Goal: Task Accomplishment & Management: Manage account settings

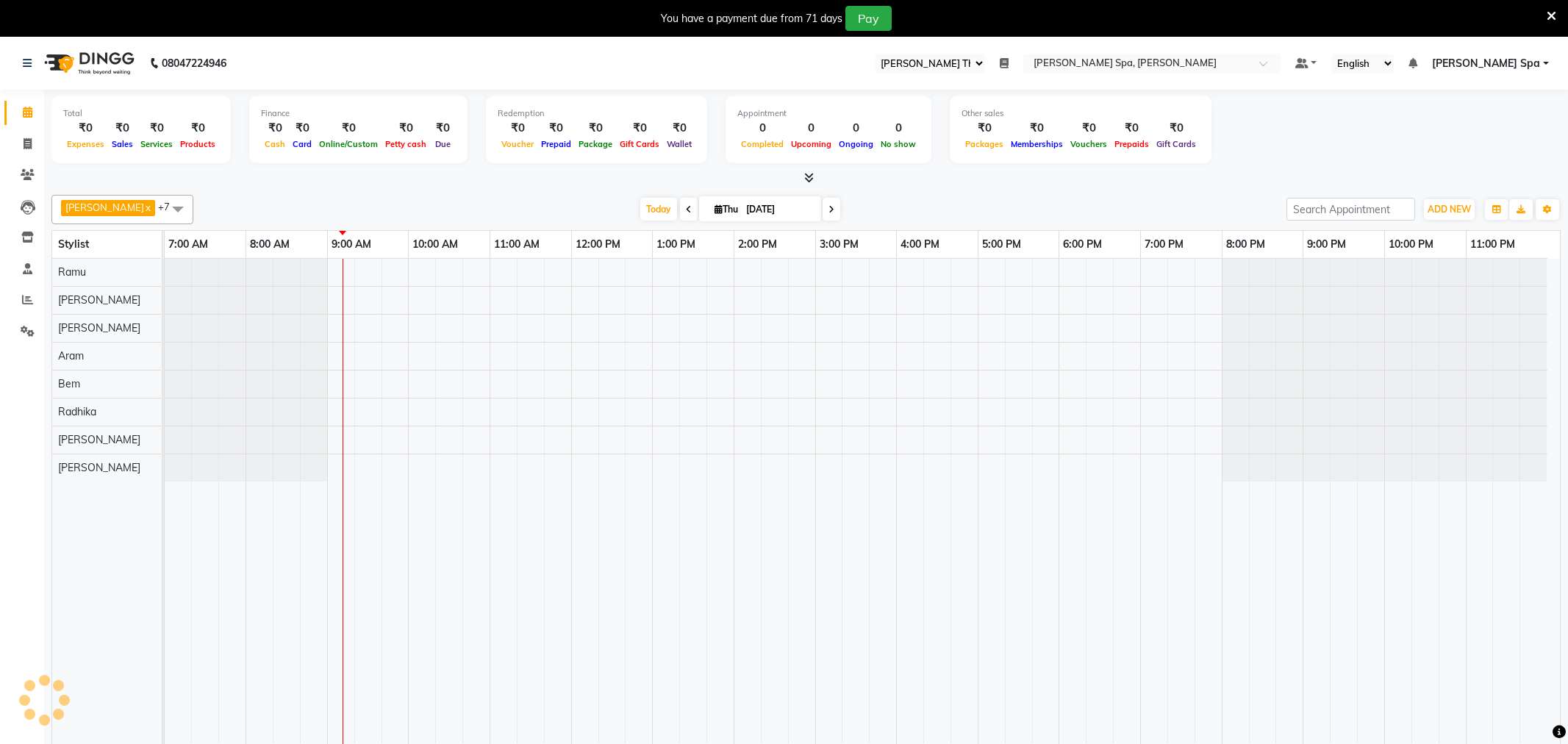
select select "100"
click at [23, 61] on div "08047224946" at bounding box center [125, 64] width 226 height 41
click at [26, 61] on icon at bounding box center [27, 63] width 9 height 10
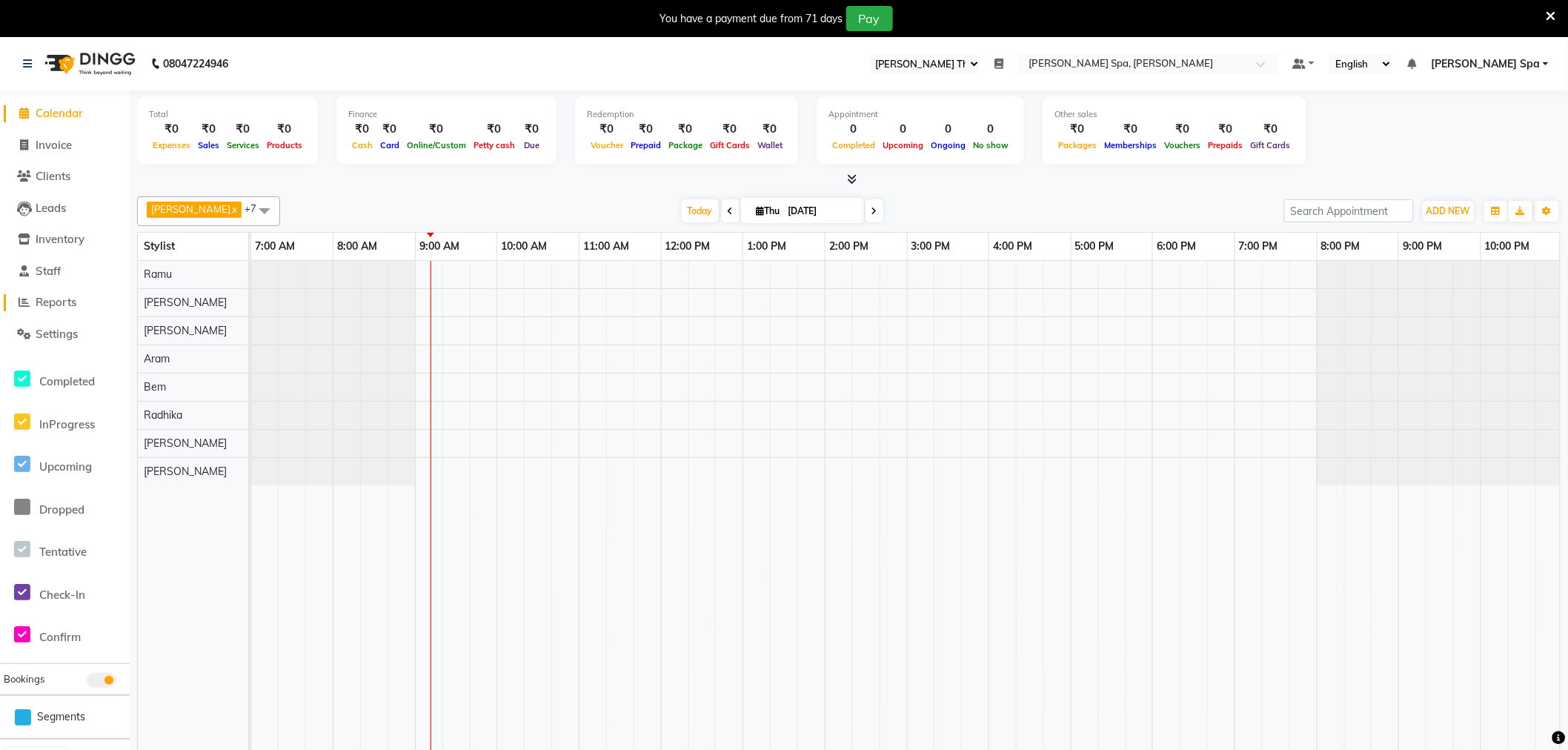
click at [65, 299] on span "Reports" at bounding box center [55, 302] width 41 height 14
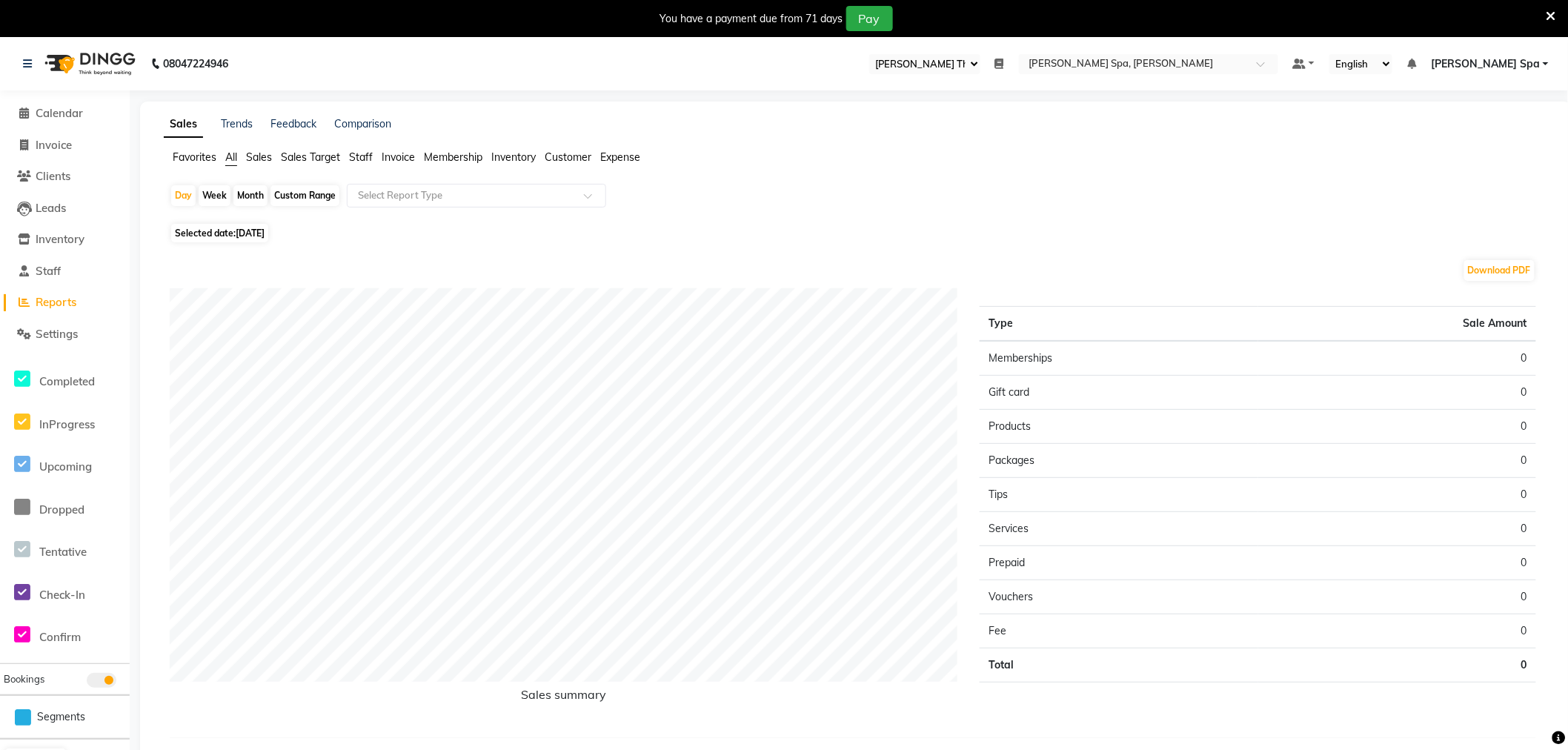
click at [204, 233] on span "Selected date: 04-09-2025" at bounding box center [219, 233] width 97 height 18
select select "9"
select select "2025"
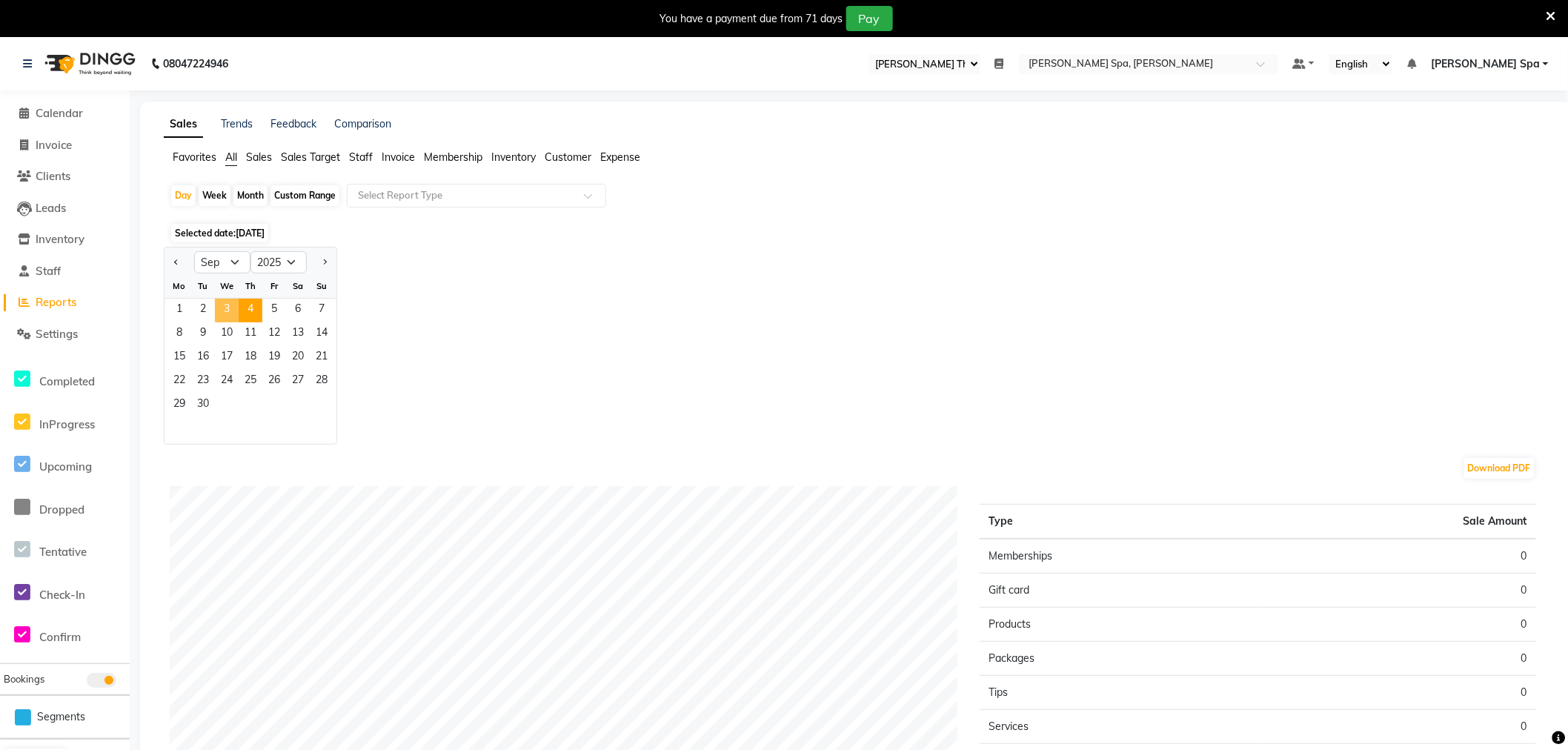
click at [233, 307] on span "3" at bounding box center [227, 311] width 24 height 24
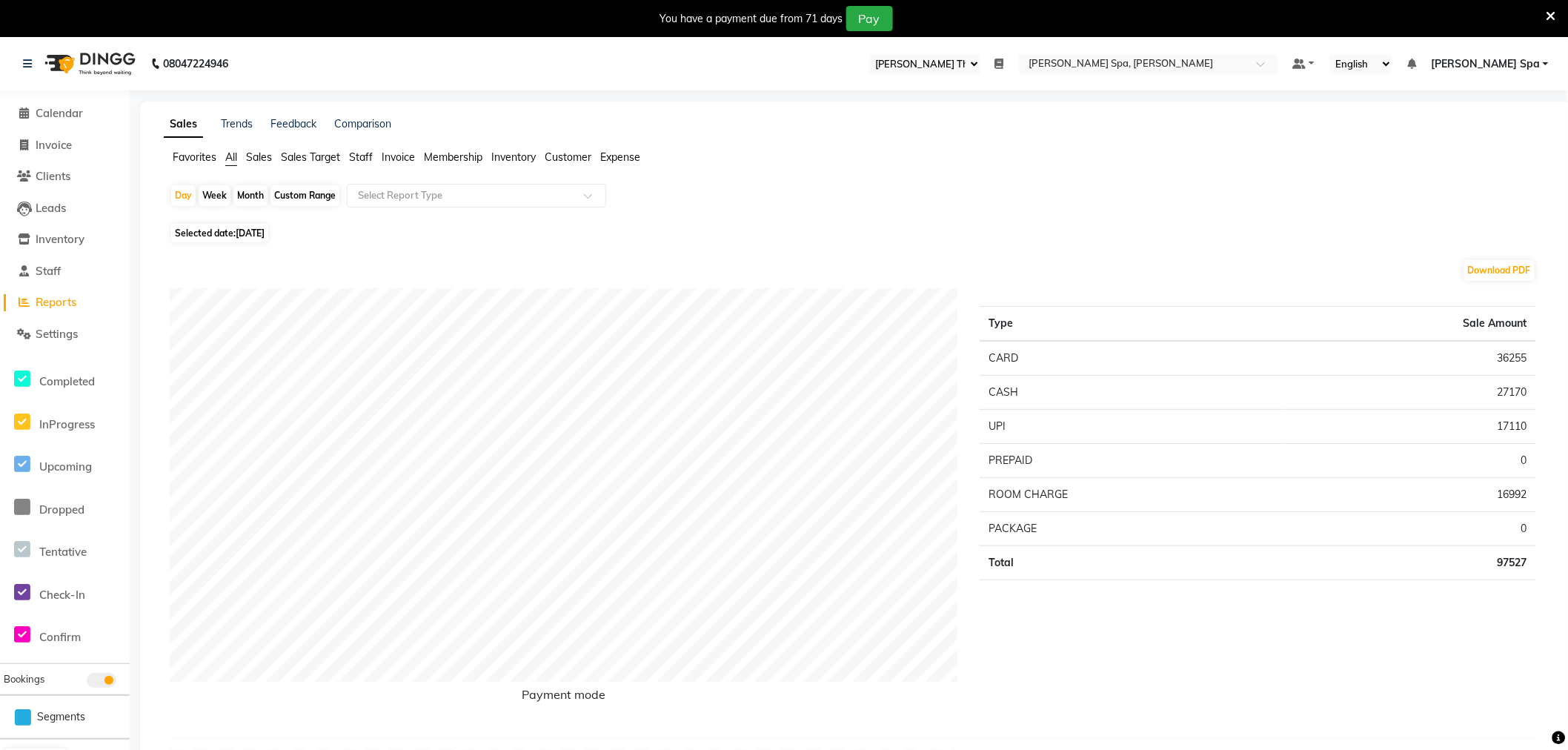
click at [256, 156] on span "Sales" at bounding box center [259, 157] width 26 height 14
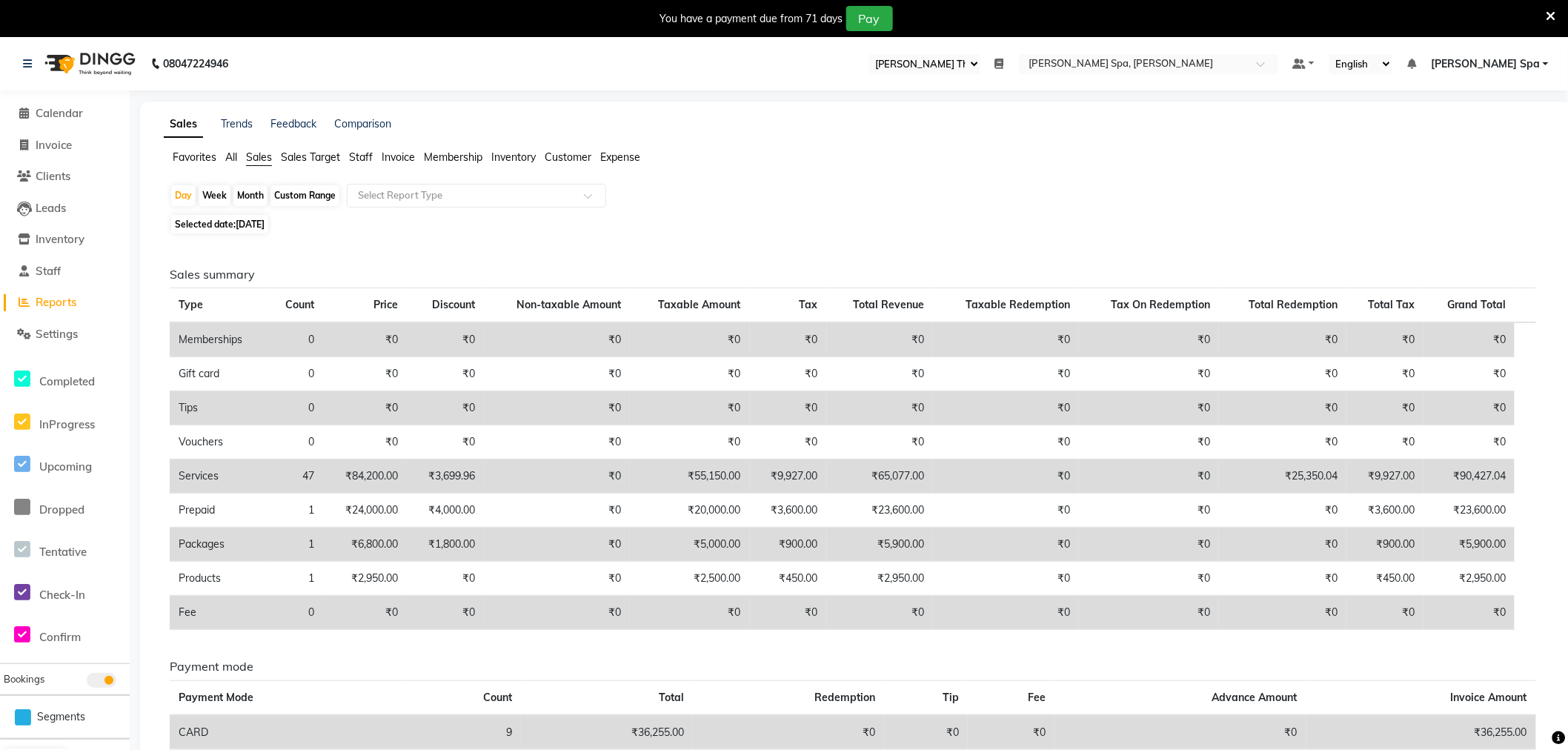
click at [579, 154] on span "Customer" at bounding box center [568, 157] width 46 height 14
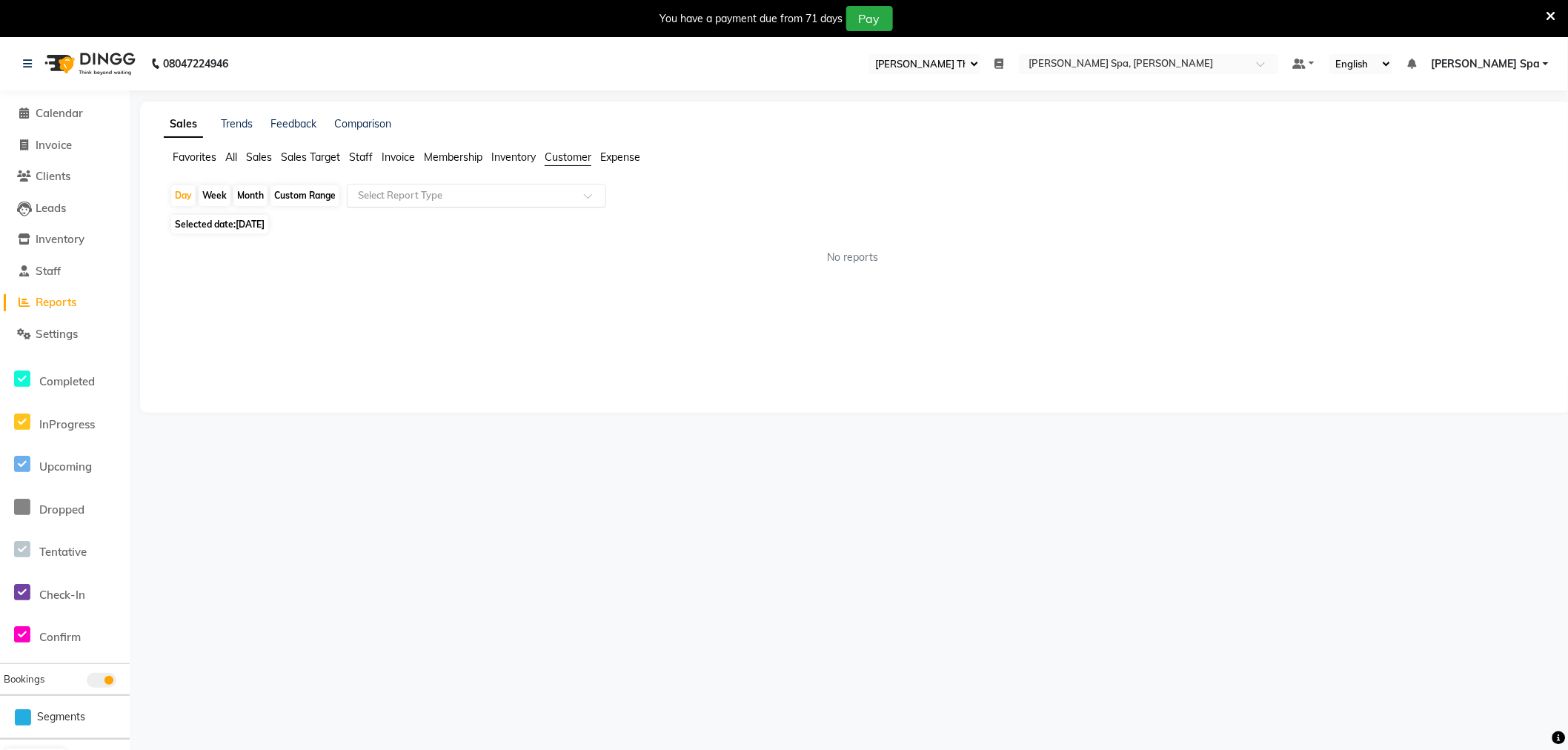
click at [485, 194] on input "text" at bounding box center [461, 195] width 214 height 15
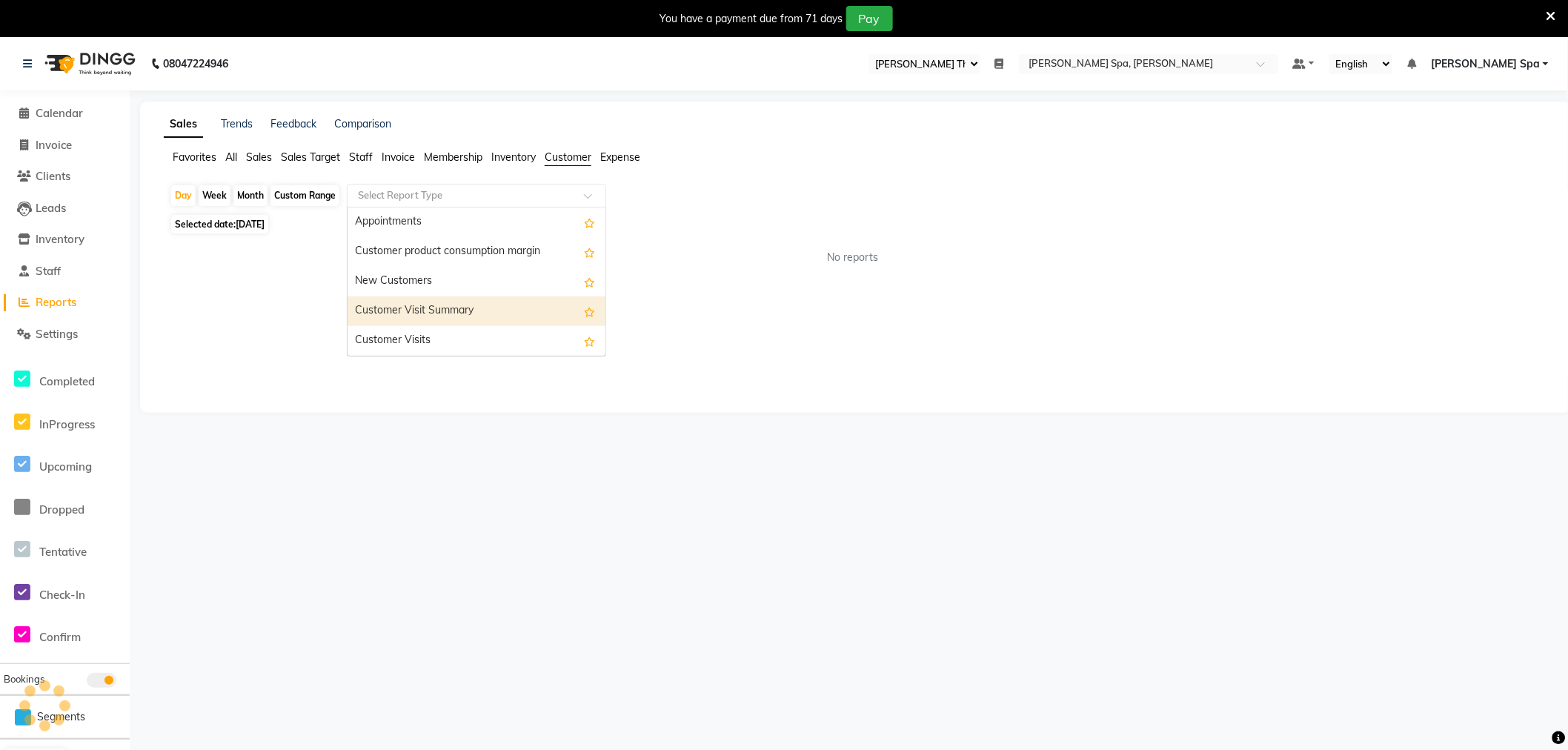
click at [435, 305] on div "Customer Visit Summary" at bounding box center [476, 311] width 258 height 30
select select "full_report"
select select "csv"
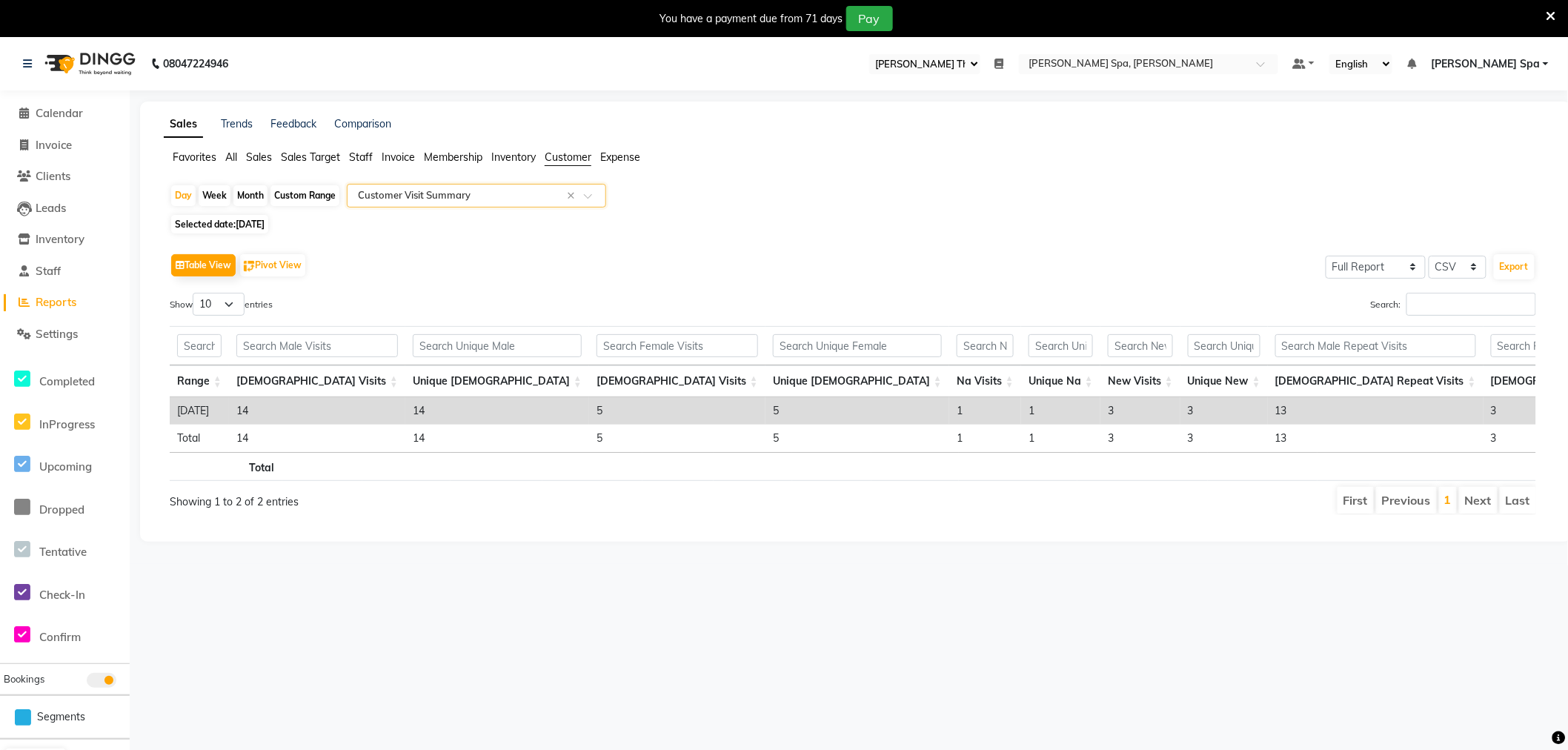
scroll to position [0, 175]
click at [267, 155] on span "Sales" at bounding box center [259, 157] width 26 height 14
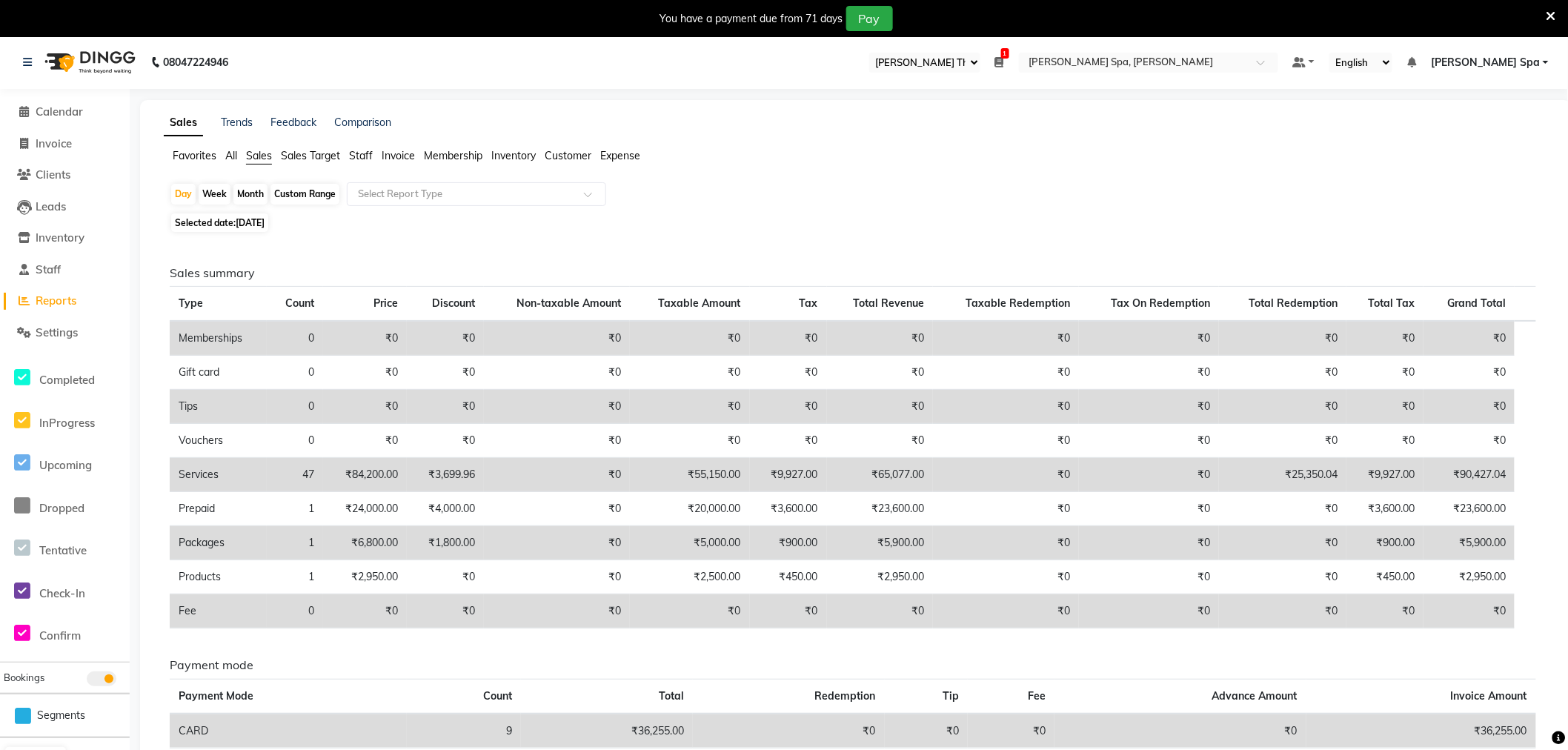
scroll to position [0, 0]
click at [301, 195] on div "Custom Range" at bounding box center [305, 195] width 69 height 21
select select "9"
select select "2025"
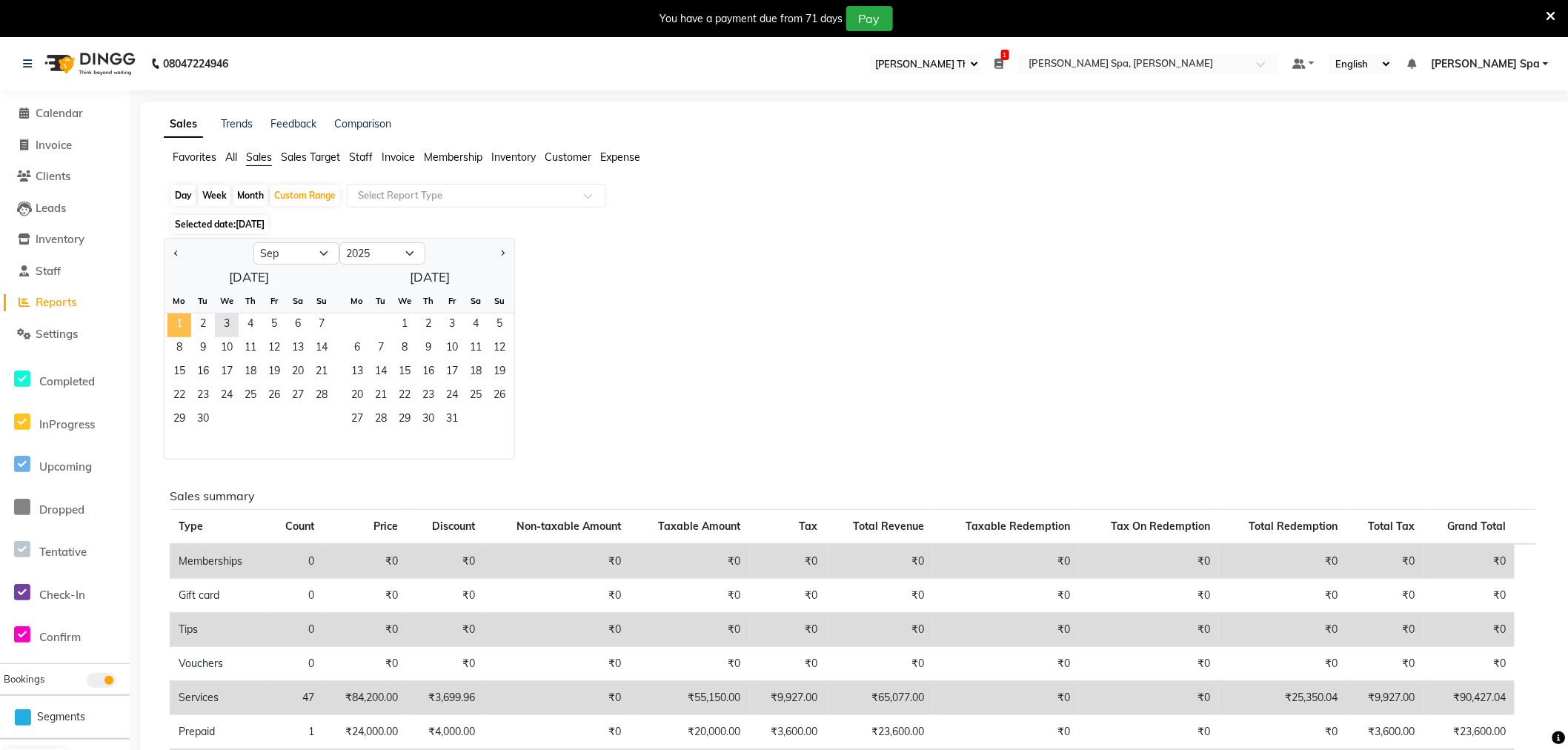
click at [178, 319] on span "1" at bounding box center [179, 325] width 24 height 24
click at [216, 323] on span "3" at bounding box center [227, 325] width 24 height 24
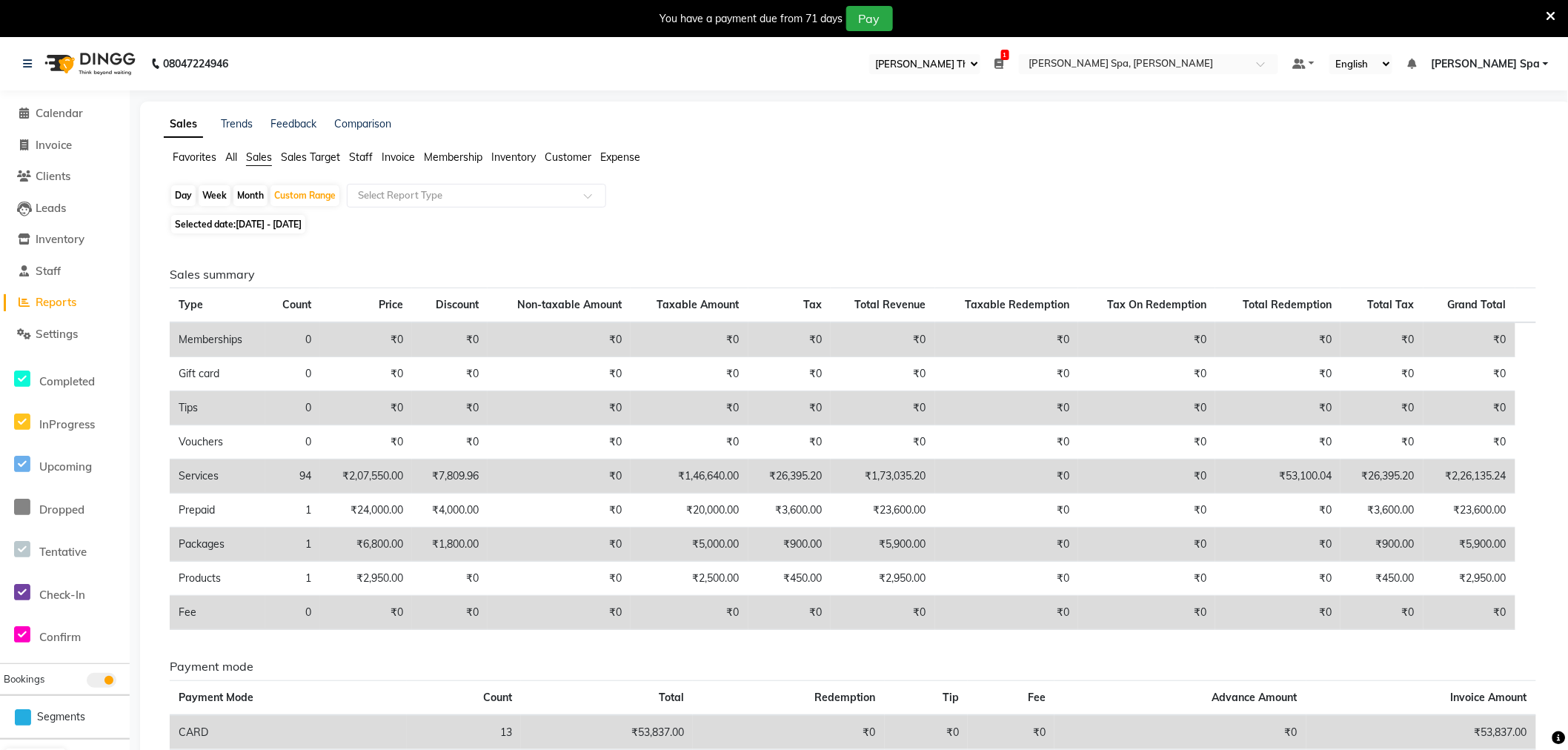
click at [175, 198] on div "Day" at bounding box center [183, 195] width 25 height 21
select select "9"
select select "2025"
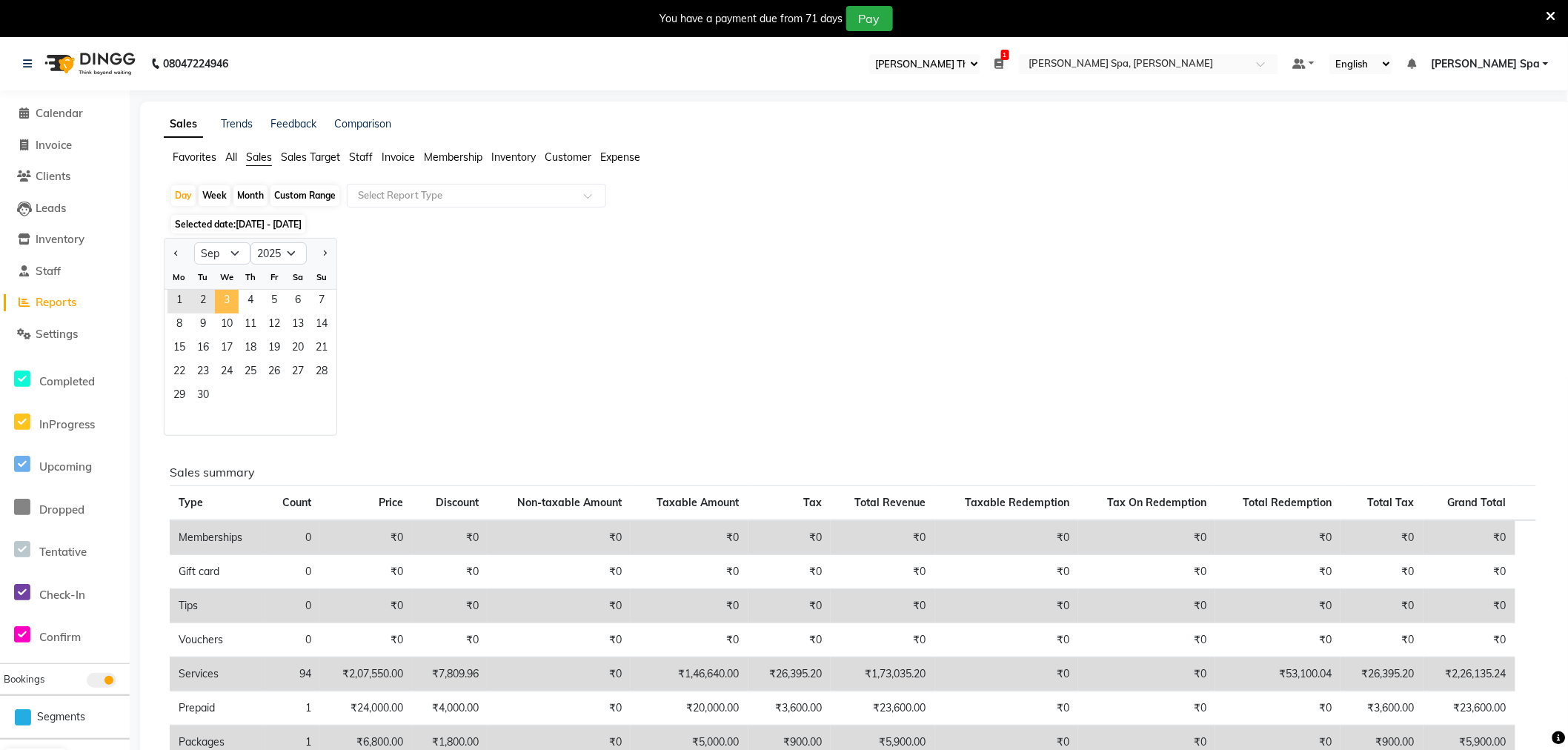
click at [217, 299] on span "3" at bounding box center [227, 302] width 24 height 24
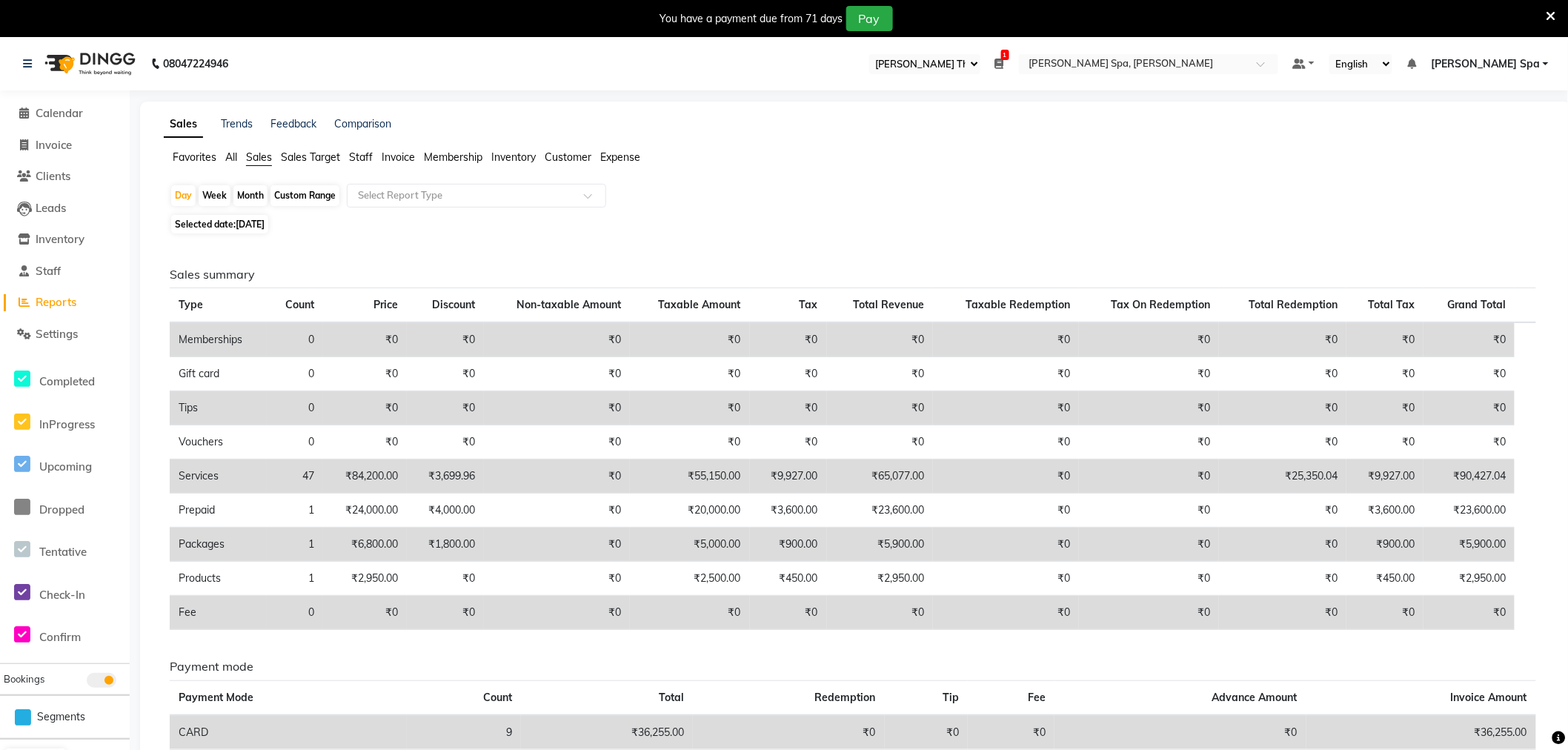
click at [583, 157] on span "Customer" at bounding box center [568, 157] width 46 height 14
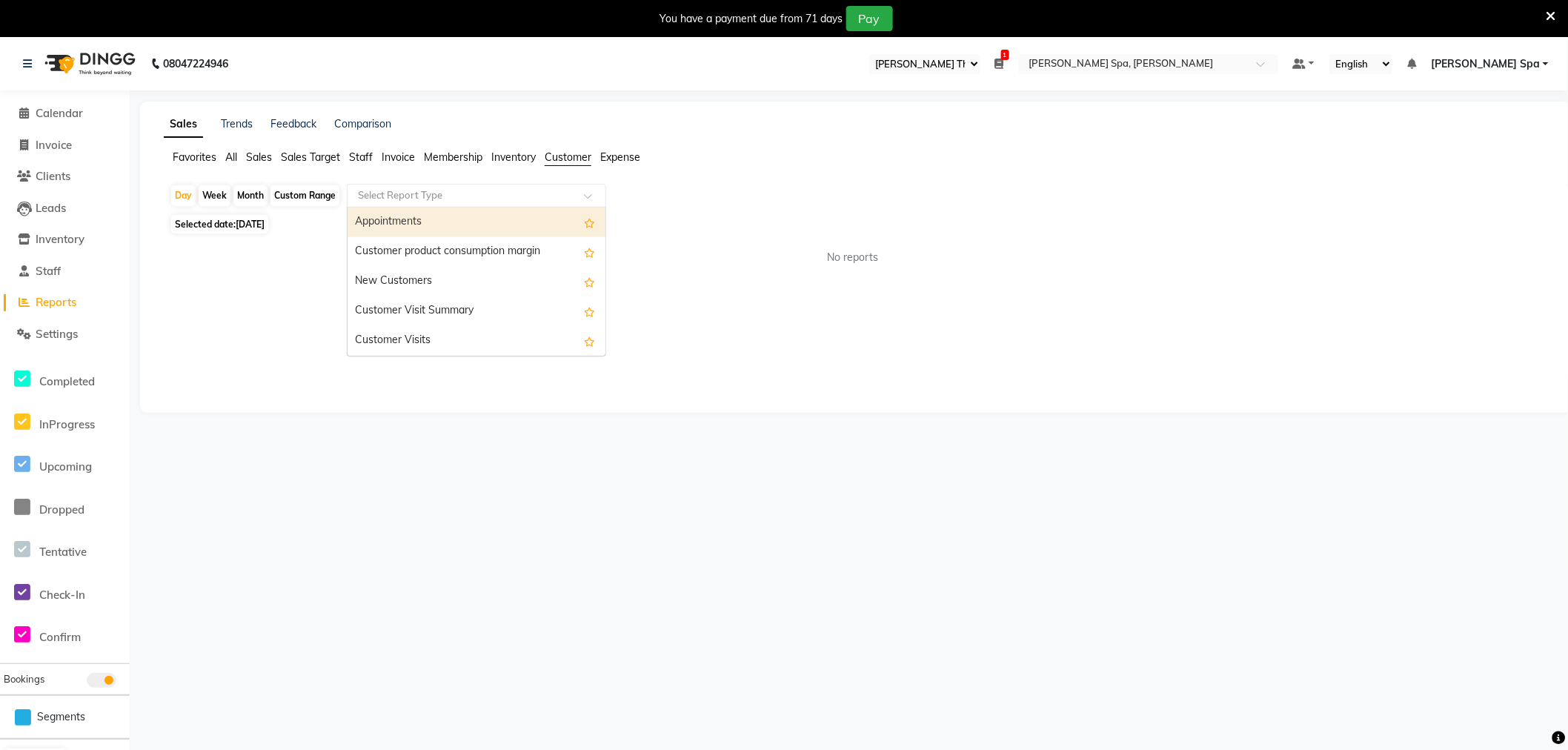
click at [546, 194] on input "text" at bounding box center [461, 195] width 214 height 15
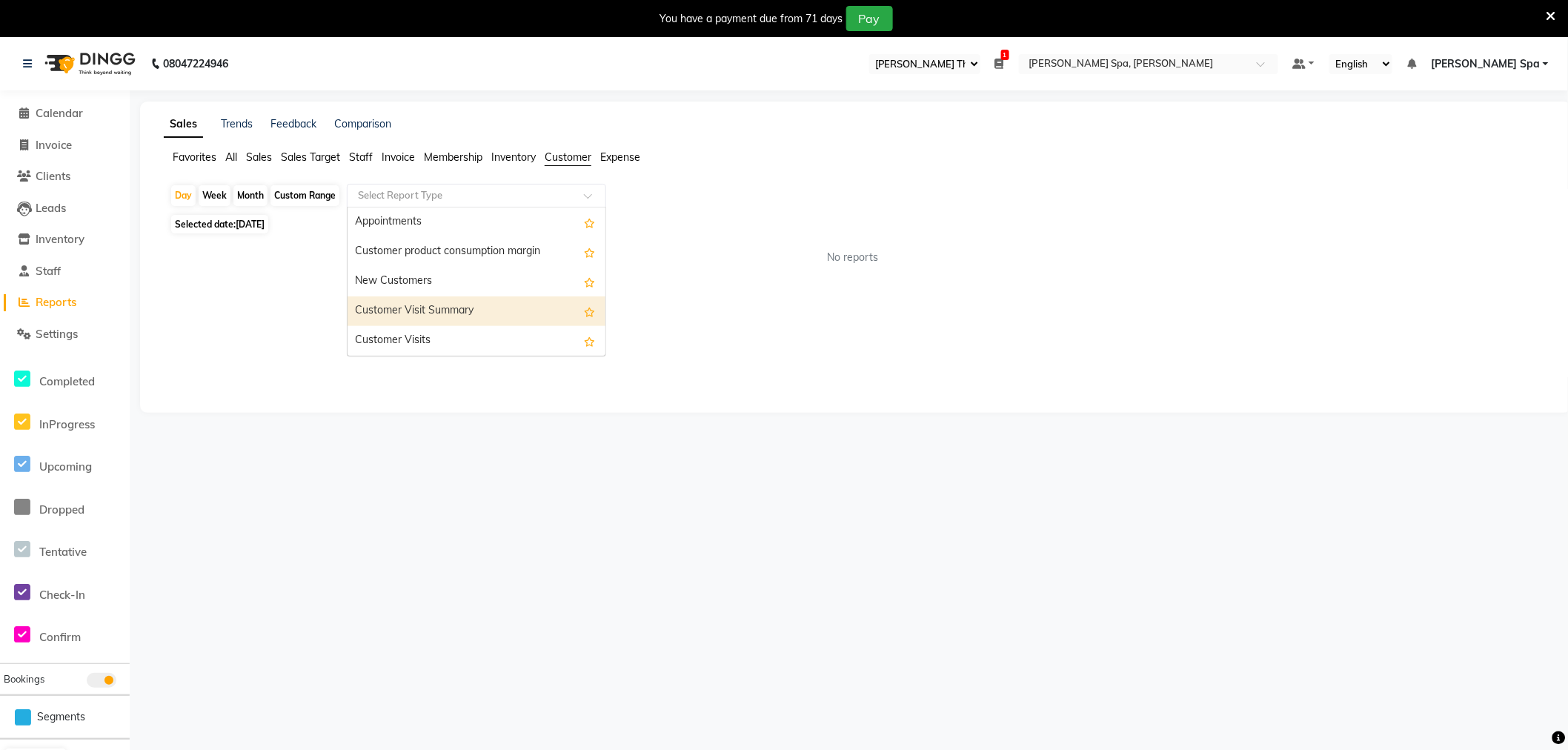
click at [480, 303] on div "Customer Visit Summary" at bounding box center [476, 311] width 258 height 30
select select "full_report"
select select "csv"
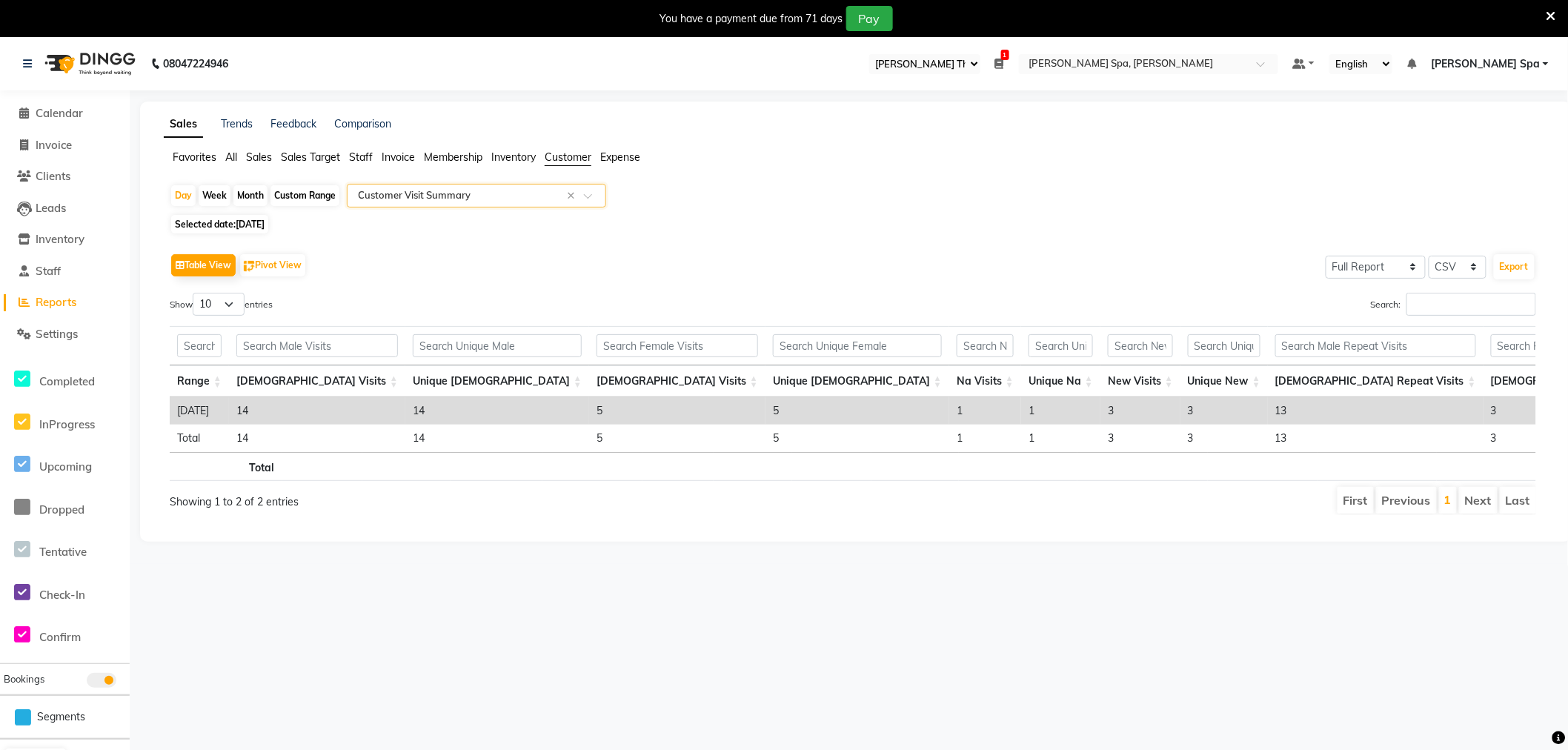
scroll to position [0, 175]
click at [423, 197] on input "text" at bounding box center [461, 195] width 214 height 15
click at [876, 213] on div "Day Week Month Custom Range Select Report Type × Customer Visit Summary × Selec…" at bounding box center [856, 355] width 1385 height 343
click at [184, 193] on div "Day" at bounding box center [183, 195] width 25 height 21
select select "9"
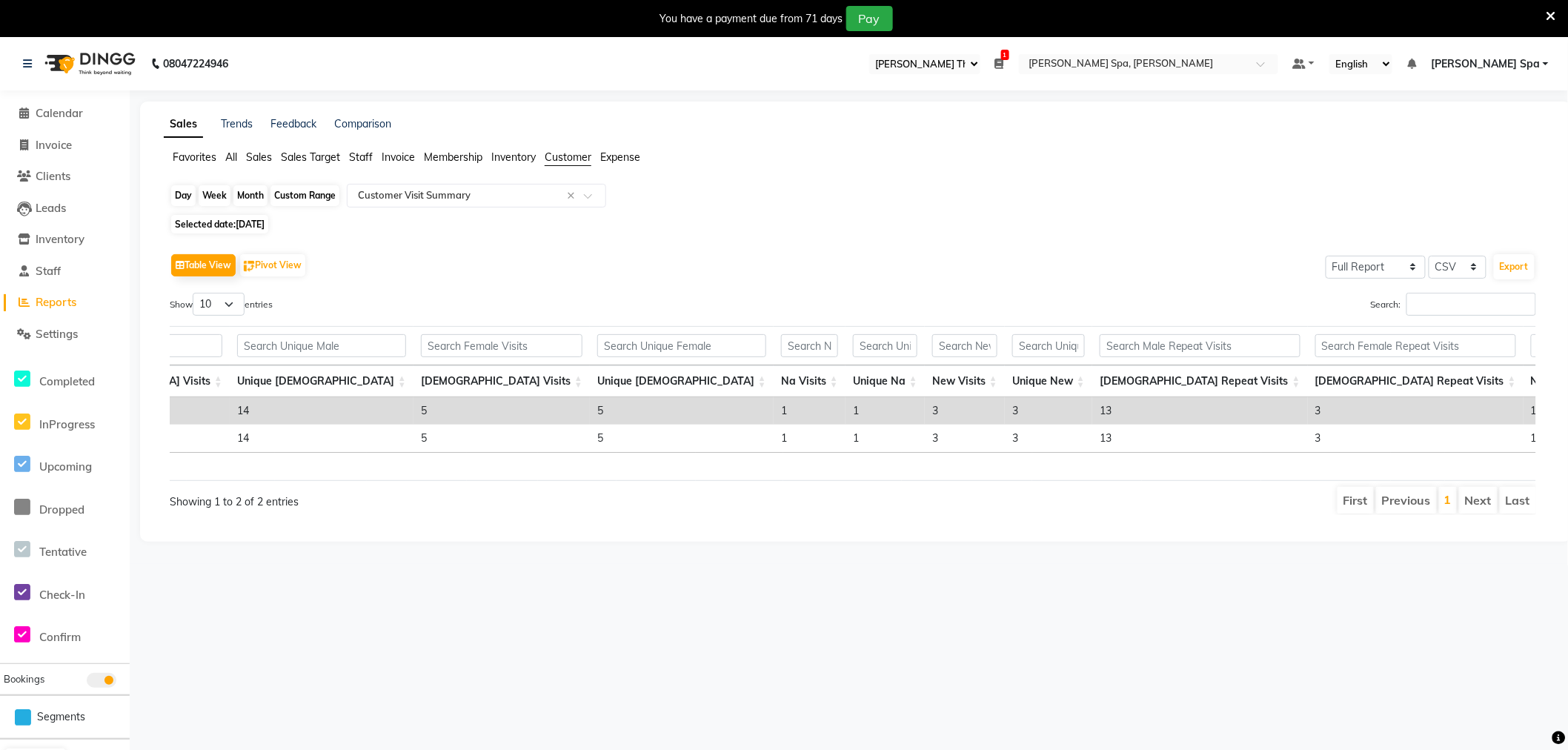
select select "2025"
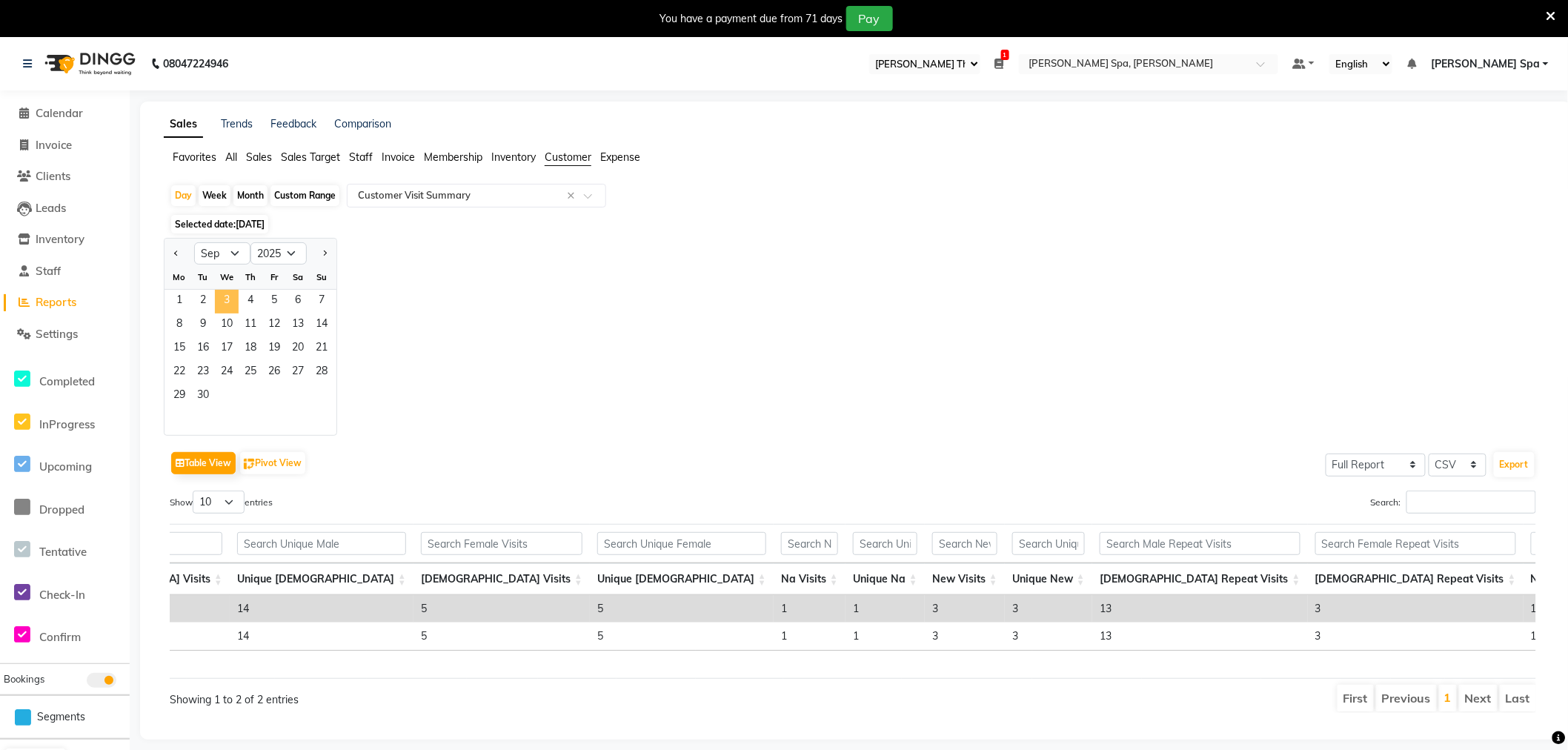
click at [220, 300] on span "3" at bounding box center [227, 302] width 24 height 24
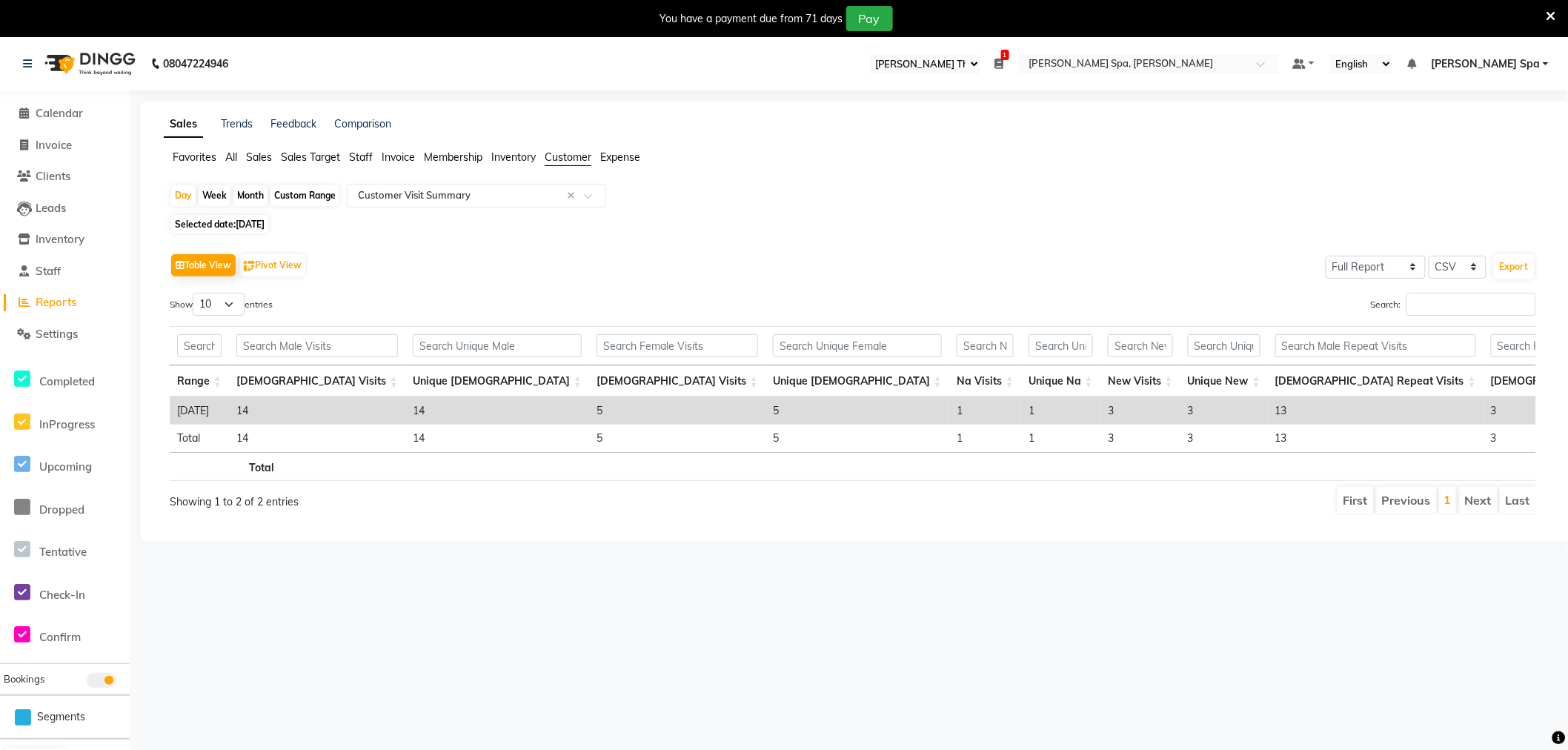
click at [251, 159] on span "Sales" at bounding box center [259, 157] width 26 height 14
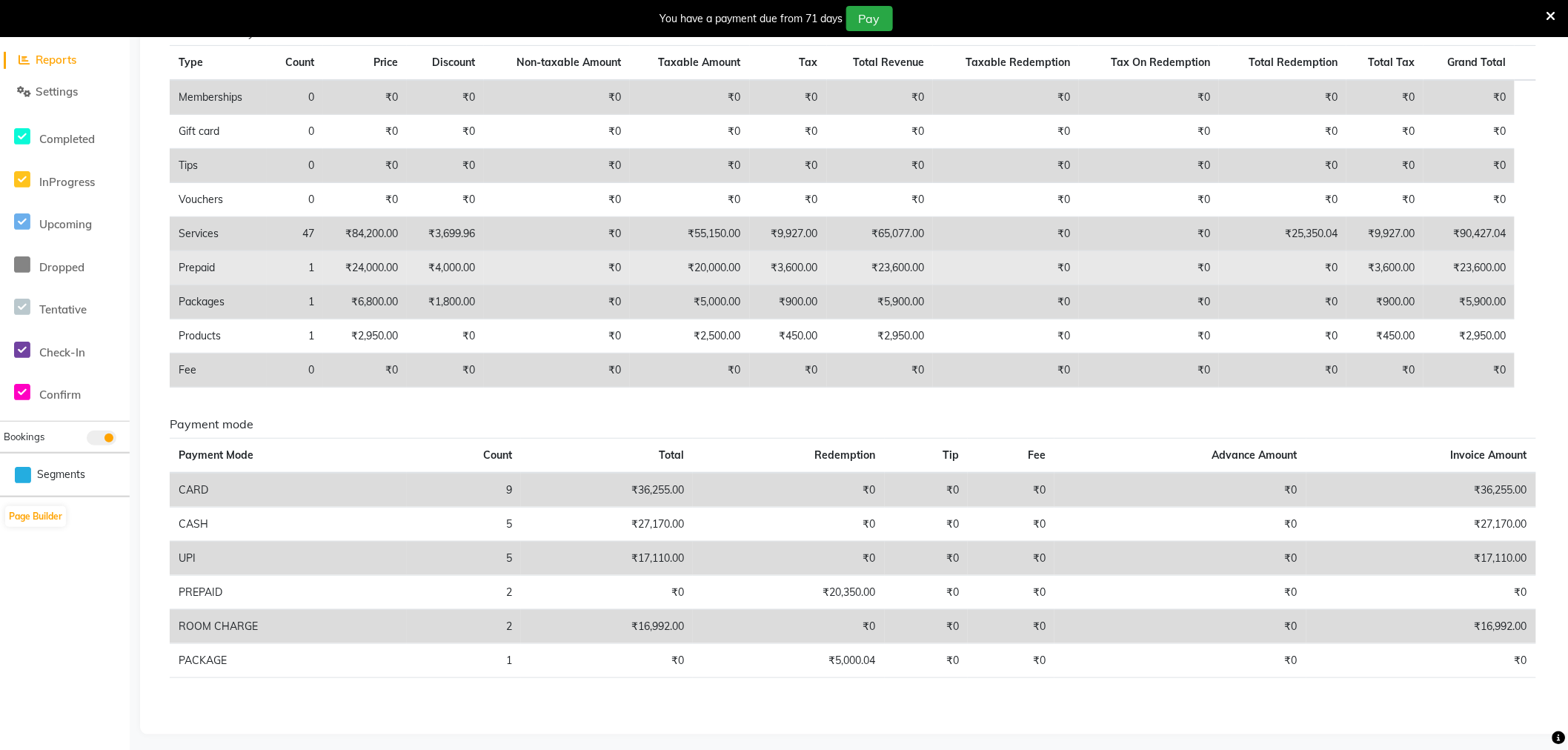
scroll to position [248, 0]
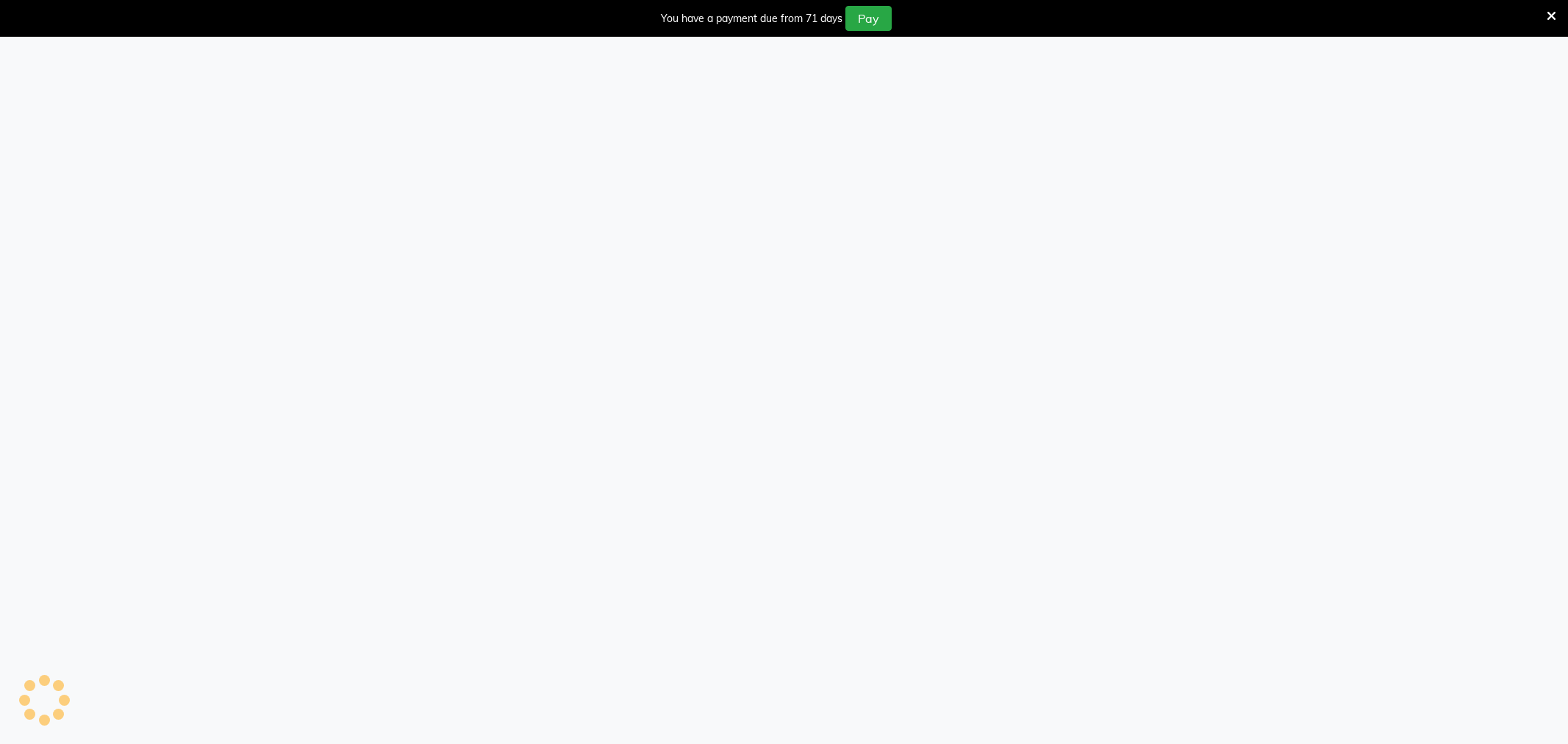
select select "100"
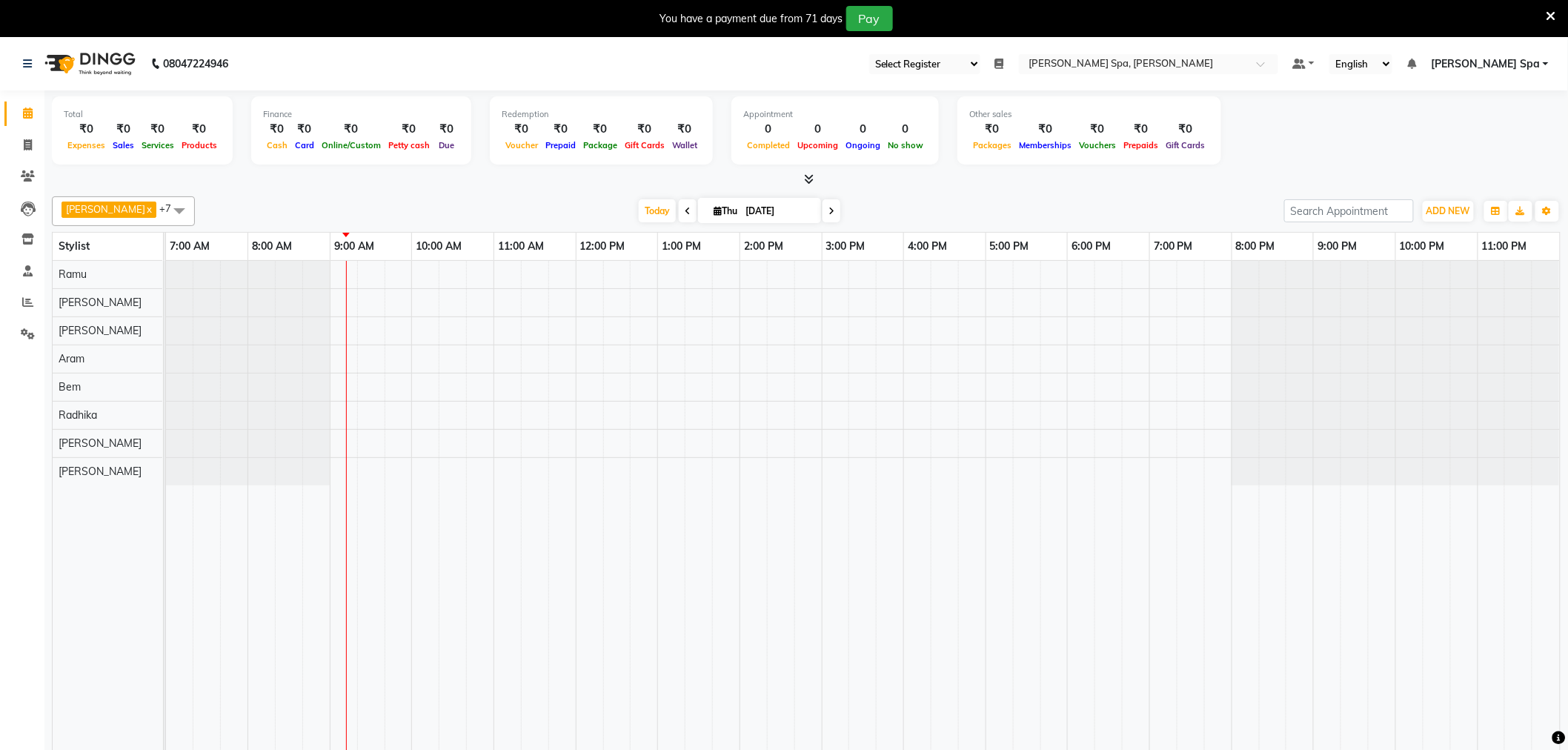
click at [685, 208] on icon at bounding box center [687, 211] width 6 height 9
type input "[DATE]"
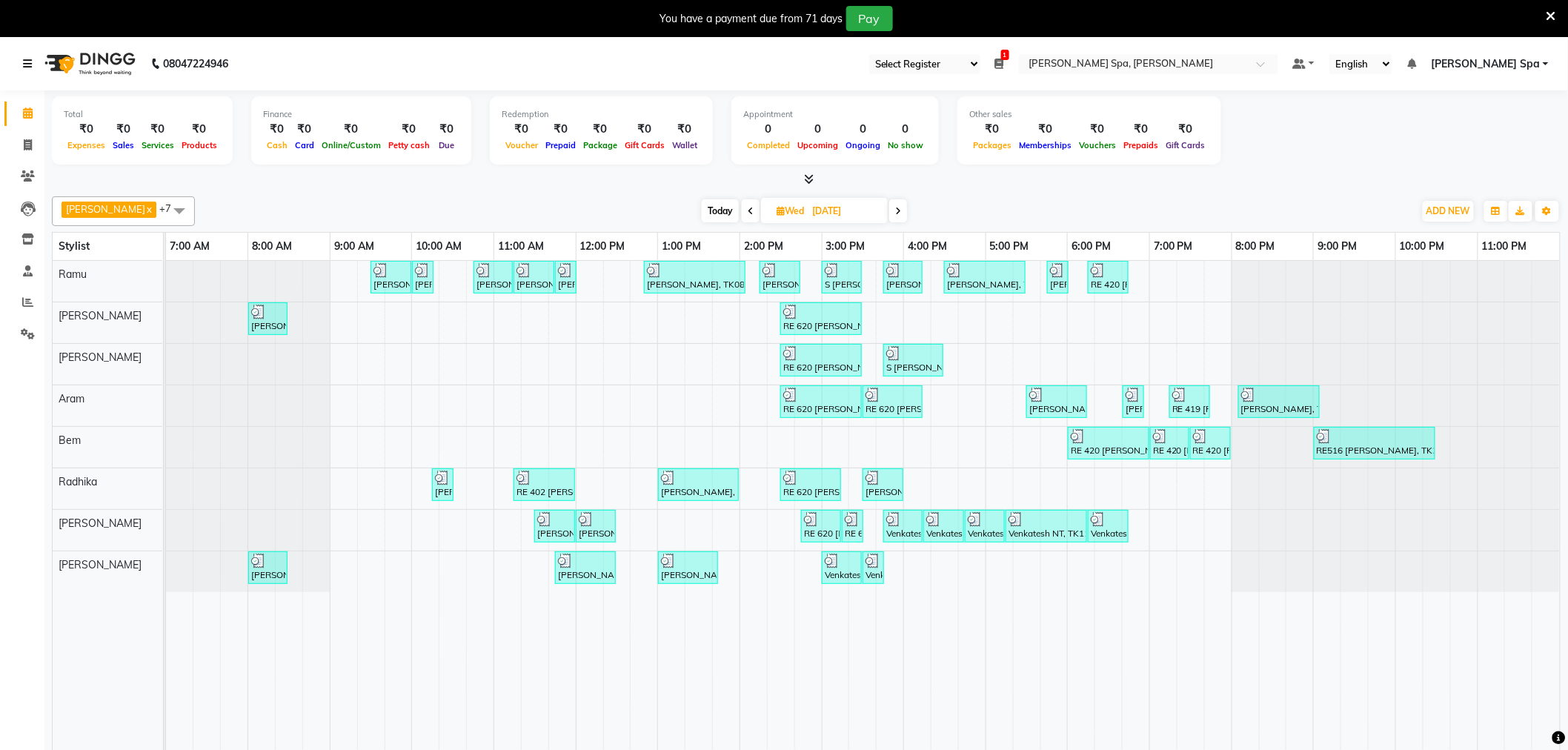
click at [26, 62] on icon at bounding box center [27, 63] width 9 height 10
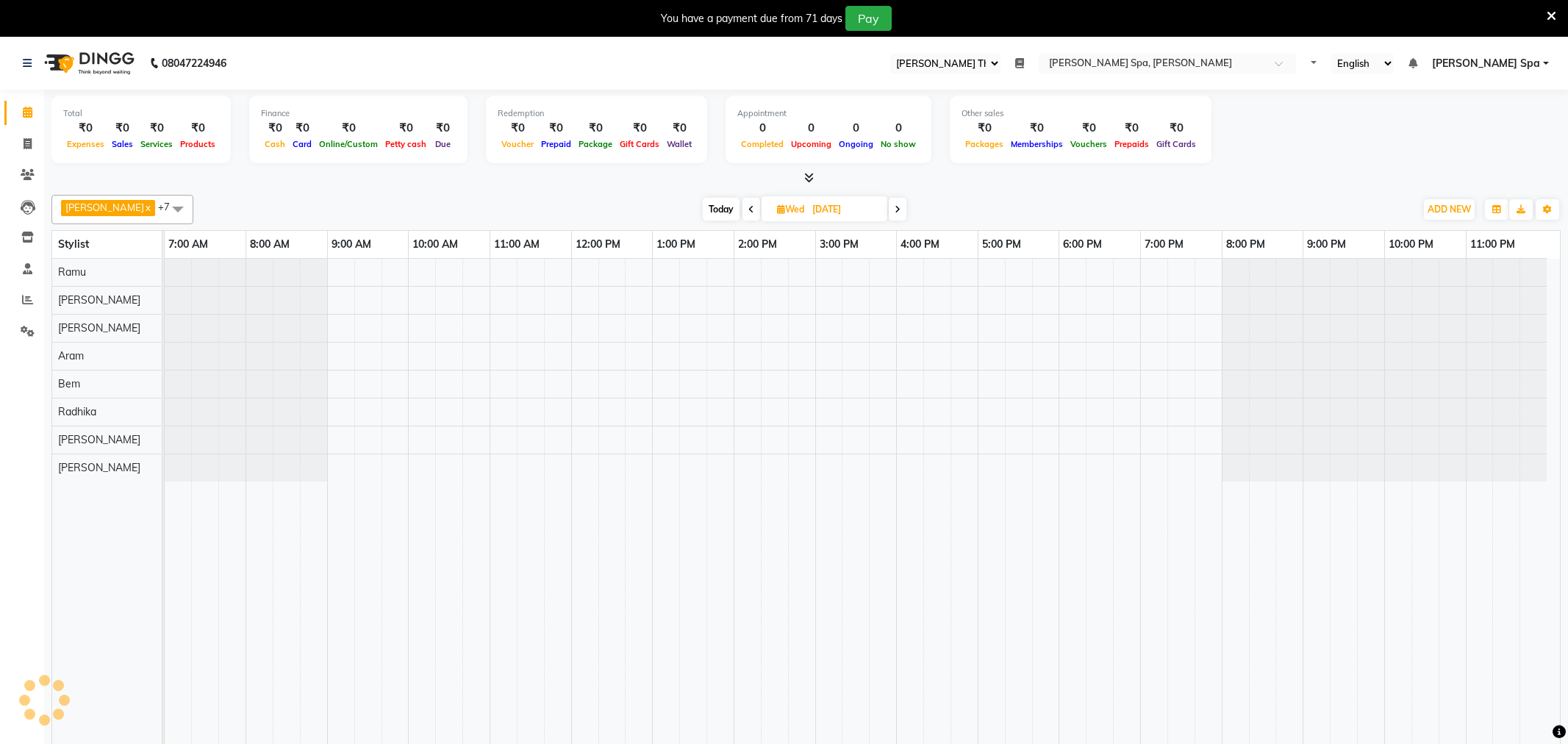
select select "100"
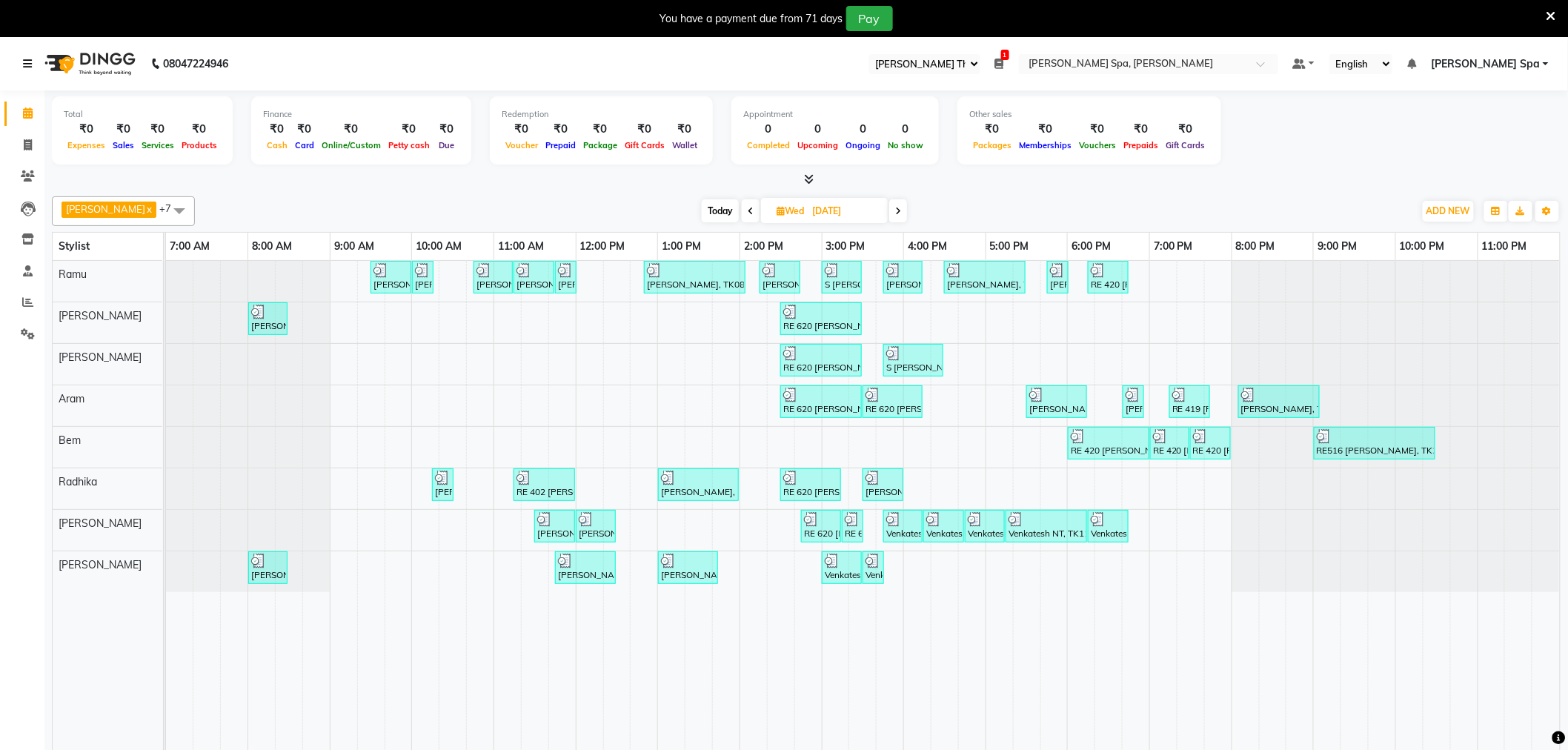
click at [26, 60] on icon at bounding box center [27, 63] width 9 height 10
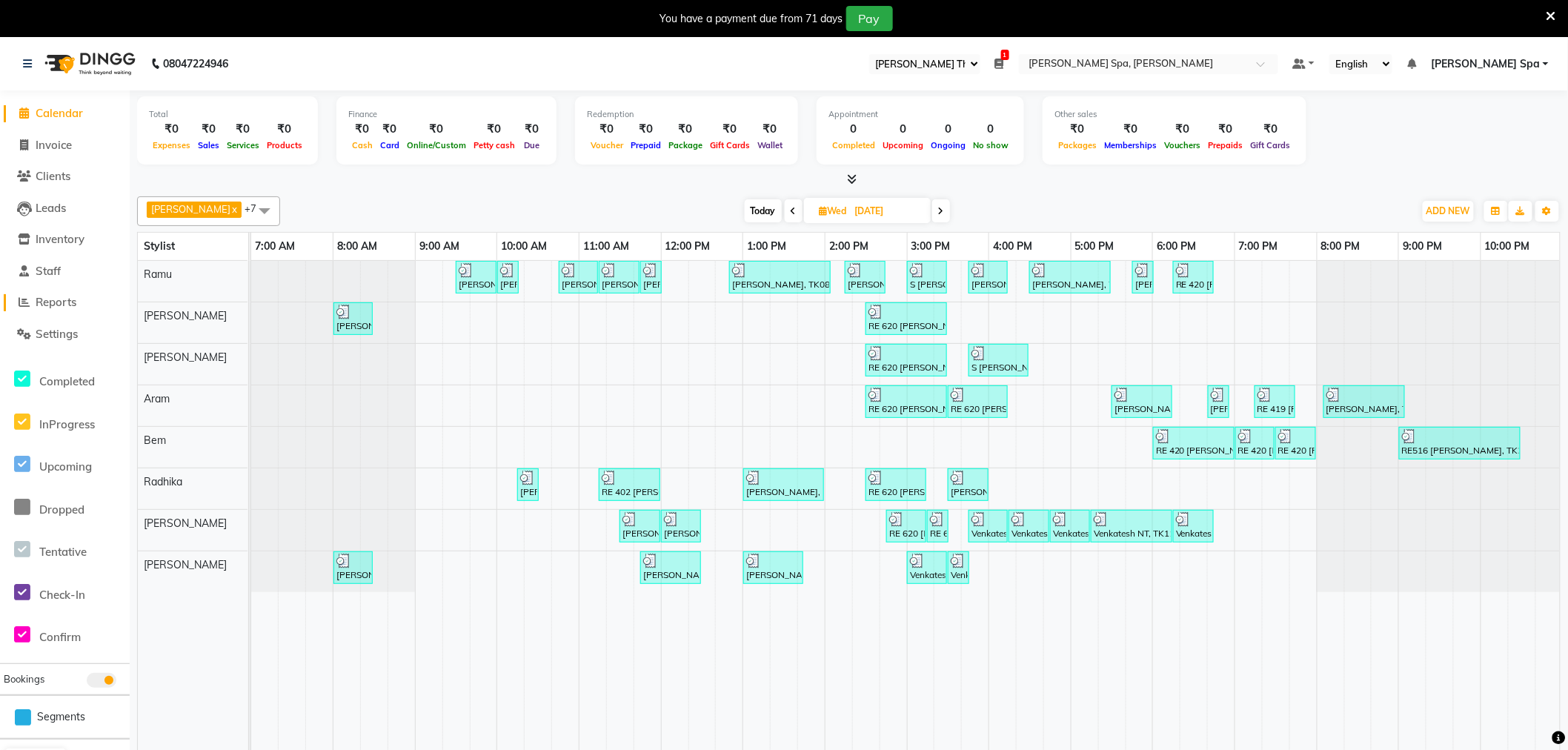
click at [59, 304] on span "Reports" at bounding box center [55, 302] width 41 height 14
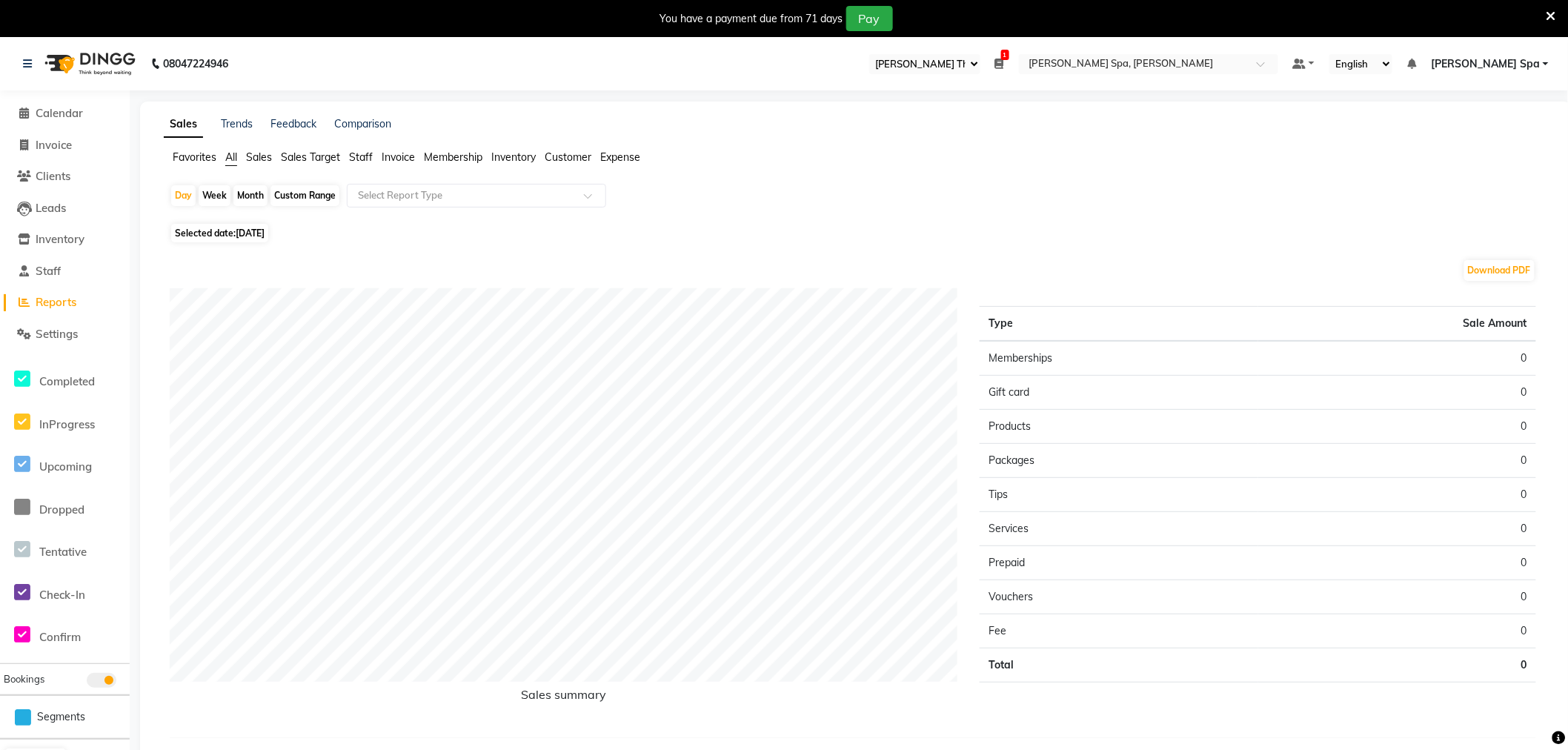
click at [354, 158] on span "Staff" at bounding box center [361, 157] width 24 height 14
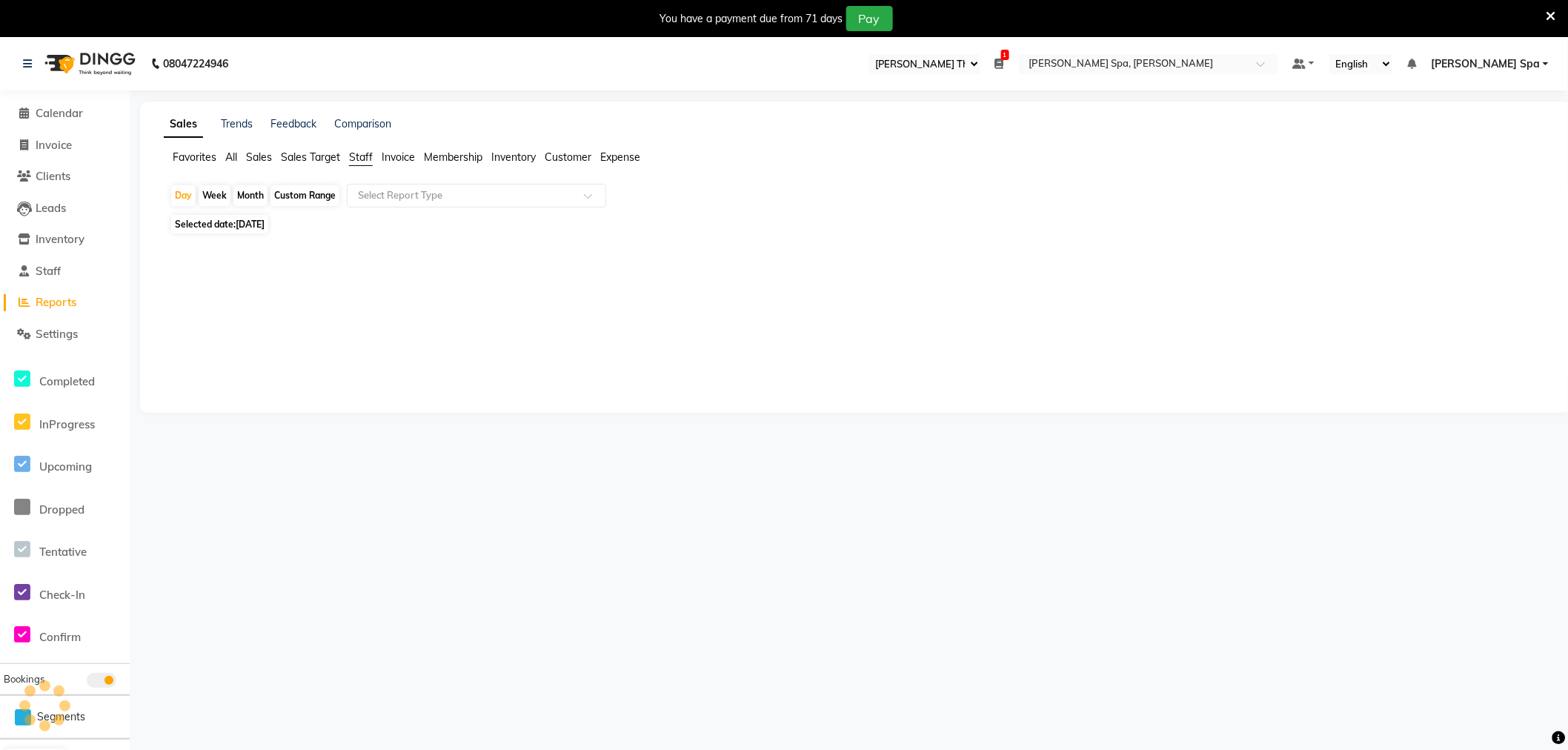
click at [258, 227] on span "[DATE]" at bounding box center [250, 224] width 29 height 11
select select "9"
select select "2025"
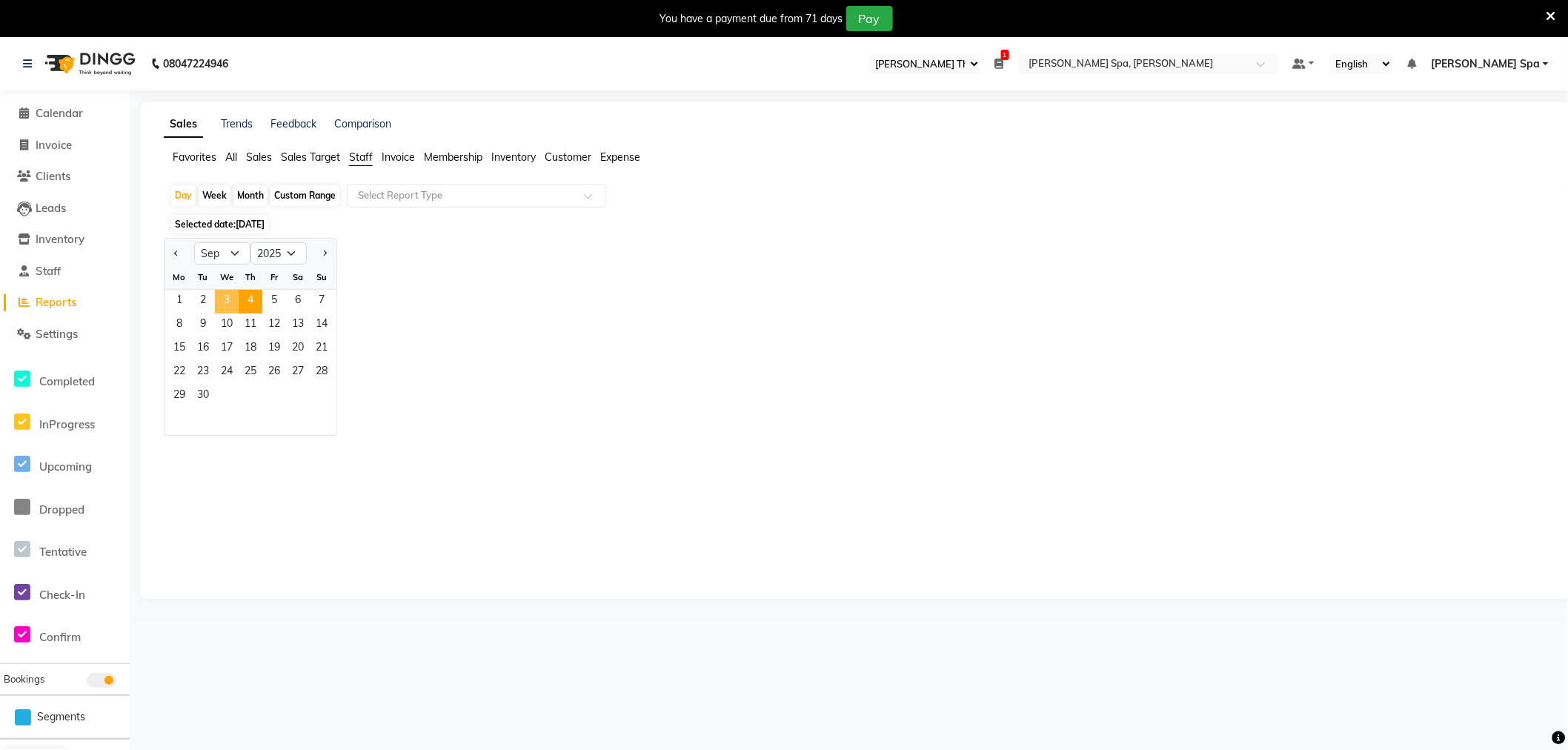
click at [234, 299] on span "3" at bounding box center [227, 302] width 24 height 24
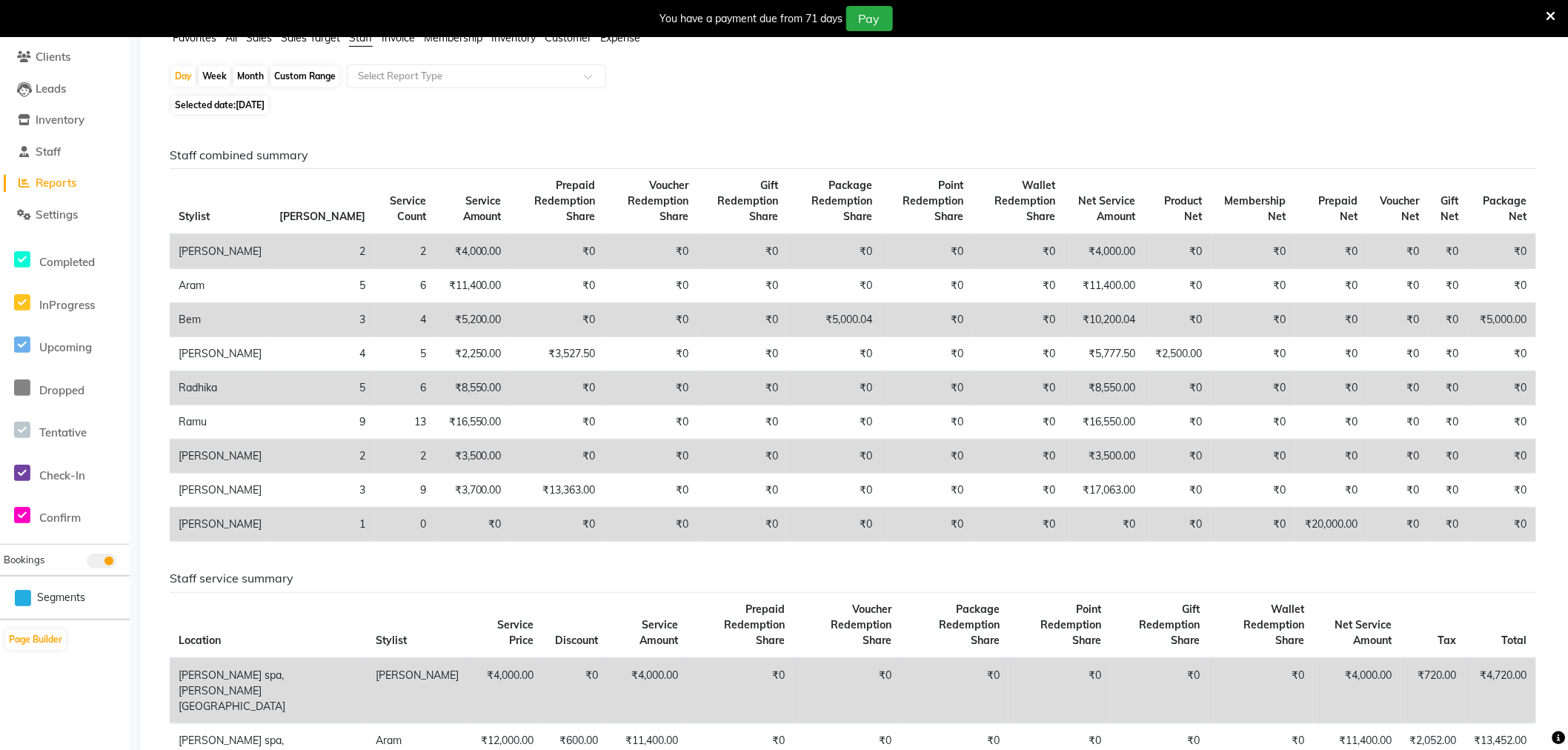
scroll to position [82, 0]
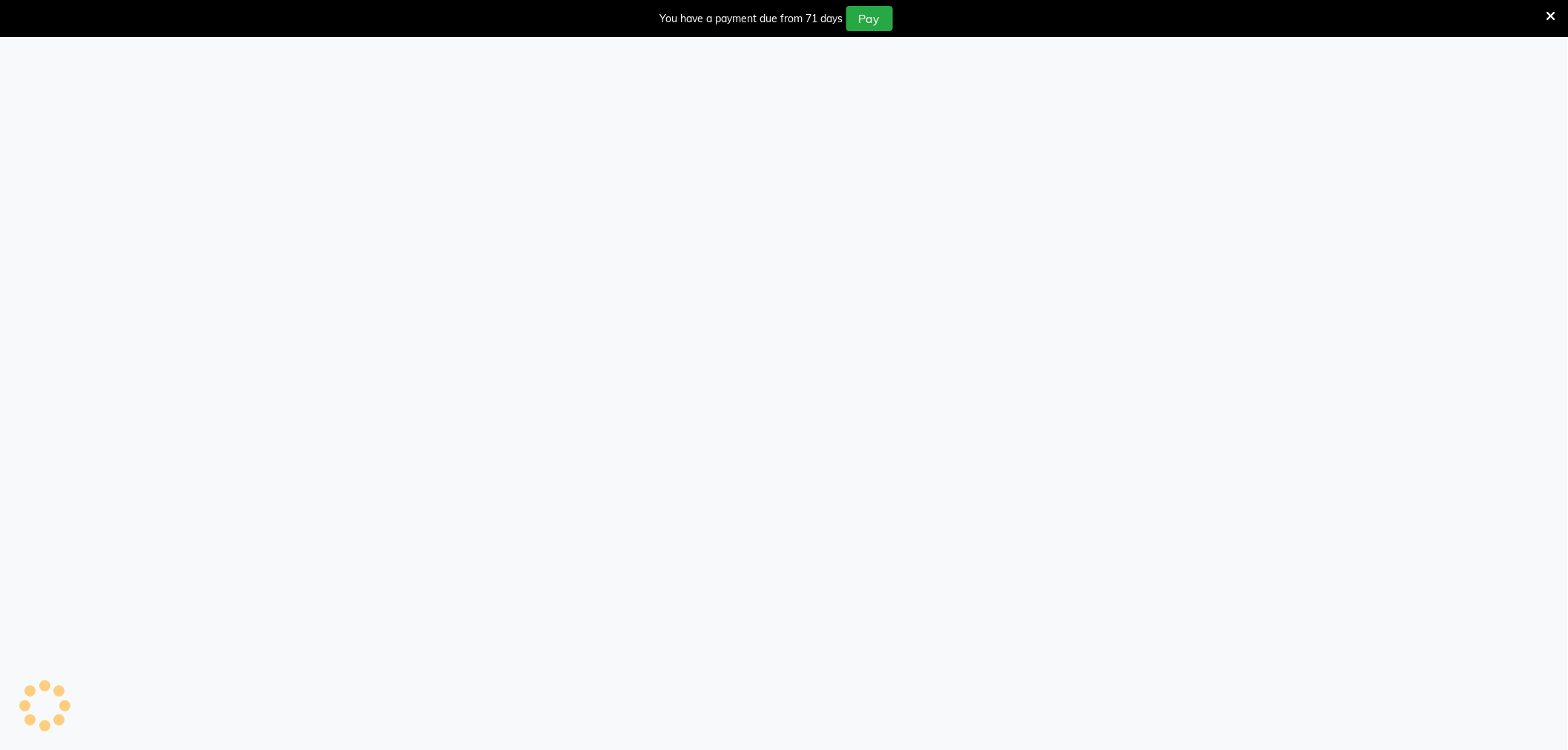
select select "100"
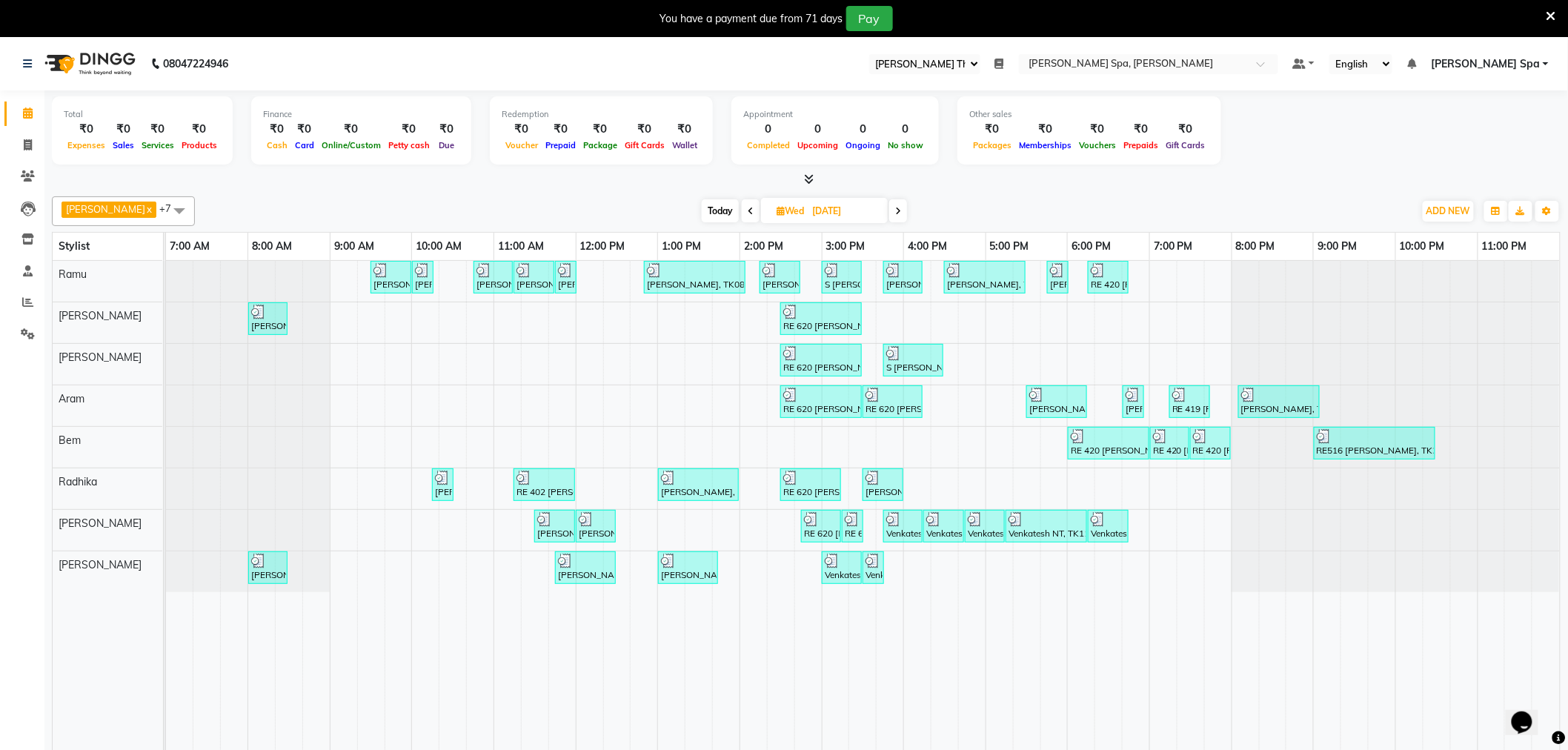
click at [895, 210] on icon at bounding box center [898, 211] width 6 height 9
type input "[DATE]"
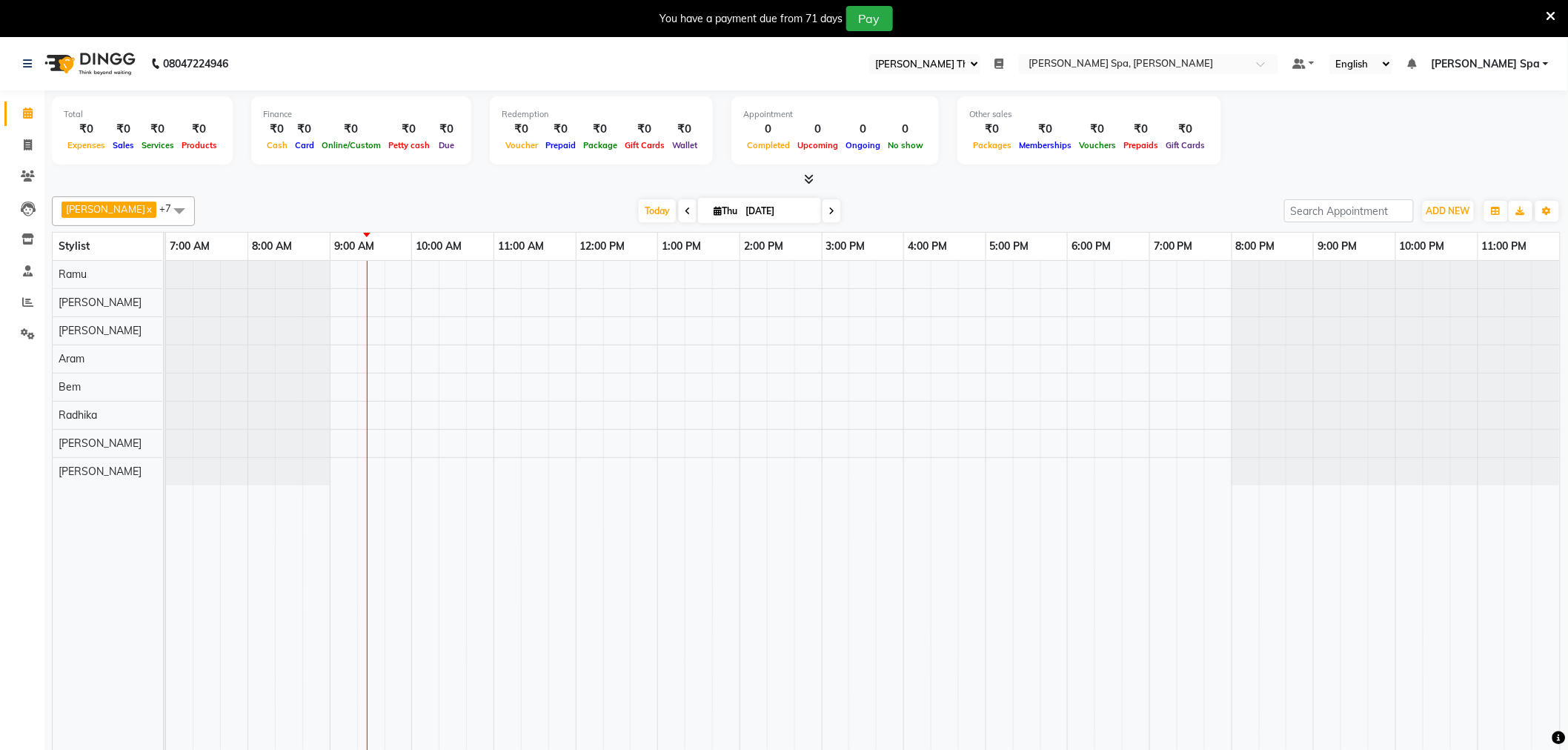
click at [1004, 61] on icon at bounding box center [999, 63] width 9 height 10
click at [998, 118] on button "Open" at bounding box center [978, 115] width 39 height 23
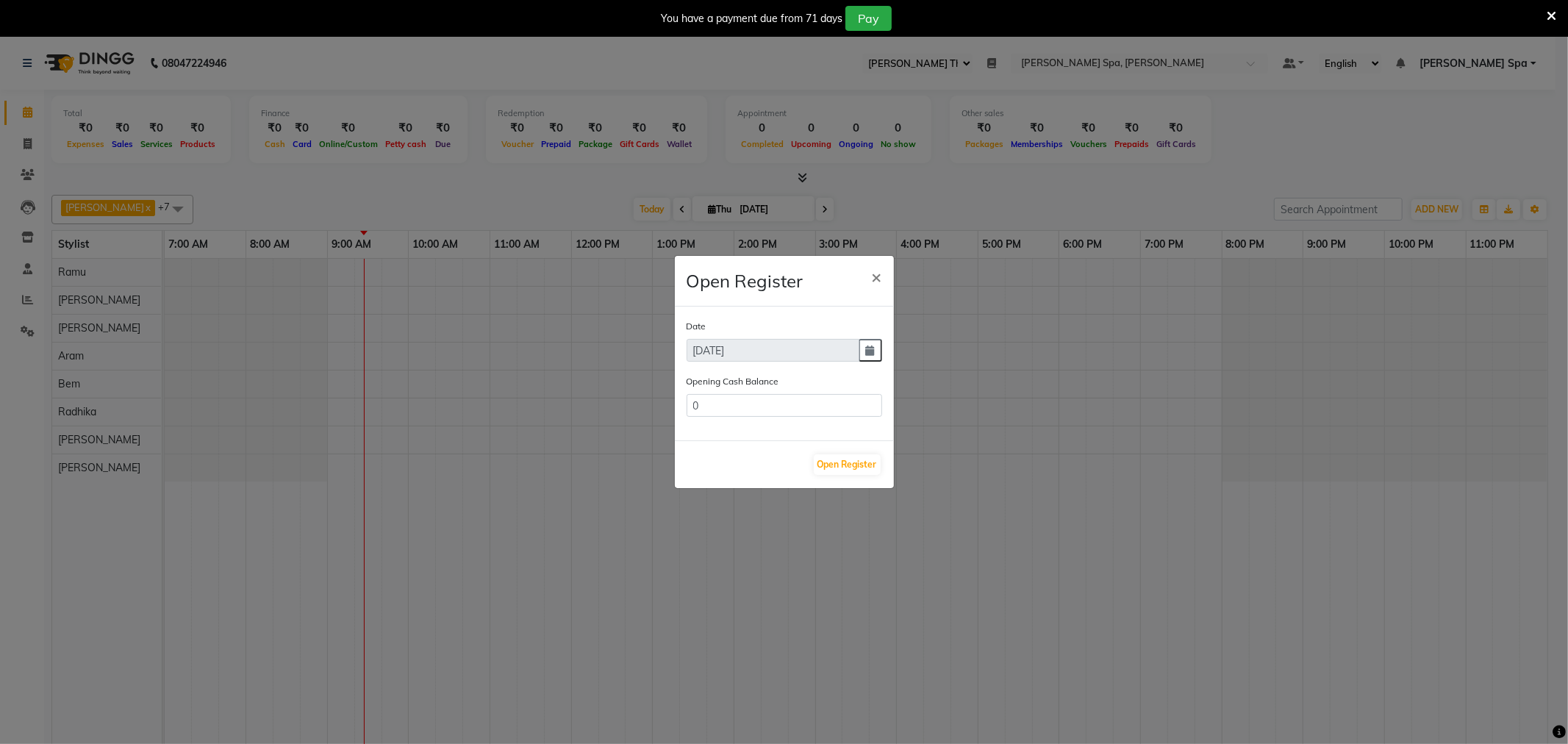
type input "1284879.95"
click at [861, 475] on div "Open Register" at bounding box center [785, 464] width 219 height 48
click at [857, 460] on button "Open Register" at bounding box center [848, 465] width 67 height 21
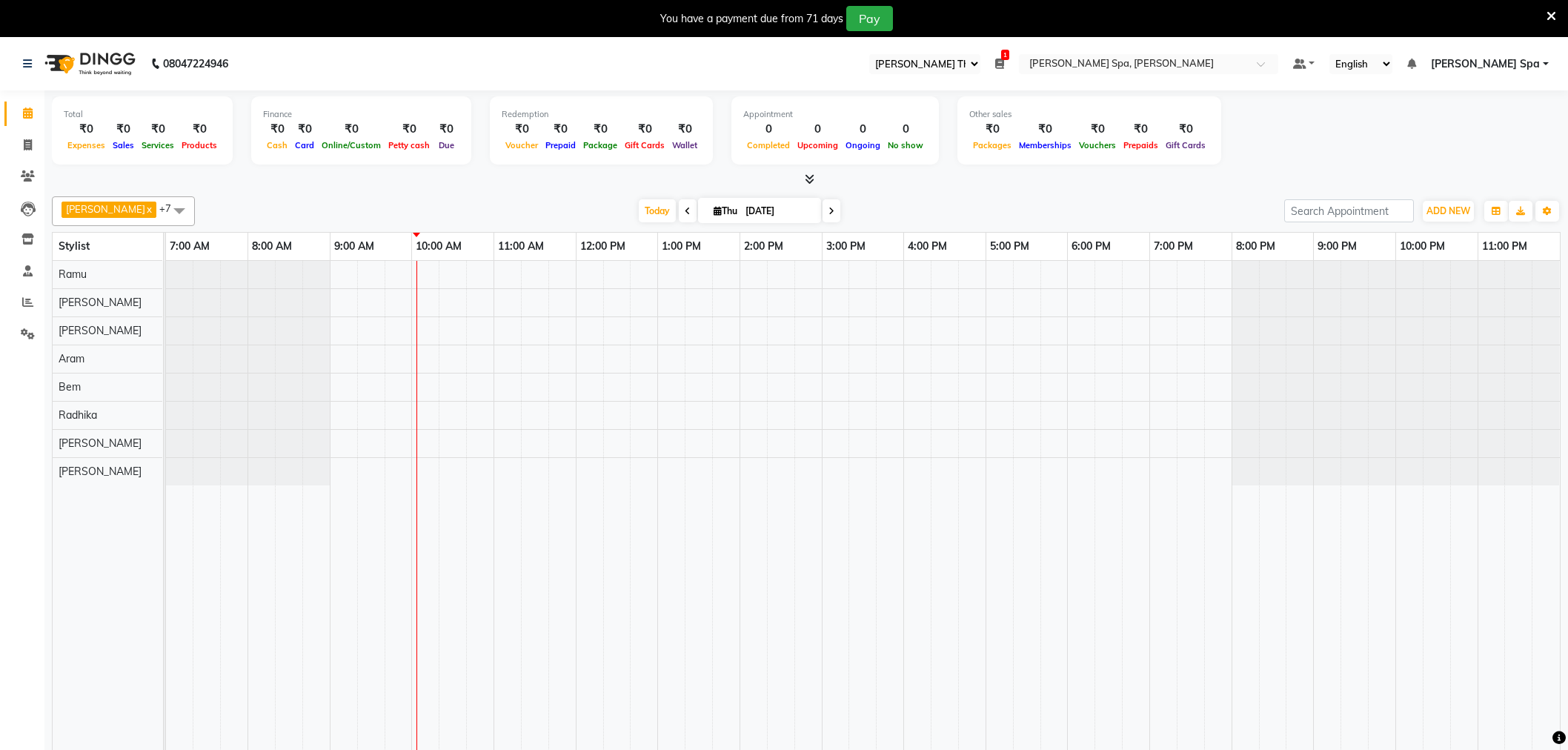
select select "100"
click at [30, 61] on icon at bounding box center [27, 63] width 9 height 10
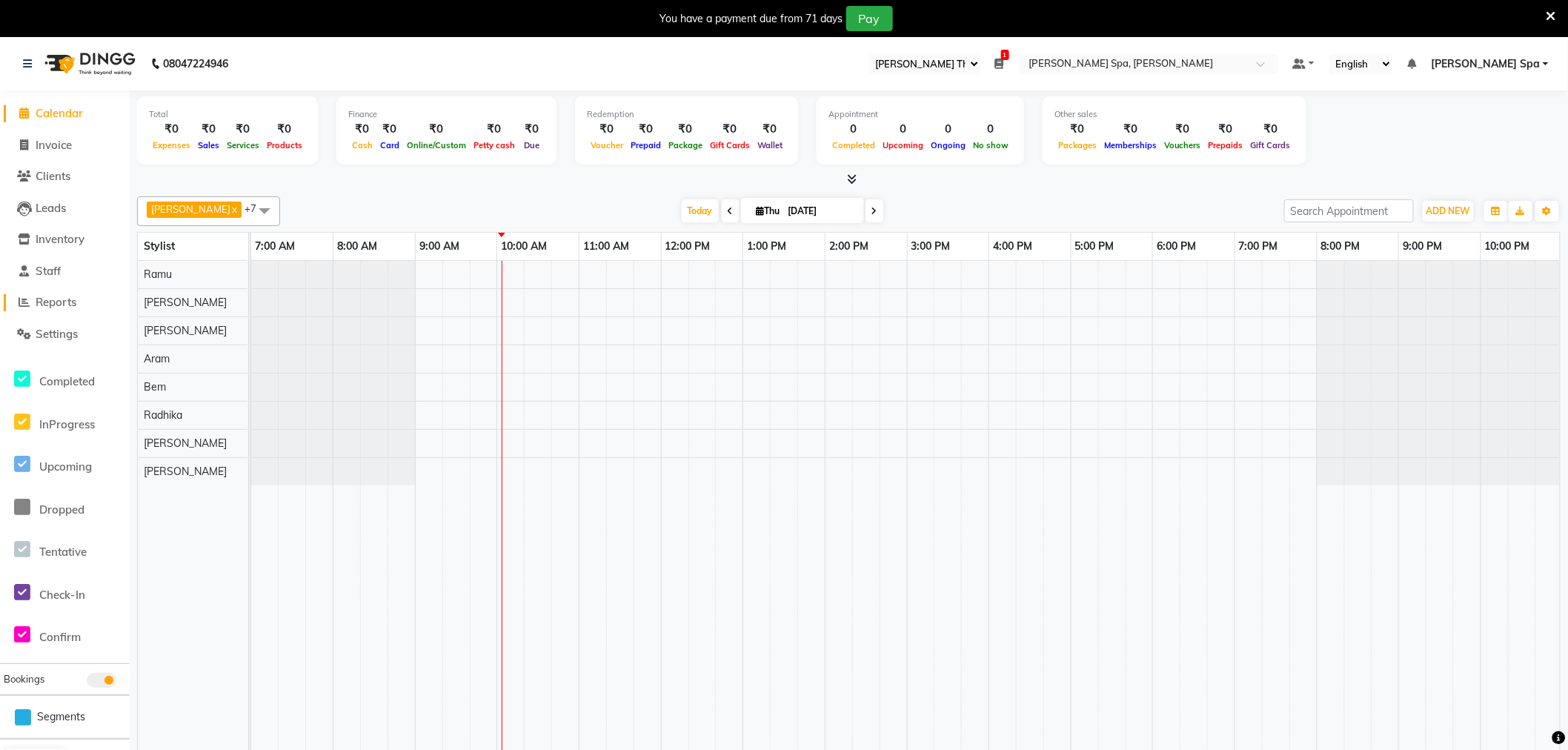
click at [62, 308] on span "Reports" at bounding box center [55, 302] width 41 height 14
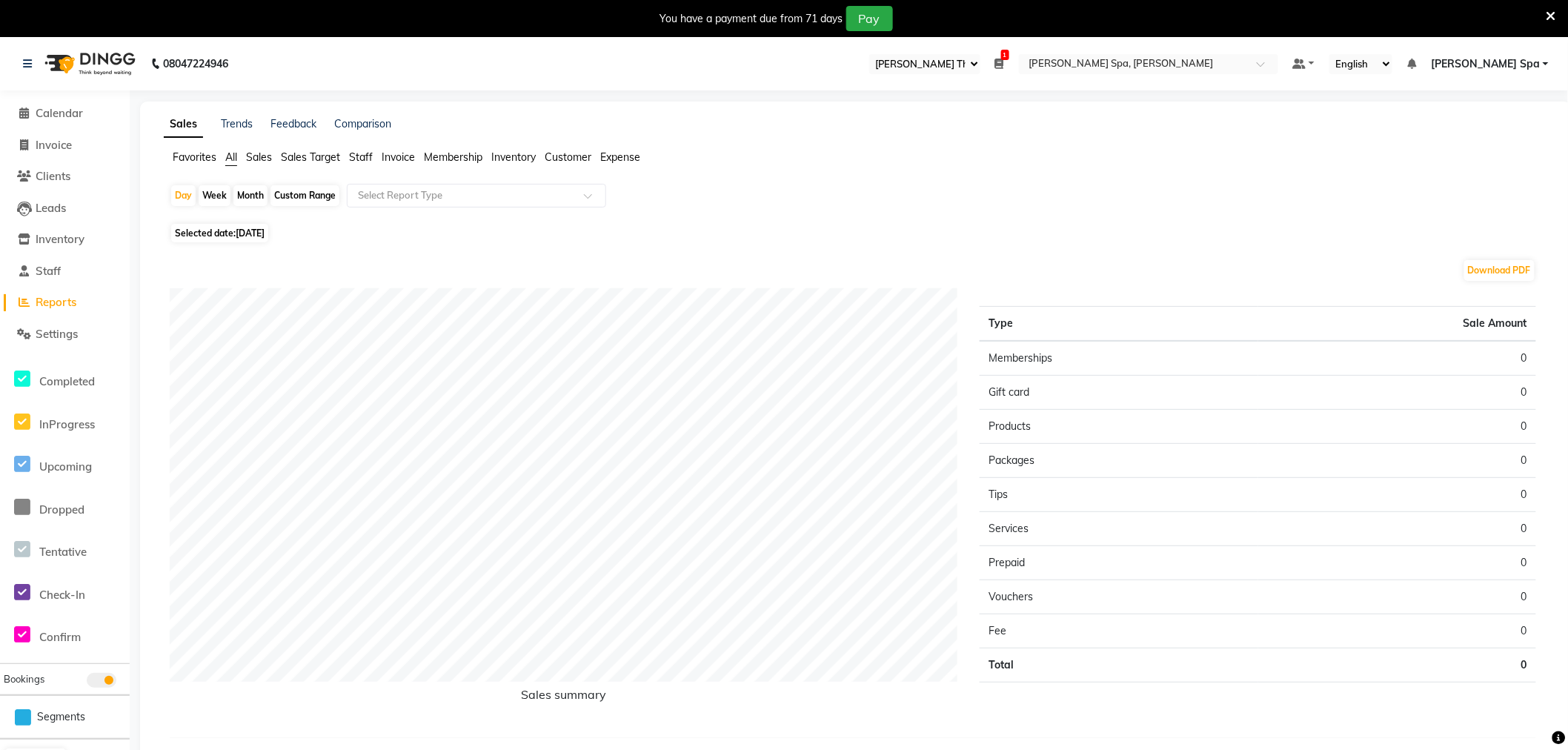
click at [277, 195] on div "Custom Range" at bounding box center [305, 195] width 69 height 21
select select "9"
select select "2025"
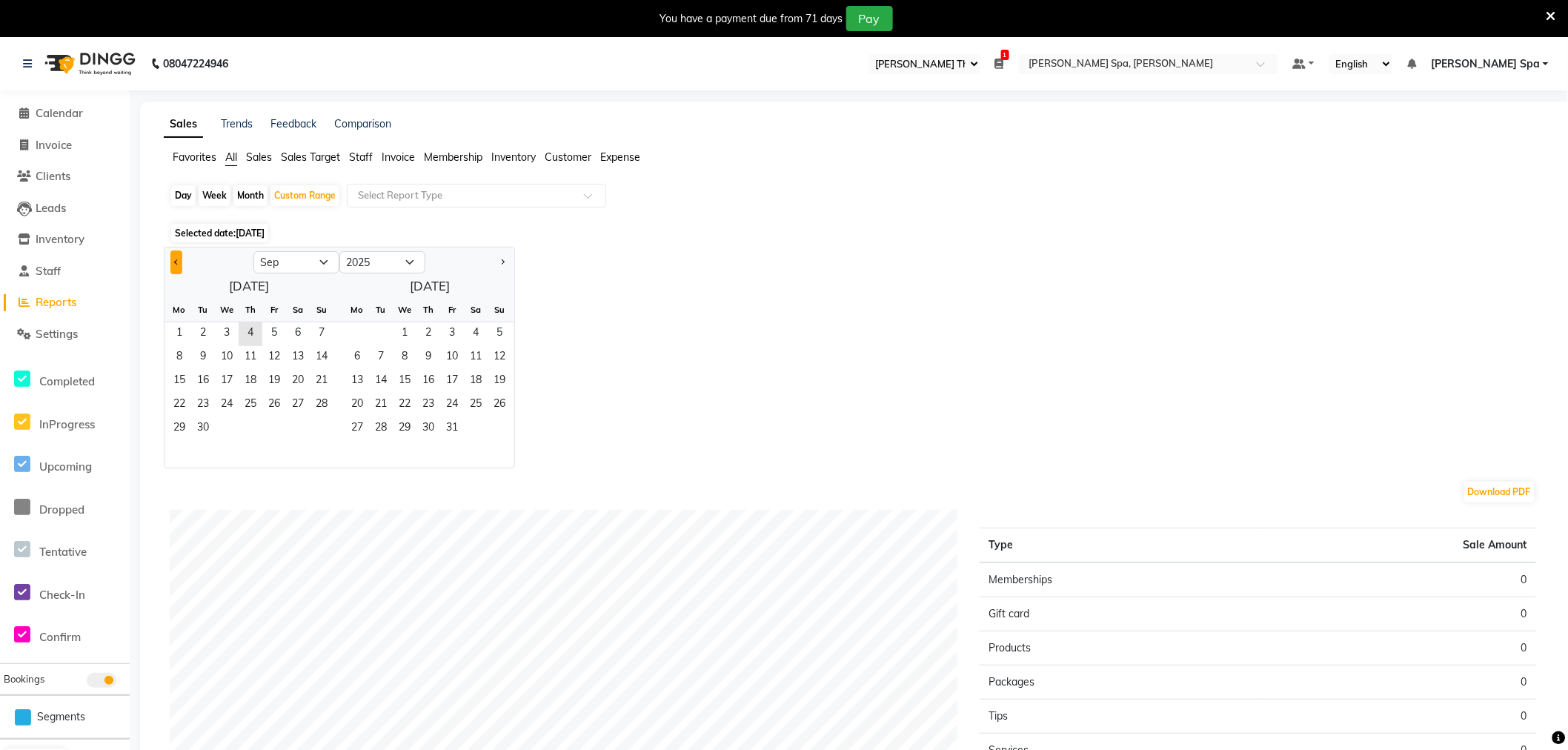
click at [176, 263] on span "Previous month" at bounding box center [176, 261] width 5 height 5
click at [173, 258] on button "Previous month" at bounding box center [176, 263] width 12 height 24
click at [204, 331] on span "1" at bounding box center [203, 335] width 24 height 24
click at [505, 263] on button "Next month" at bounding box center [502, 263] width 12 height 24
select select "8"
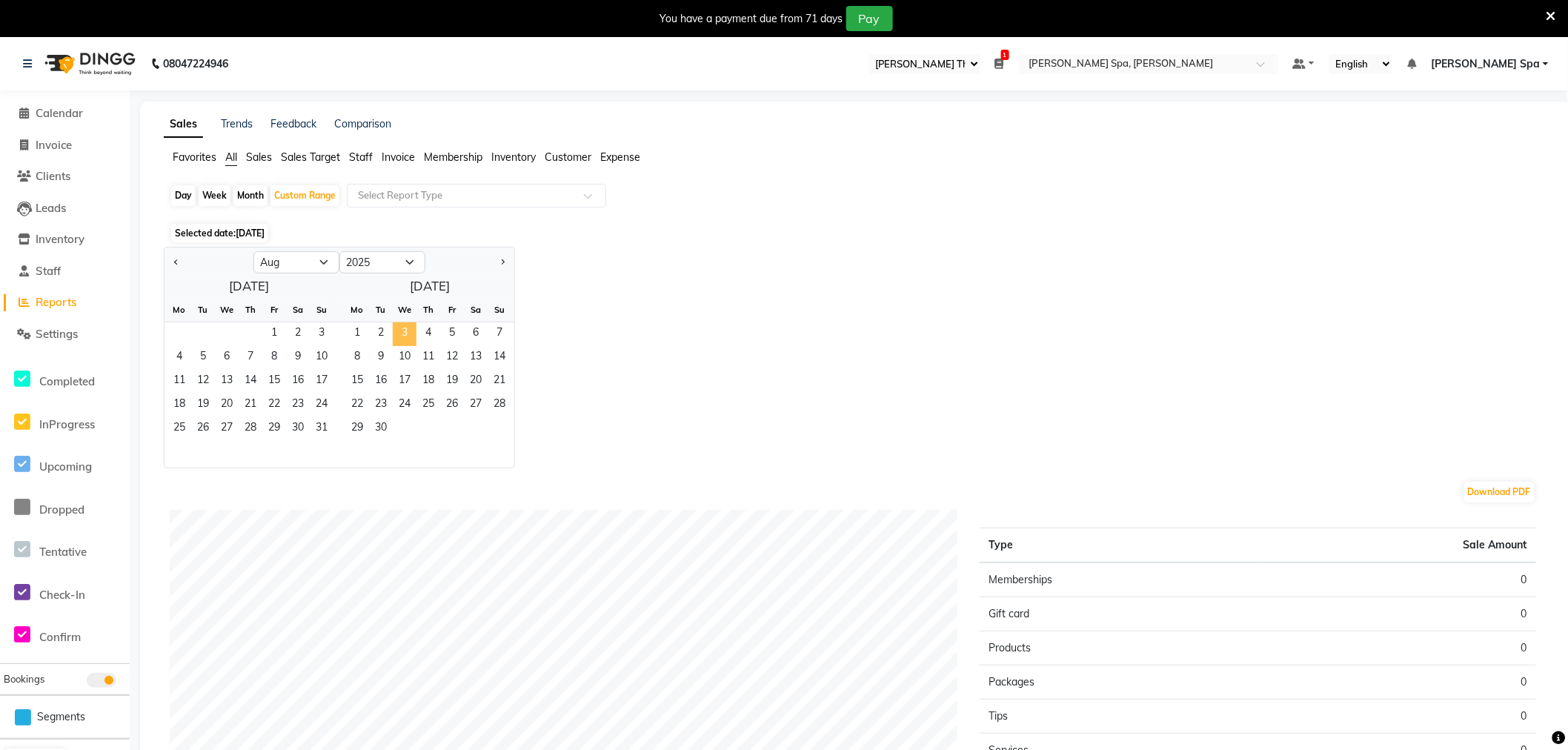
click at [405, 334] on span "3" at bounding box center [405, 335] width 24 height 24
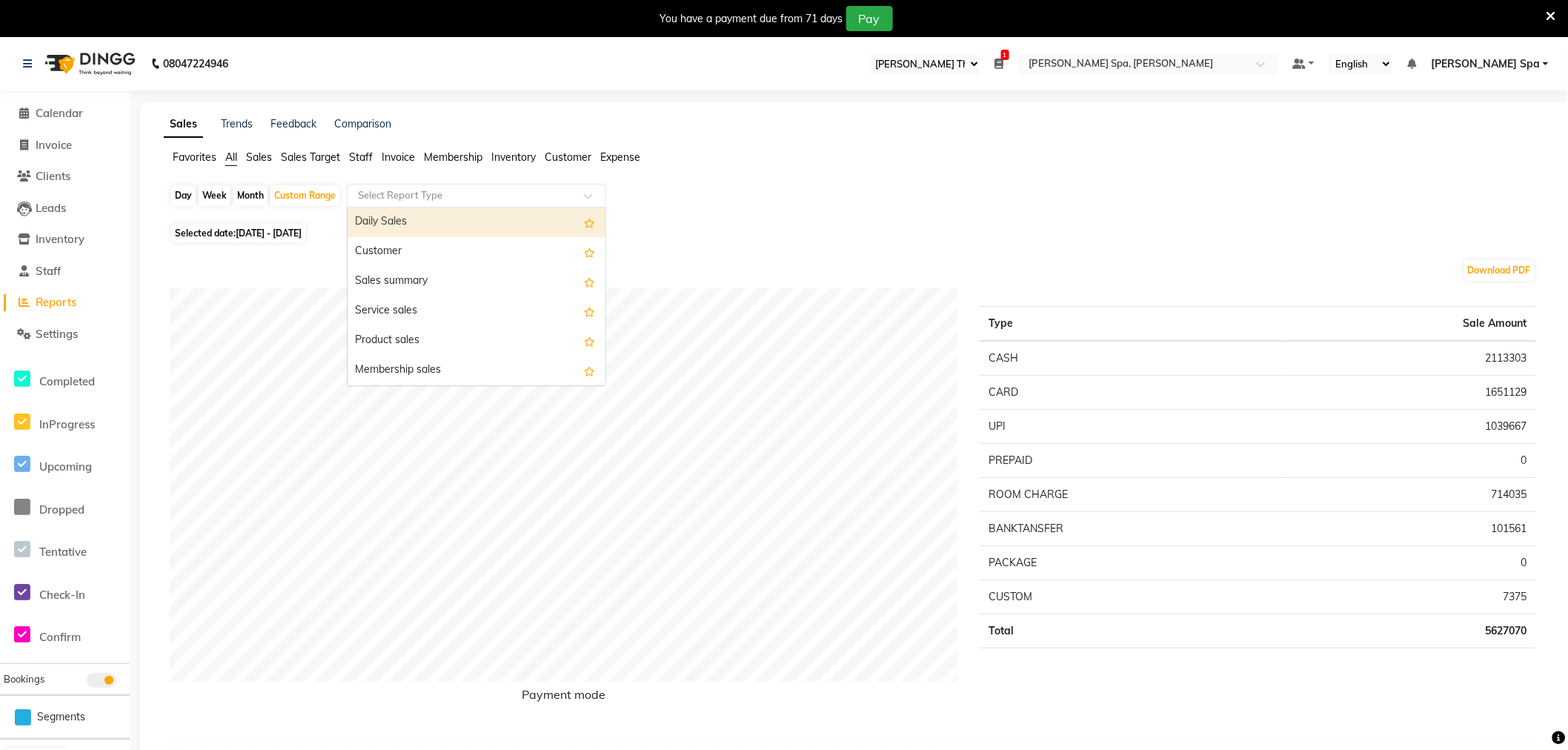
click at [441, 189] on input "text" at bounding box center [461, 195] width 214 height 15
type input "pre"
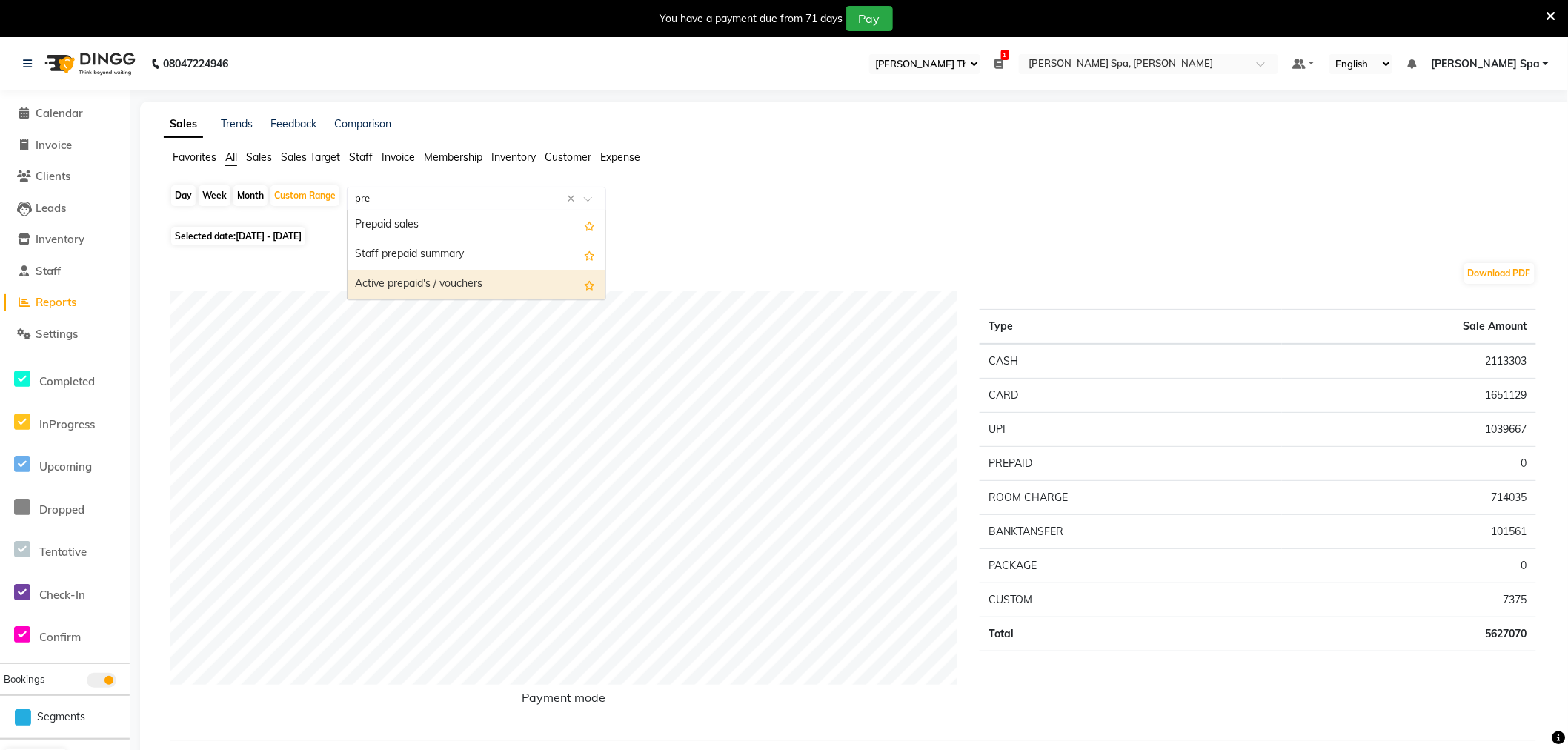
click at [410, 280] on div "Active prepaid's / vouchers" at bounding box center [476, 284] width 258 height 30
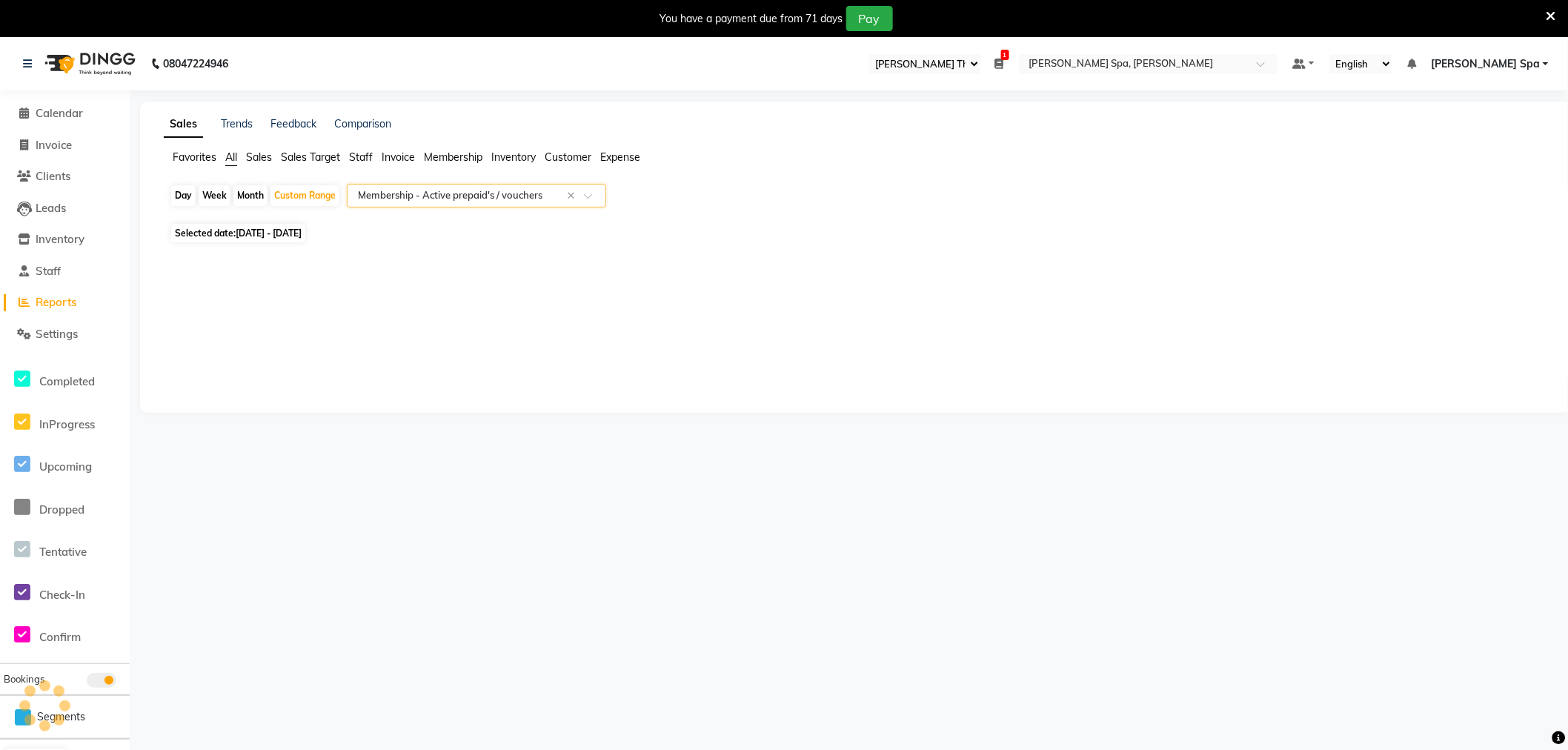
select select "full_report"
select select "csv"
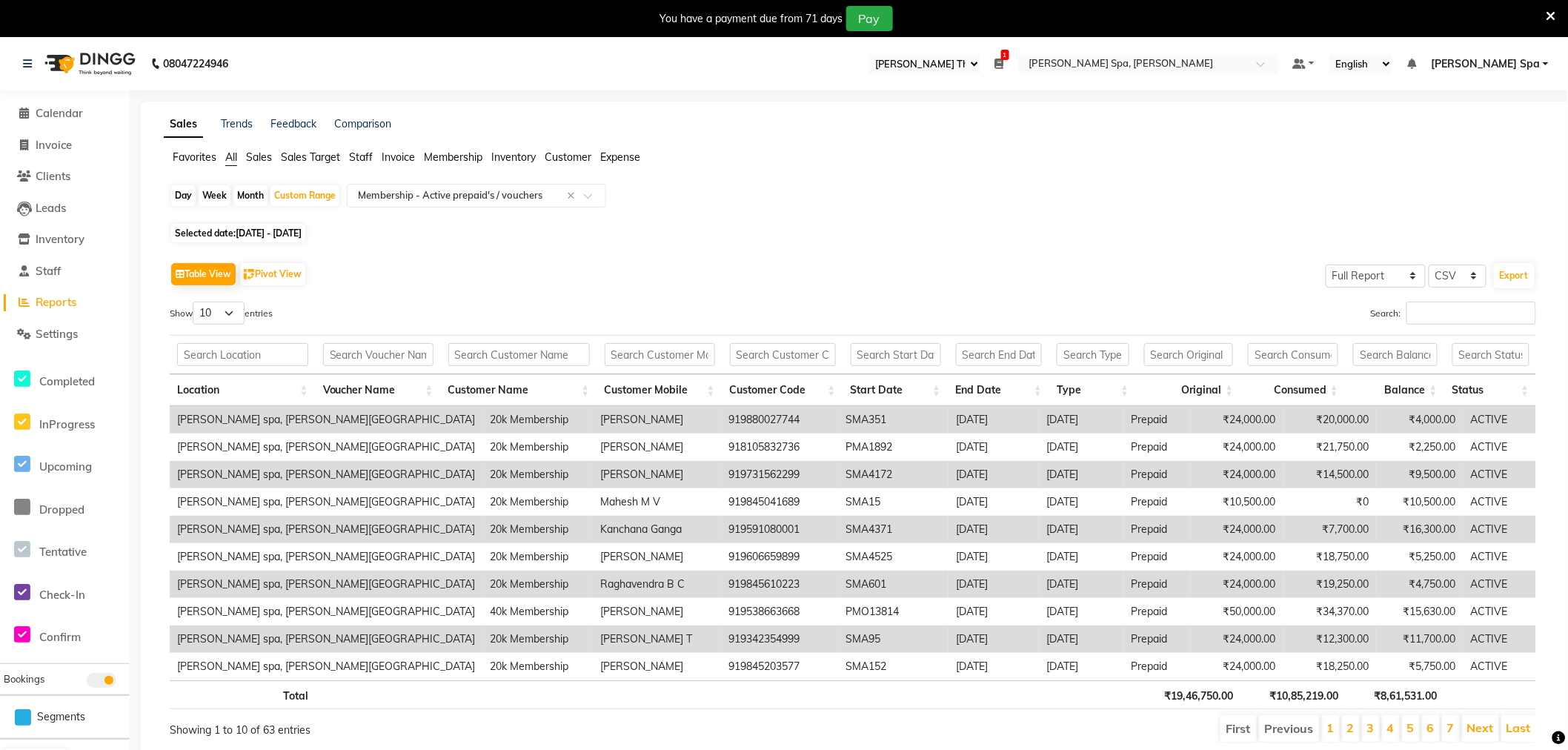
click at [302, 235] on span "01-07-2025 - 03-09-2025" at bounding box center [268, 233] width 66 height 11
select select "7"
select select "2025"
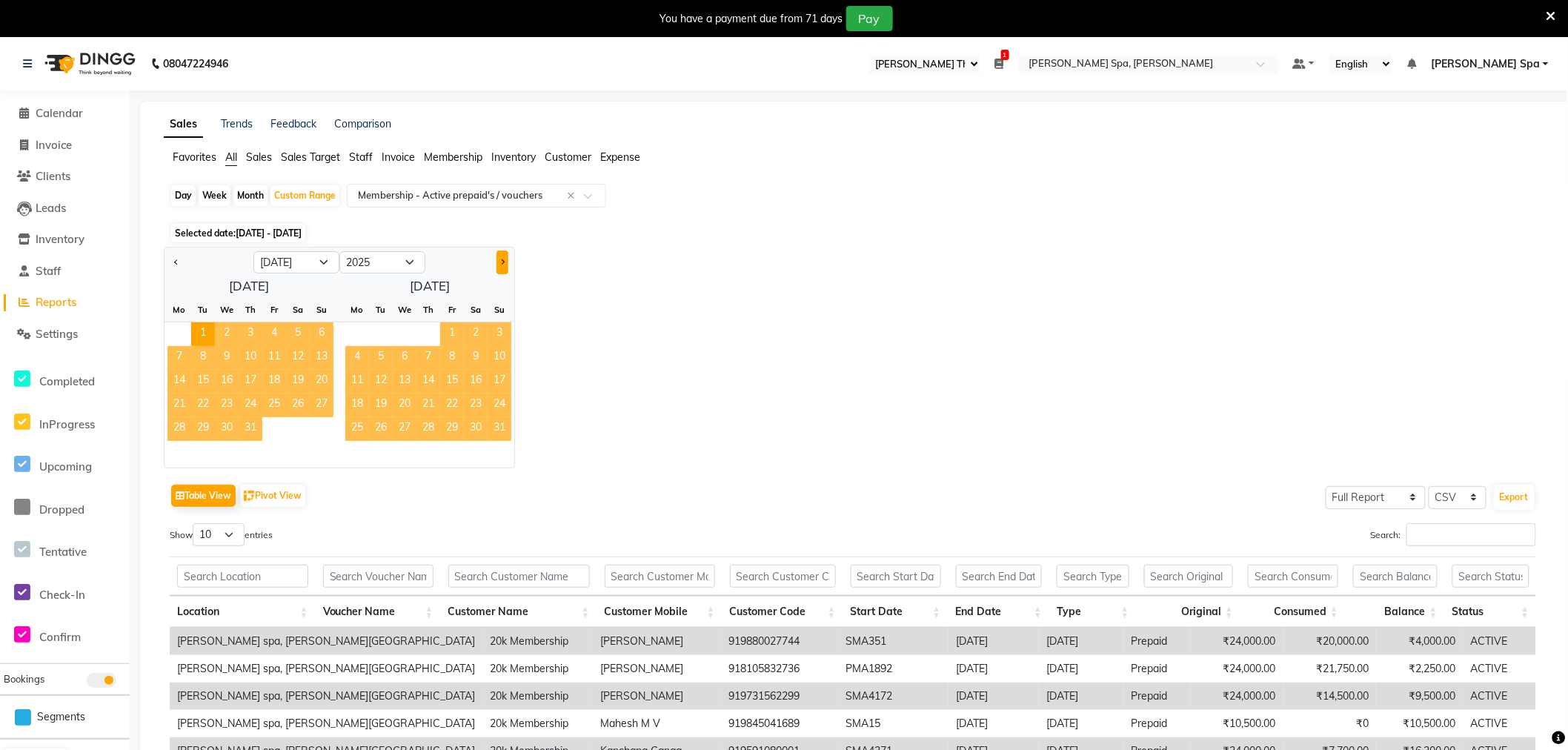
click at [506, 263] on button "Next month" at bounding box center [502, 263] width 12 height 24
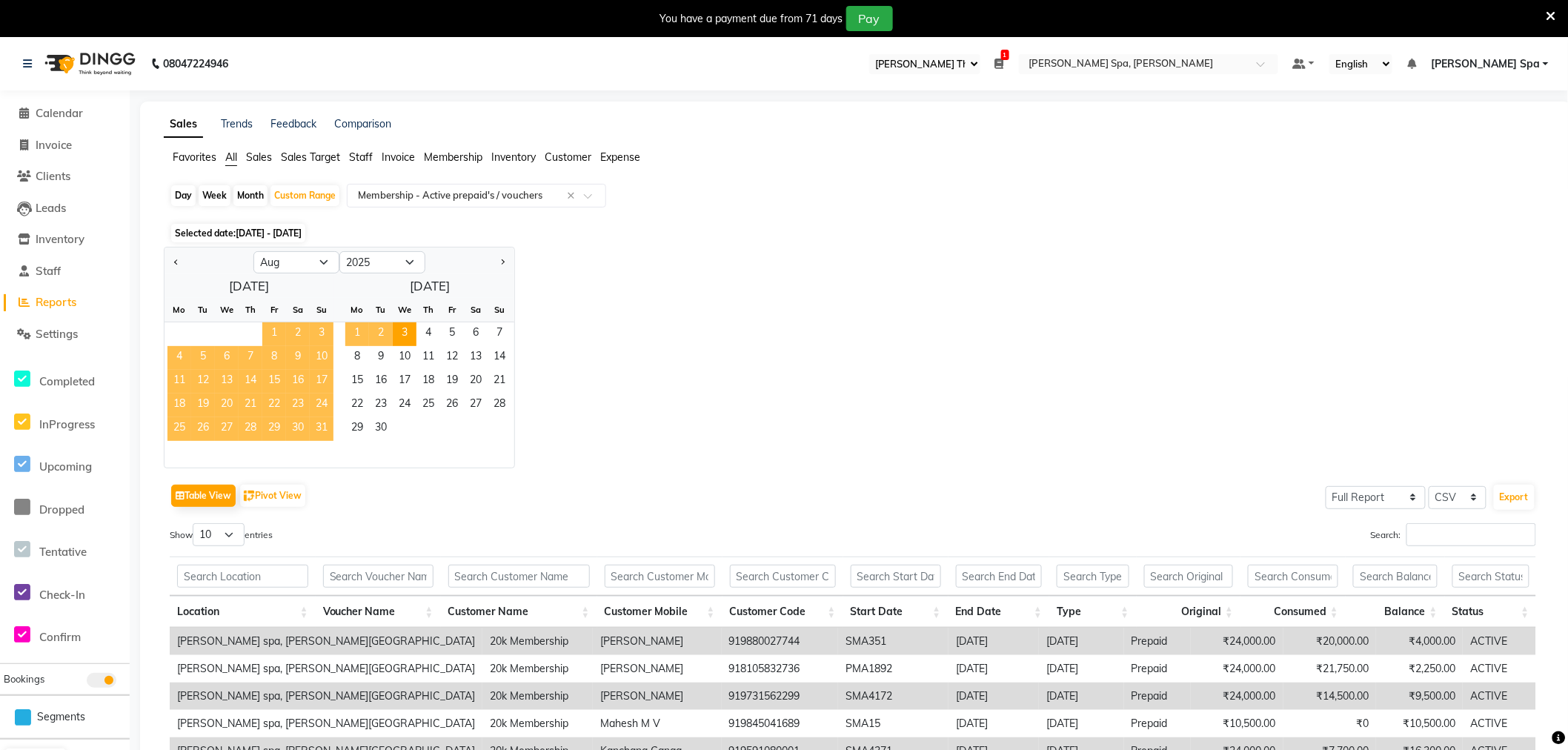
click at [382, 334] on span "2" at bounding box center [381, 335] width 24 height 24
select select "9"
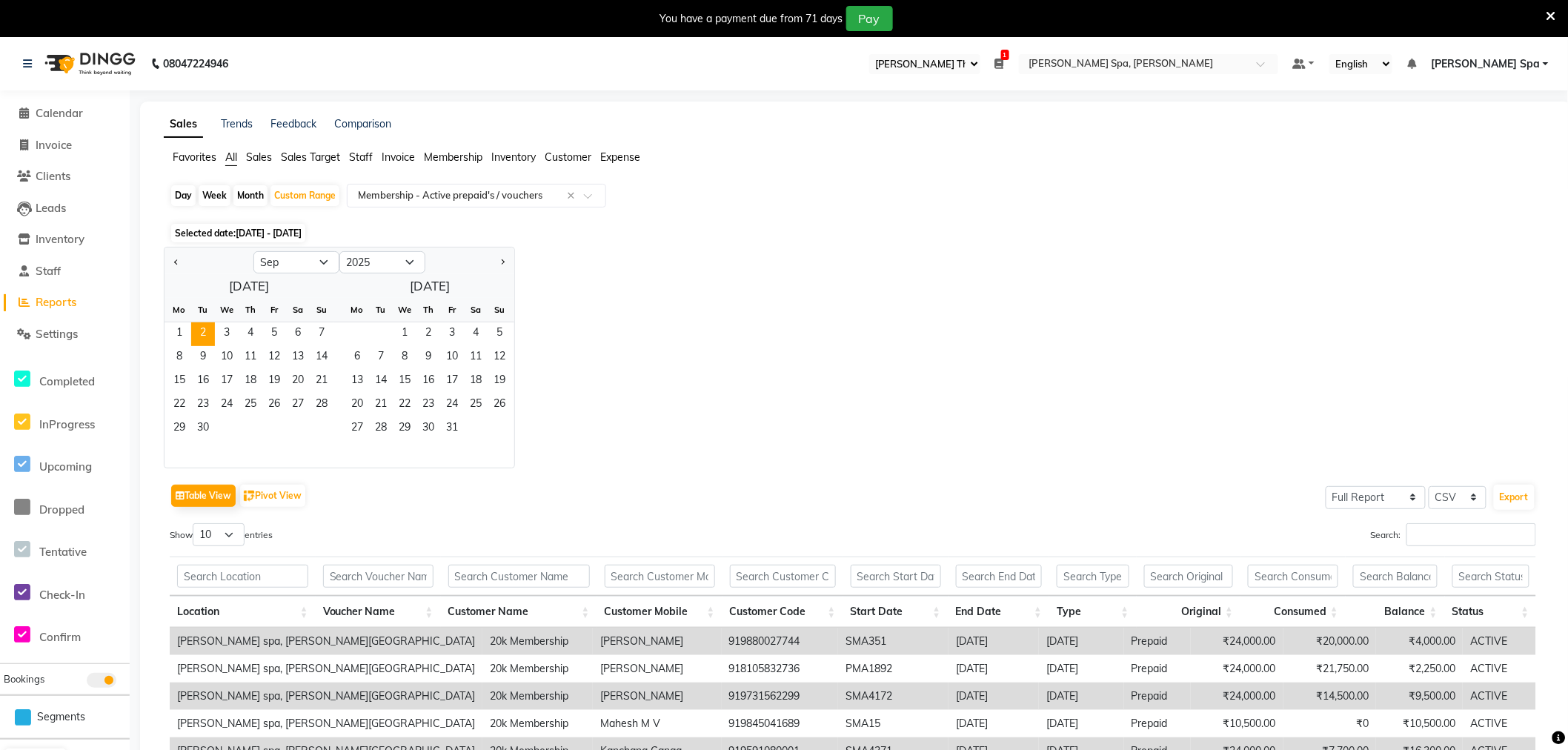
click at [749, 386] on div "Jan Feb Mar Apr May Jun Jul Aug Sep Oct Nov Dec 2015 2016 2017 2018 2019 2020 2…" at bounding box center [856, 357] width 1385 height 222
click at [296, 188] on div "Custom Range" at bounding box center [305, 195] width 69 height 21
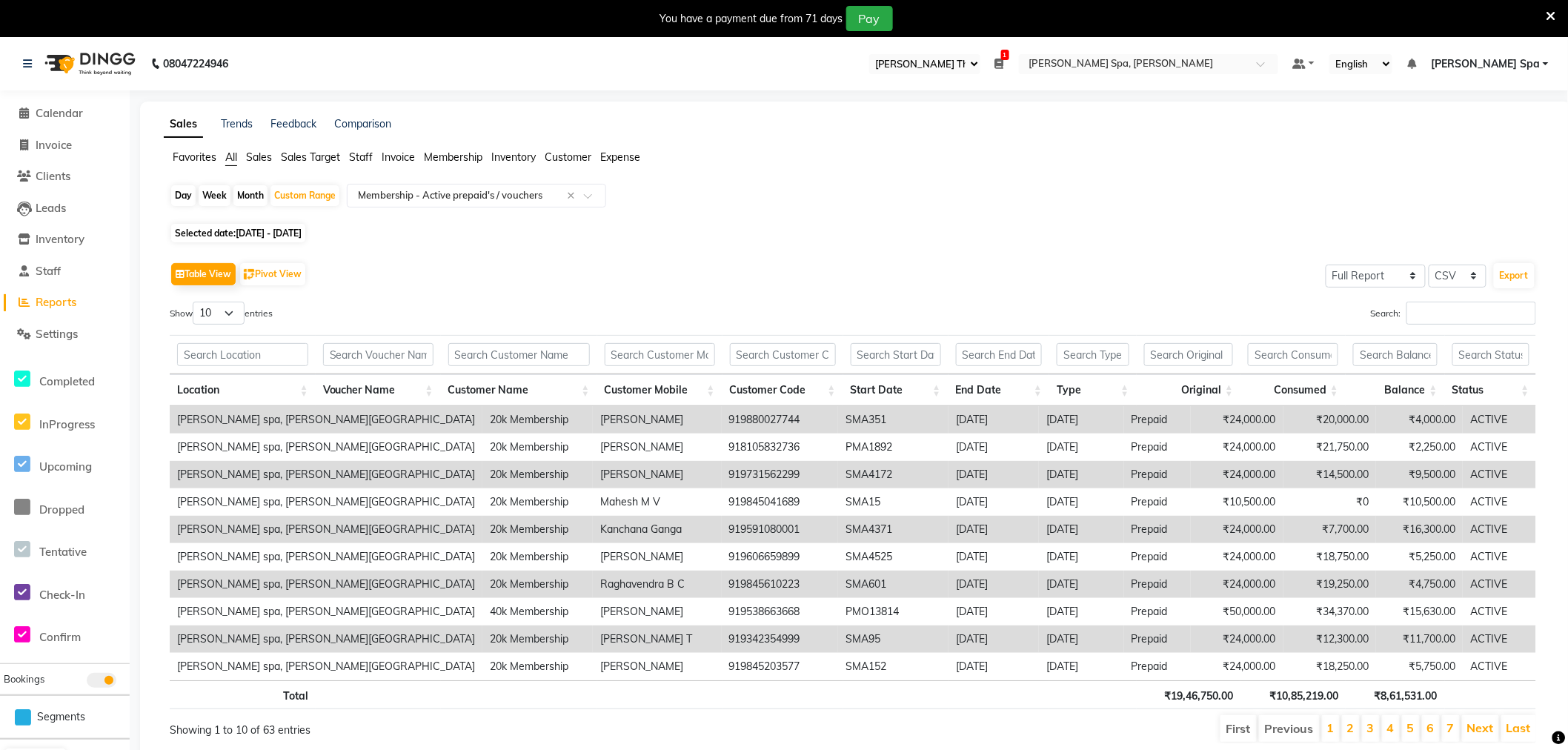
click at [302, 234] on span "01-07-2025 - 03-09-2025" at bounding box center [268, 233] width 66 height 11
select select "9"
select select "2025"
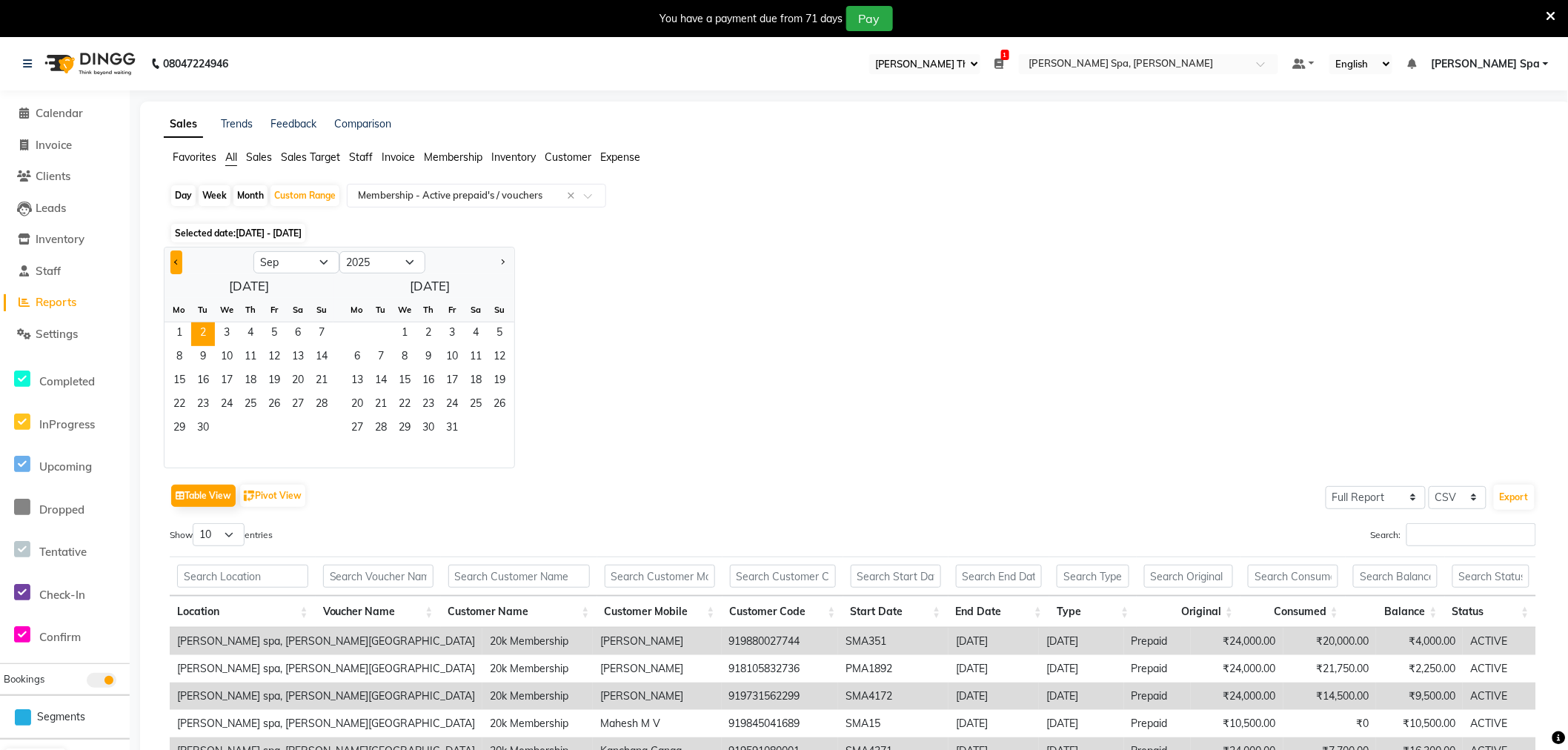
click at [175, 260] on span "Previous month" at bounding box center [176, 261] width 5 height 5
click at [206, 336] on span "1" at bounding box center [203, 335] width 24 height 24
click at [500, 263] on button "Next month" at bounding box center [502, 263] width 12 height 24
select select "8"
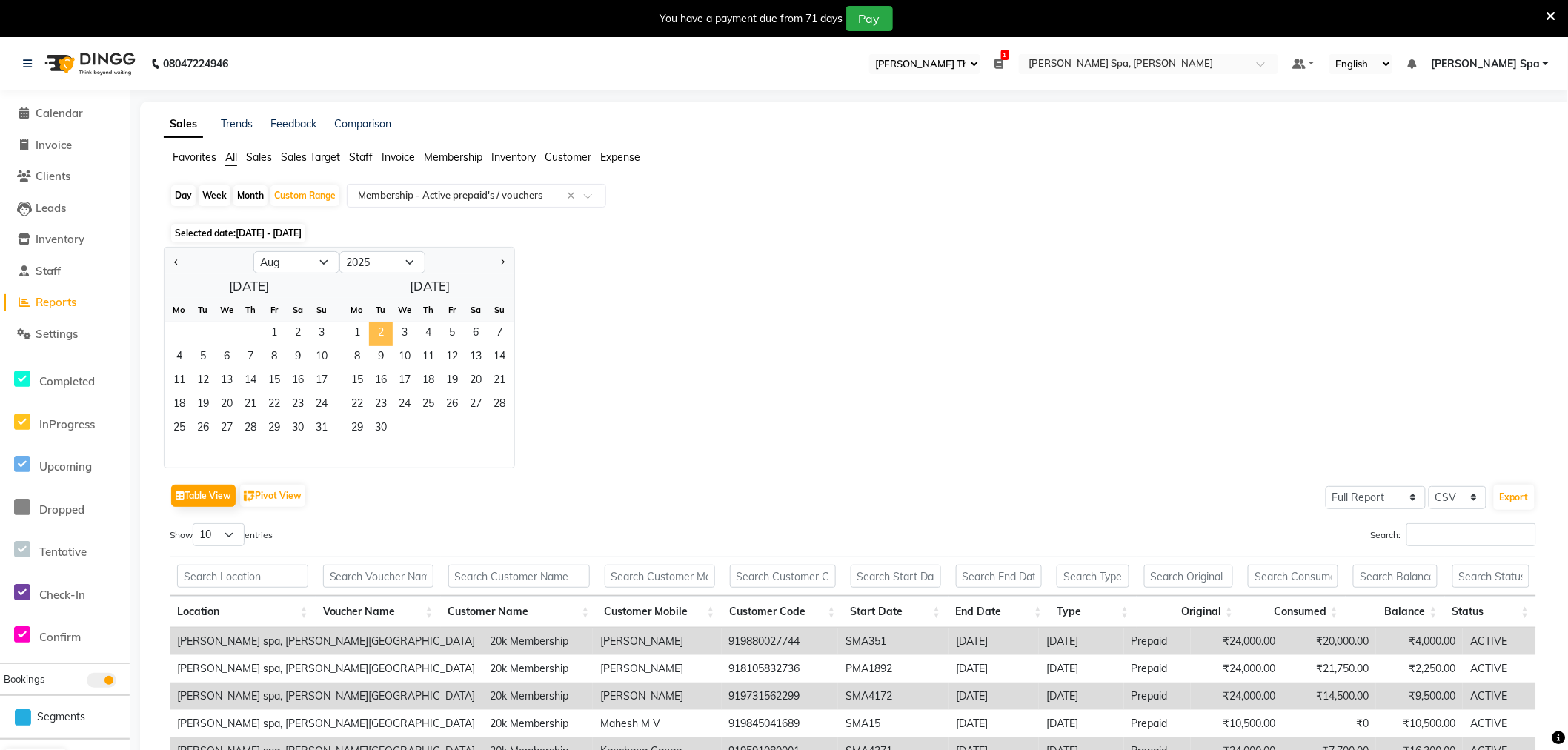
click at [379, 335] on span "2" at bounding box center [381, 335] width 24 height 24
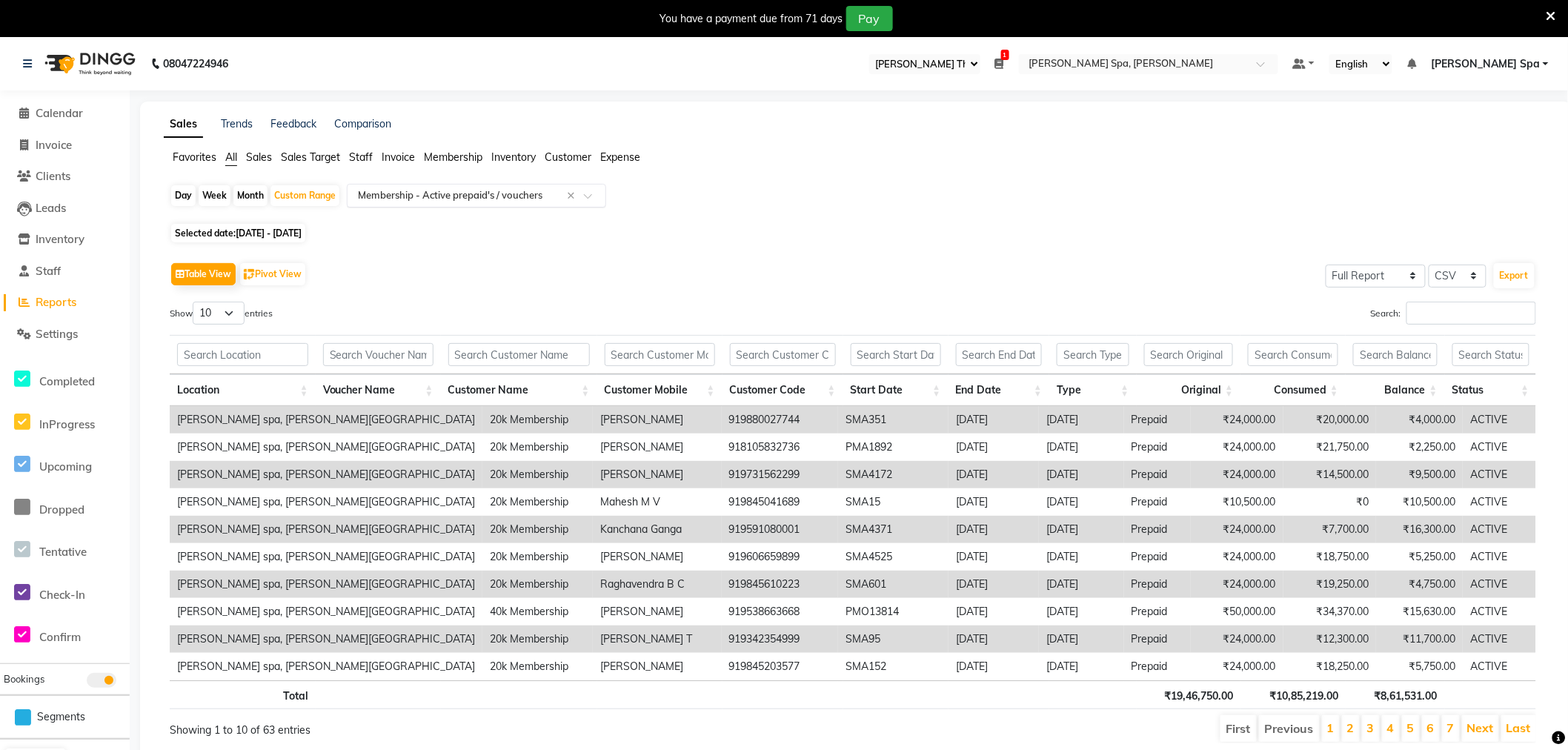
click at [565, 194] on input "text" at bounding box center [461, 195] width 214 height 15
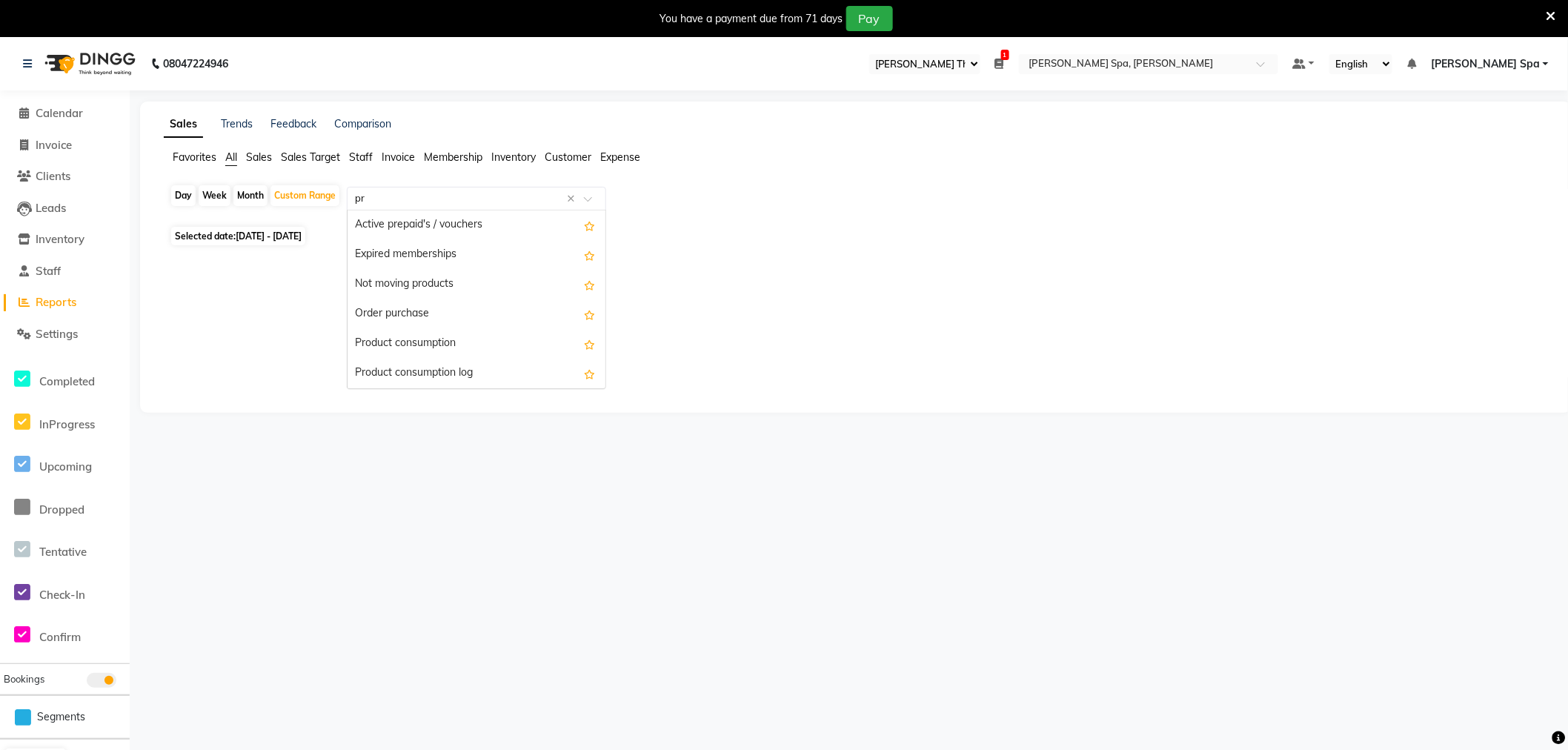
scroll to position [178, 0]
type input "pre"
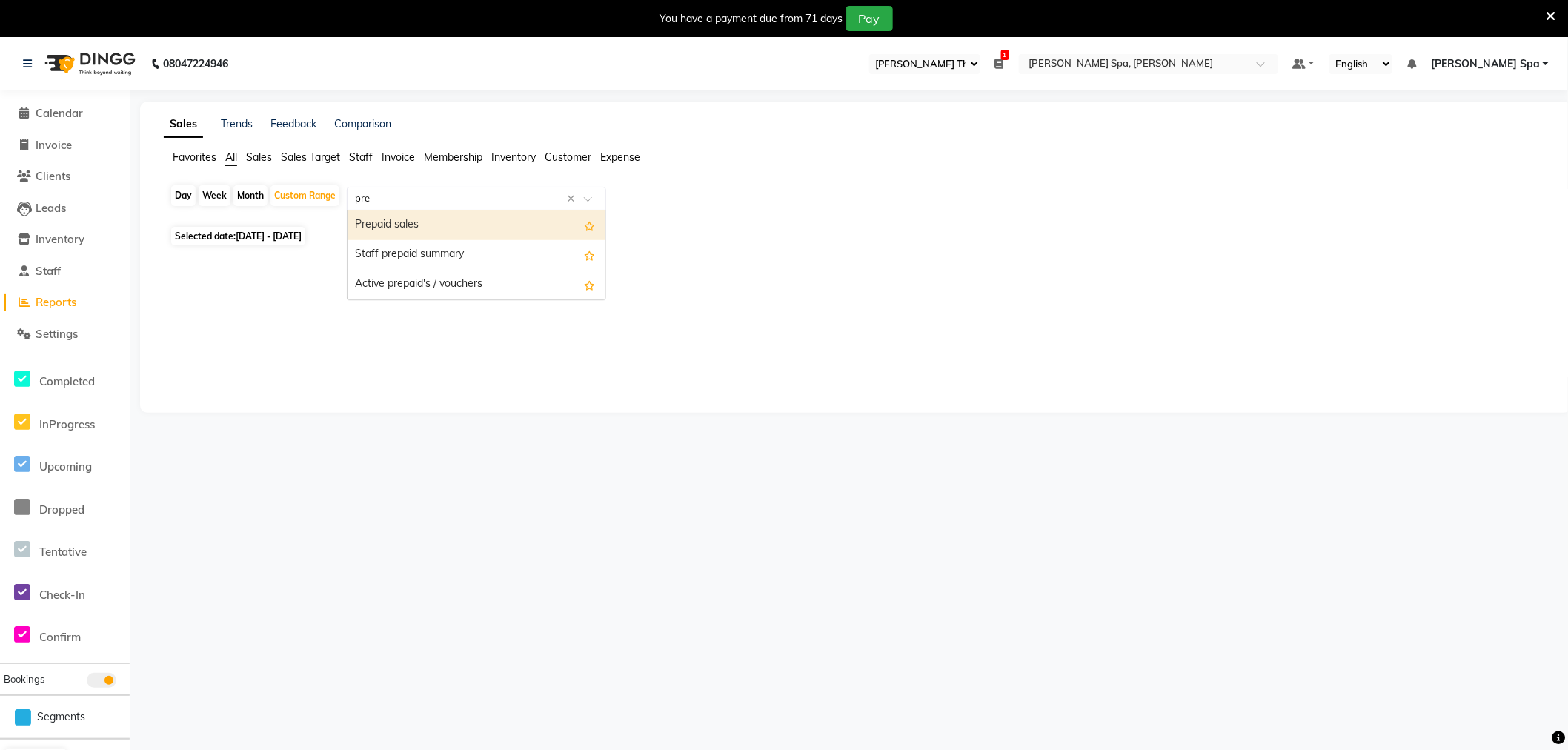
scroll to position [0, 0]
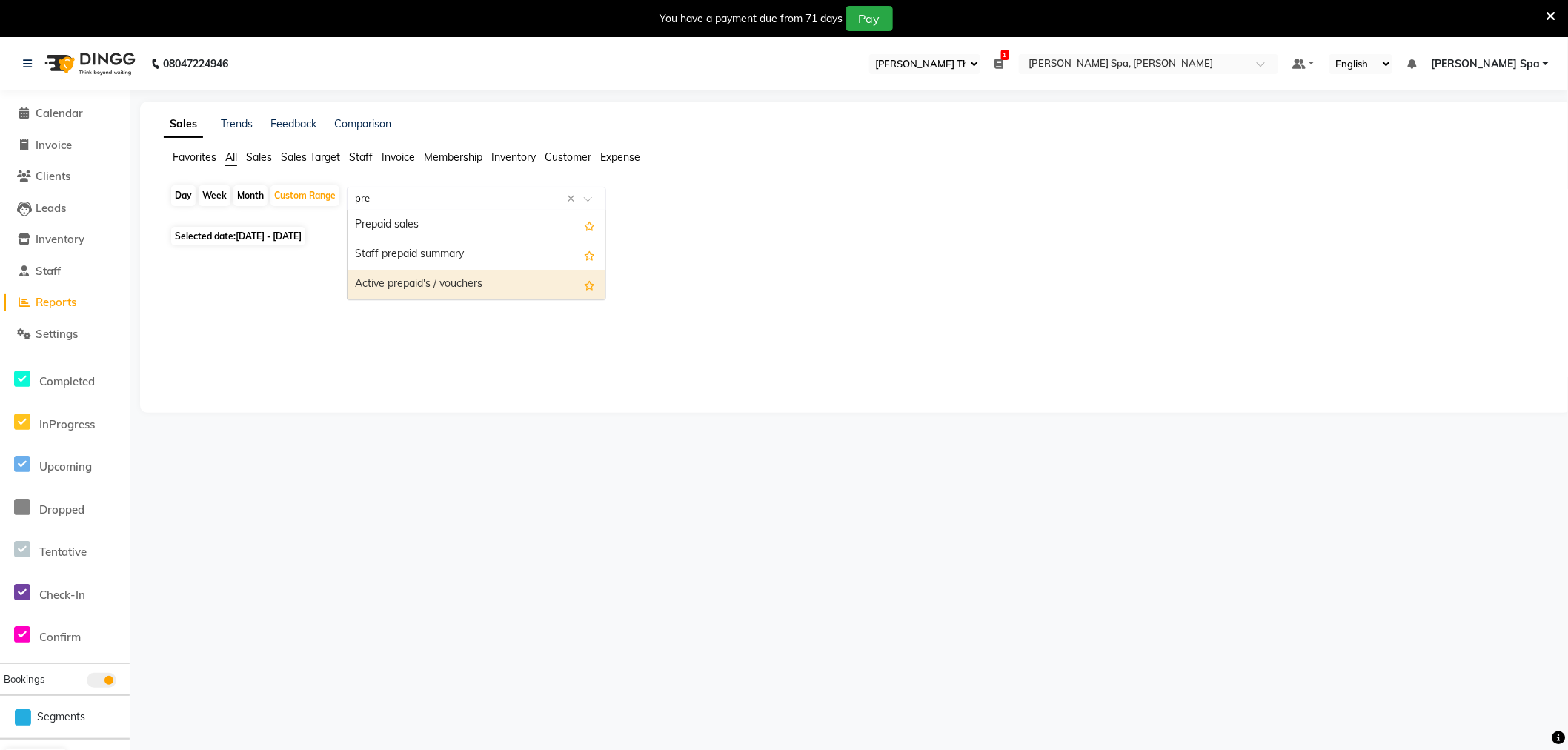
click at [469, 283] on div "Active prepaid's / vouchers" at bounding box center [476, 284] width 258 height 30
select select "full_report"
select select "csv"
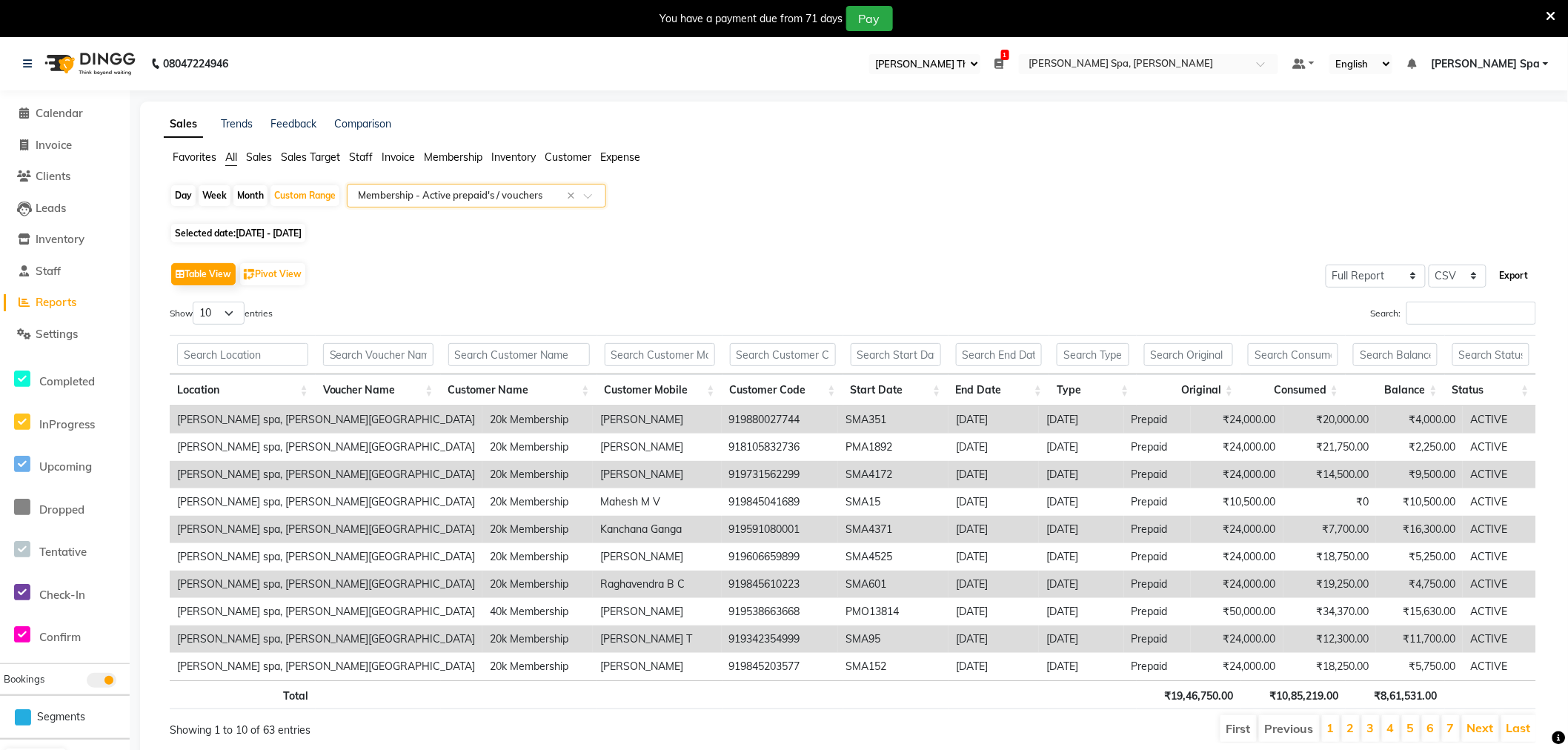
click at [1512, 279] on button "Export" at bounding box center [1514, 275] width 41 height 25
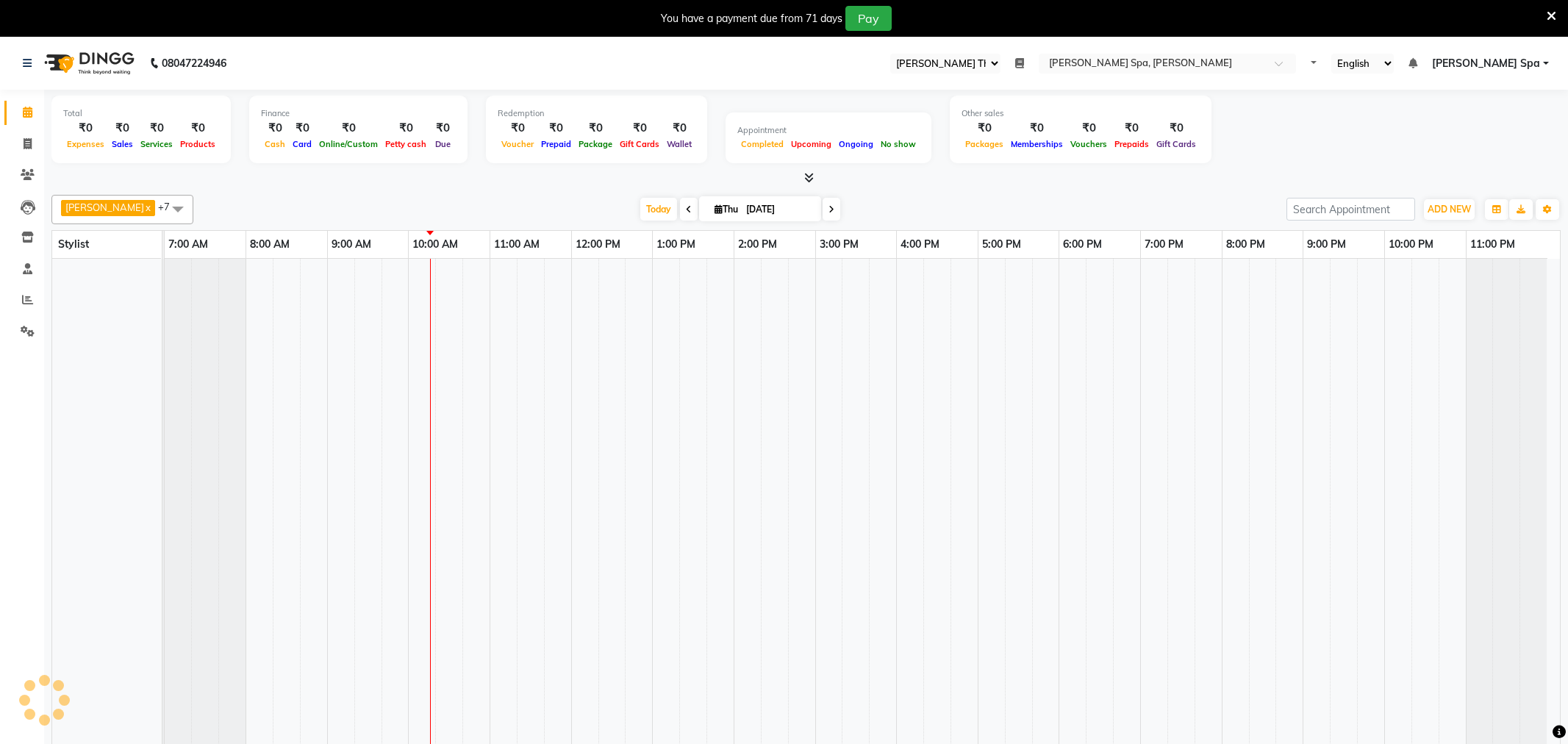
select select "100"
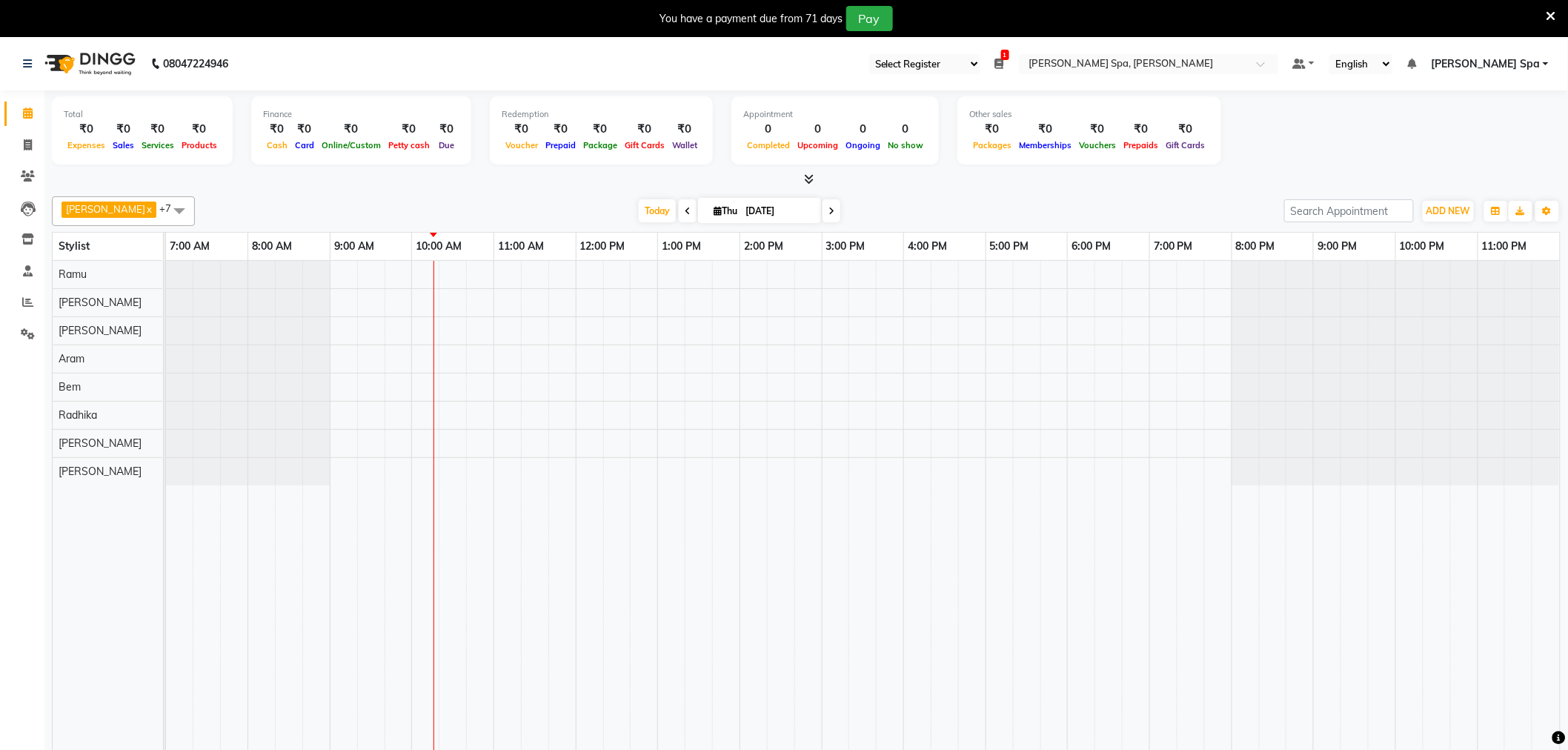
click at [164, 209] on span at bounding box center [179, 210] width 30 height 28
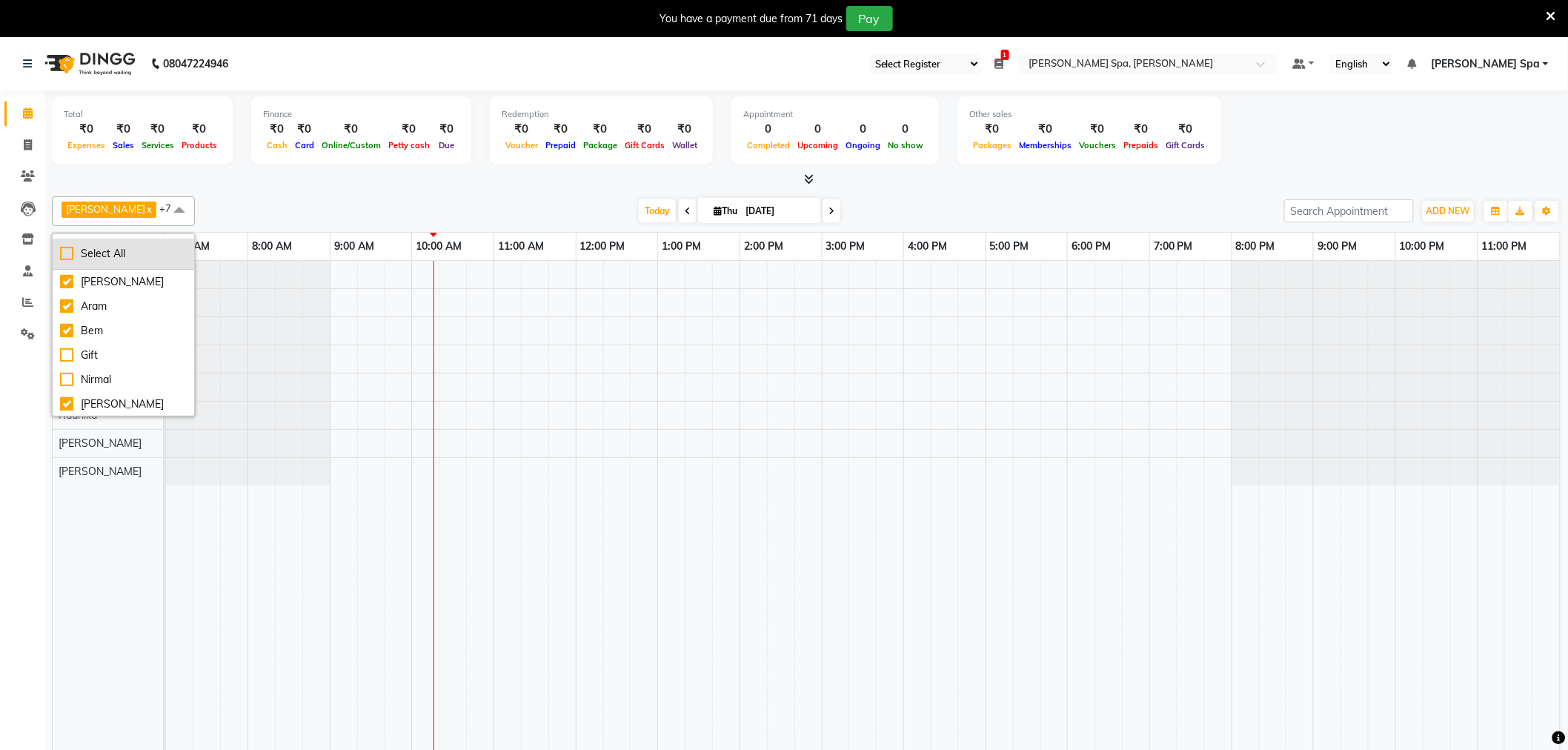
click at [86, 255] on div "Select All" at bounding box center [123, 253] width 127 height 15
checkbox input "true"
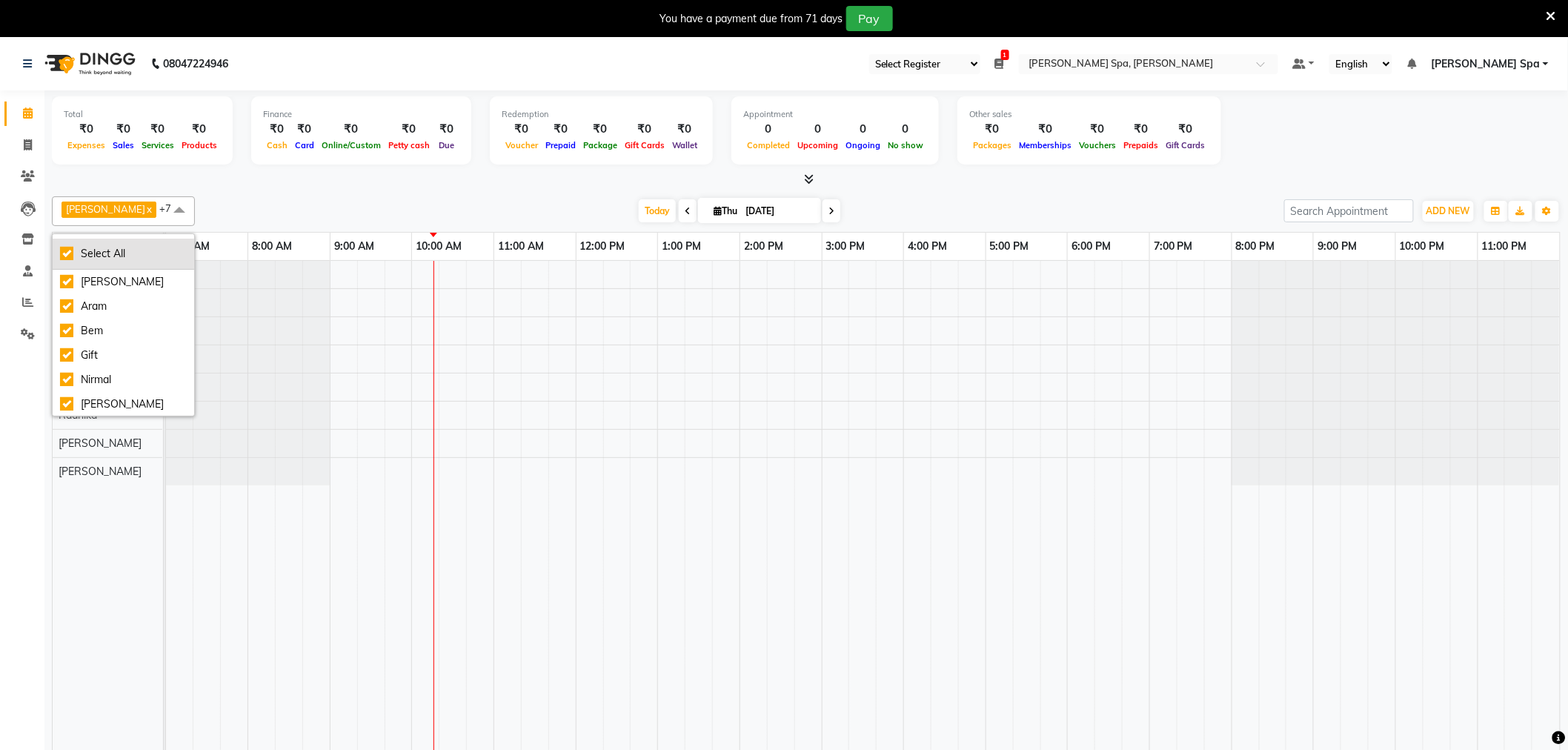
checkbox input "true"
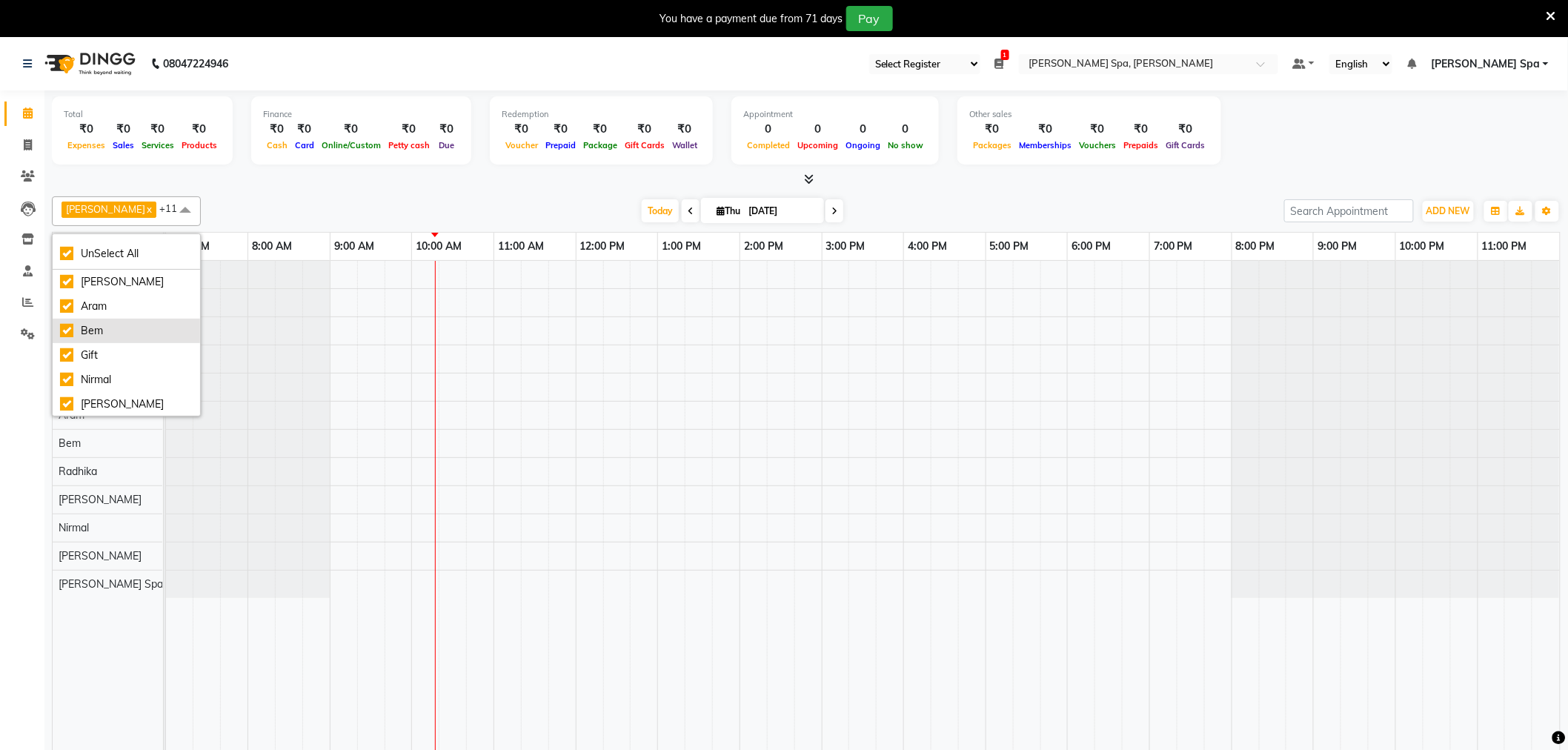
click at [85, 332] on div "Bem" at bounding box center [127, 331] width 133 height 15
checkbox input "false"
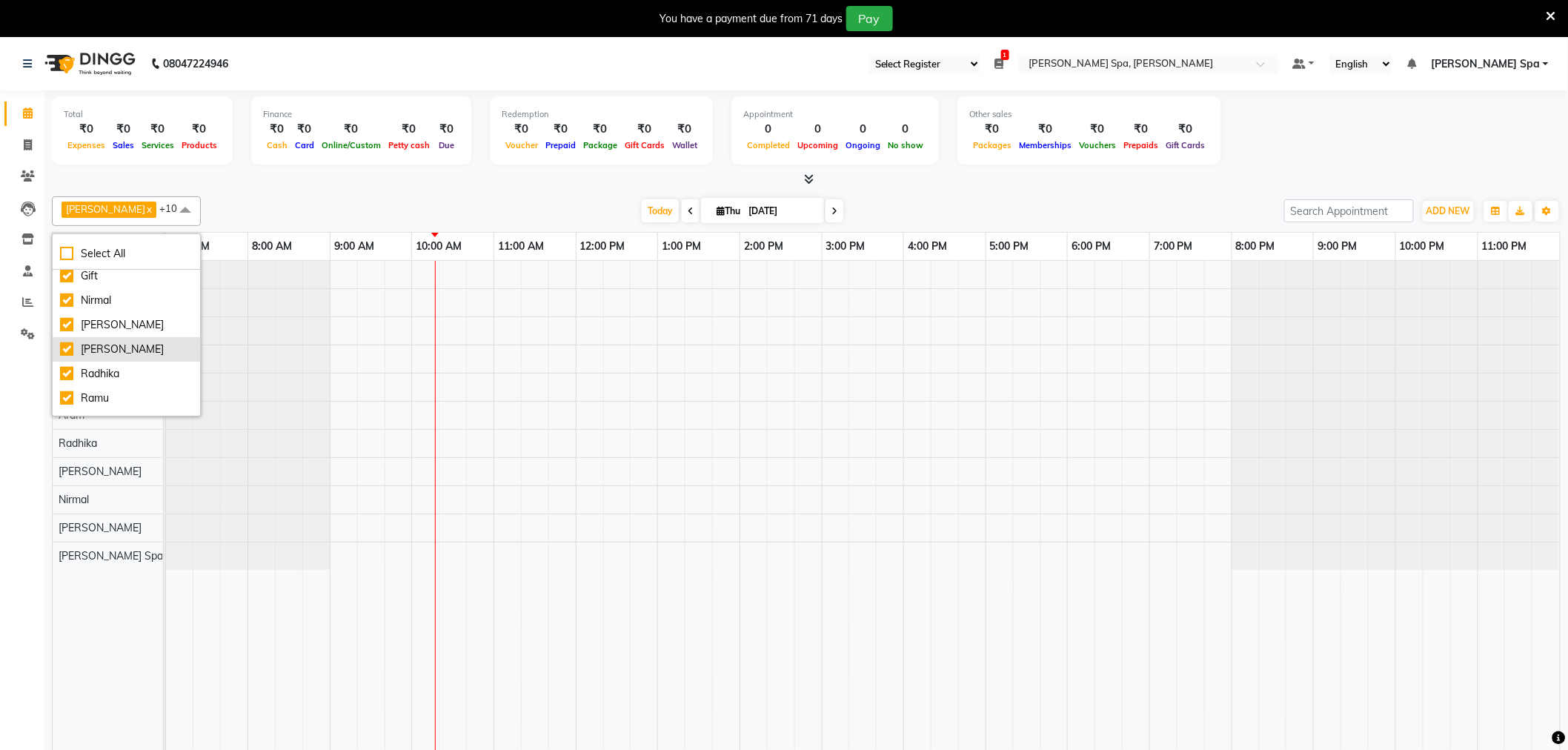
scroll to position [146, 0]
click at [94, 275] on div "[PERSON_NAME]" at bounding box center [127, 282] width 133 height 15
checkbox input "false"
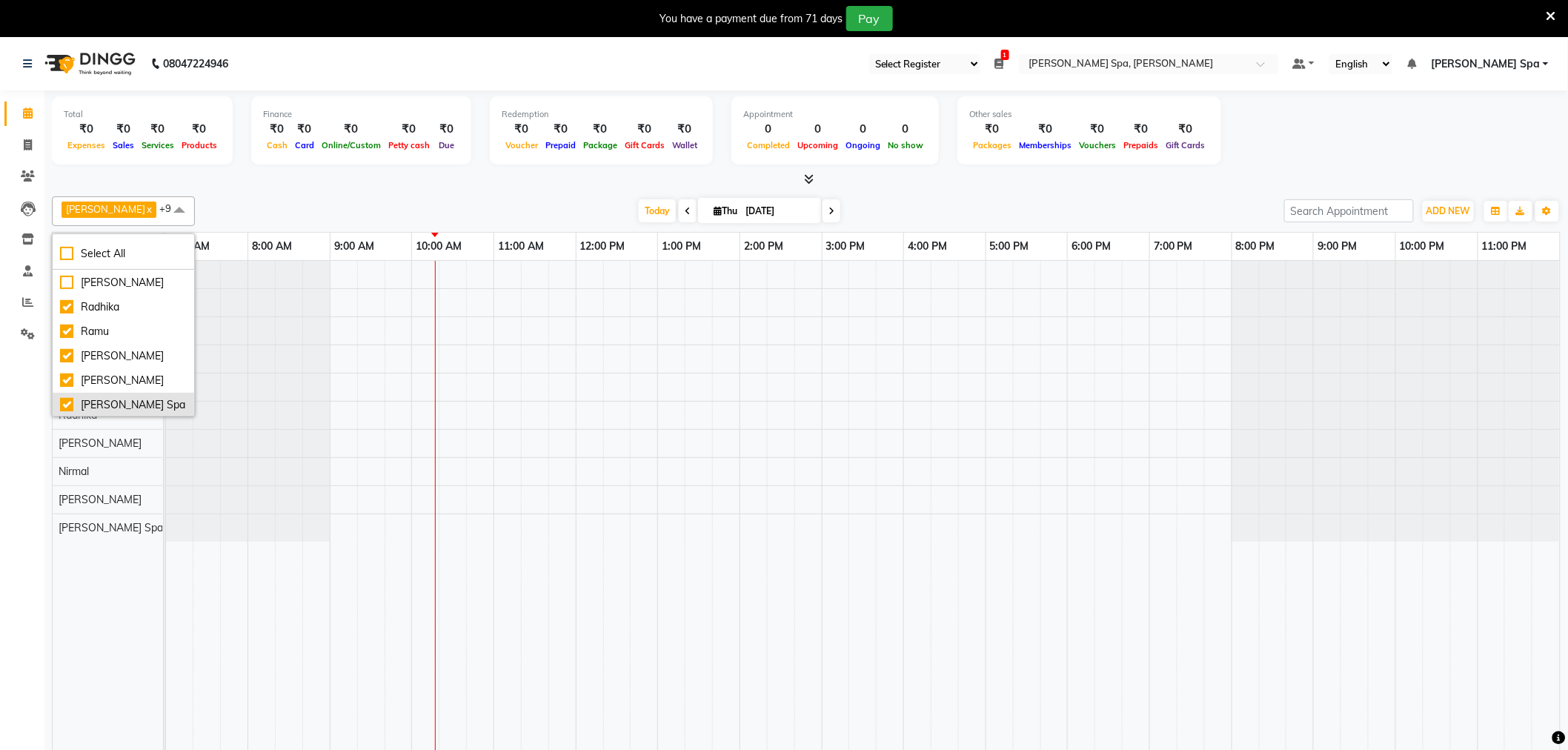
click at [94, 397] on div "[PERSON_NAME] Spa" at bounding box center [123, 404] width 127 height 15
checkbox input "false"
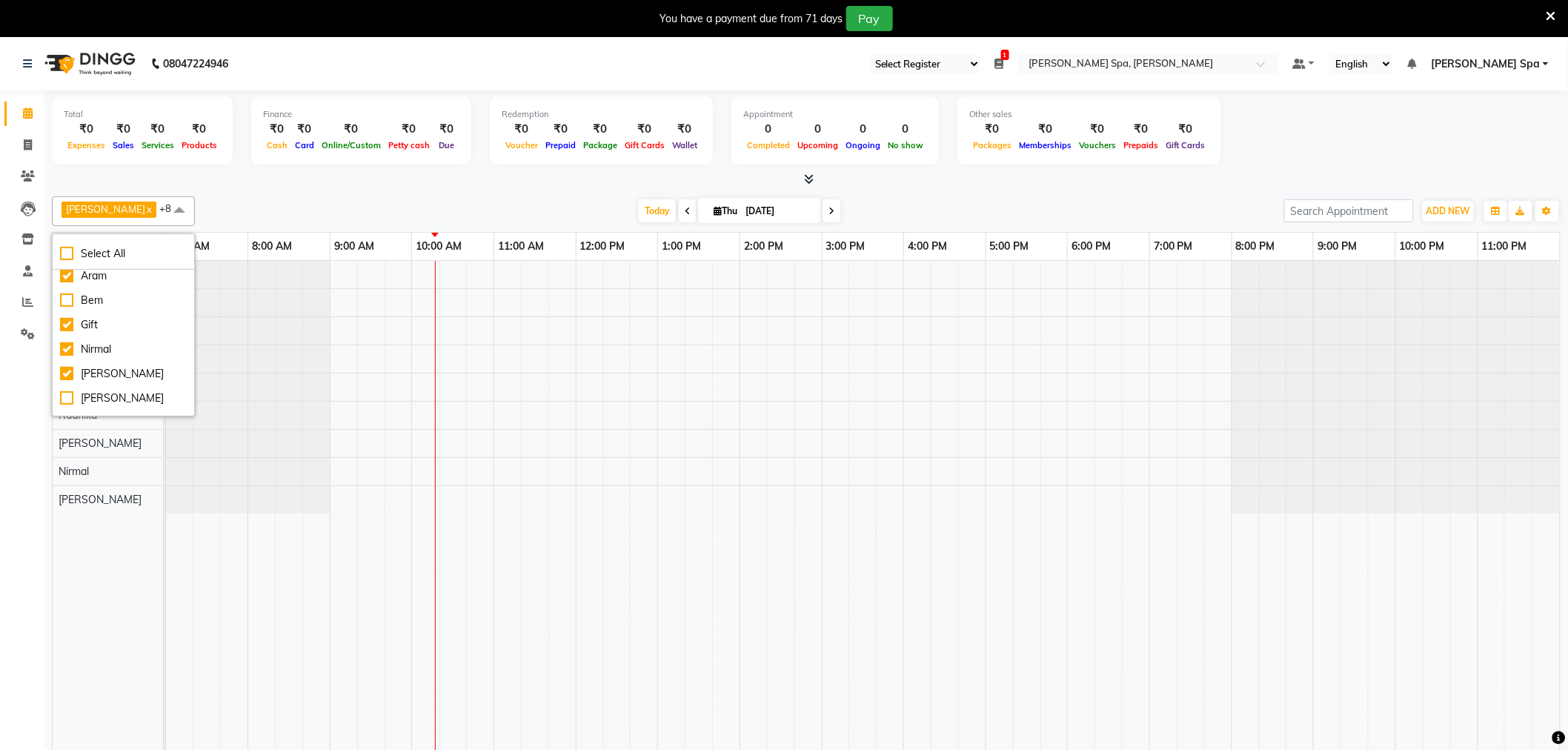
scroll to position [0, 0]
click at [92, 375] on div "Nirmal" at bounding box center [123, 379] width 127 height 15
checkbox input "false"
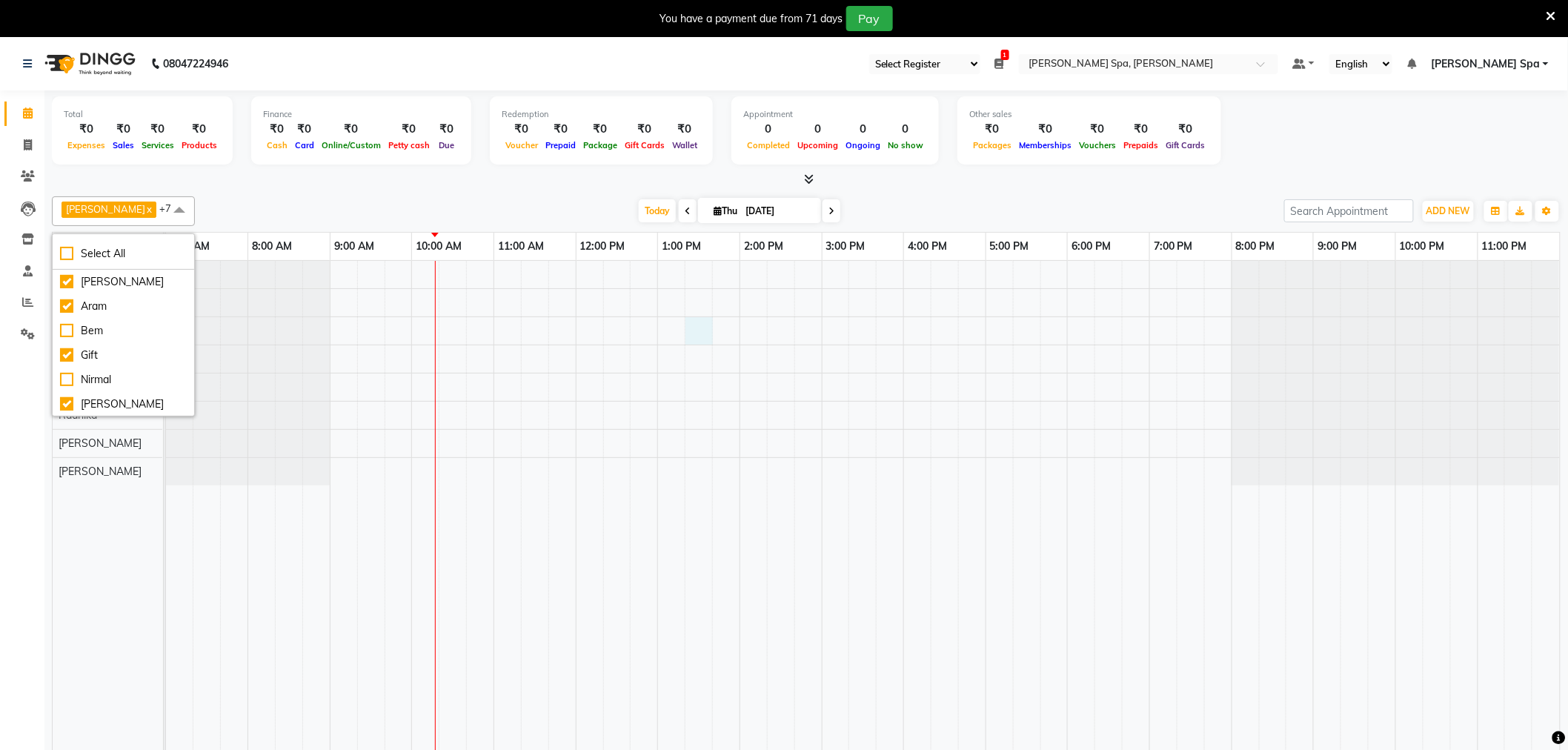
click at [699, 317] on div at bounding box center [862, 516] width 1394 height 511
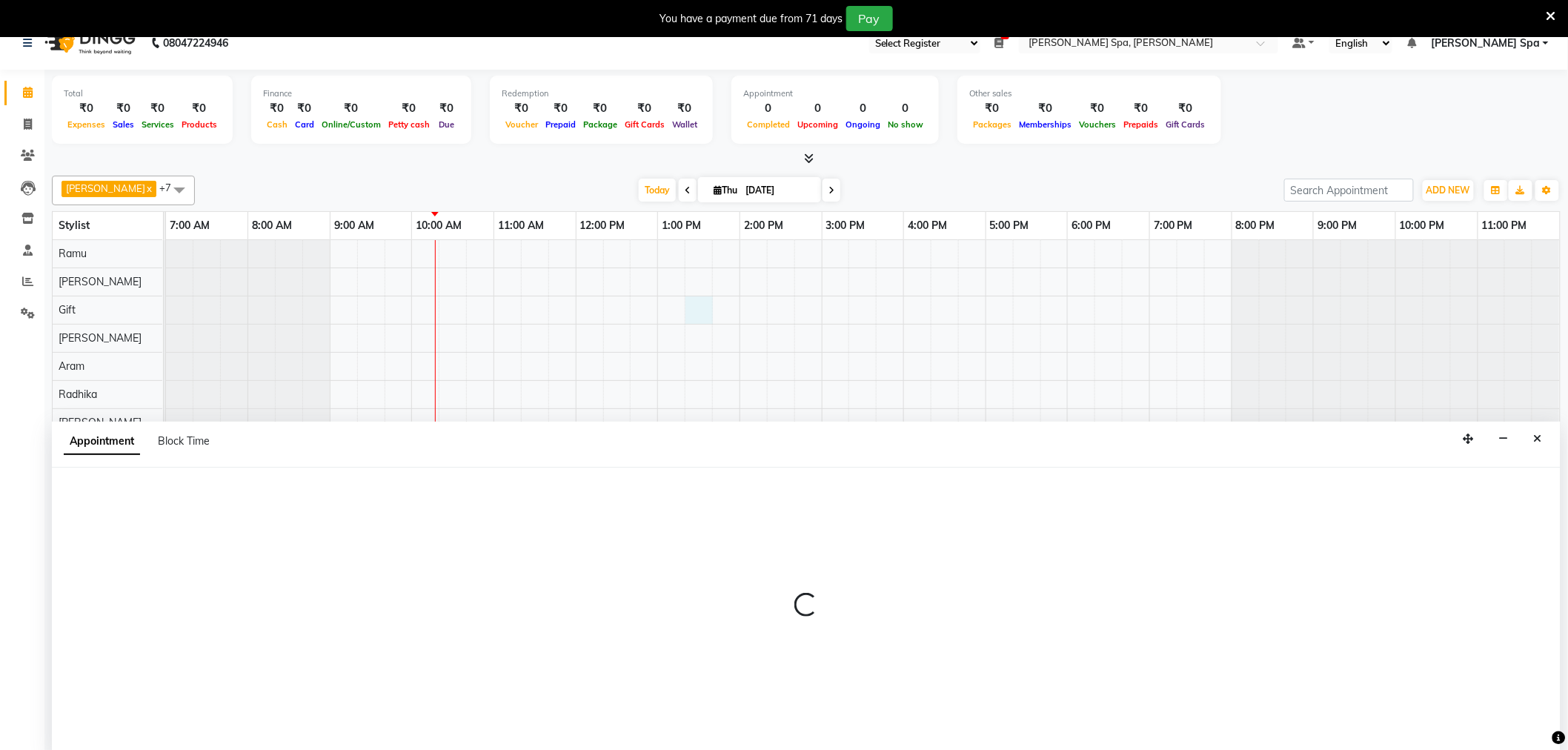
scroll to position [37, 0]
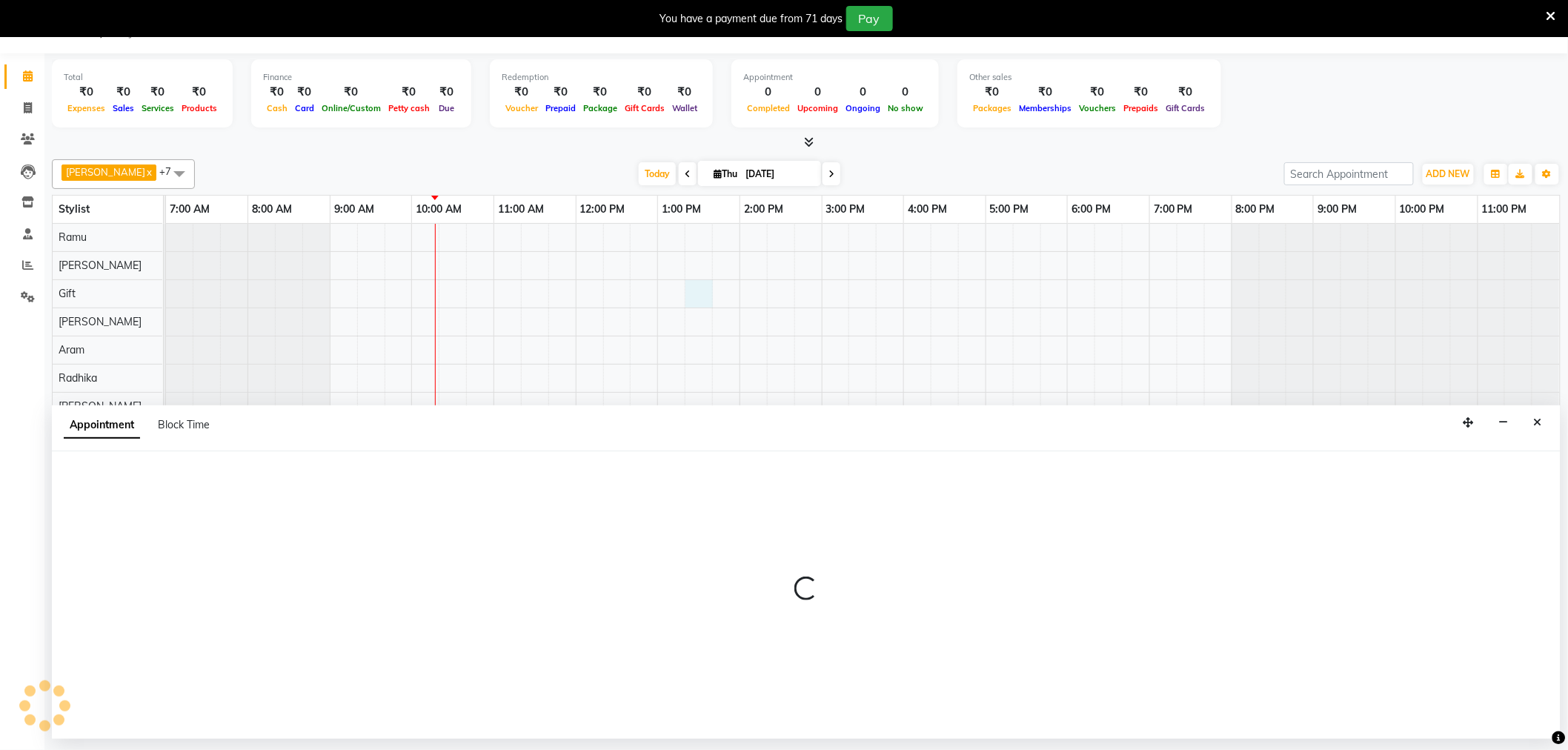
select select "84955"
select select "795"
select select "tentative"
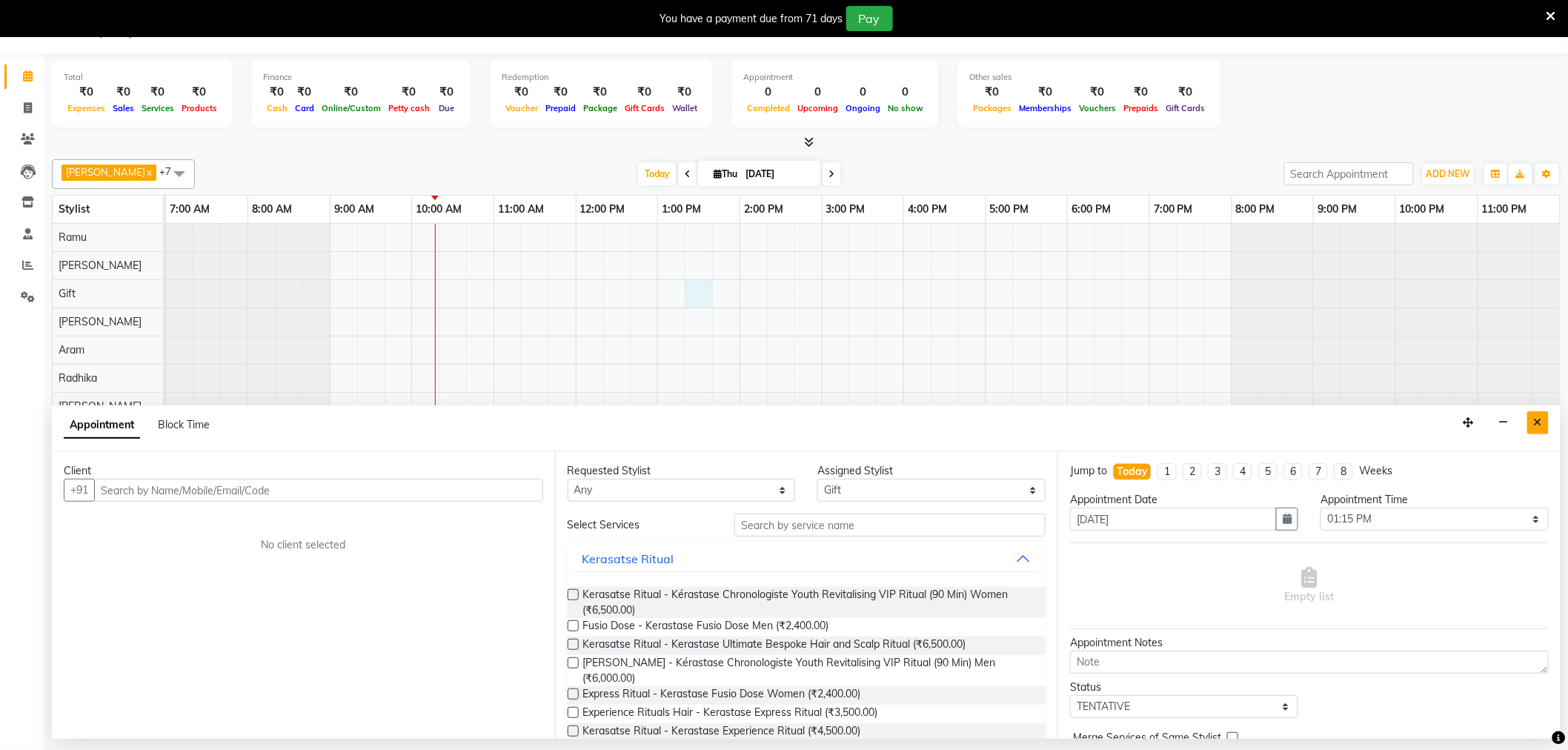
click at [1540, 418] on icon "Close" at bounding box center [1538, 422] width 8 height 10
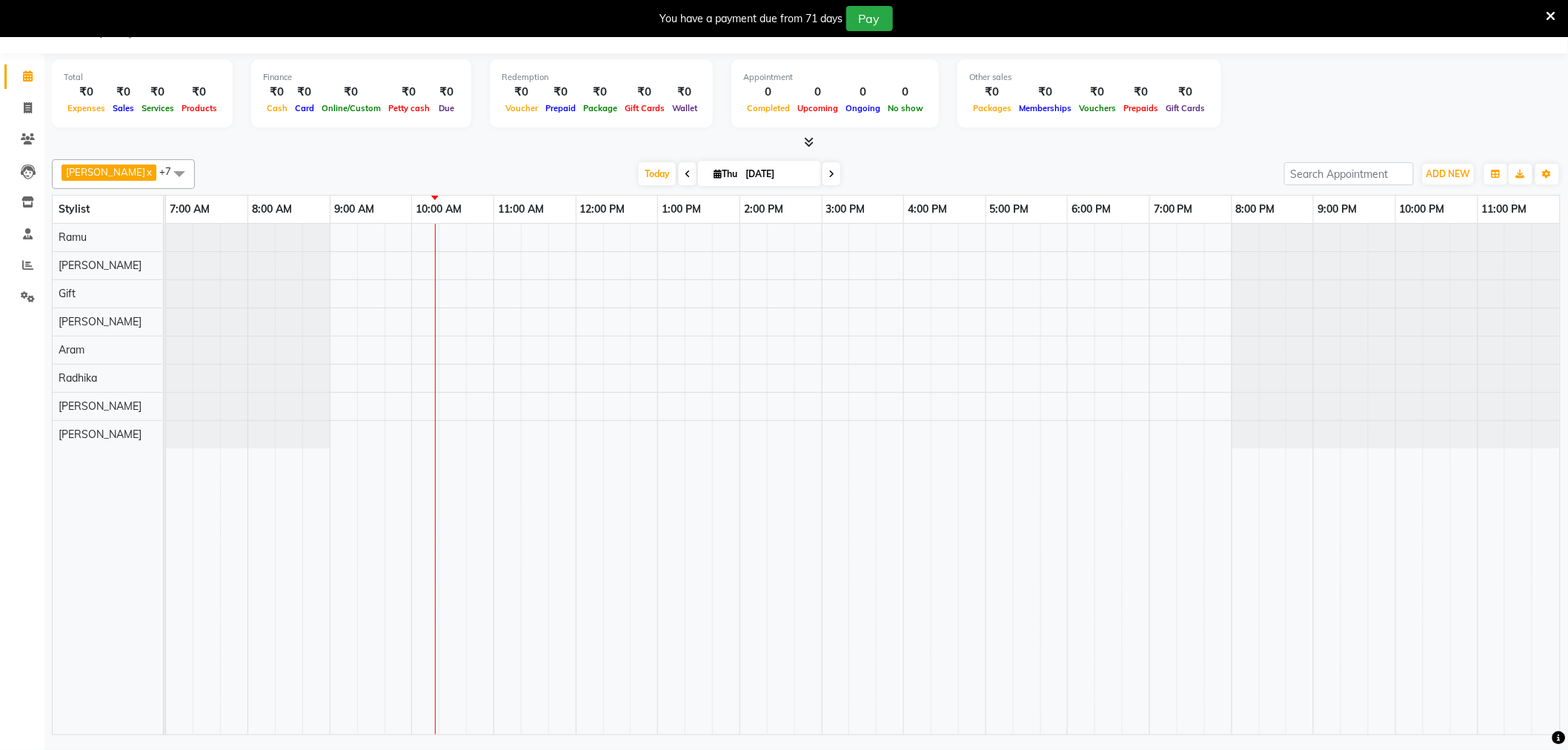
scroll to position [0, 0]
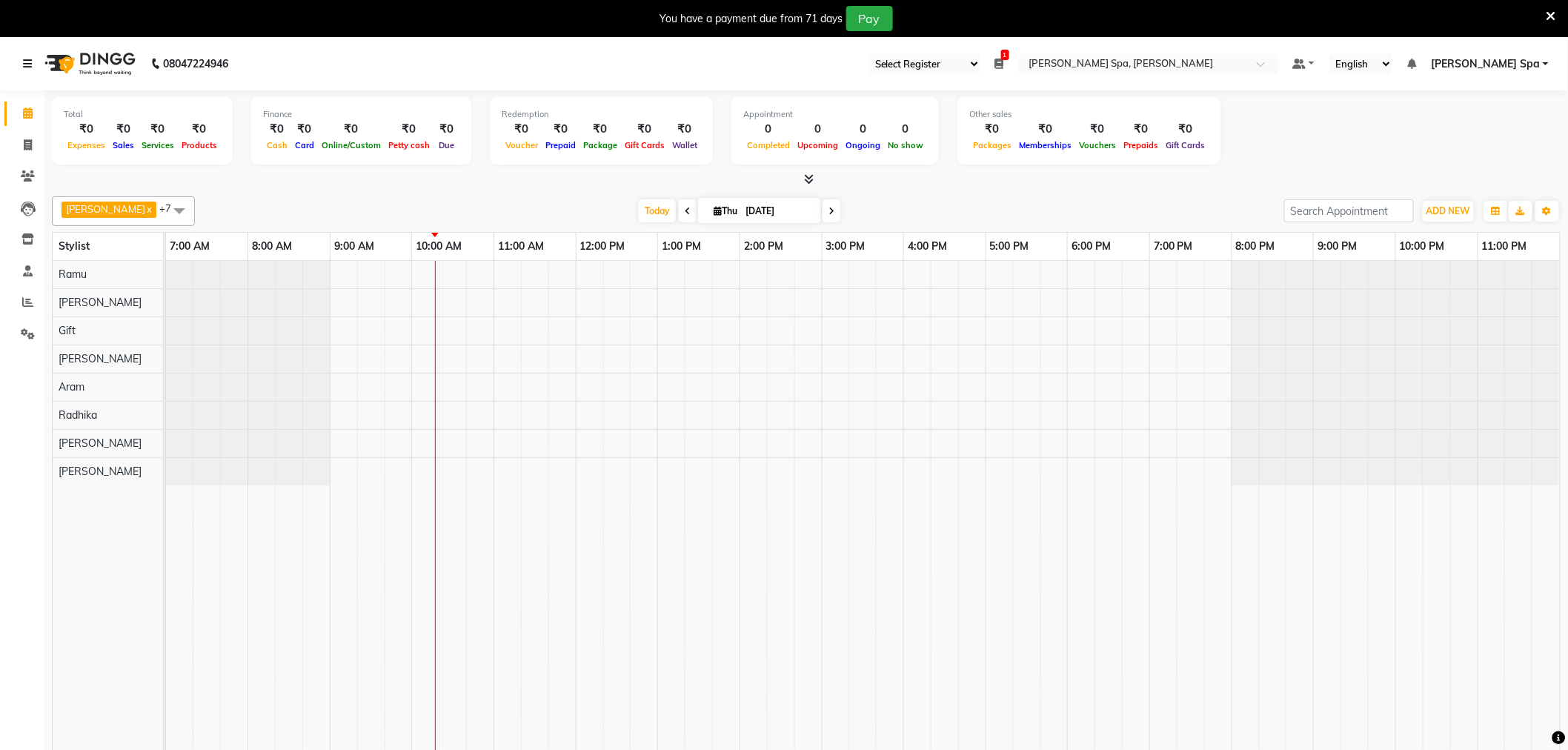
click at [26, 62] on icon at bounding box center [27, 63] width 9 height 10
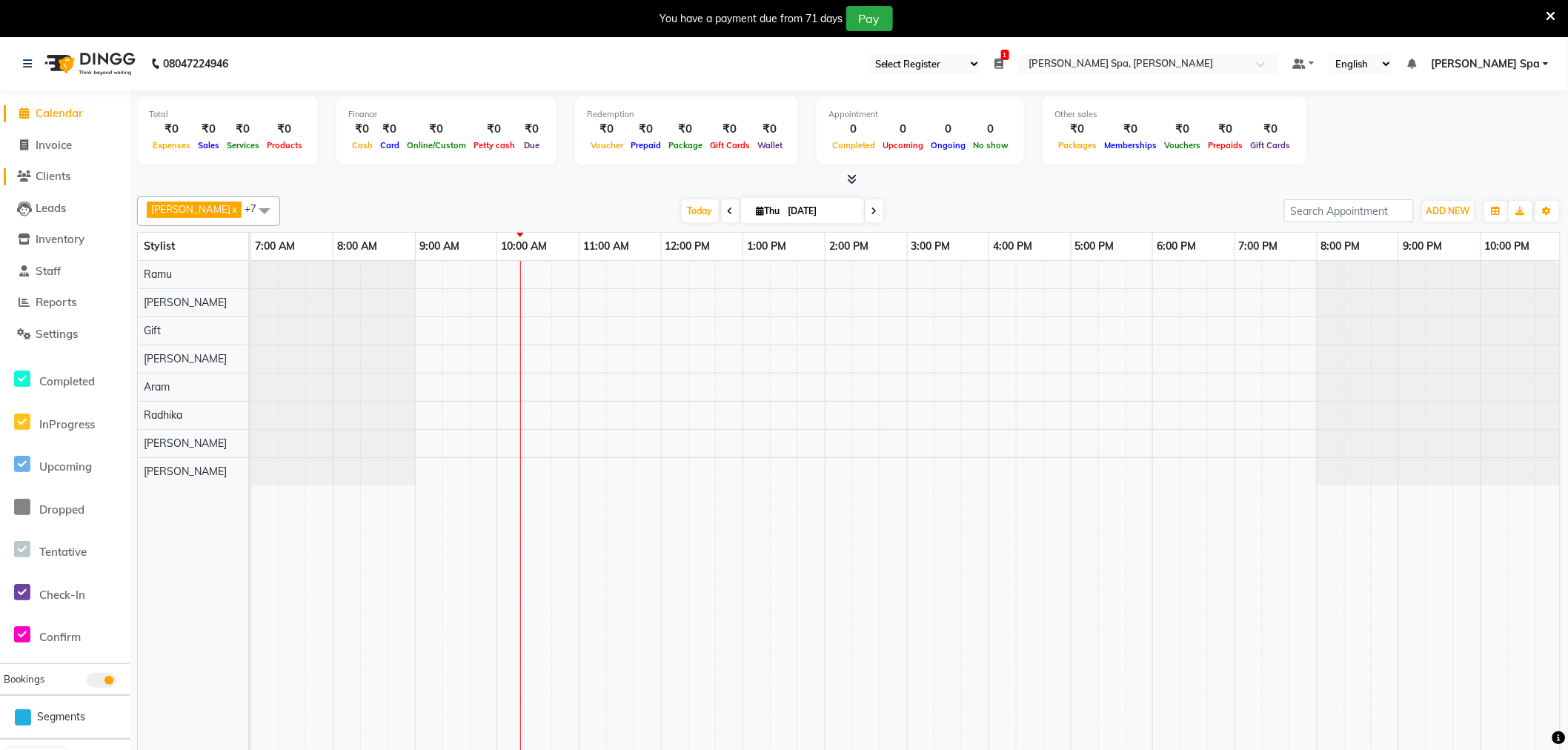
click at [56, 179] on span "Clients" at bounding box center [52, 176] width 34 height 14
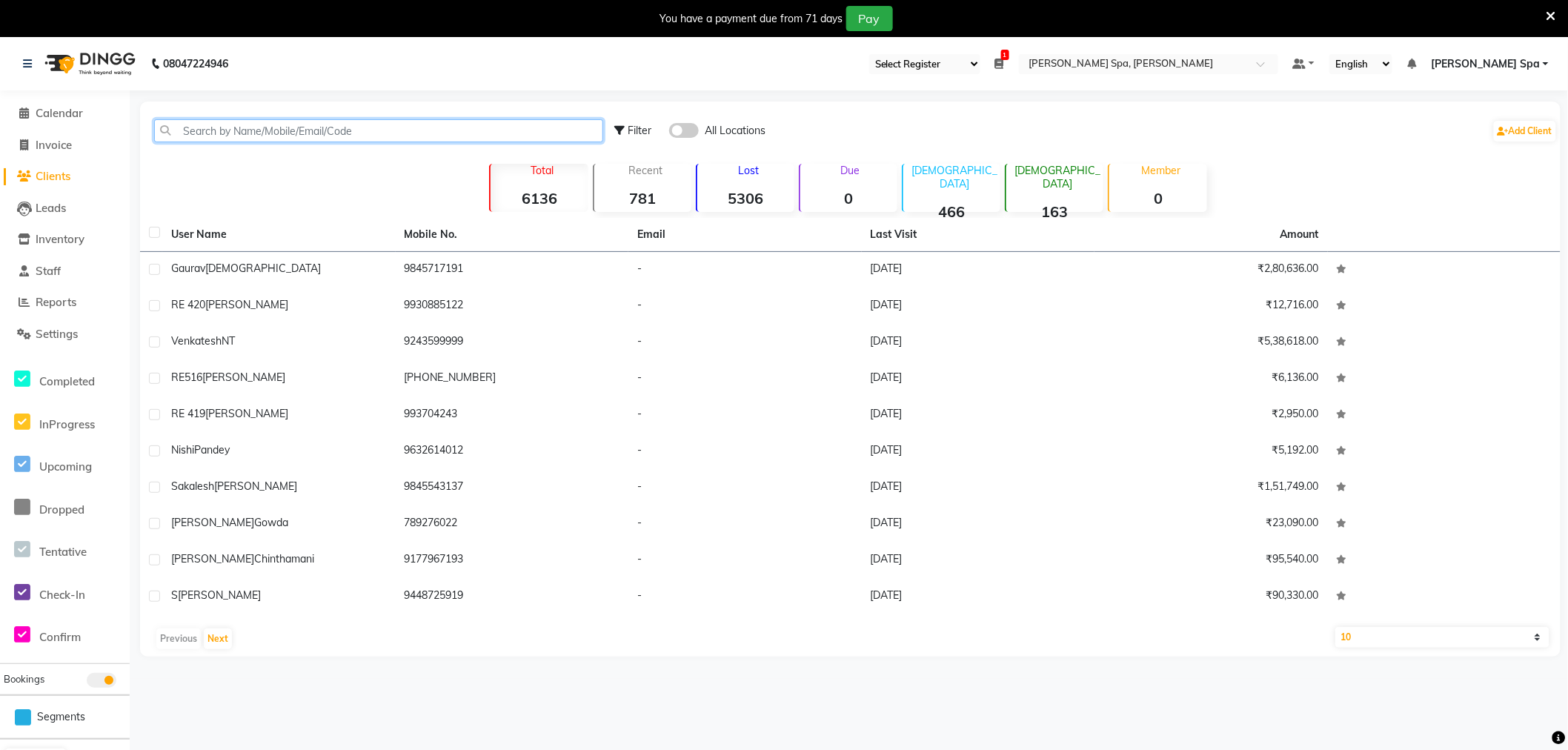
click at [255, 130] on input "text" at bounding box center [379, 130] width 449 height 23
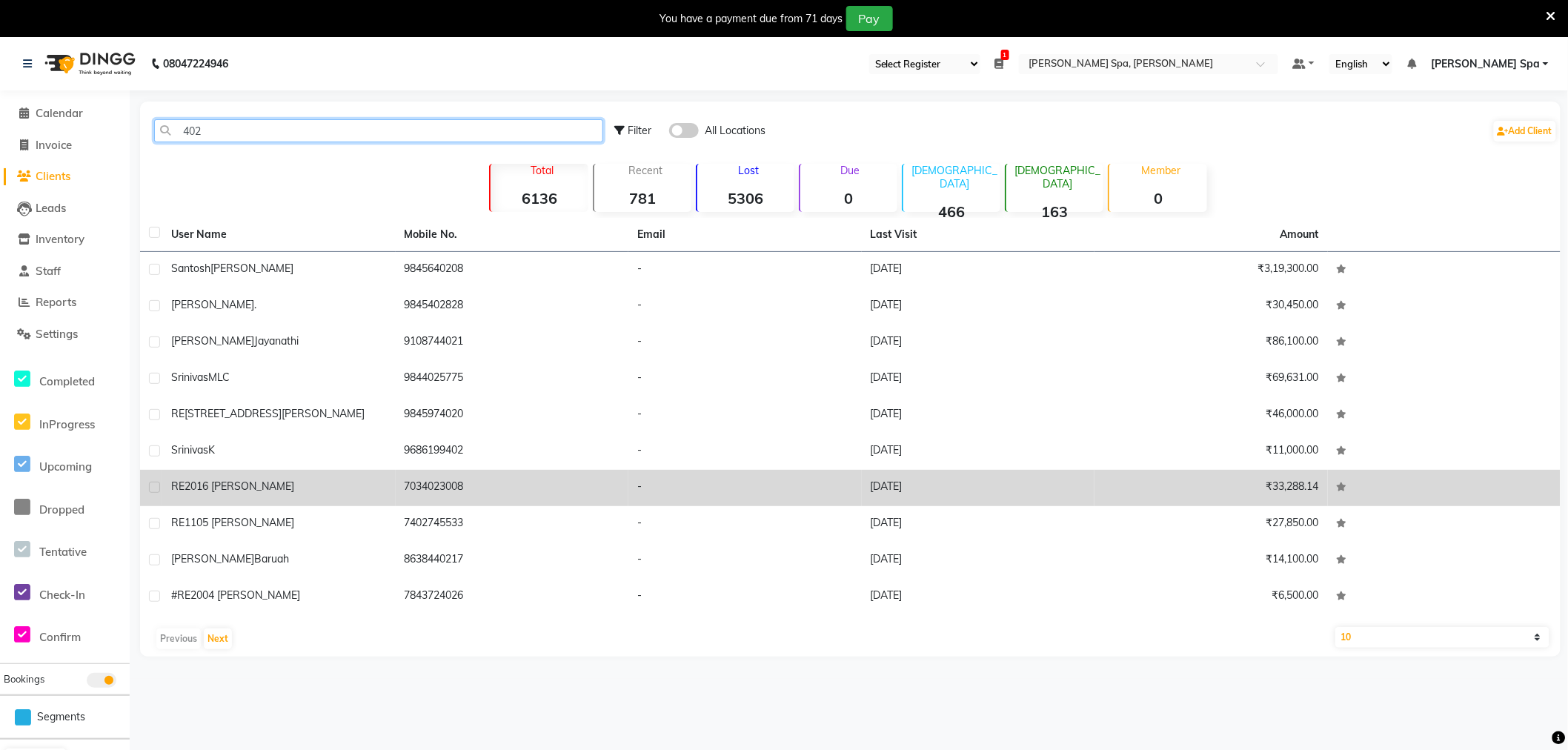
scroll to position [37, 0]
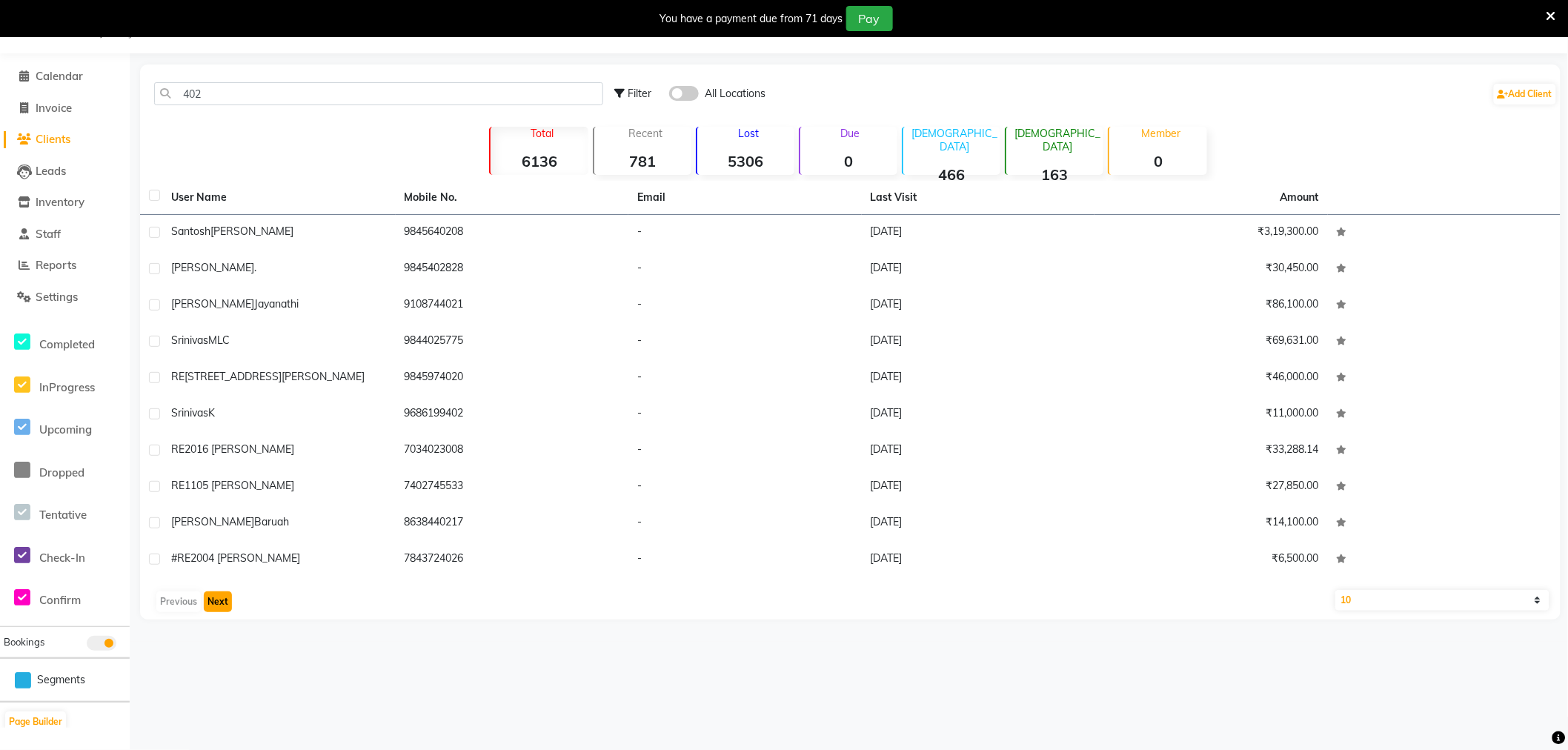
click at [207, 605] on button "Next" at bounding box center [218, 602] width 28 height 21
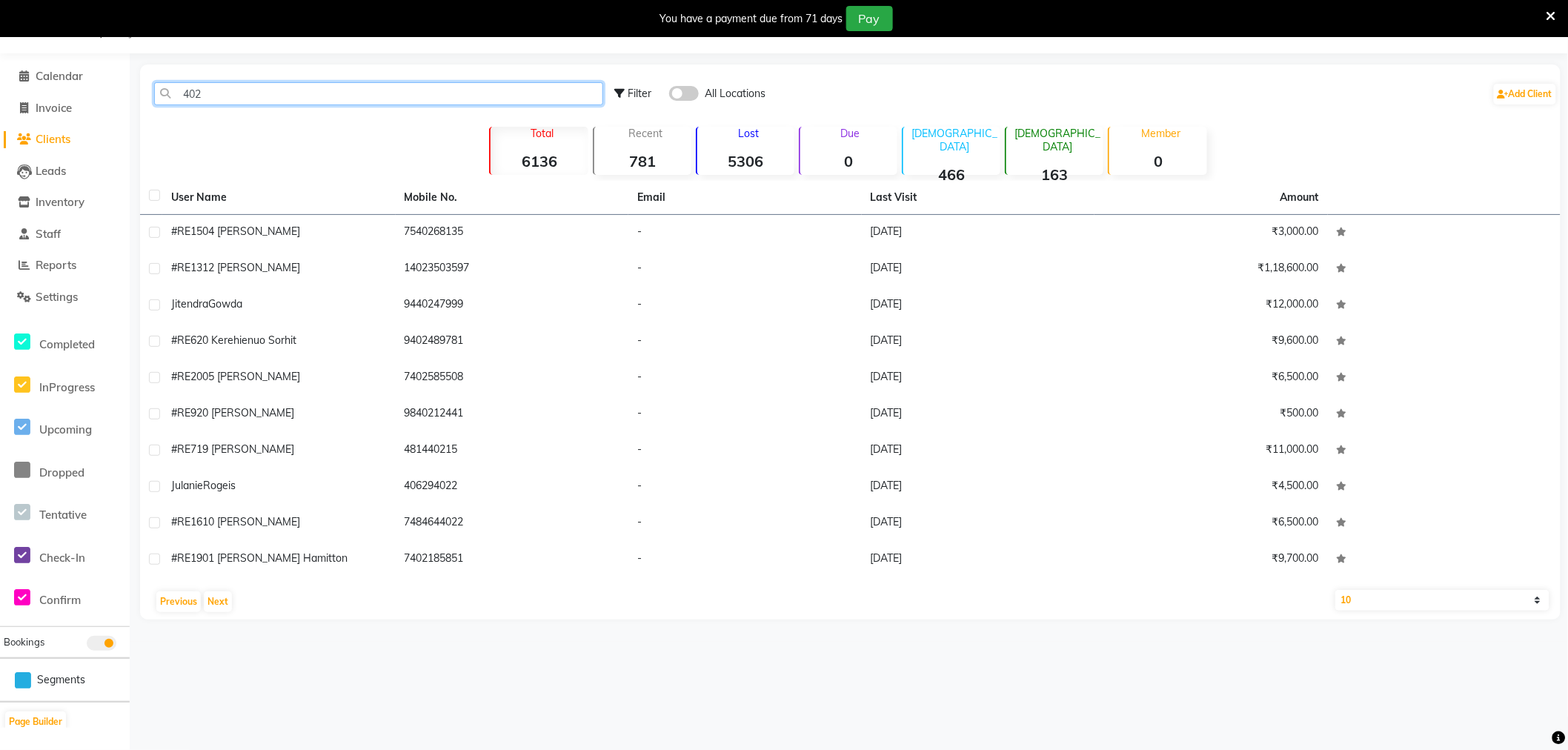
click at [249, 94] on input "402" at bounding box center [379, 94] width 449 height 23
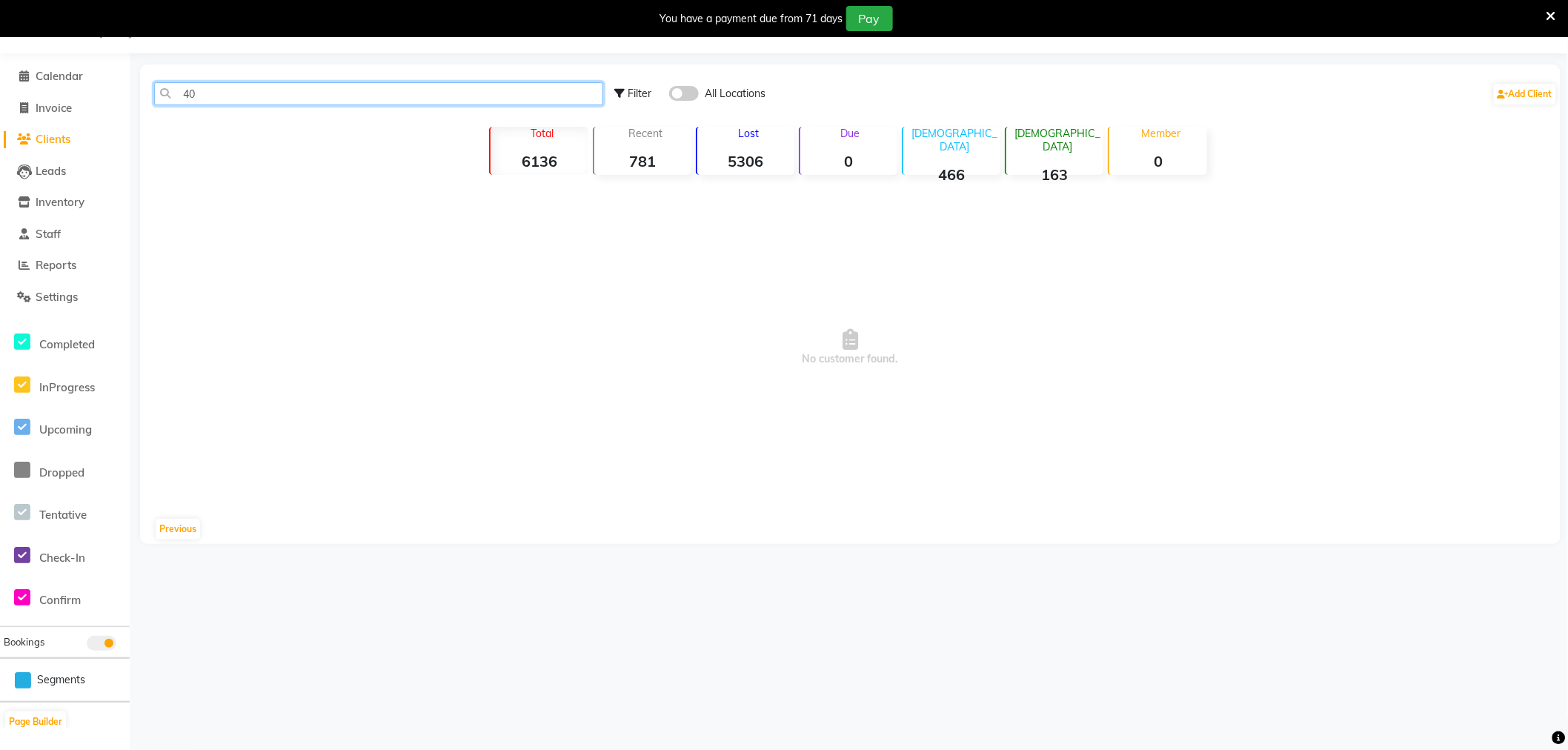
type input "4"
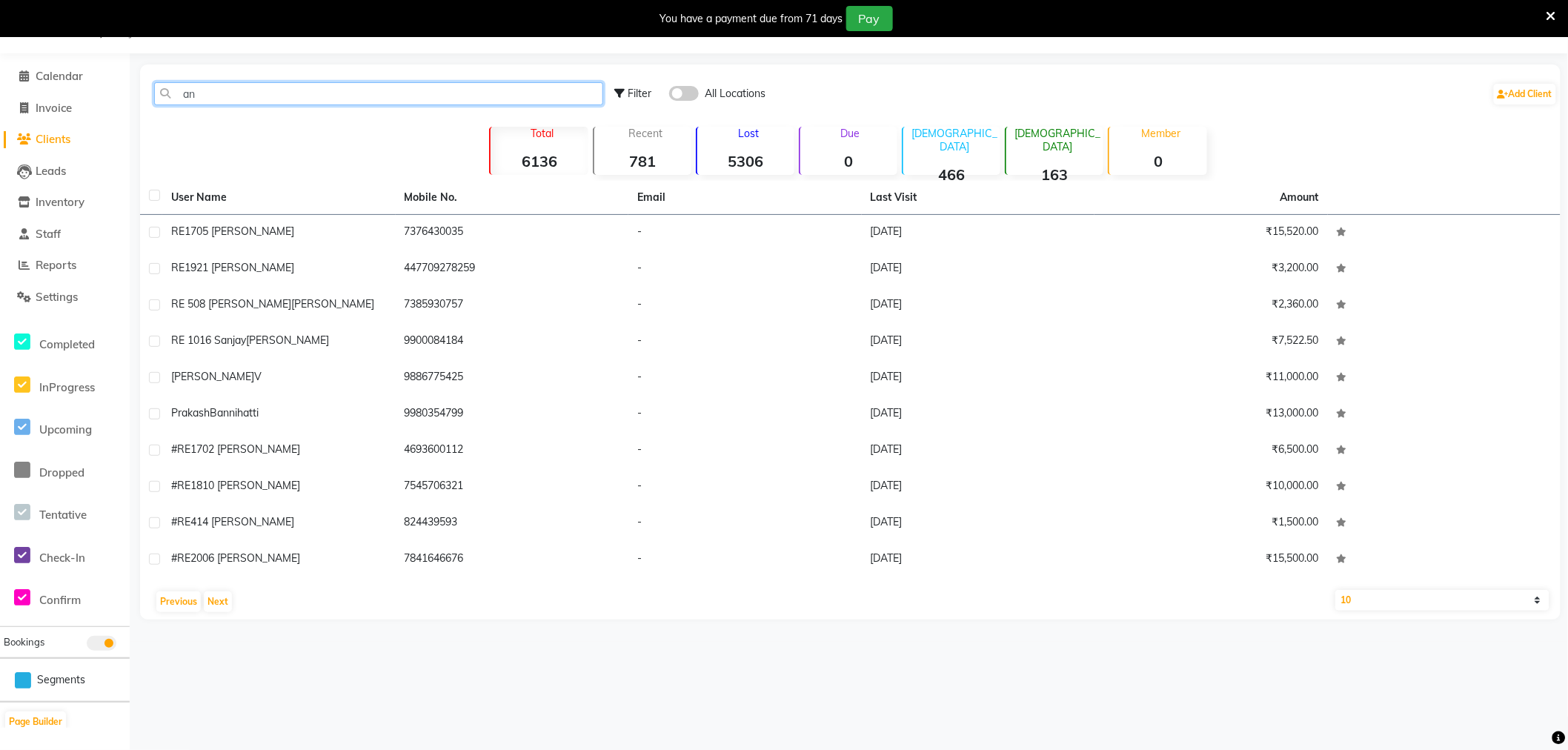
type input "a"
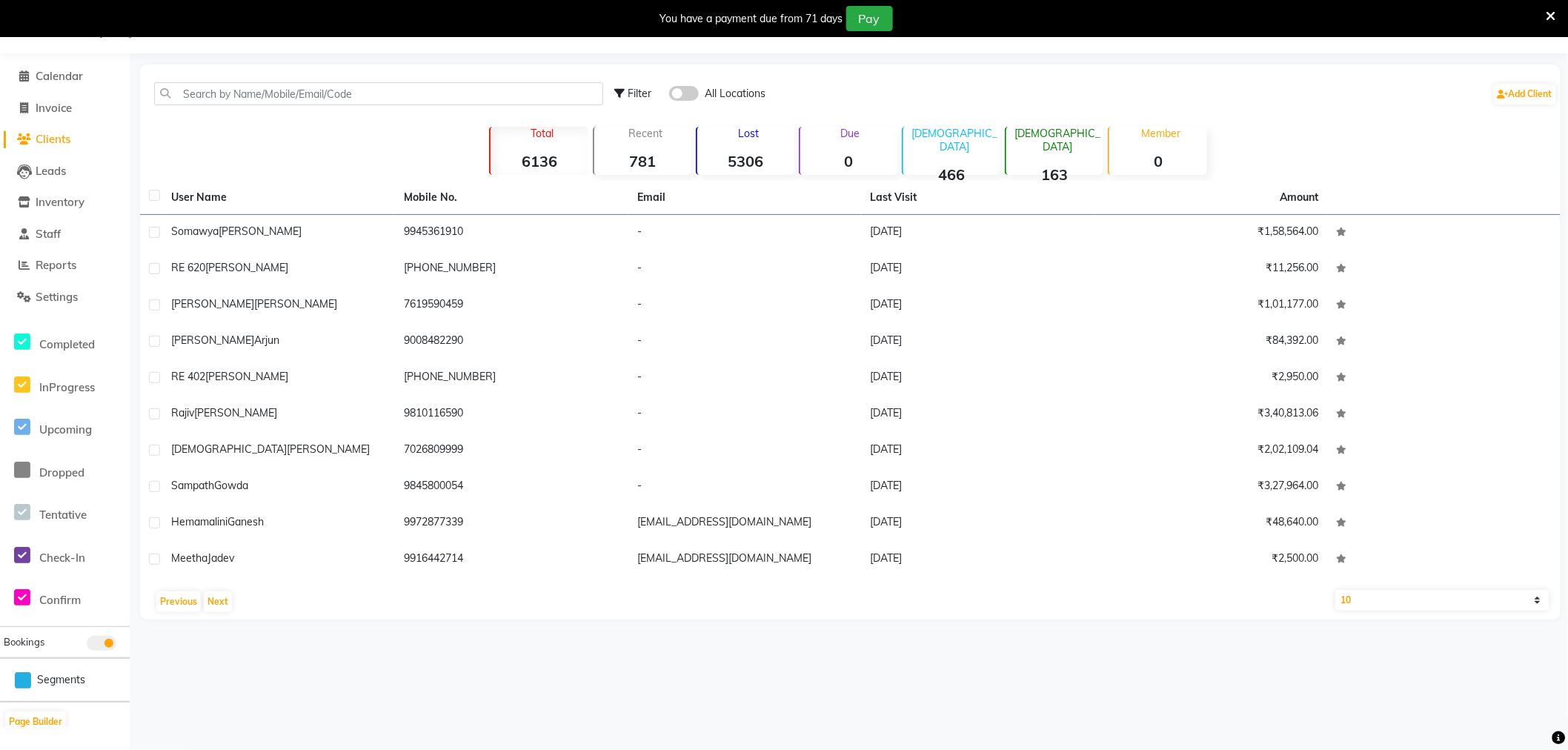
click at [54, 138] on span "Clients" at bounding box center [52, 139] width 34 height 14
click at [47, 72] on span "Calendar" at bounding box center [58, 76] width 47 height 14
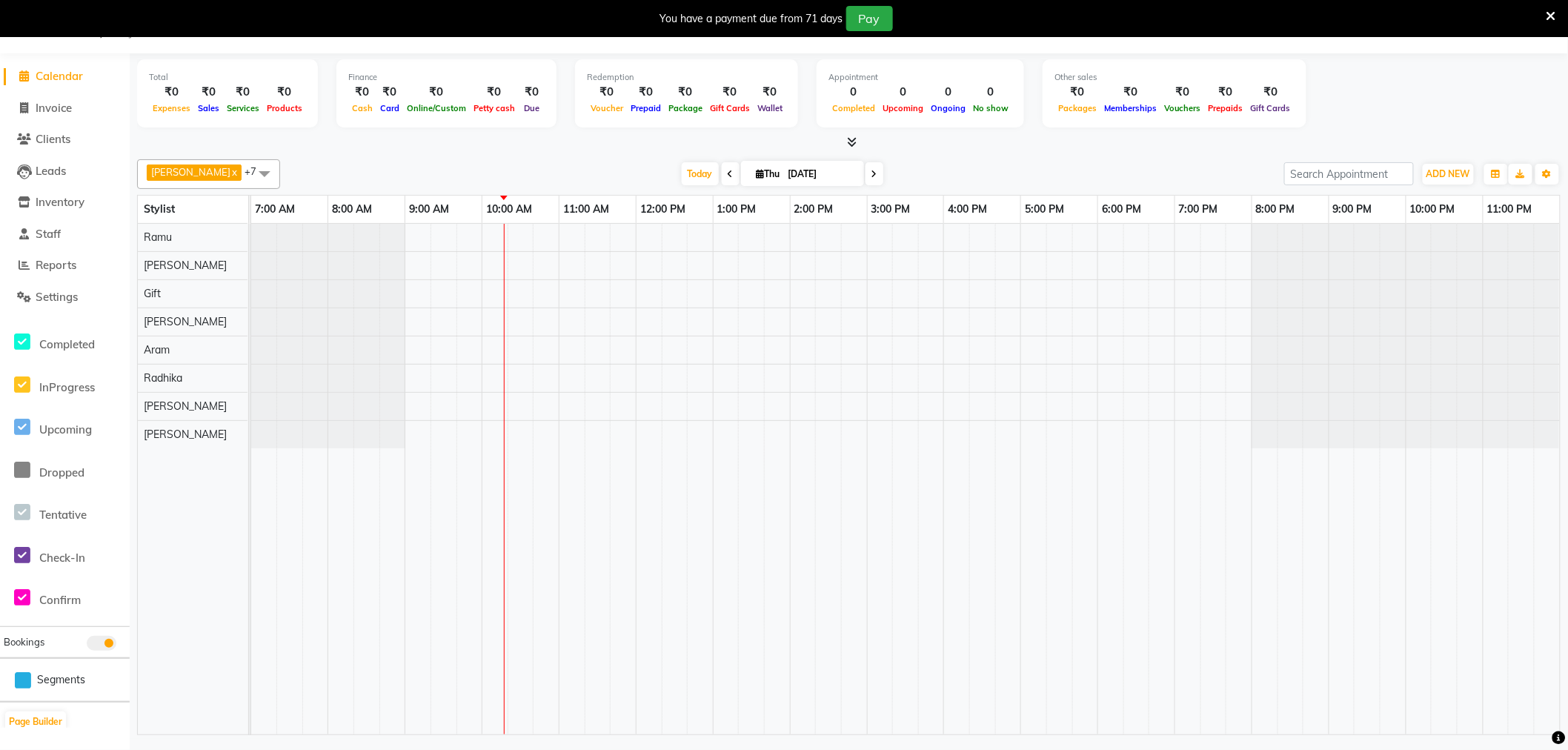
click at [722, 174] on span at bounding box center [730, 174] width 18 height 23
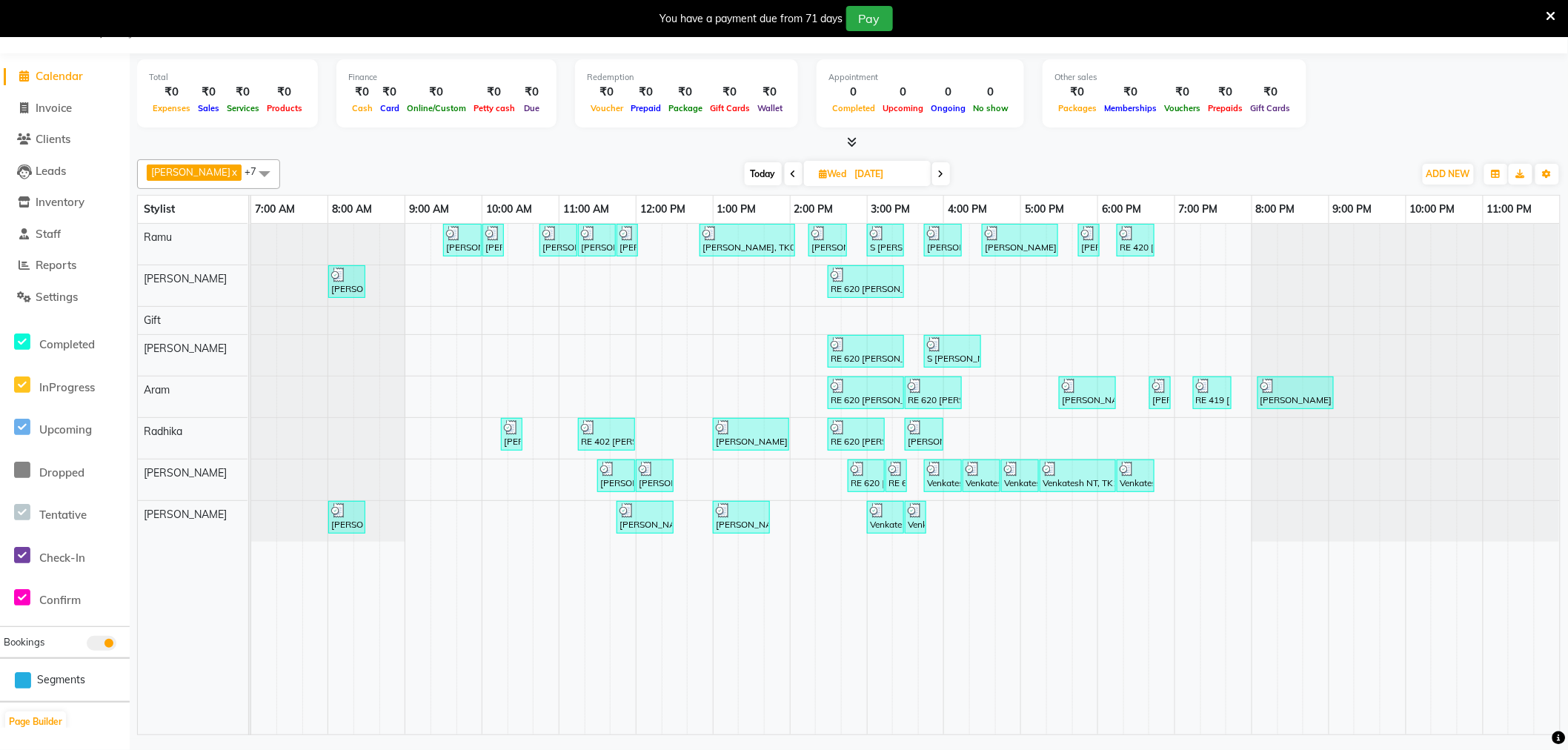
click at [62, 78] on span "Calendar" at bounding box center [58, 76] width 47 height 14
click at [939, 175] on icon at bounding box center [941, 174] width 6 height 9
type input "[DATE]"
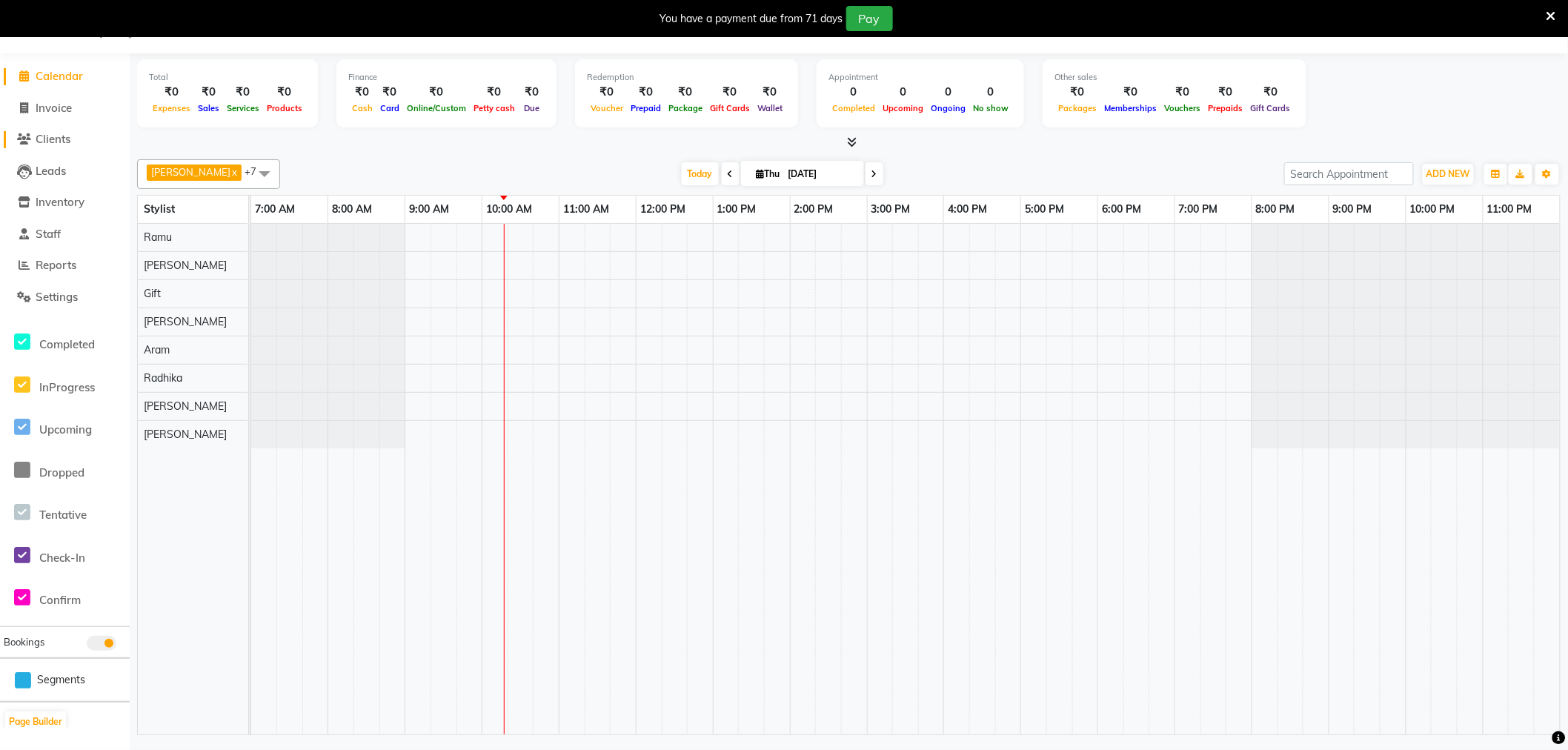
click at [49, 135] on span "Clients" at bounding box center [52, 139] width 34 height 14
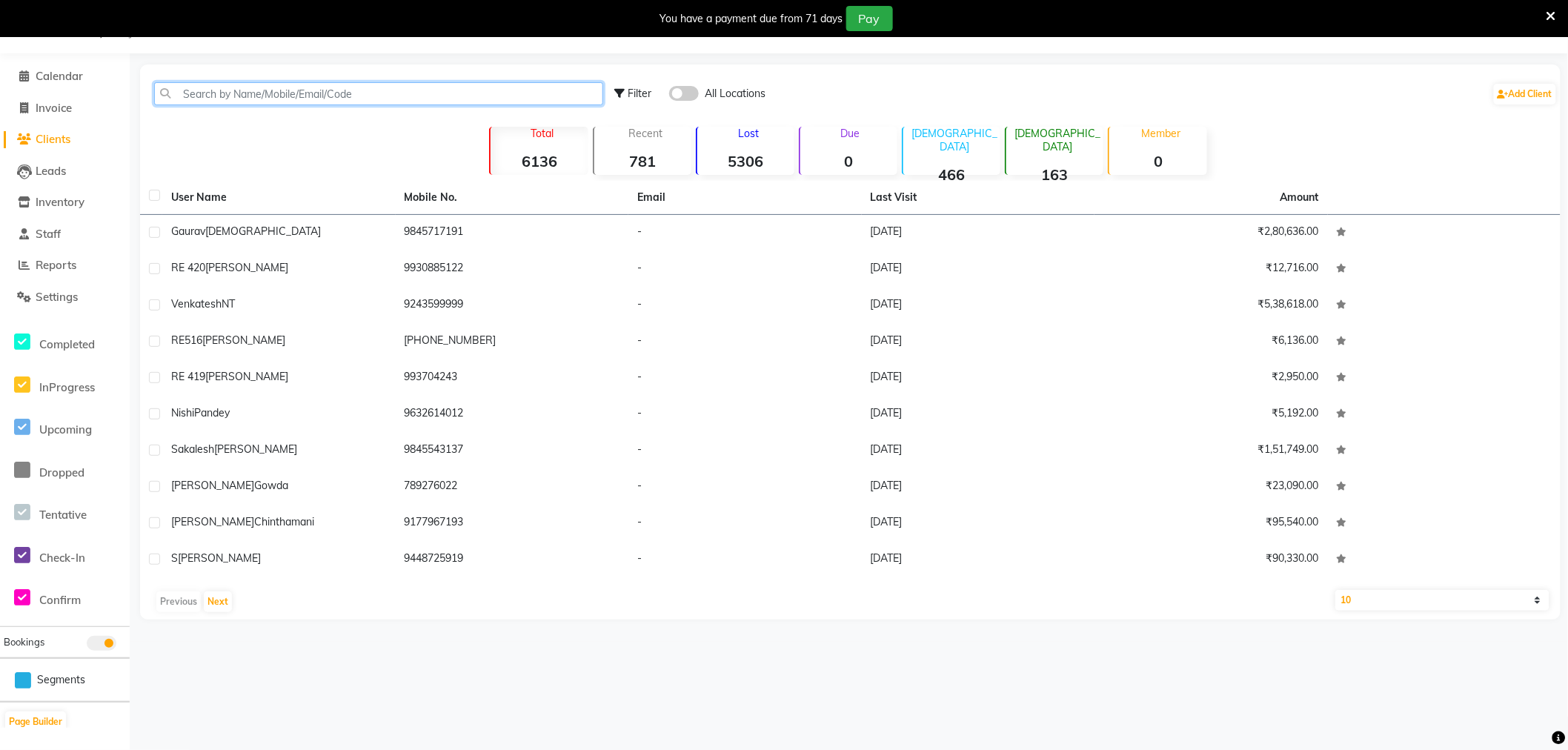
click at [347, 91] on input "text" at bounding box center [379, 94] width 449 height 23
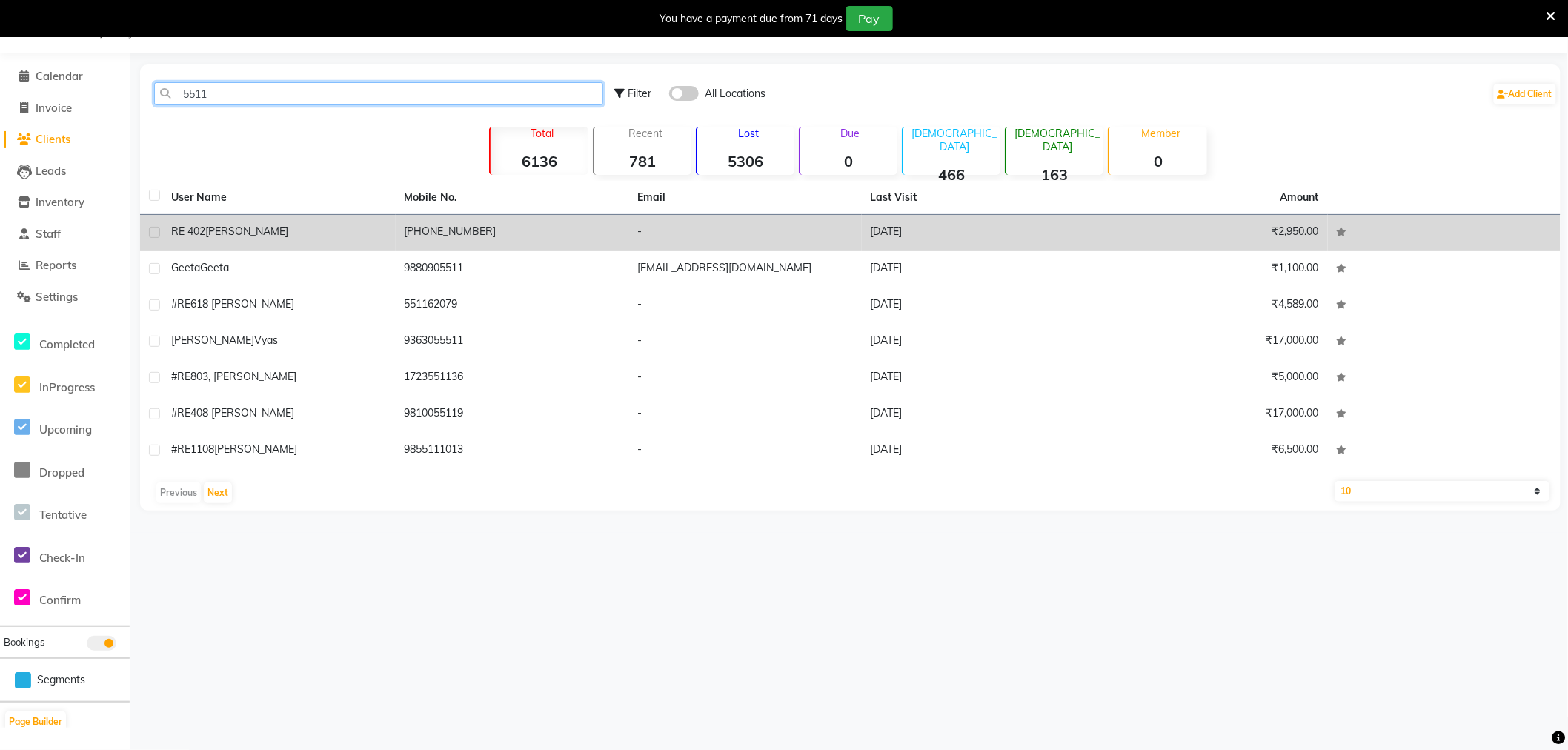
type input "5511"
click at [300, 246] on td "RE 402 [PERSON_NAME]" at bounding box center [279, 232] width 234 height 36
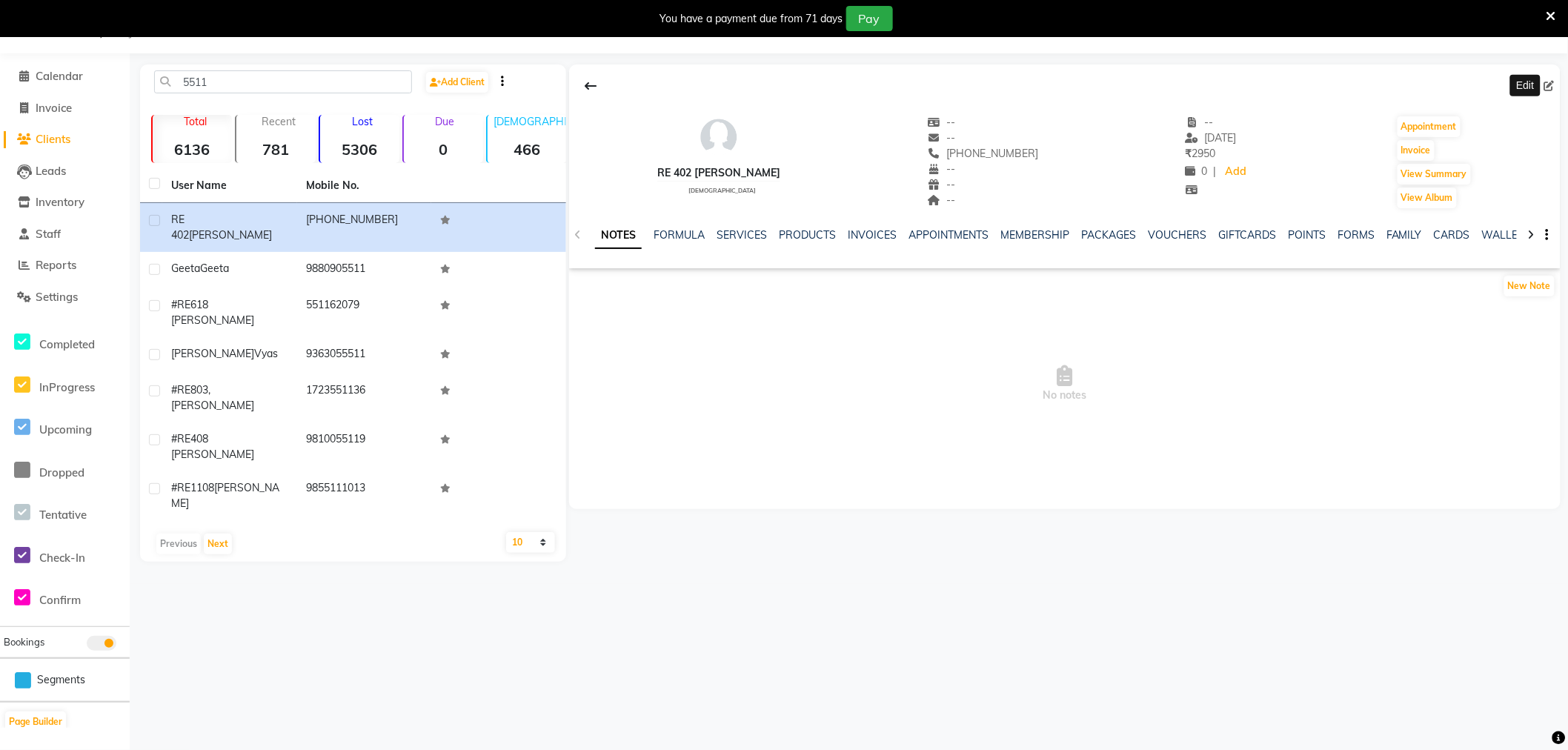
click at [1554, 86] on icon at bounding box center [1550, 86] width 10 height 10
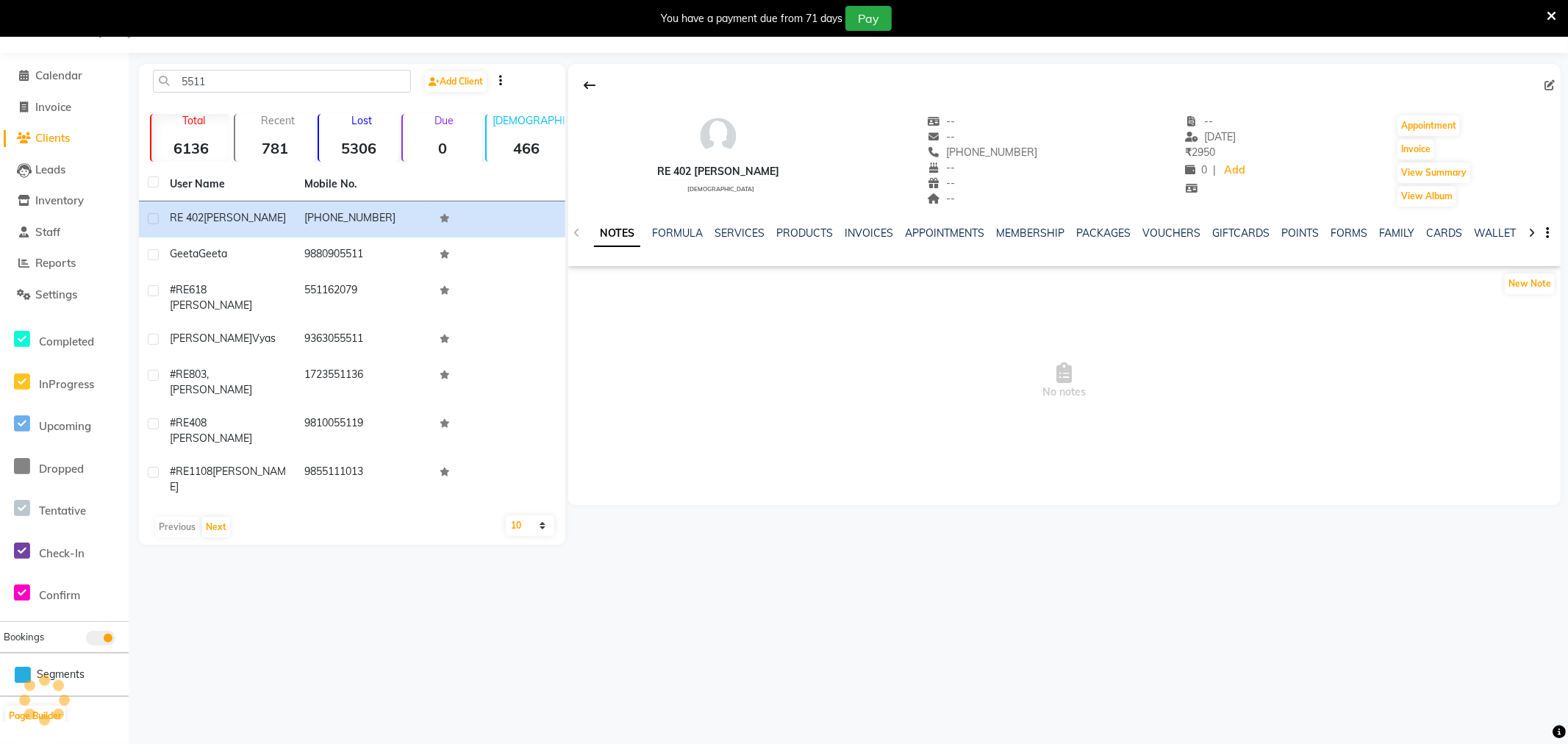
select select "[DEMOGRAPHIC_DATA]"
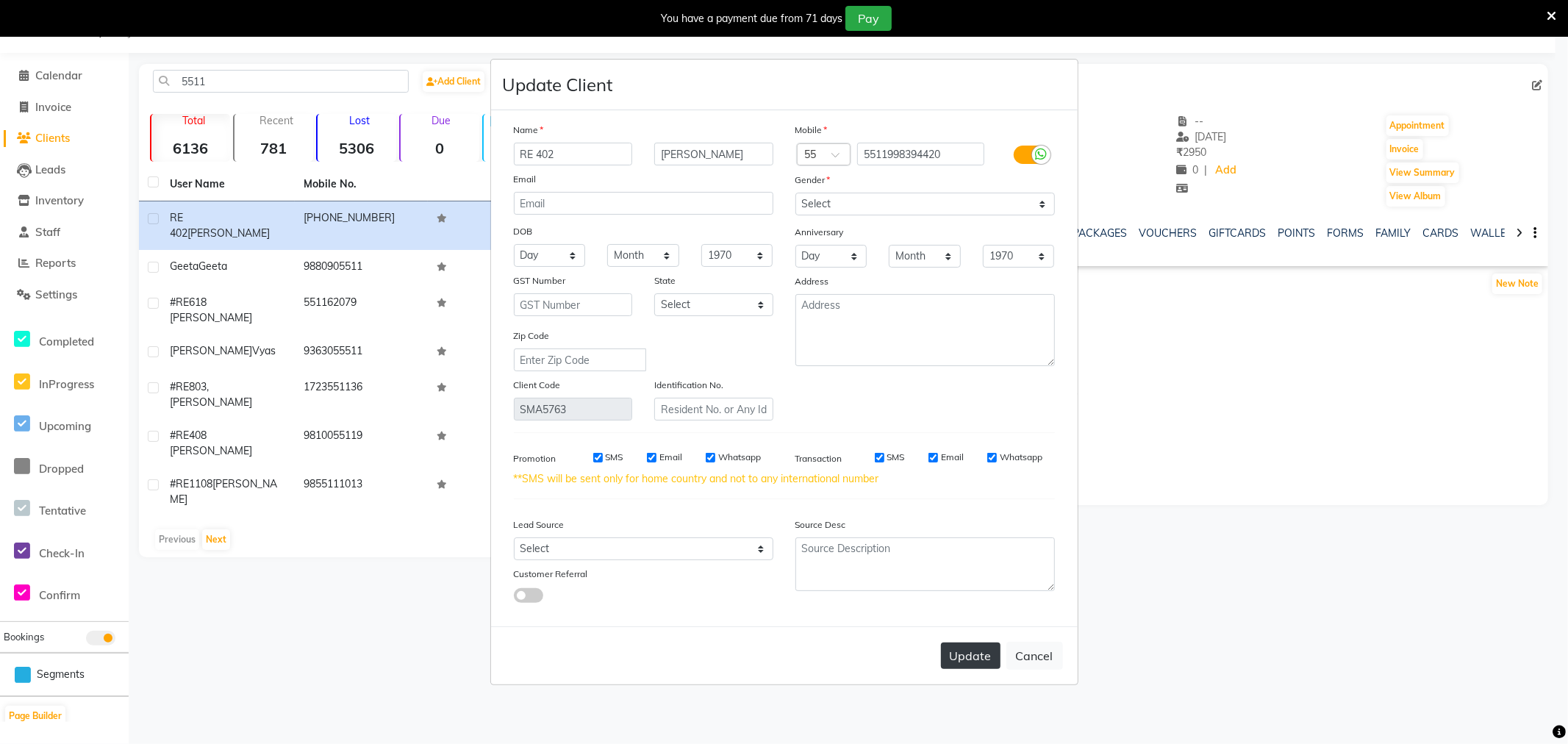
click at [966, 659] on button "Update" at bounding box center [971, 655] width 60 height 26
select select
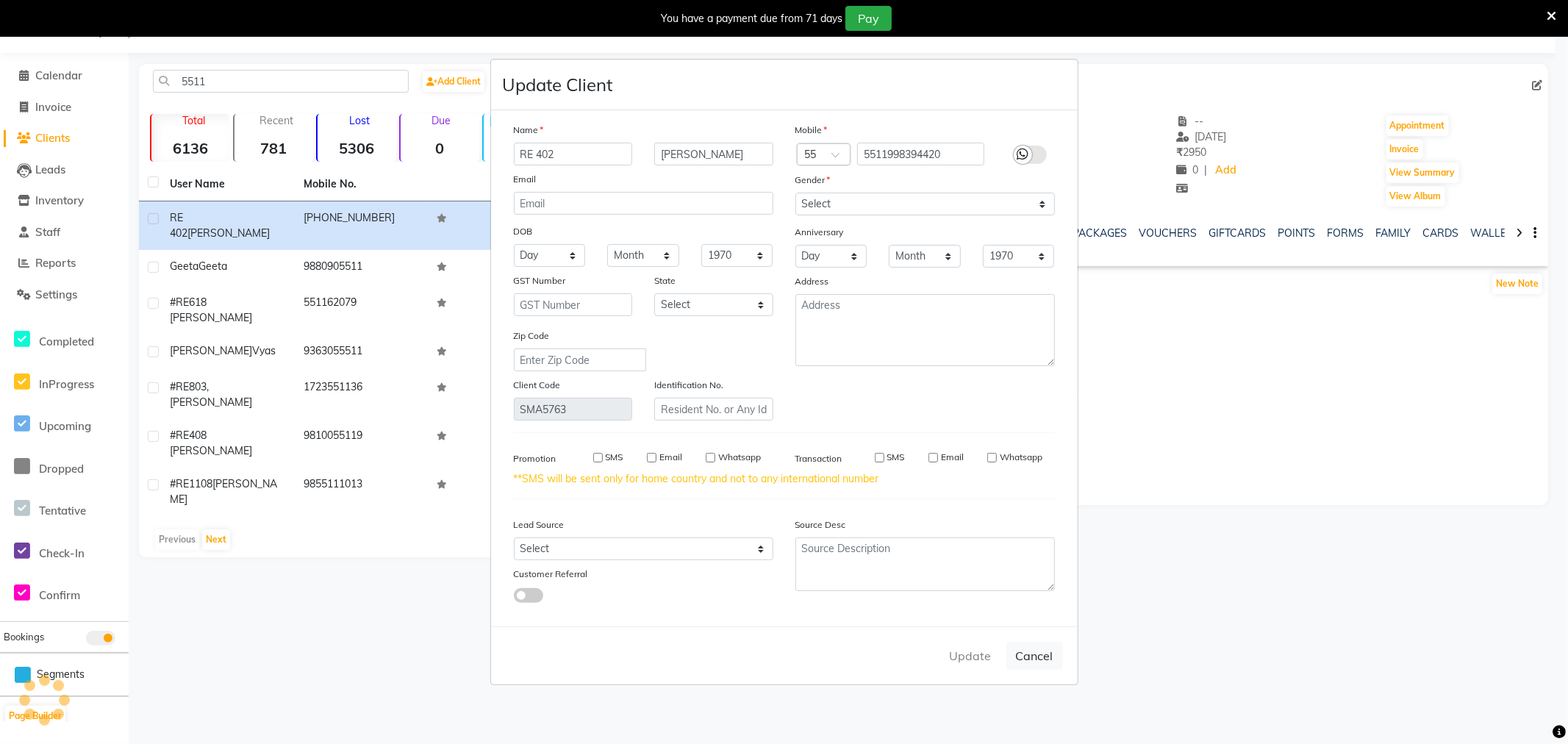
select select
checkbox input "false"
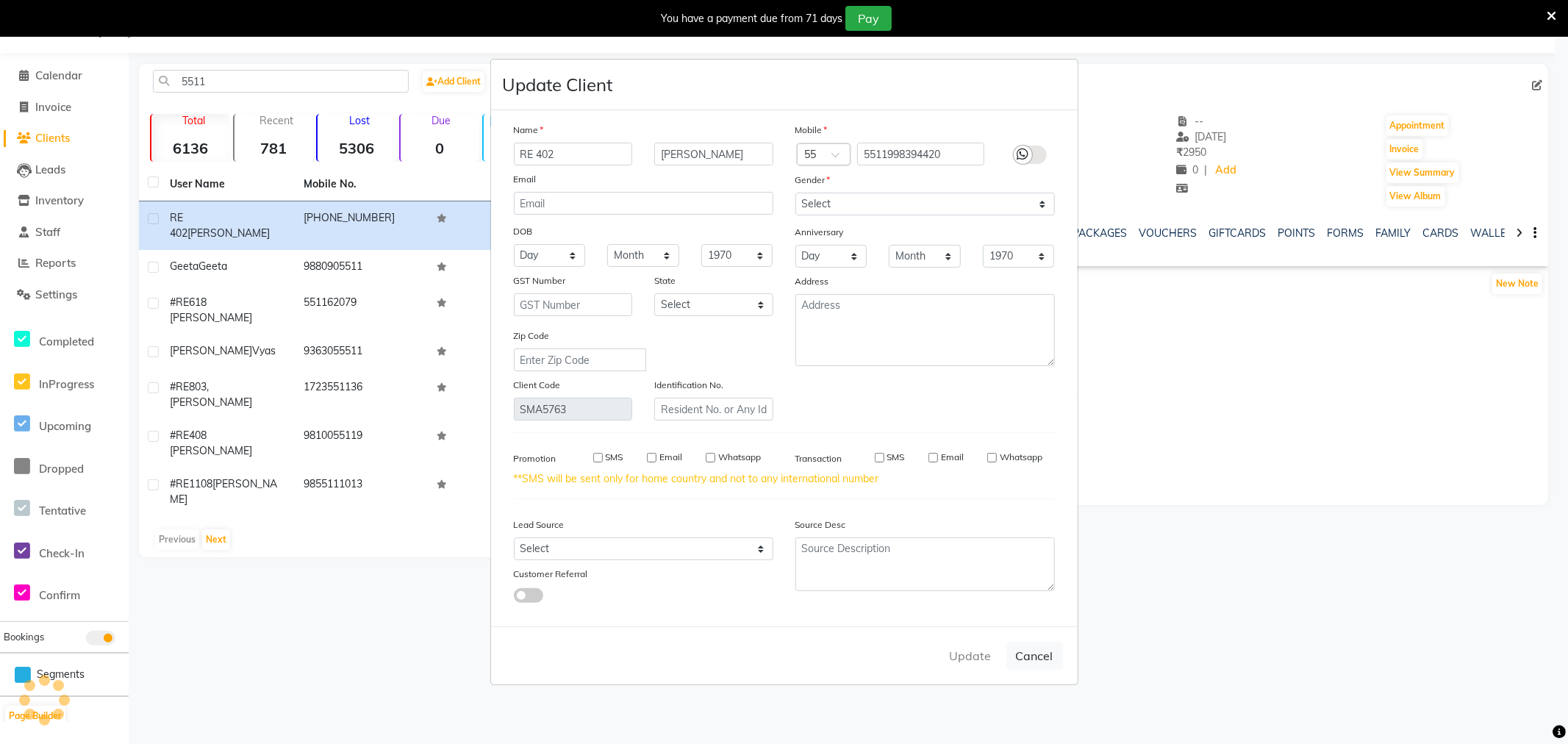
checkbox input "false"
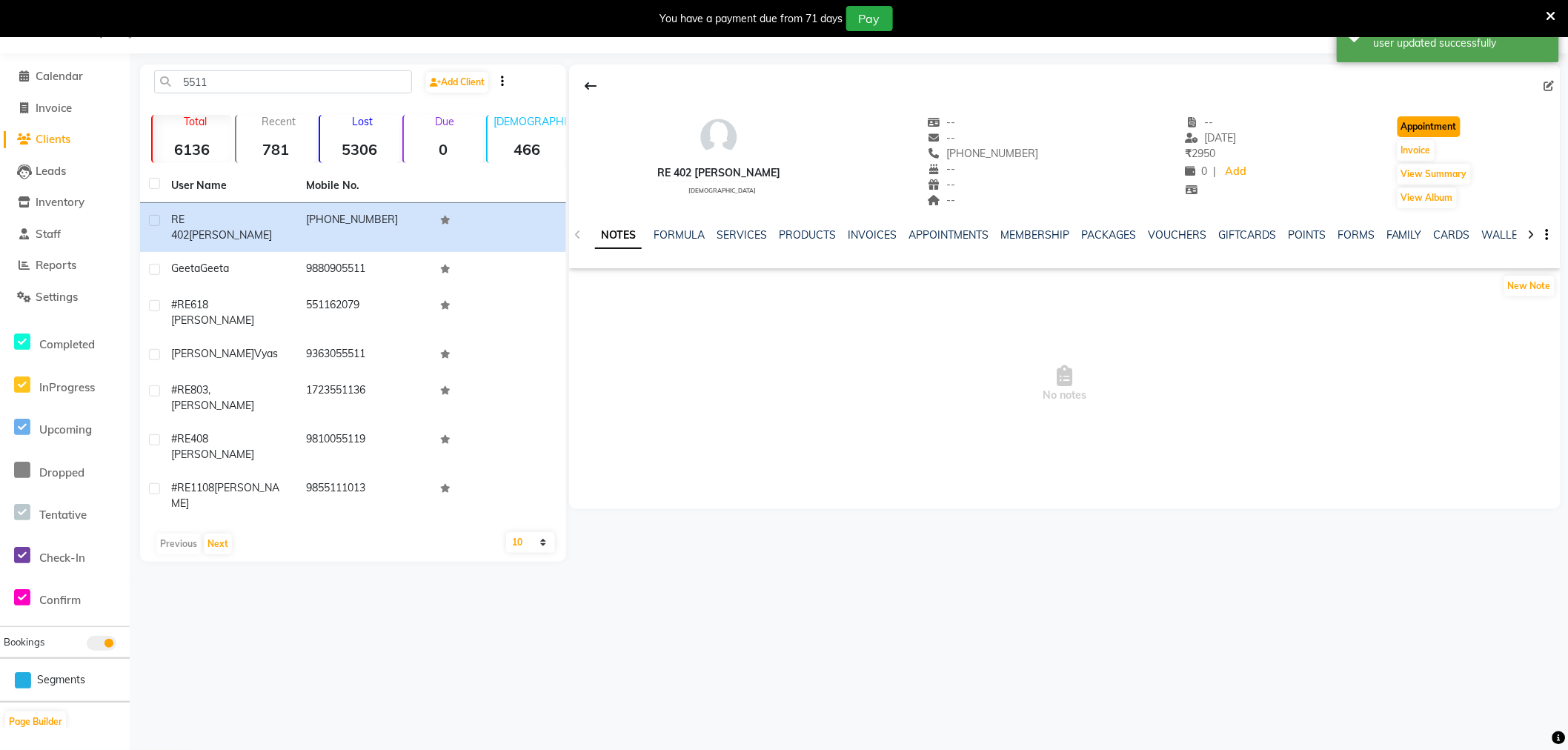
click at [1425, 128] on button "Appointment" at bounding box center [1429, 126] width 63 height 21
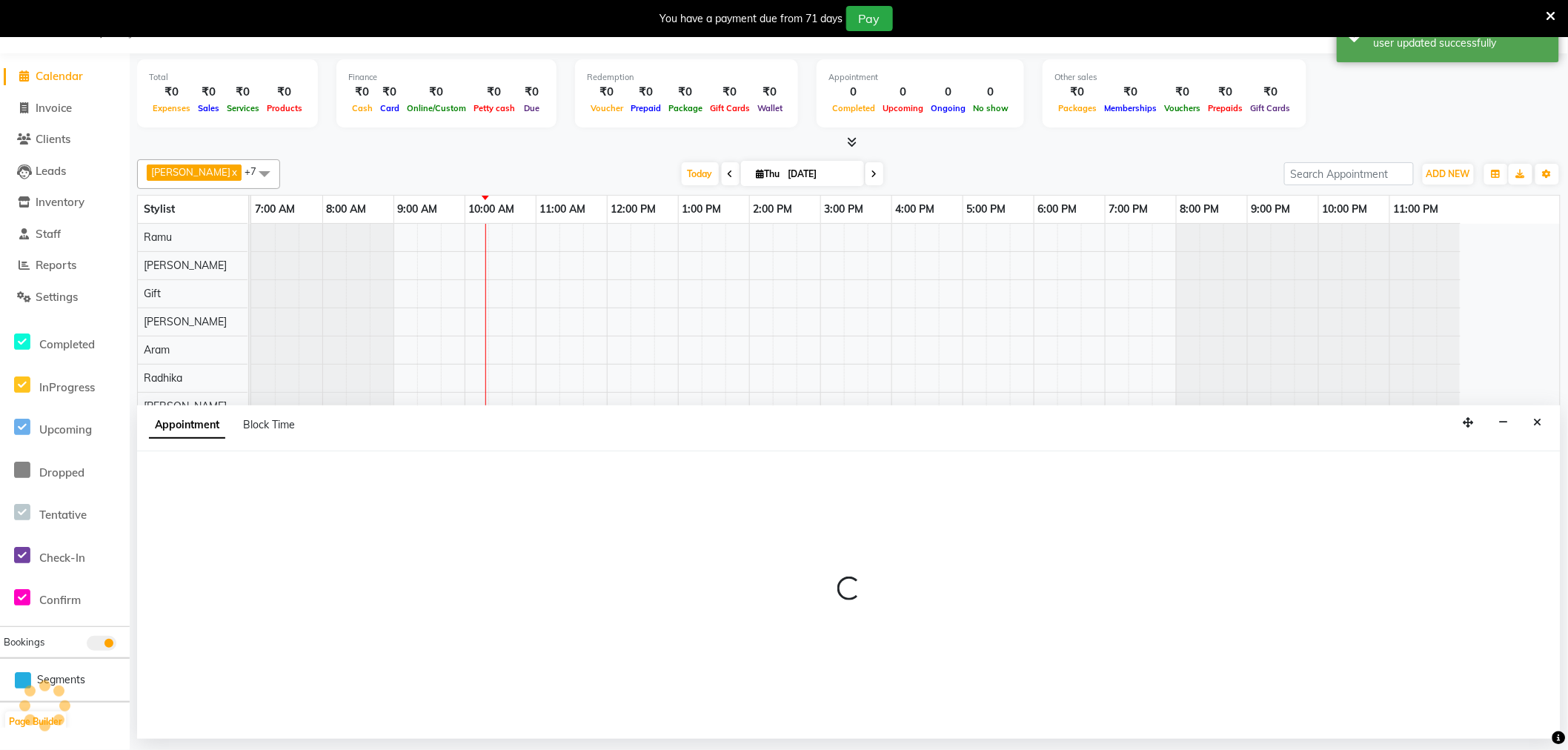
select select "480"
select select "tentative"
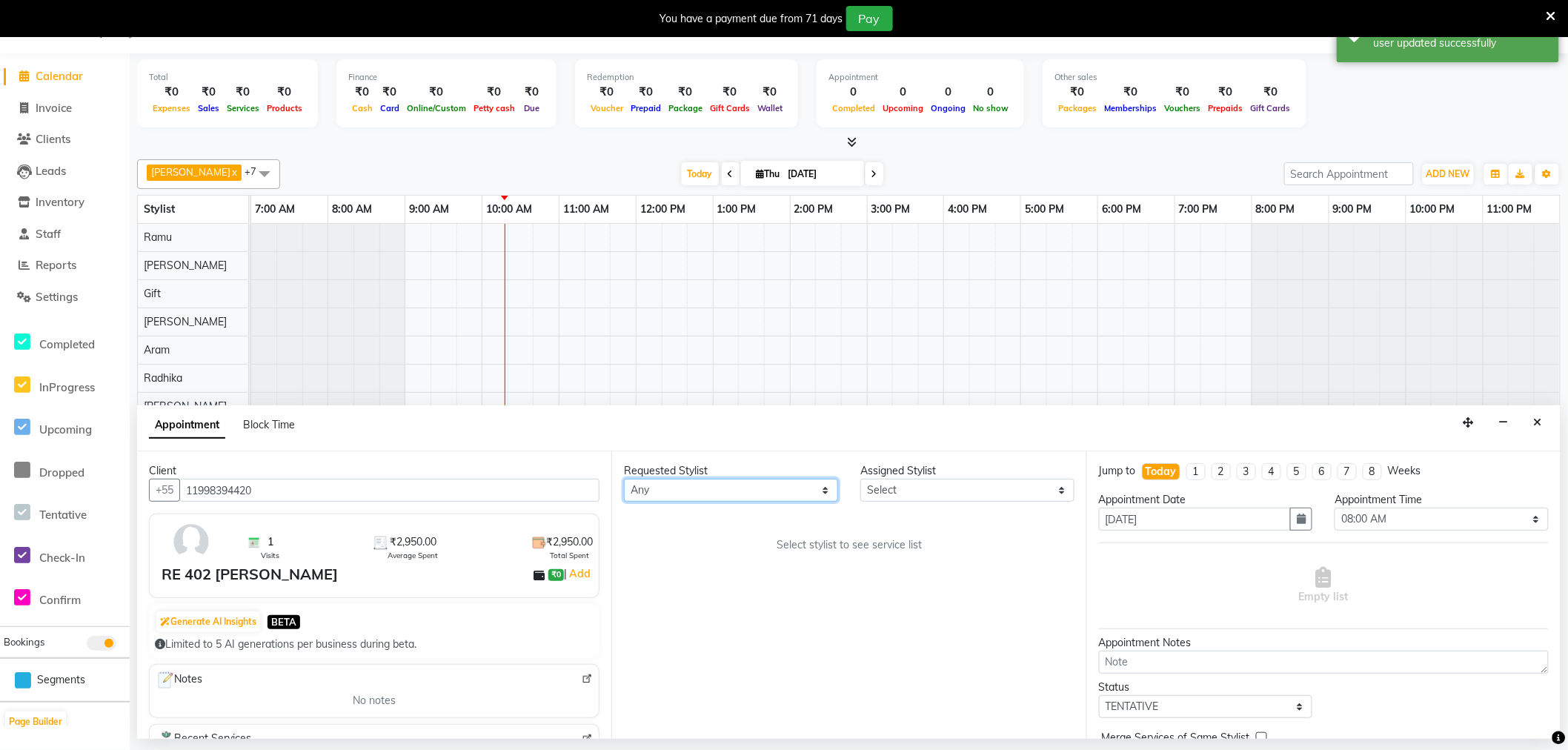
click at [727, 485] on select "Any [PERSON_NAME] Bem Gift [PERSON_NAME] Radhika [PERSON_NAME] [PERSON_NAME] Spa" at bounding box center [730, 490] width 214 height 23
select select "84963"
click at [624, 479] on select "Any [PERSON_NAME] Bem Gift [PERSON_NAME] Radhika [PERSON_NAME] [PERSON_NAME] Spa" at bounding box center [730, 490] width 214 height 23
select select "84963"
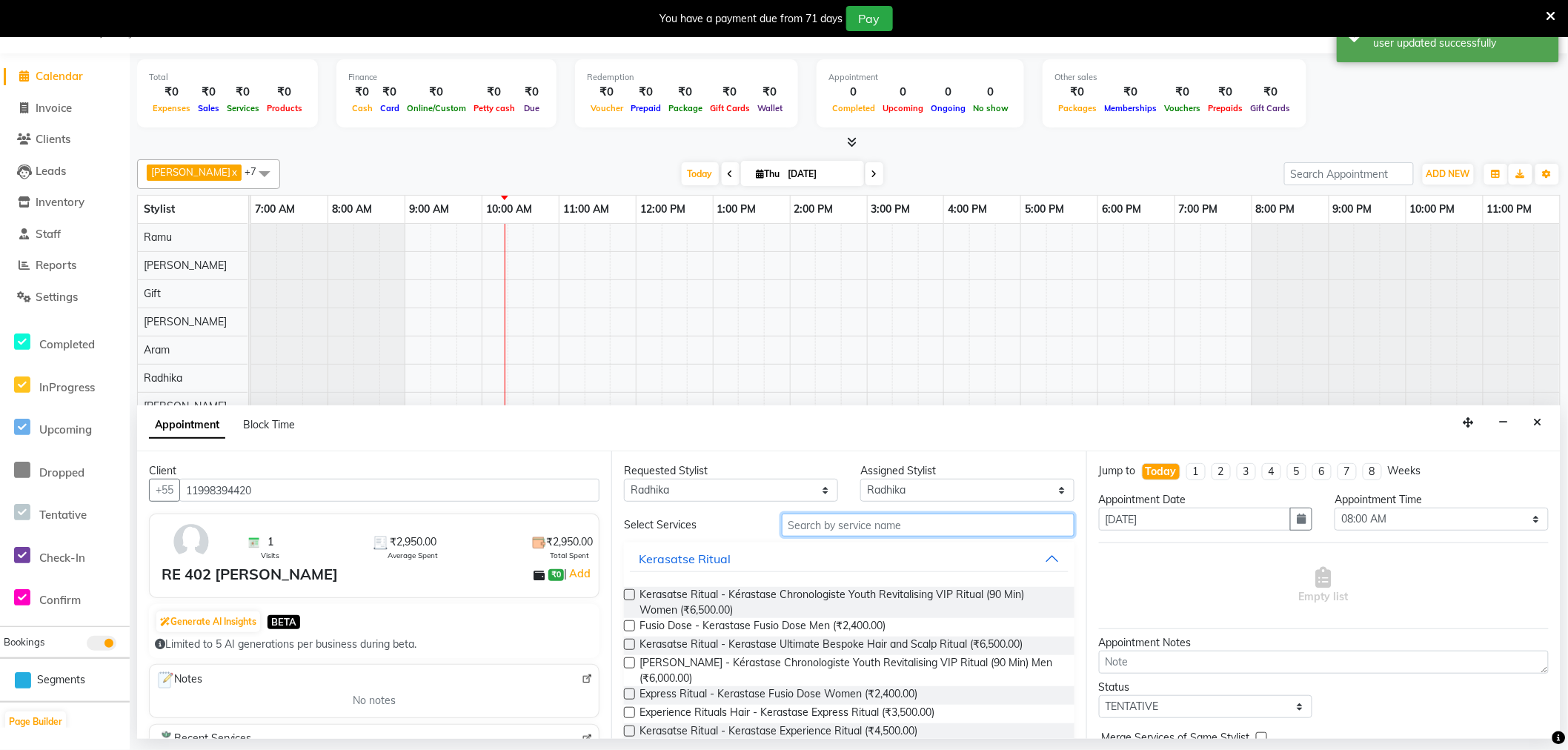
click at [842, 535] on input "text" at bounding box center [928, 524] width 293 height 23
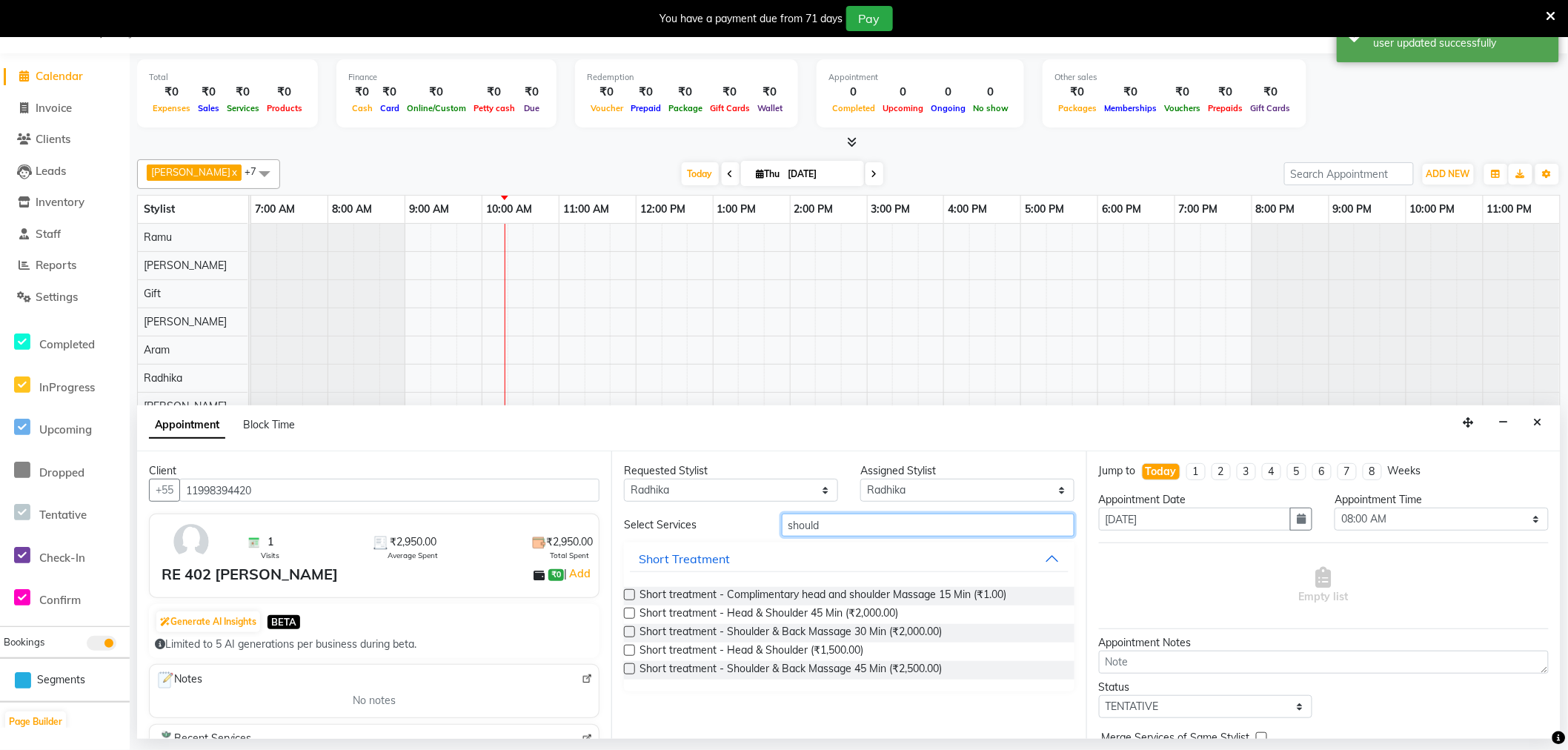
type input "should"
click at [629, 669] on label at bounding box center [629, 668] width 11 height 11
click at [629, 669] on input "checkbox" at bounding box center [629, 670] width 10 height 10
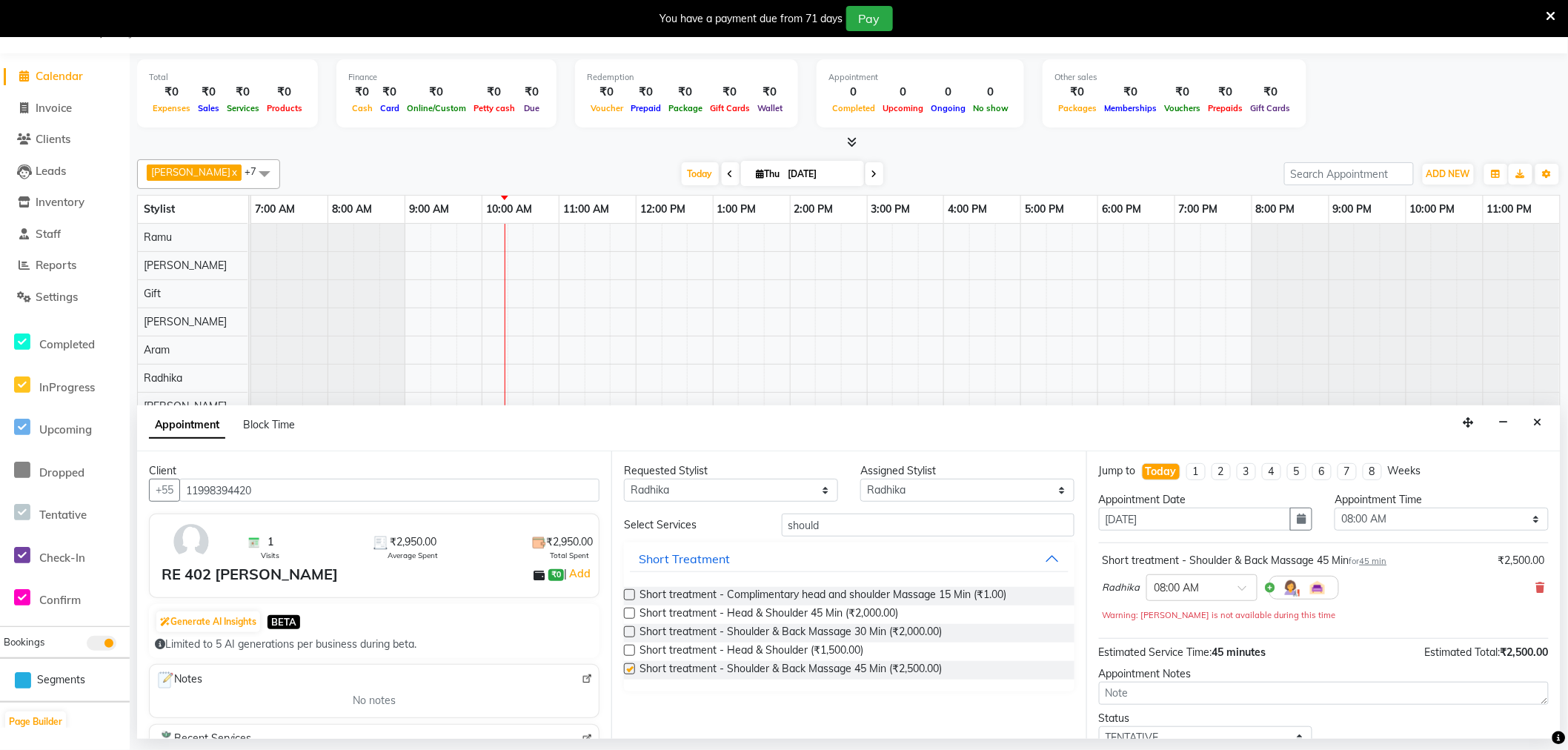
checkbox input "false"
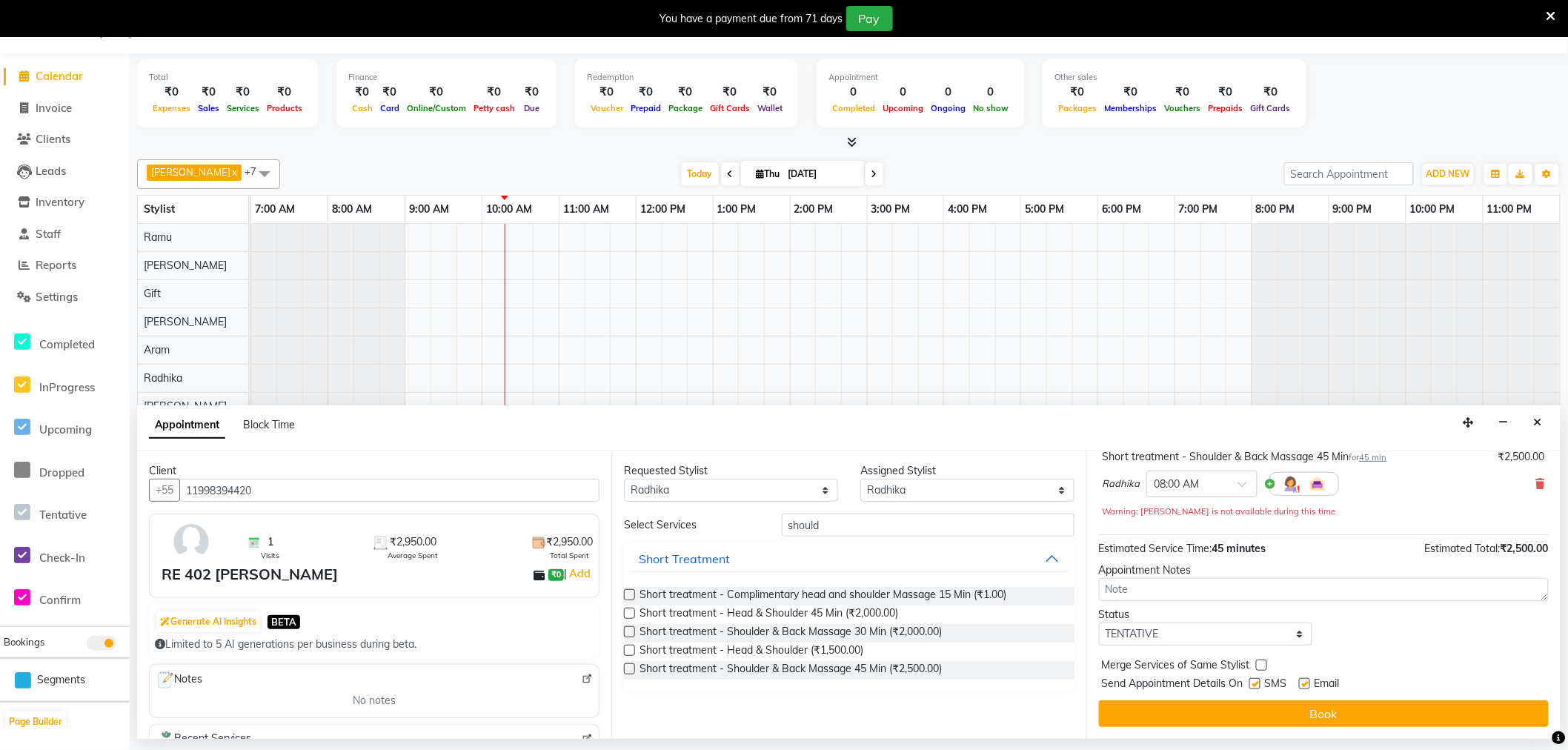
click at [1308, 681] on label at bounding box center [1305, 684] width 11 height 11
click at [1308, 681] on input "checkbox" at bounding box center [1304, 685] width 10 height 10
checkbox input "false"
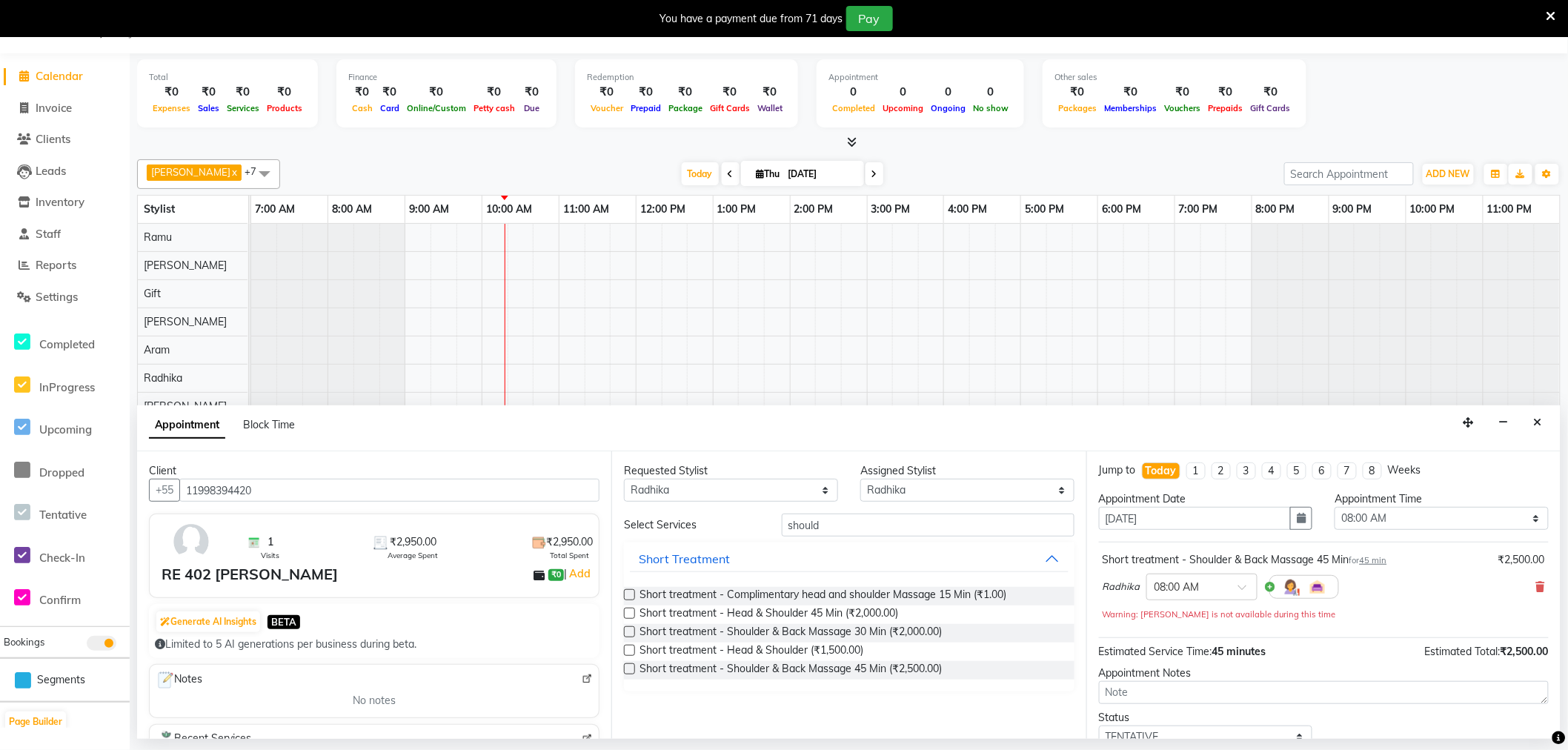
scroll to position [0, 0]
click at [1189, 593] on input "text" at bounding box center [1187, 586] width 65 height 15
click at [1190, 615] on div "09:30 AM" at bounding box center [1202, 620] width 110 height 27
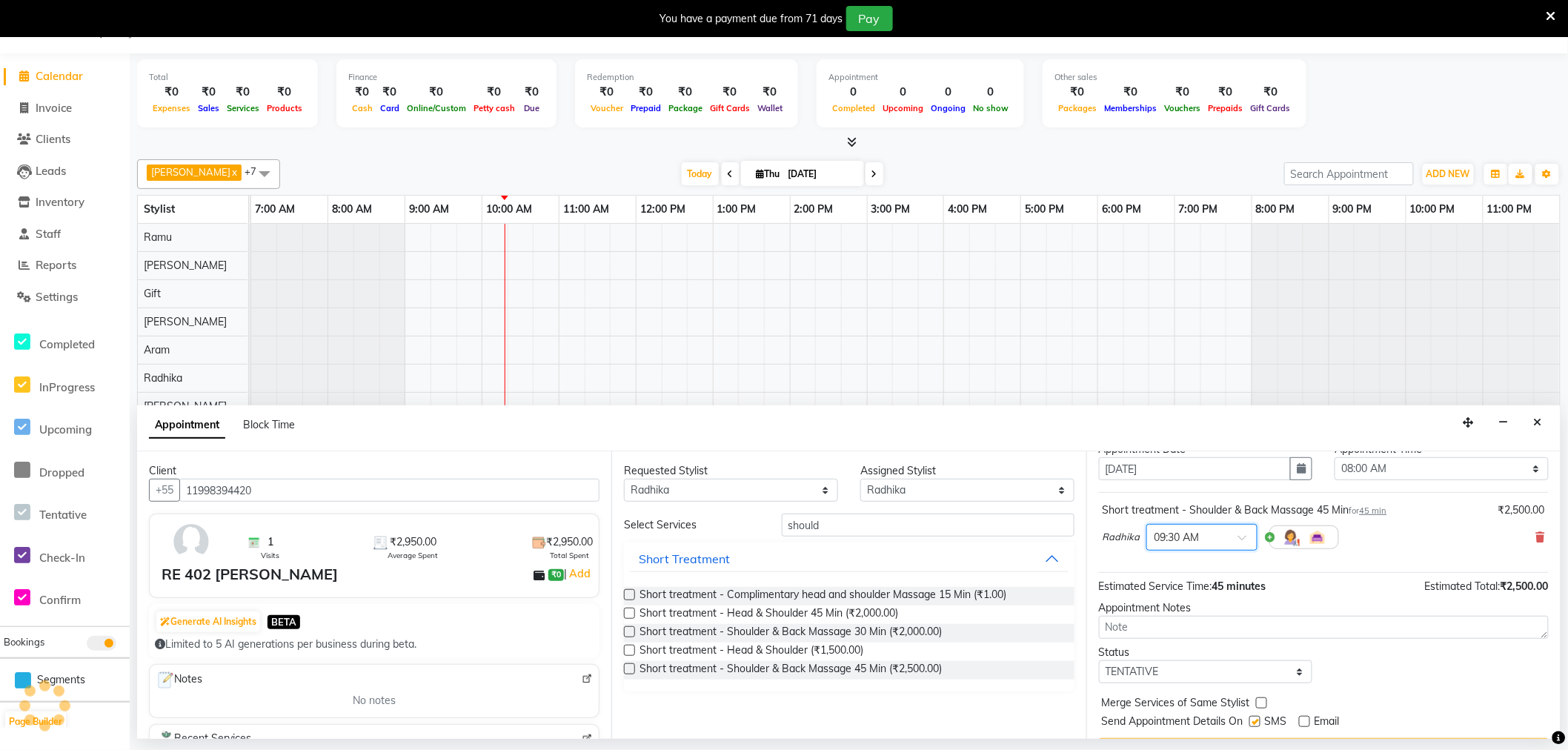
scroll to position [89, 0]
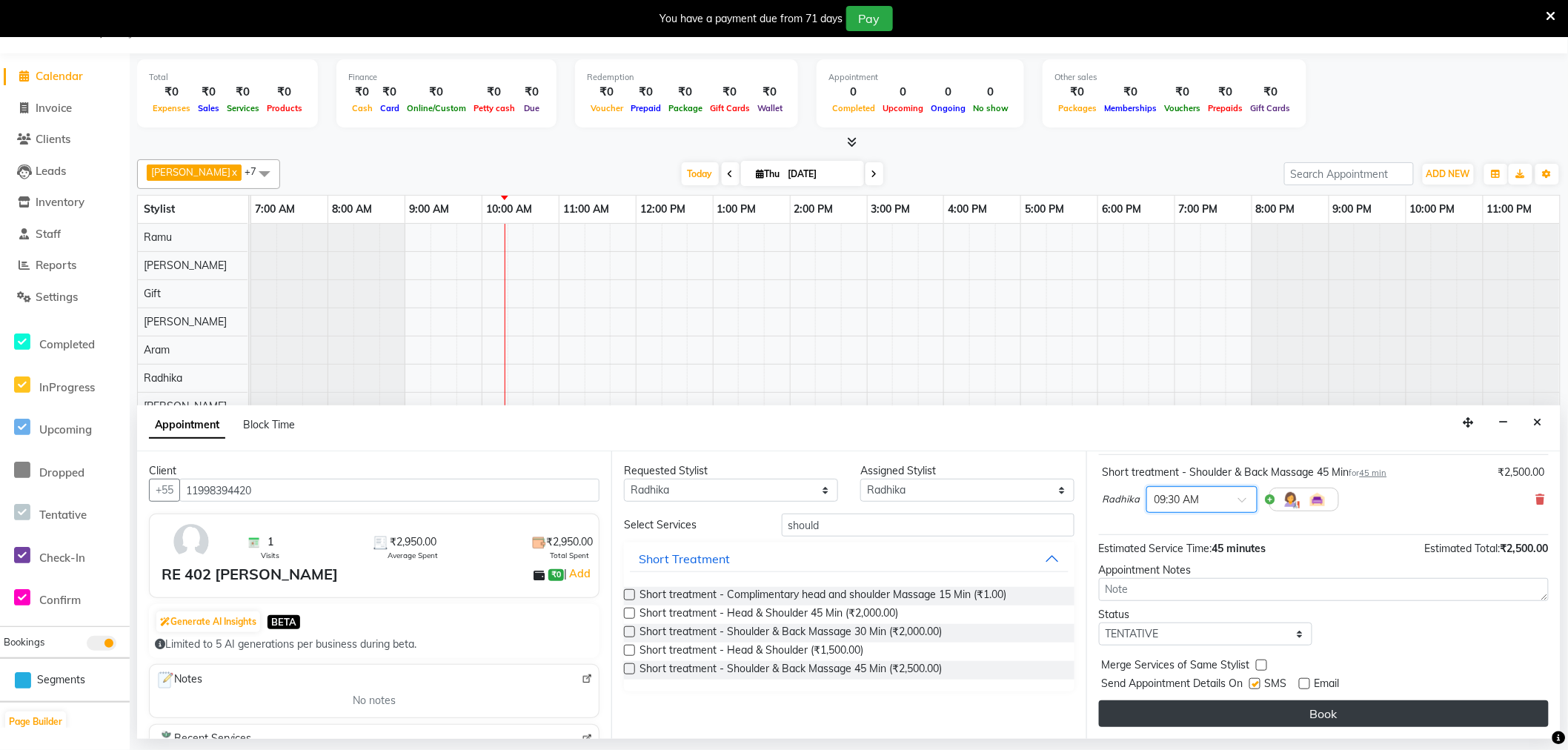
click at [1242, 713] on button "Book" at bounding box center [1325, 713] width 450 height 26
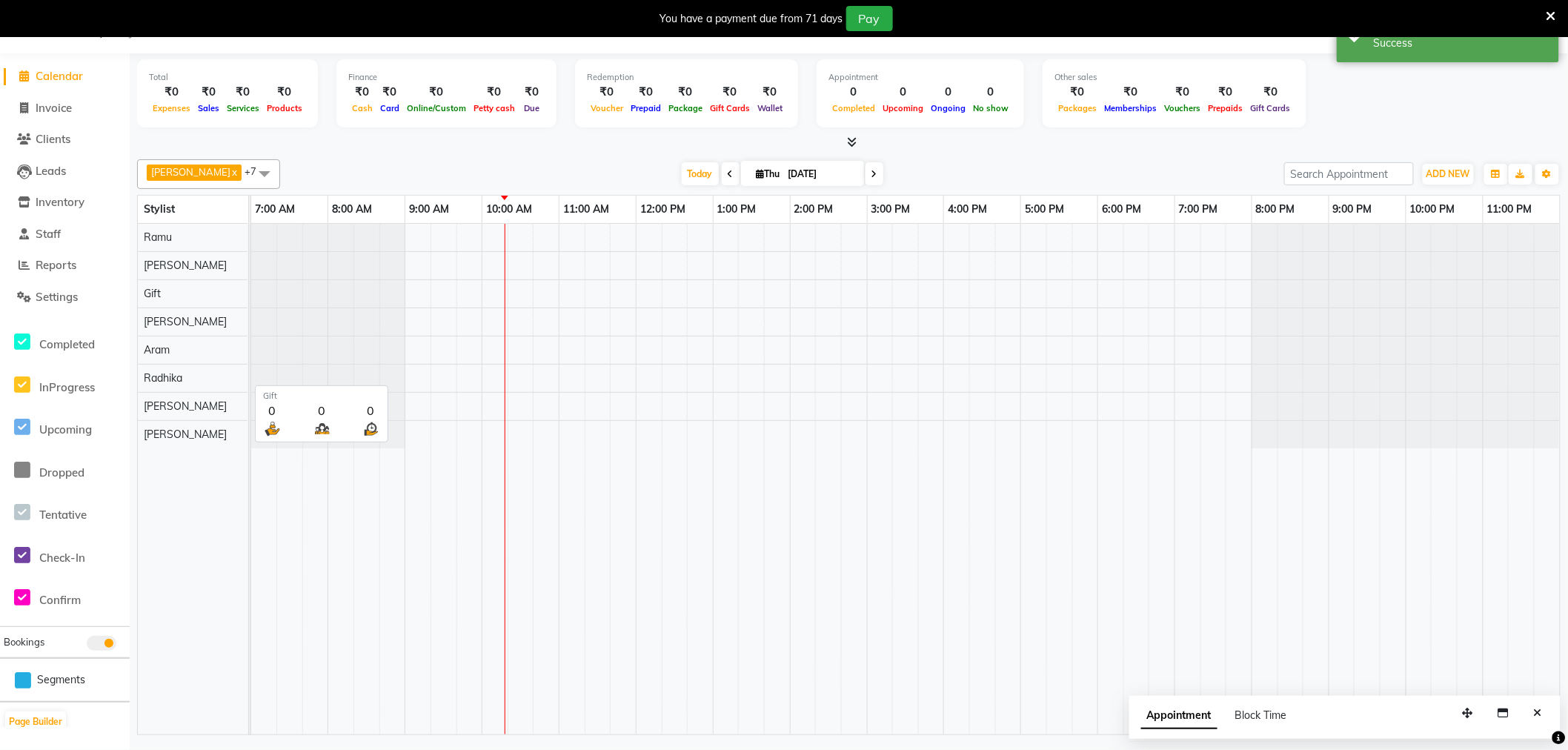
scroll to position [0, 0]
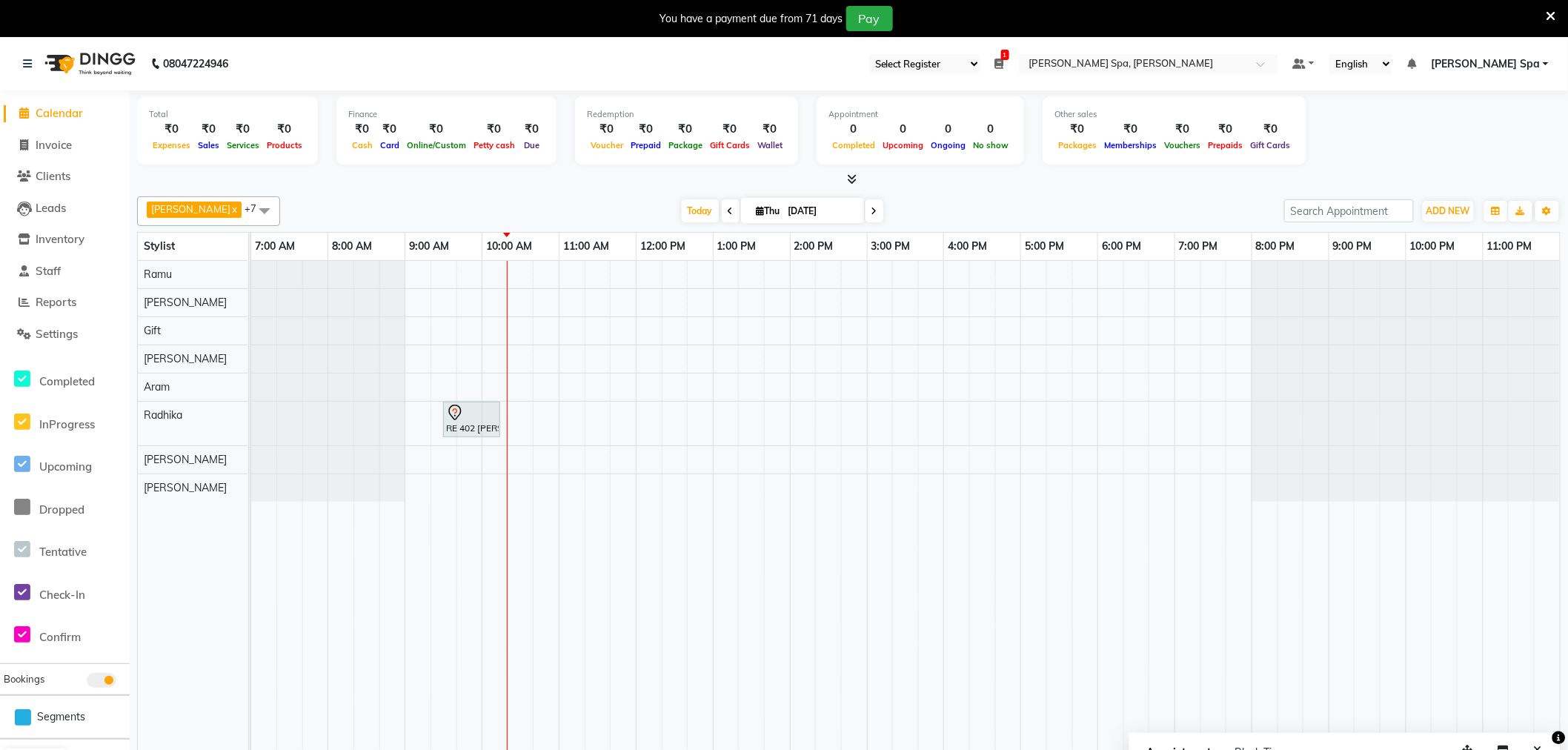
click at [417, 490] on div "RE 402 [PERSON_NAME], TK01, 09:30 AM-10:15 AM, Short treatment - Shoulder & Bac…" at bounding box center [906, 516] width 1309 height 511
select select "84966"
select select "540"
select select "tentative"
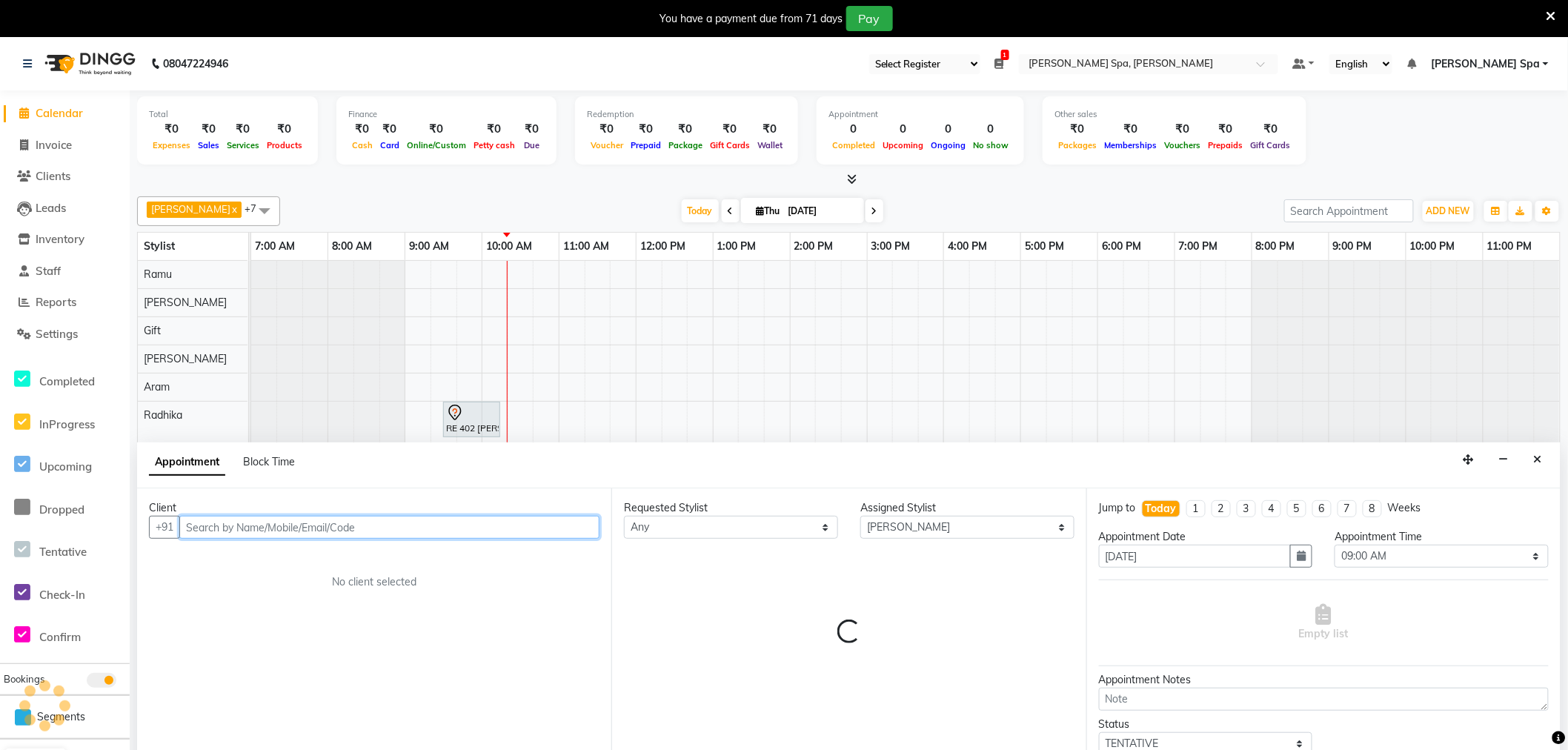
scroll to position [37, 0]
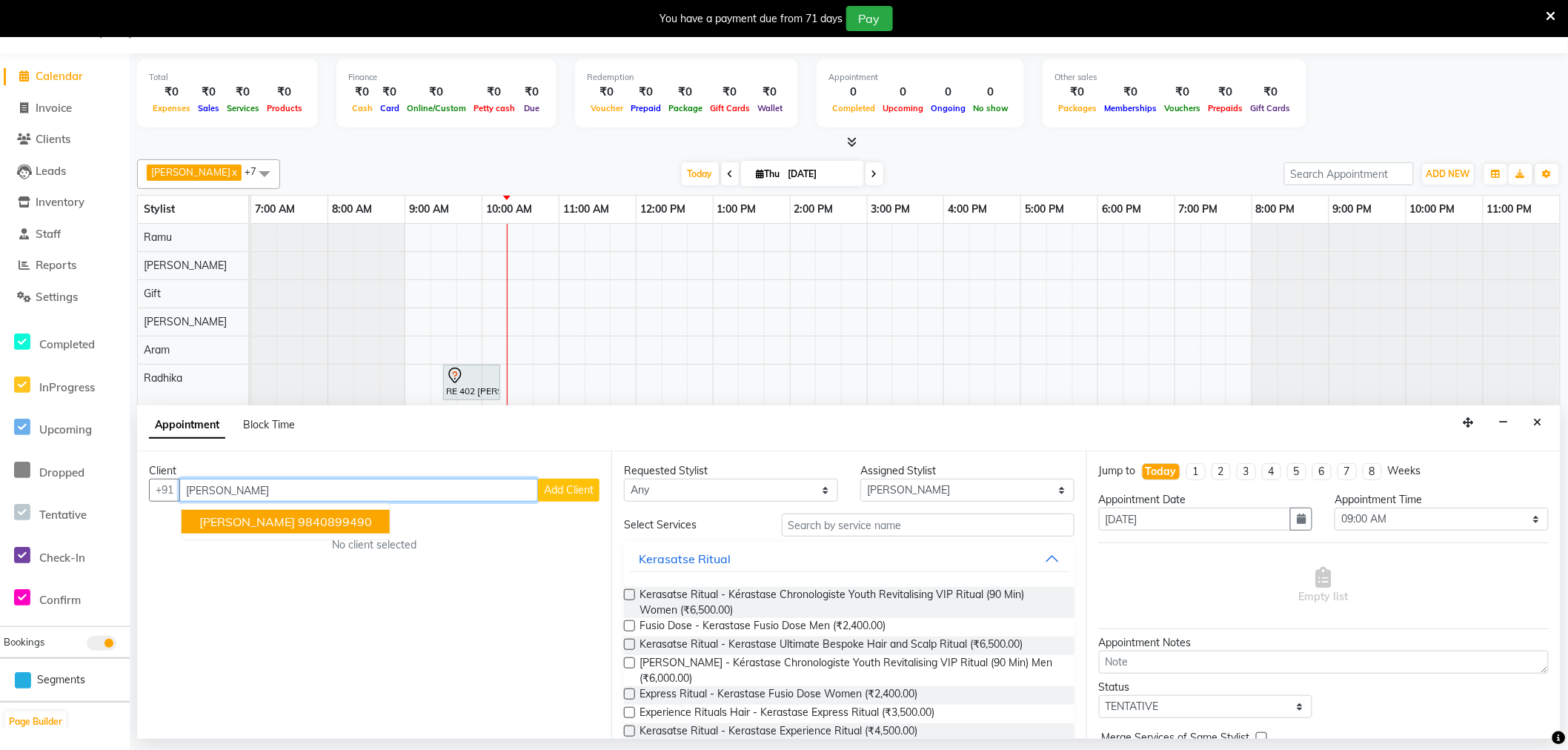
click at [298, 522] on ngb-highlight "9840899490" at bounding box center [335, 521] width 74 height 15
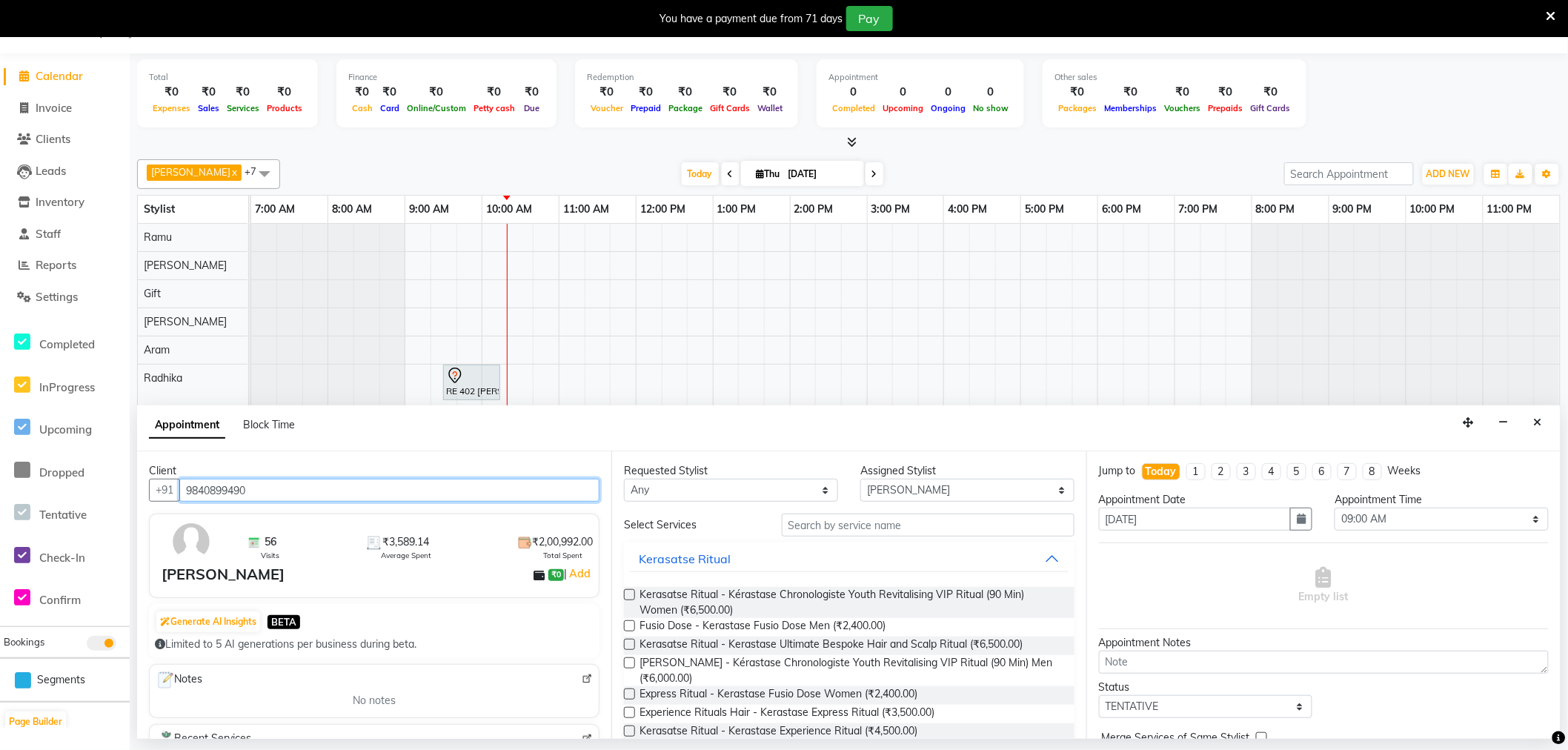
type input "9840899490"
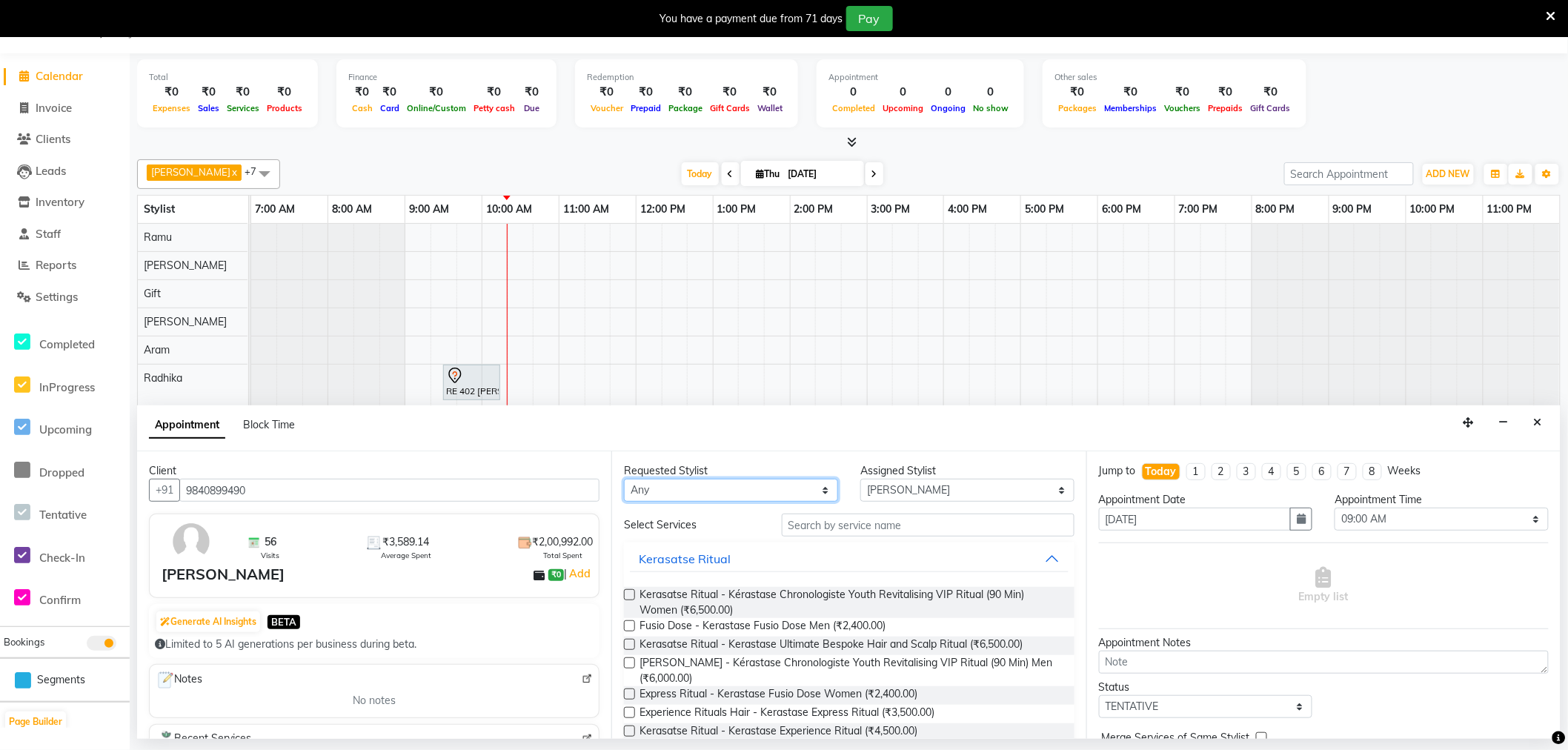
click at [693, 486] on select "Any [PERSON_NAME] Bem Gift [PERSON_NAME] Radhika [PERSON_NAME] [PERSON_NAME] Spa" at bounding box center [730, 490] width 214 height 23
select select "84966"
click at [624, 479] on select "Any [PERSON_NAME] Bem Gift [PERSON_NAME] Radhika [PERSON_NAME] [PERSON_NAME] Spa" at bounding box center [730, 490] width 214 height 23
click at [842, 526] on input "text" at bounding box center [928, 524] width 293 height 23
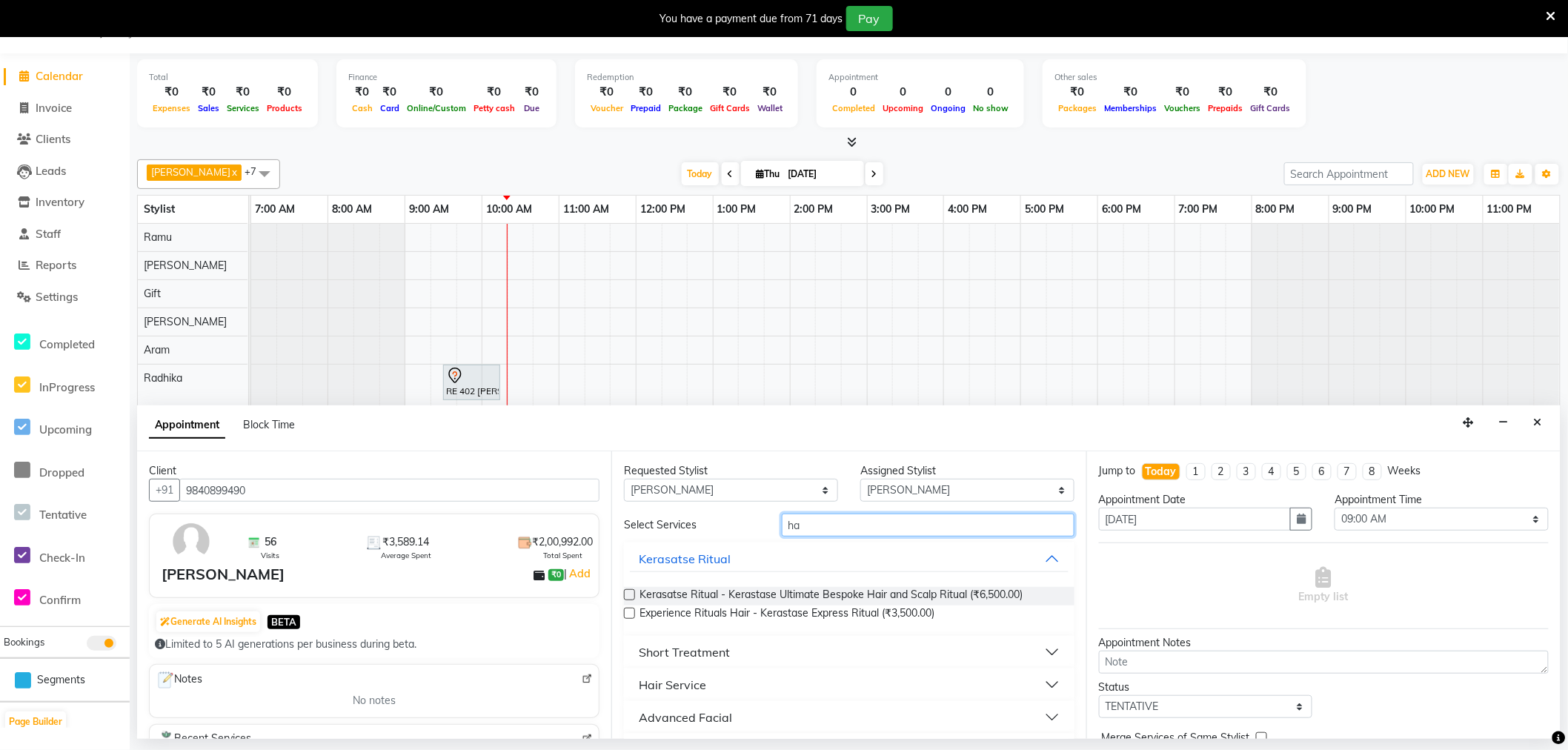
type input "h"
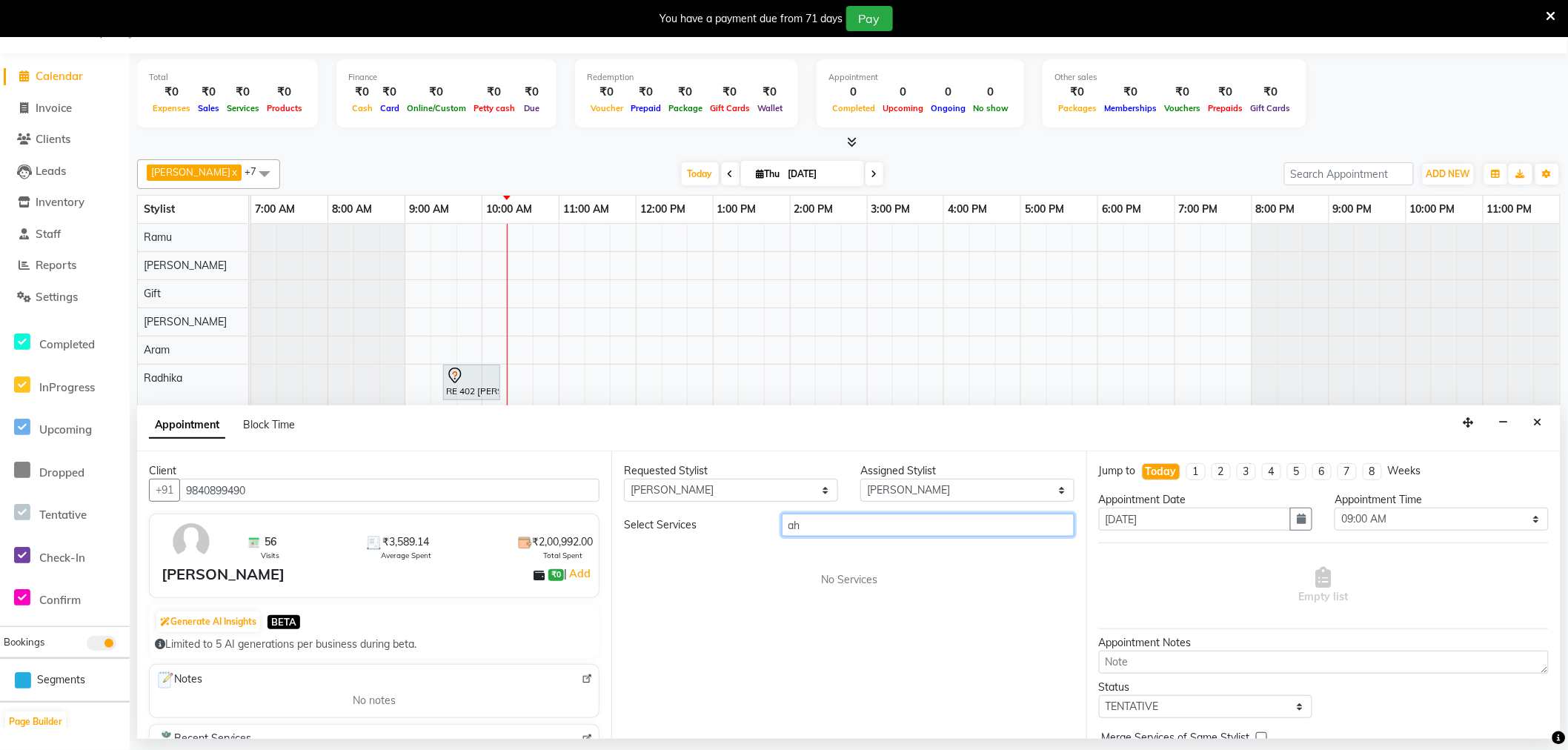
type input "a"
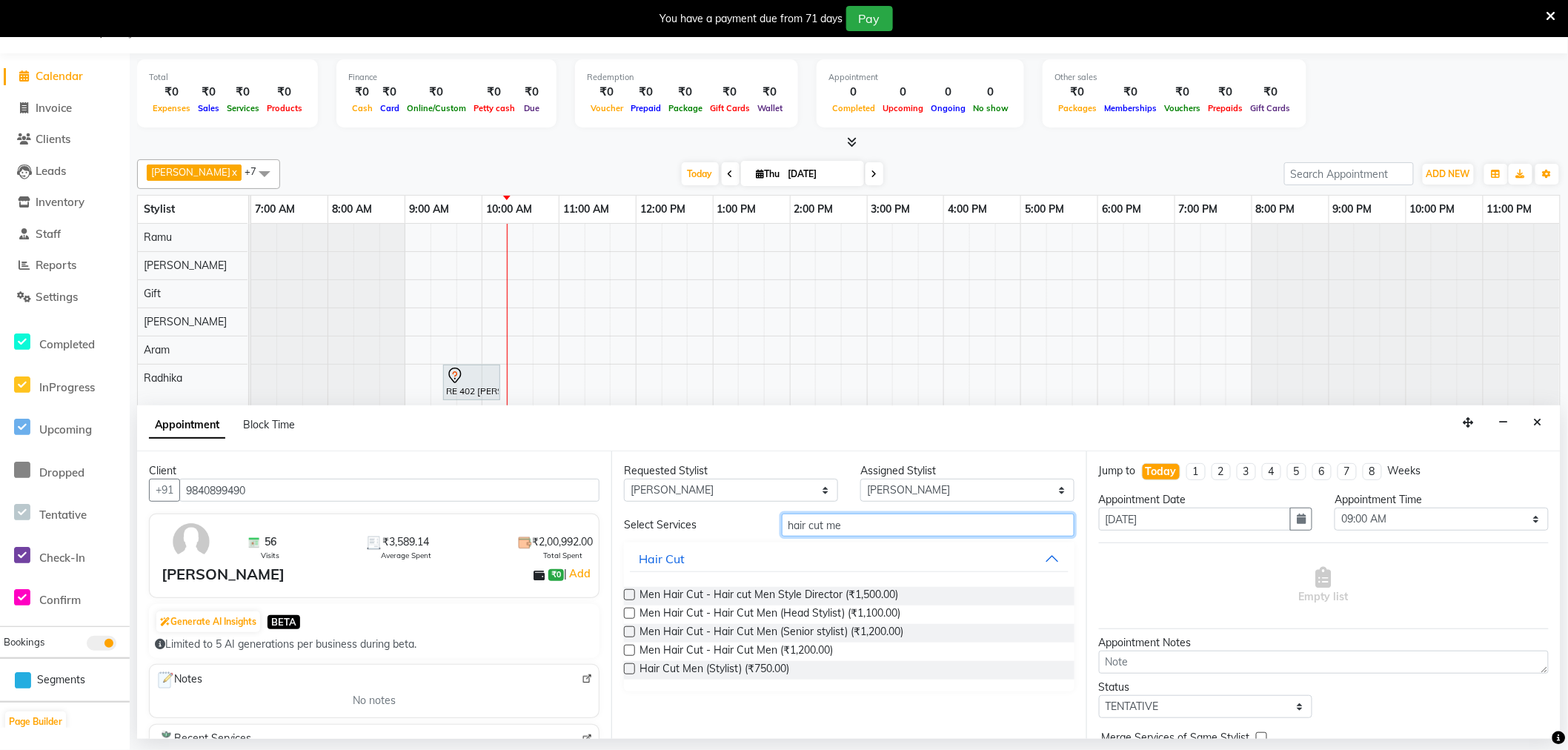
type input "hair cut me"
click at [630, 670] on label at bounding box center [629, 668] width 11 height 11
click at [630, 670] on input "checkbox" at bounding box center [629, 670] width 10 height 10
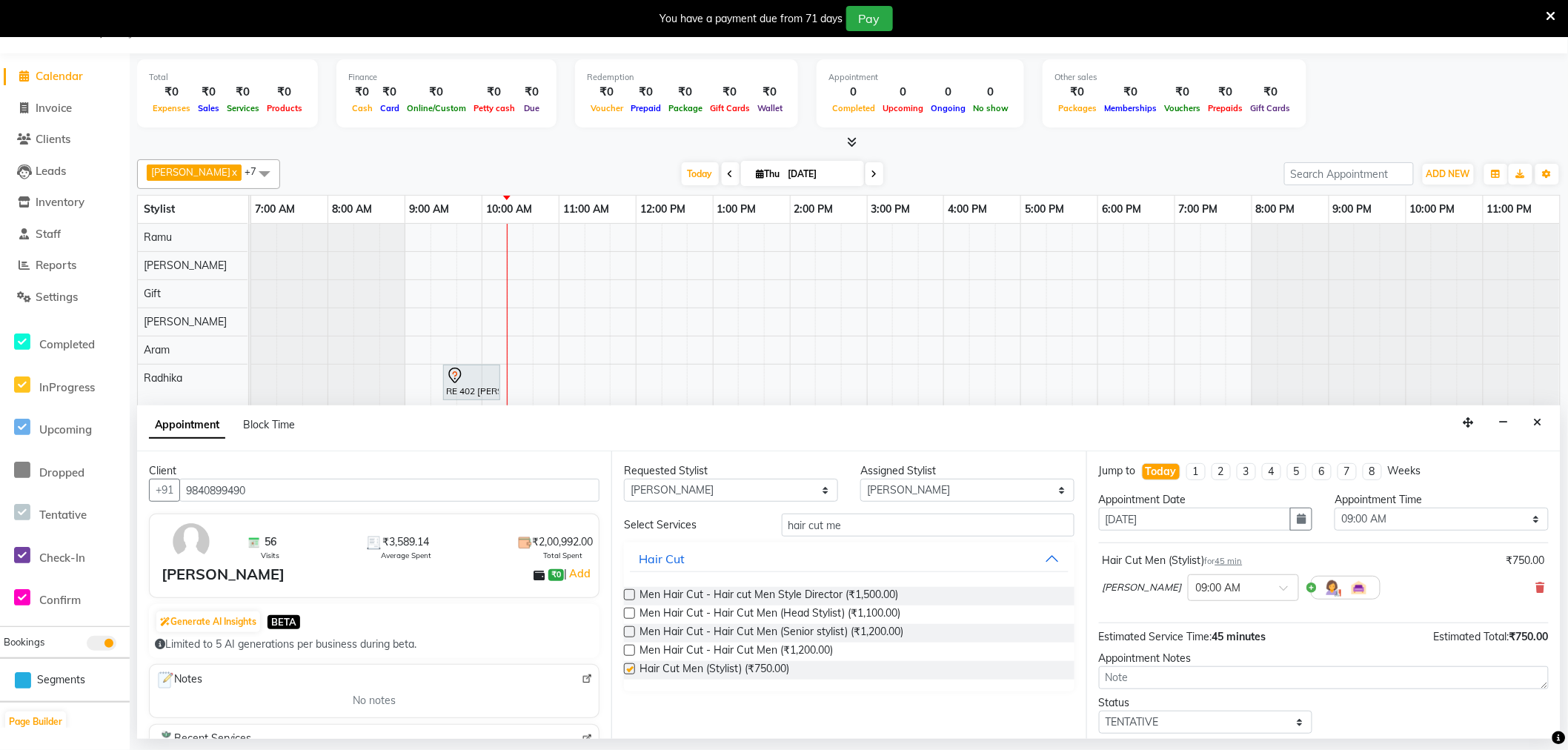
checkbox input "false"
click at [856, 523] on input "hair cut me" at bounding box center [928, 524] width 293 height 23
type input "h"
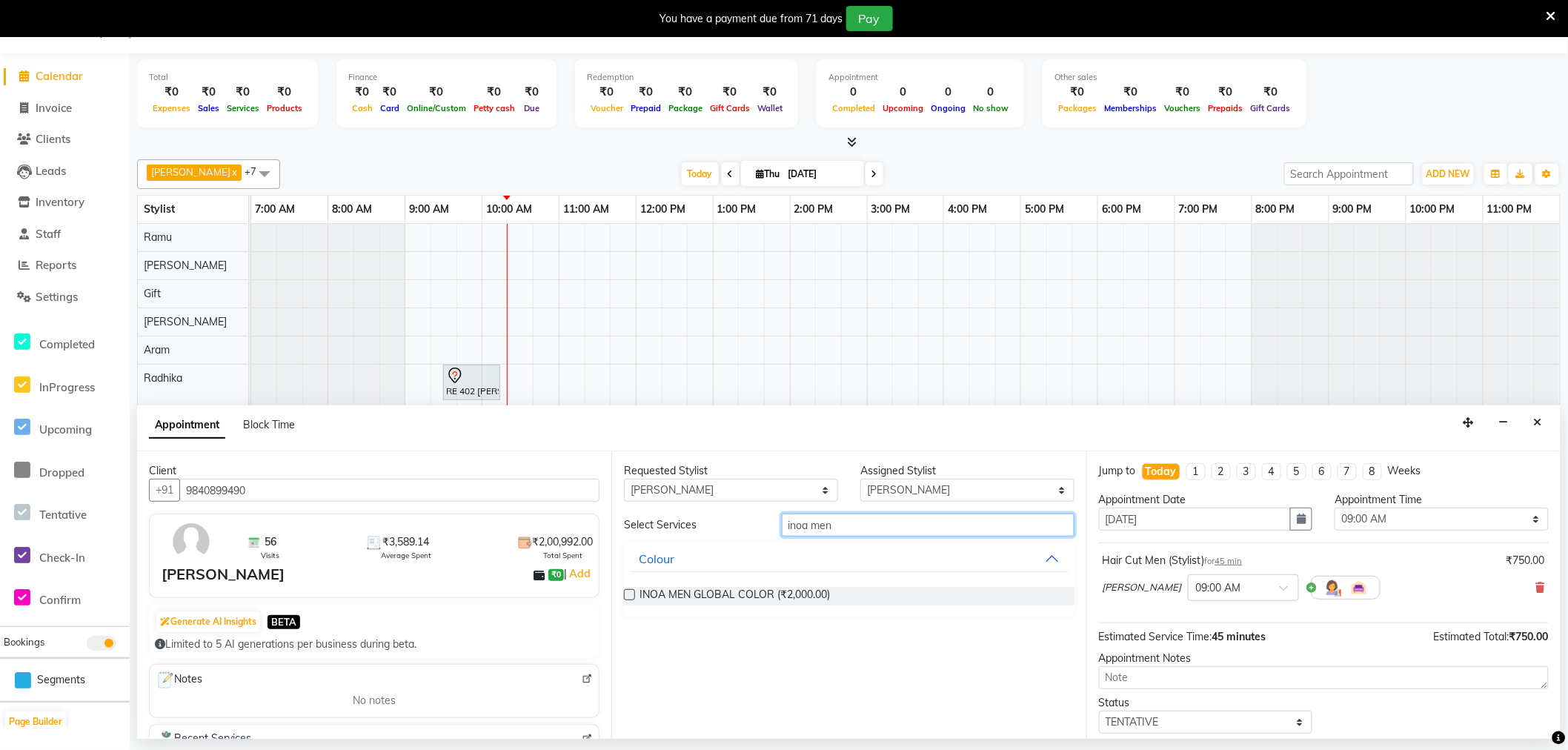
type input "inoa men"
click at [631, 590] on label at bounding box center [629, 595] width 11 height 11
click at [631, 592] on input "checkbox" at bounding box center [629, 596] width 10 height 10
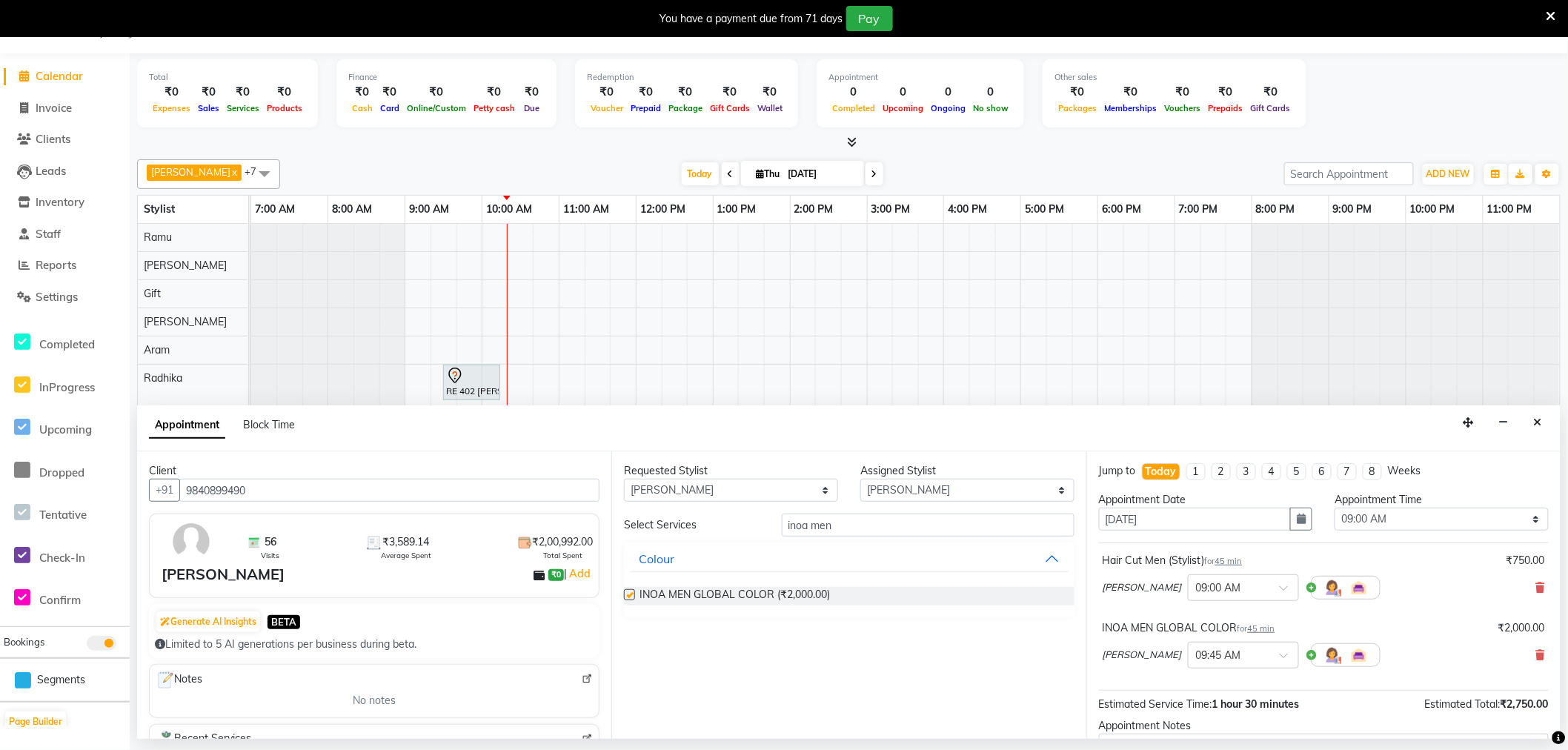
checkbox input "false"
click at [876, 523] on input "inoa men" at bounding box center [928, 524] width 293 height 23
type input "i"
type input "trim"
click at [626, 592] on label at bounding box center [629, 595] width 11 height 11
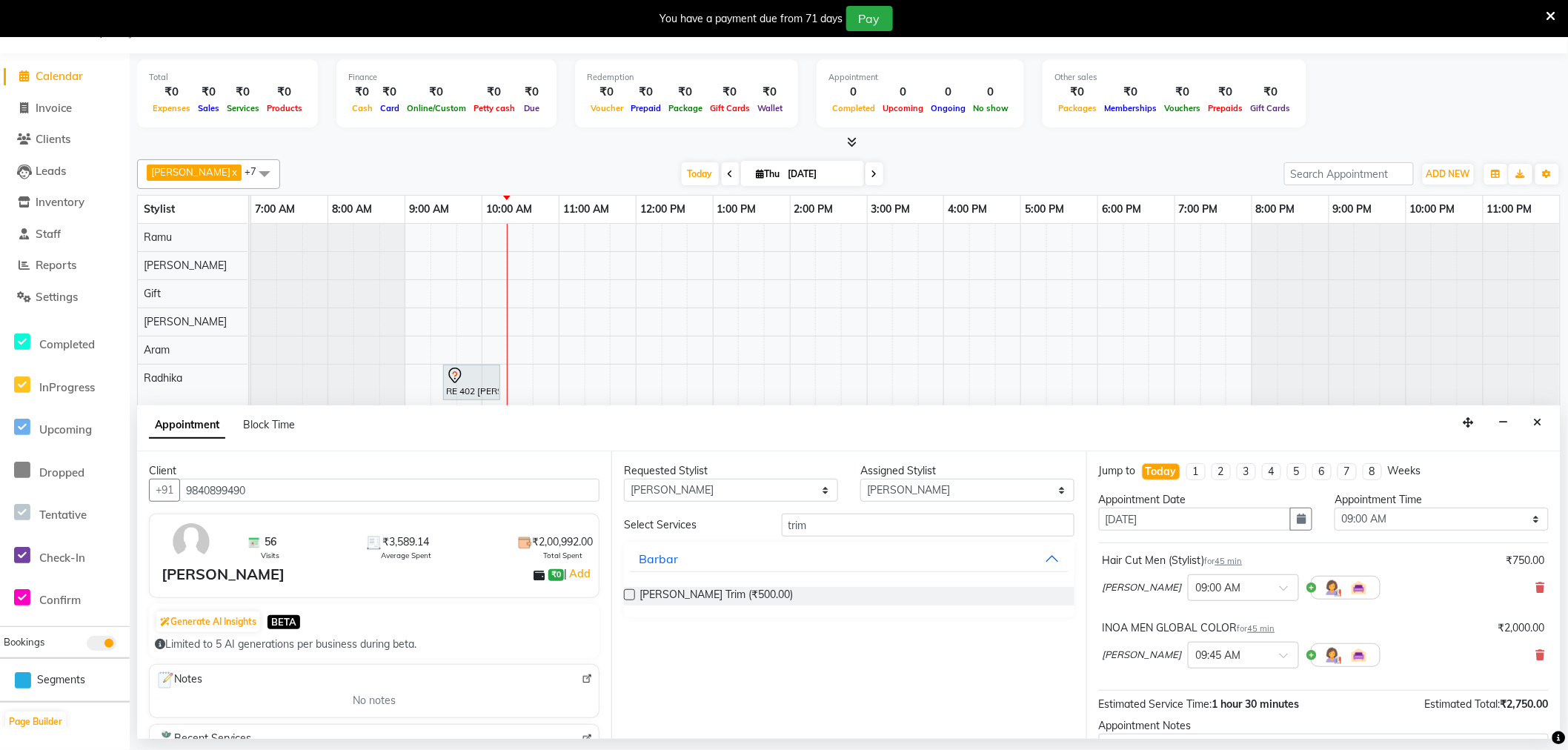
click at [626, 592] on input "checkbox" at bounding box center [629, 596] width 10 height 10
checkbox input "false"
click at [1196, 581] on input "text" at bounding box center [1228, 586] width 65 height 15
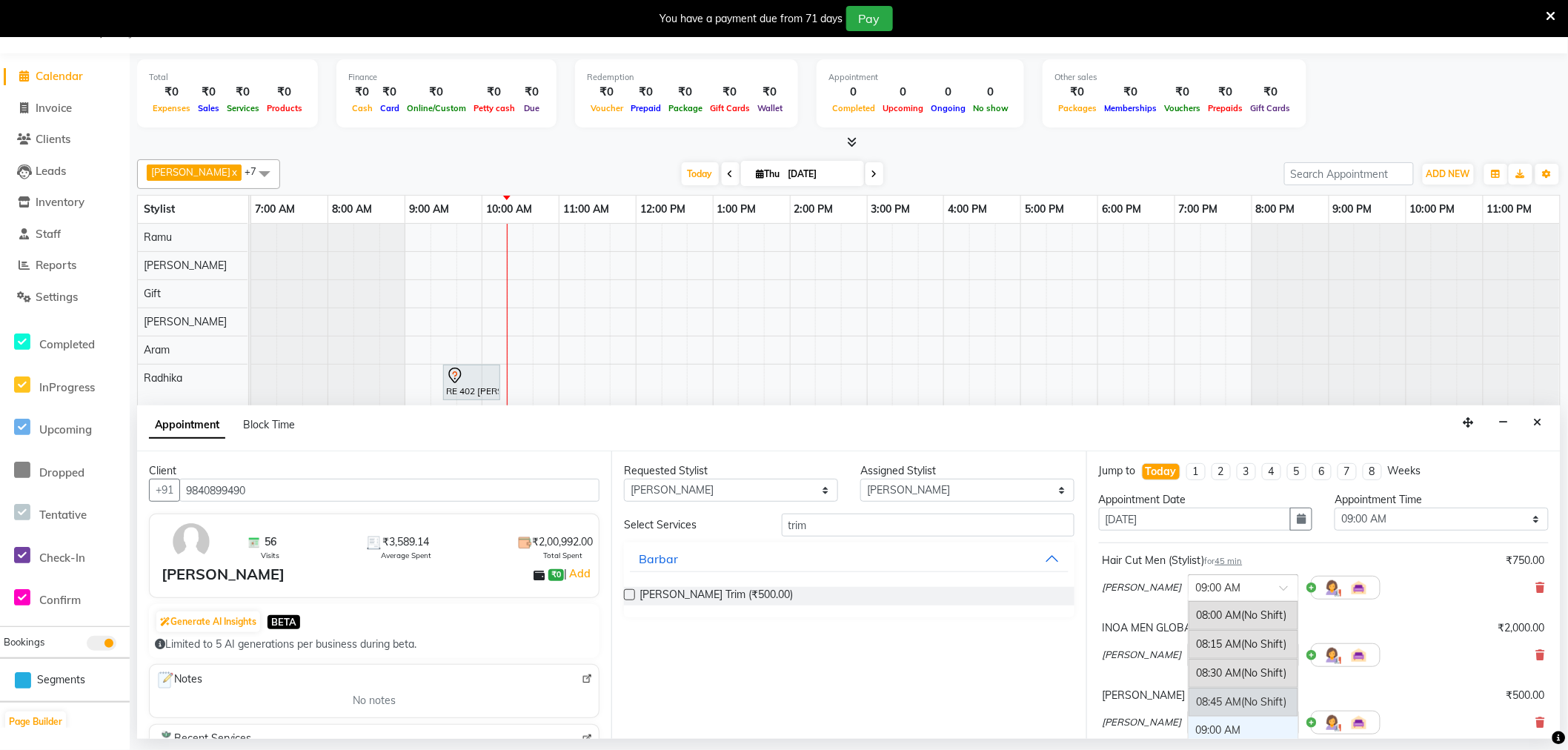
click at [1200, 704] on div "08:45 AM (No Shift)" at bounding box center [1243, 702] width 110 height 29
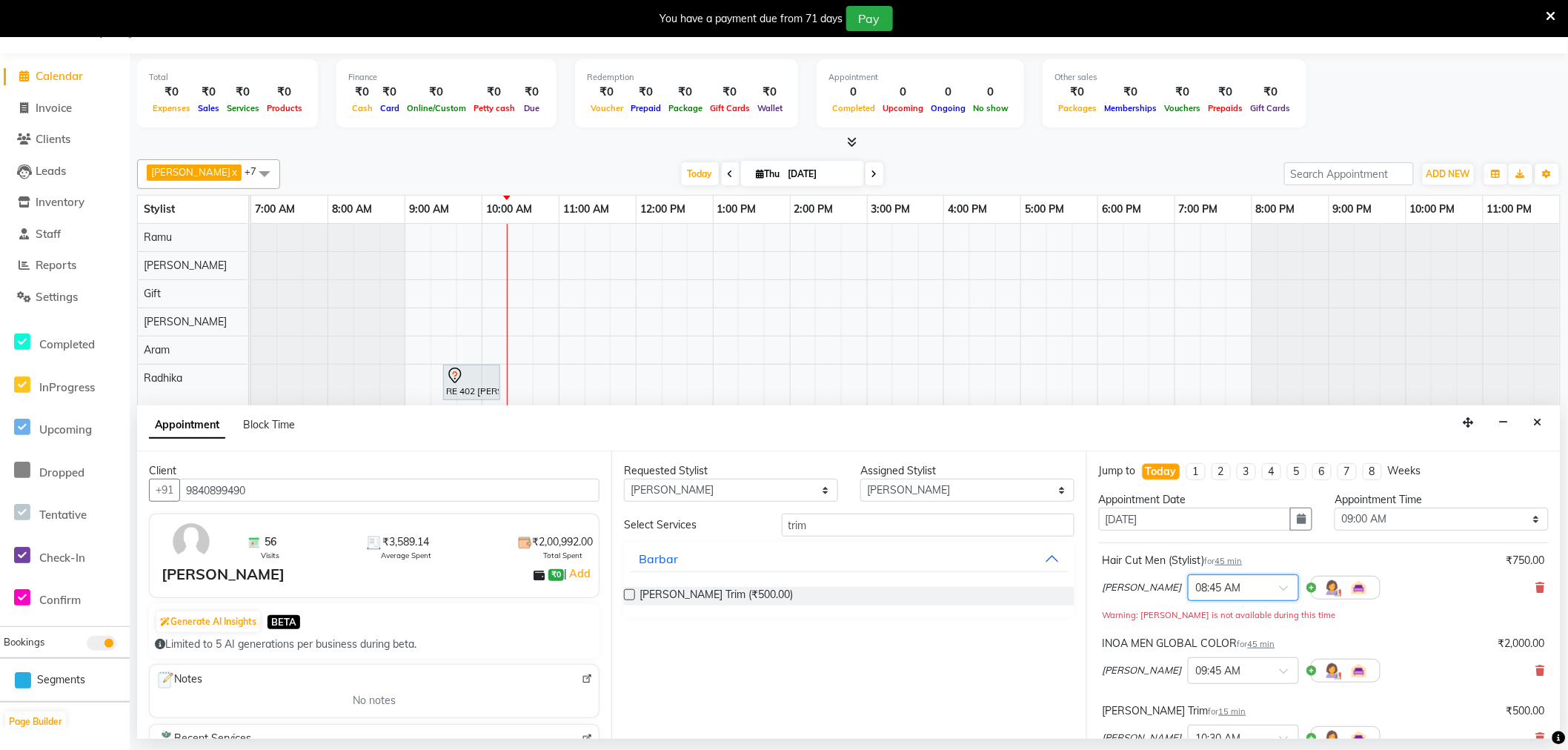
click at [1228, 560] on span "45 min" at bounding box center [1229, 560] width 27 height 10
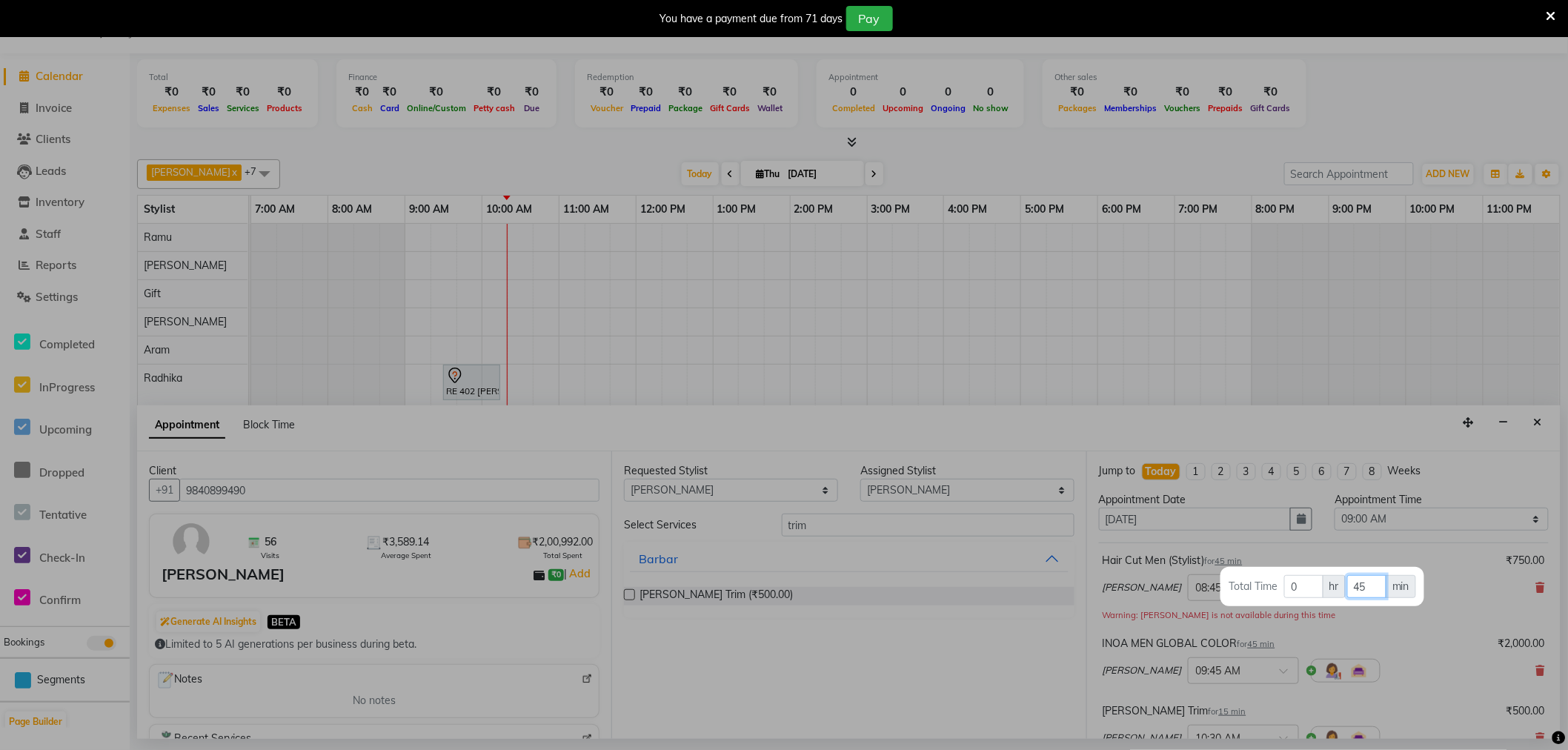
click at [1366, 585] on input "45" at bounding box center [1367, 586] width 39 height 23
type input "4"
type input "30"
click at [1381, 662] on div at bounding box center [784, 375] width 1568 height 750
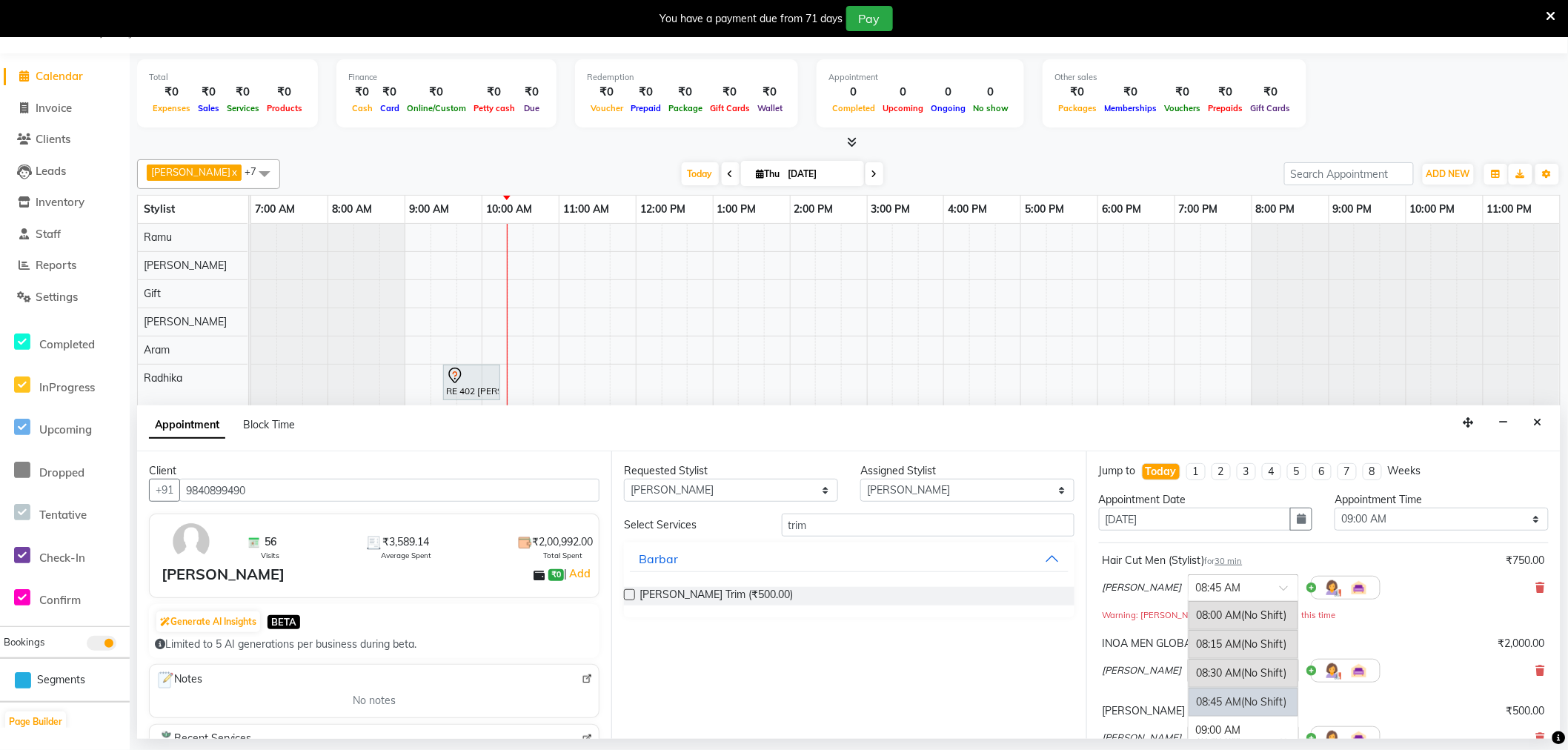
click at [1188, 583] on div at bounding box center [1243, 586] width 110 height 15
click at [1190, 670] on div "08:30 AM (No Shift)" at bounding box center [1243, 673] width 110 height 29
click at [1204, 668] on input "text" at bounding box center [1228, 668] width 65 height 15
click at [1204, 711] on div "09:00 AM" at bounding box center [1243, 714] width 110 height 27
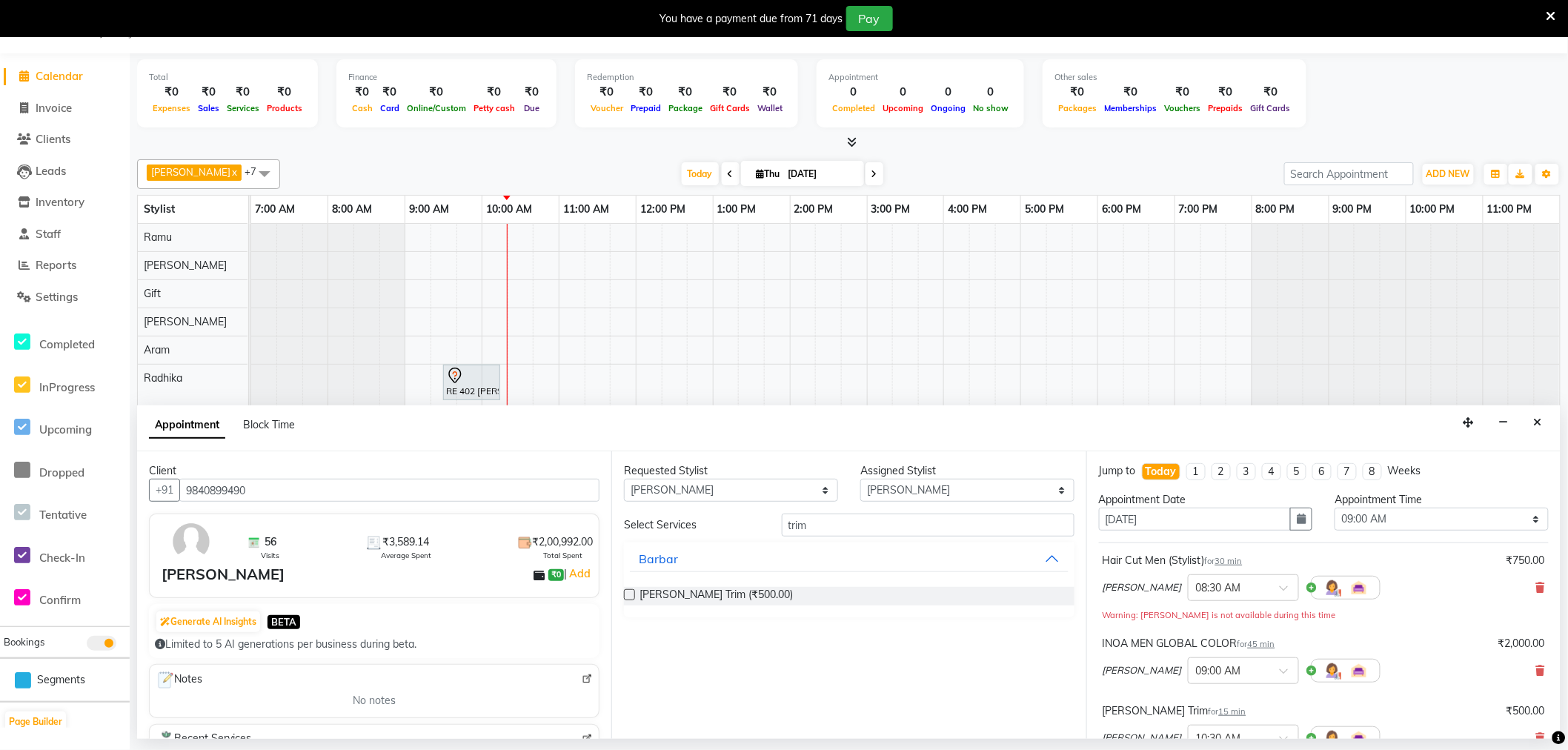
click at [1273, 644] on span "45 min" at bounding box center [1262, 644] width 27 height 10
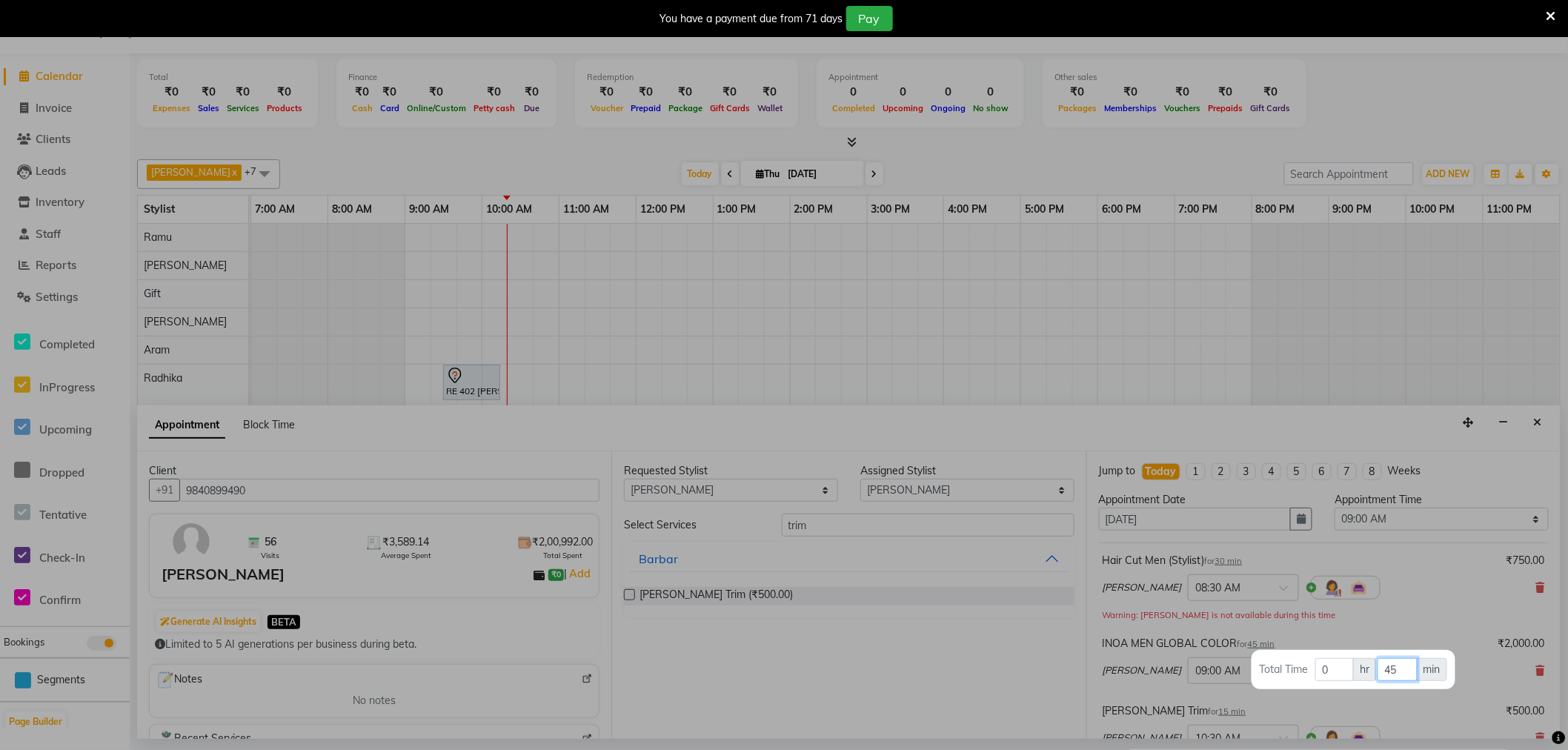
click at [1409, 670] on input "45" at bounding box center [1397, 669] width 39 height 23
type input "4"
type input "30"
click at [1447, 581] on div at bounding box center [784, 375] width 1568 height 750
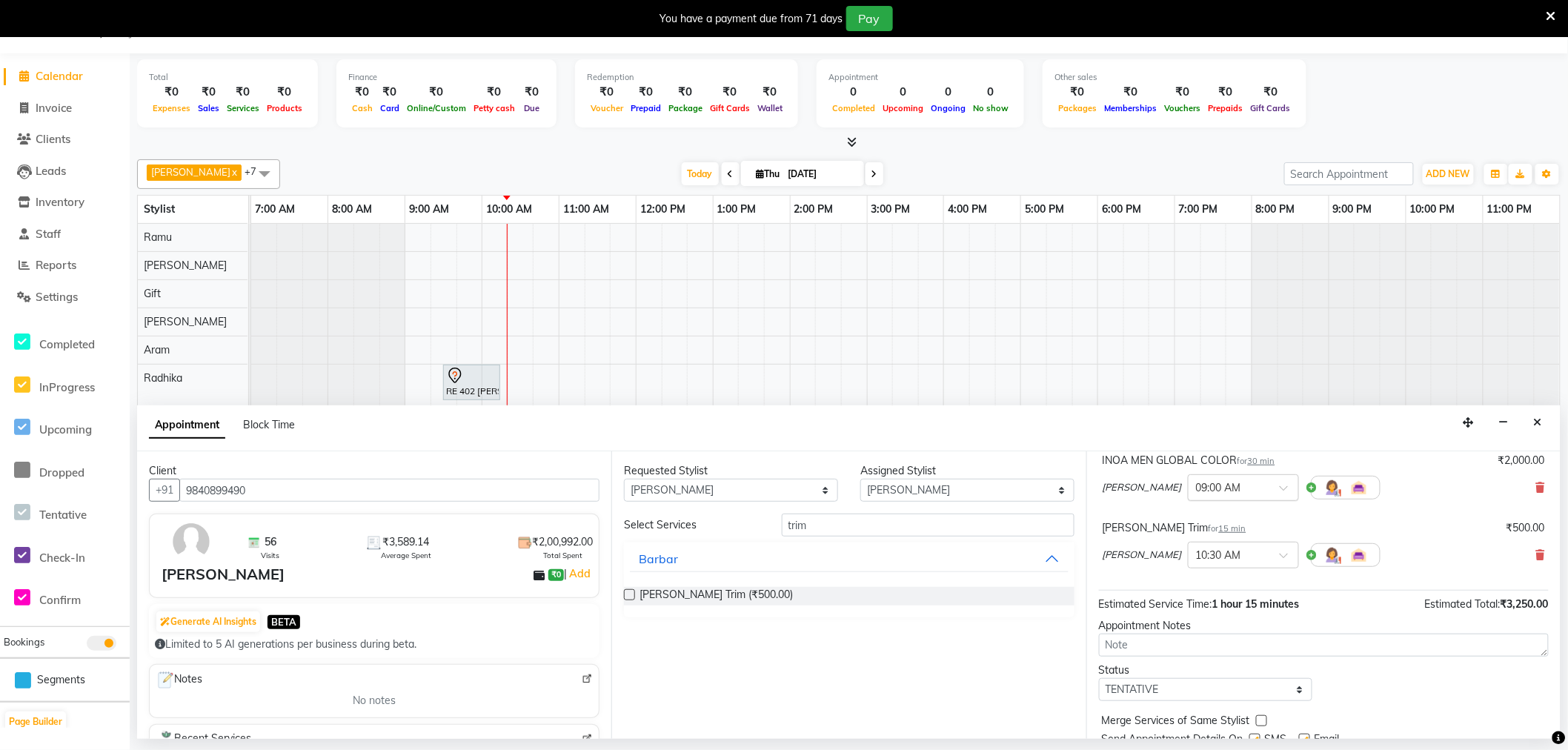
scroll to position [156, 0]
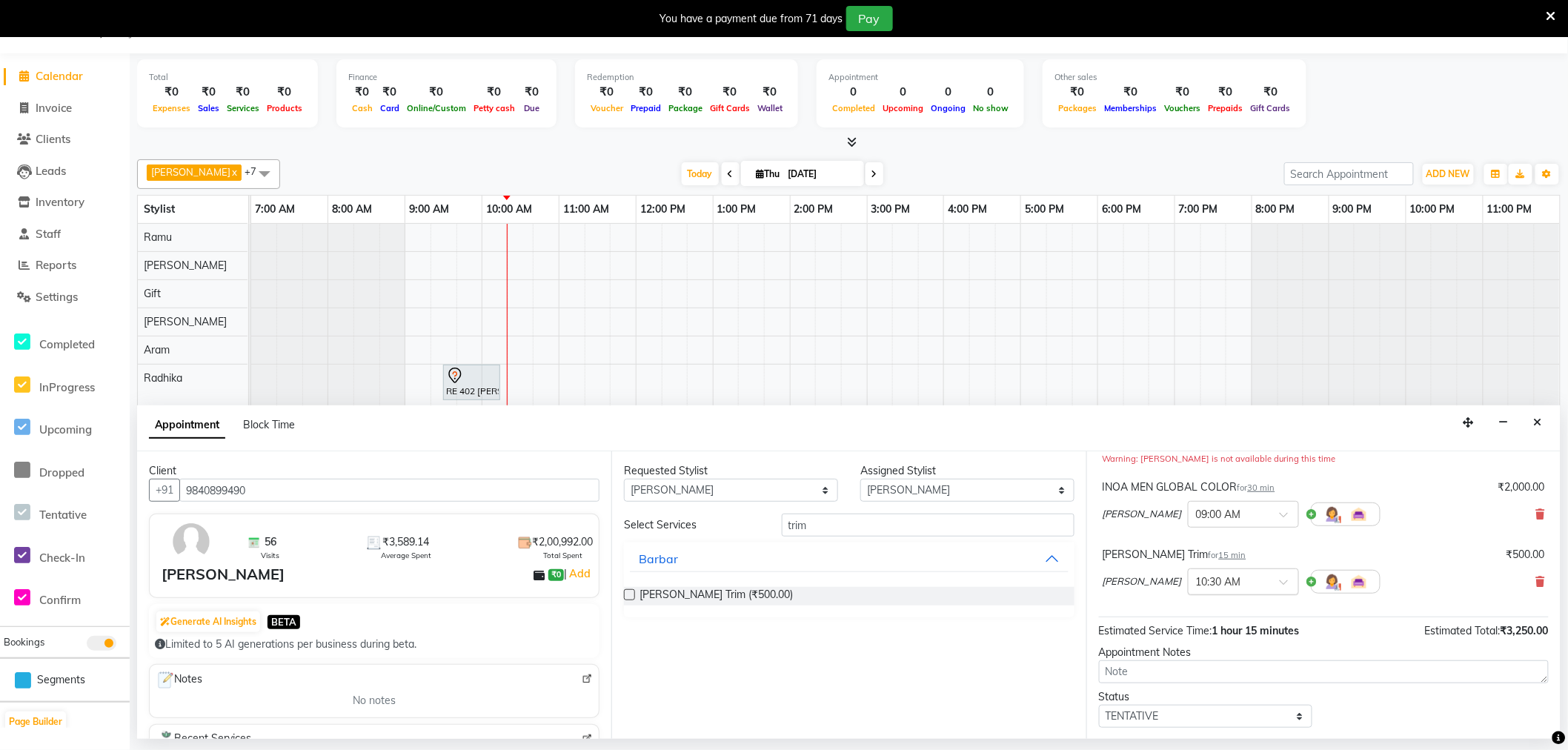
click at [1218, 585] on input "text" at bounding box center [1228, 580] width 65 height 15
click at [1188, 628] on div "09:30 AM" at bounding box center [1243, 630] width 110 height 27
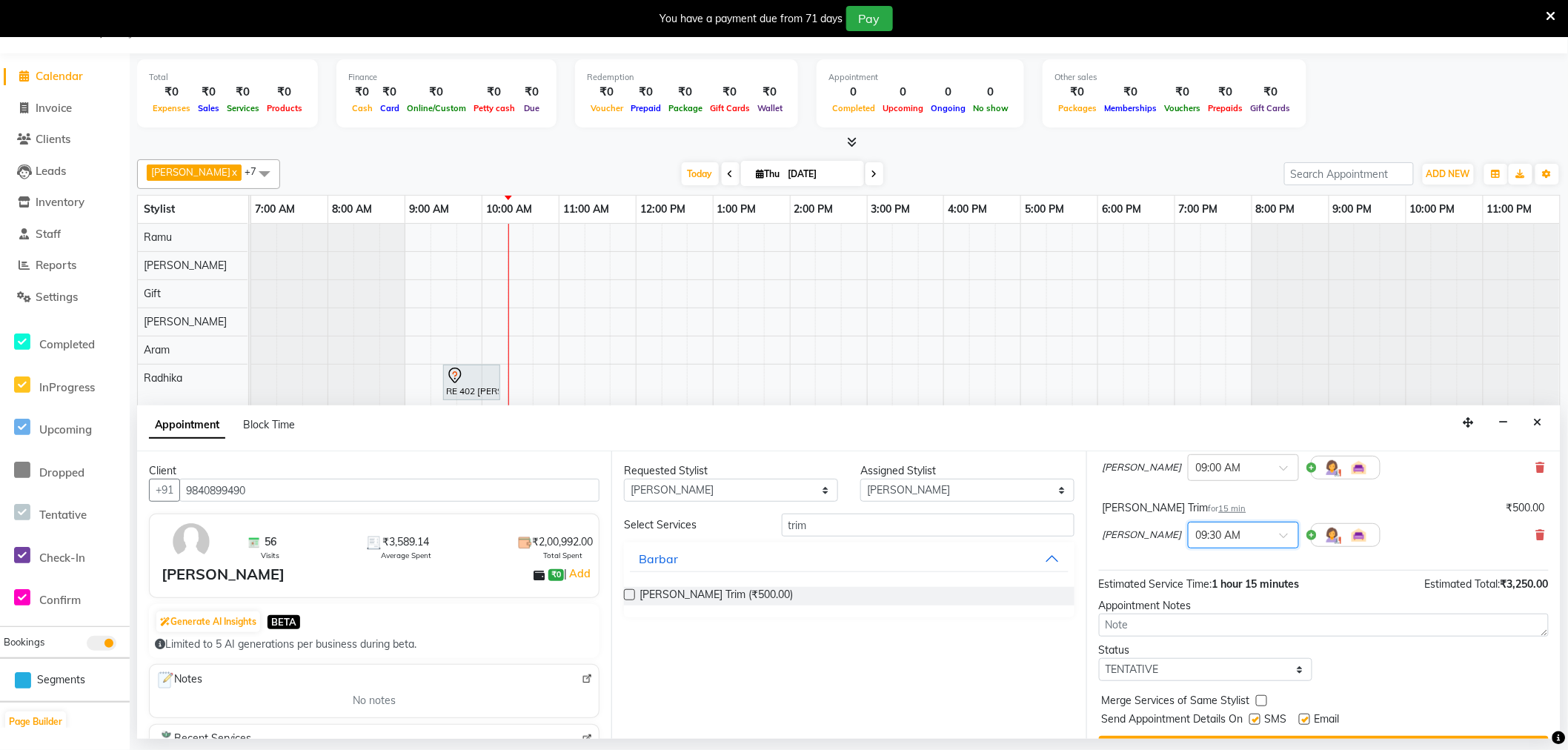
scroll to position [239, 0]
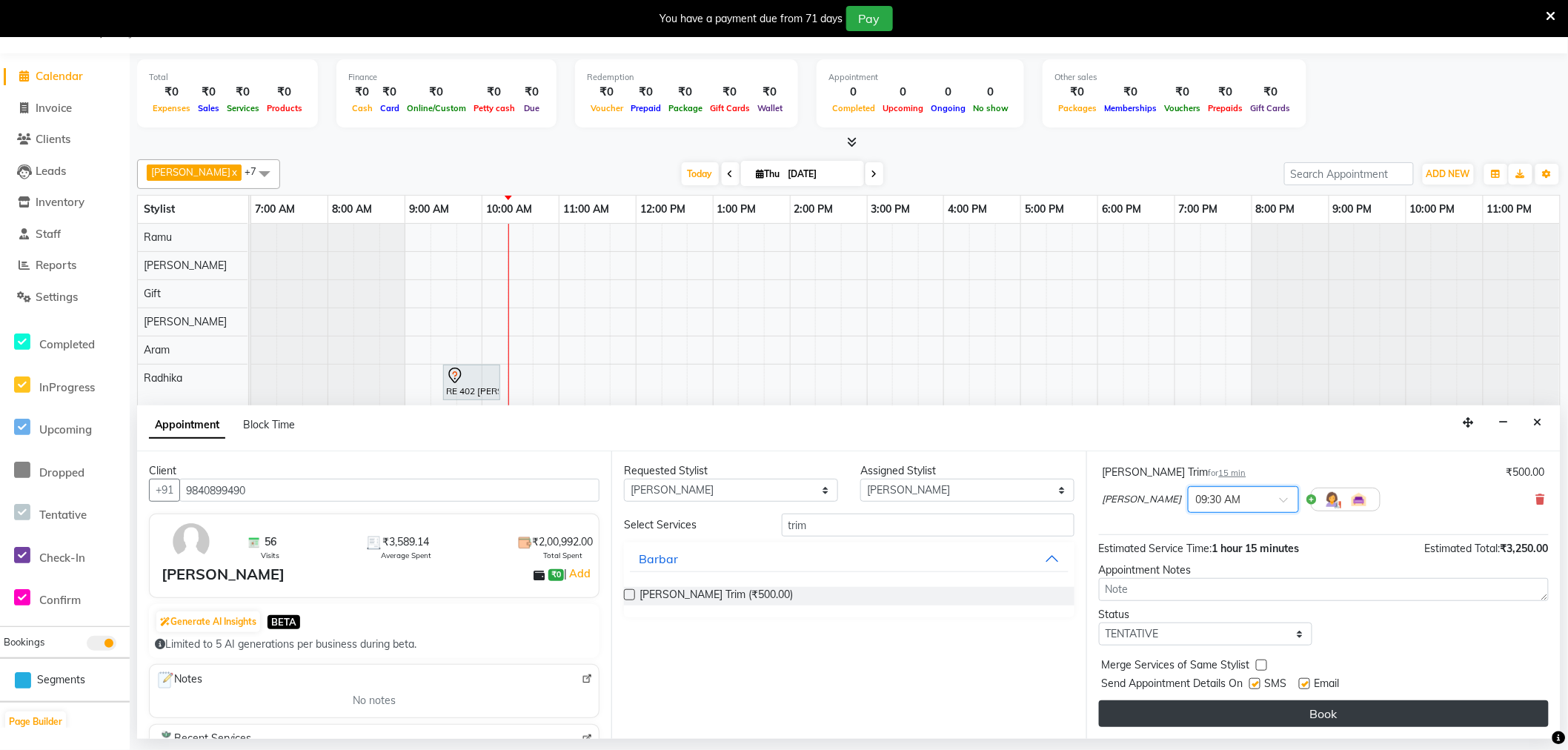
click at [1286, 709] on button "Book" at bounding box center [1325, 713] width 450 height 26
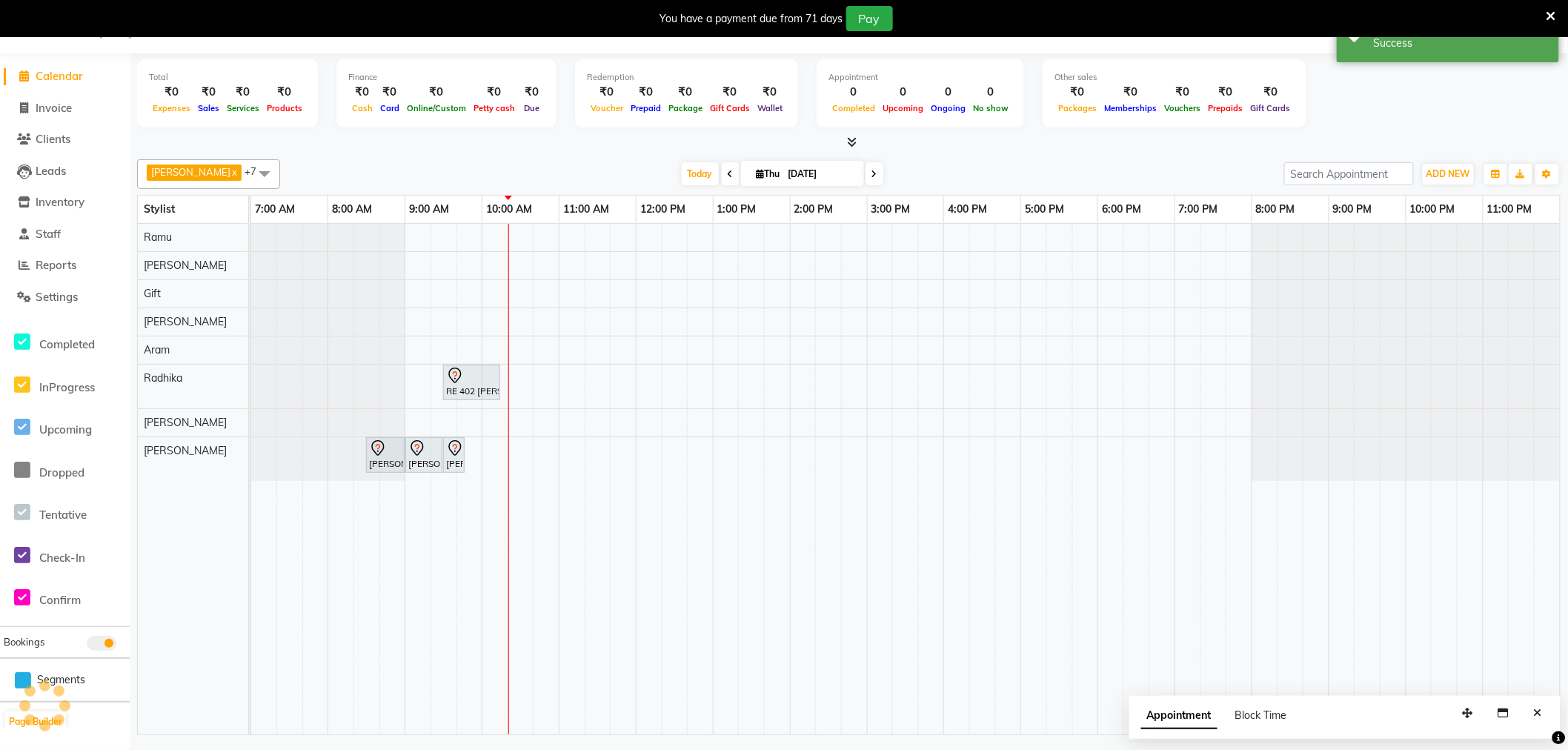
scroll to position [0, 0]
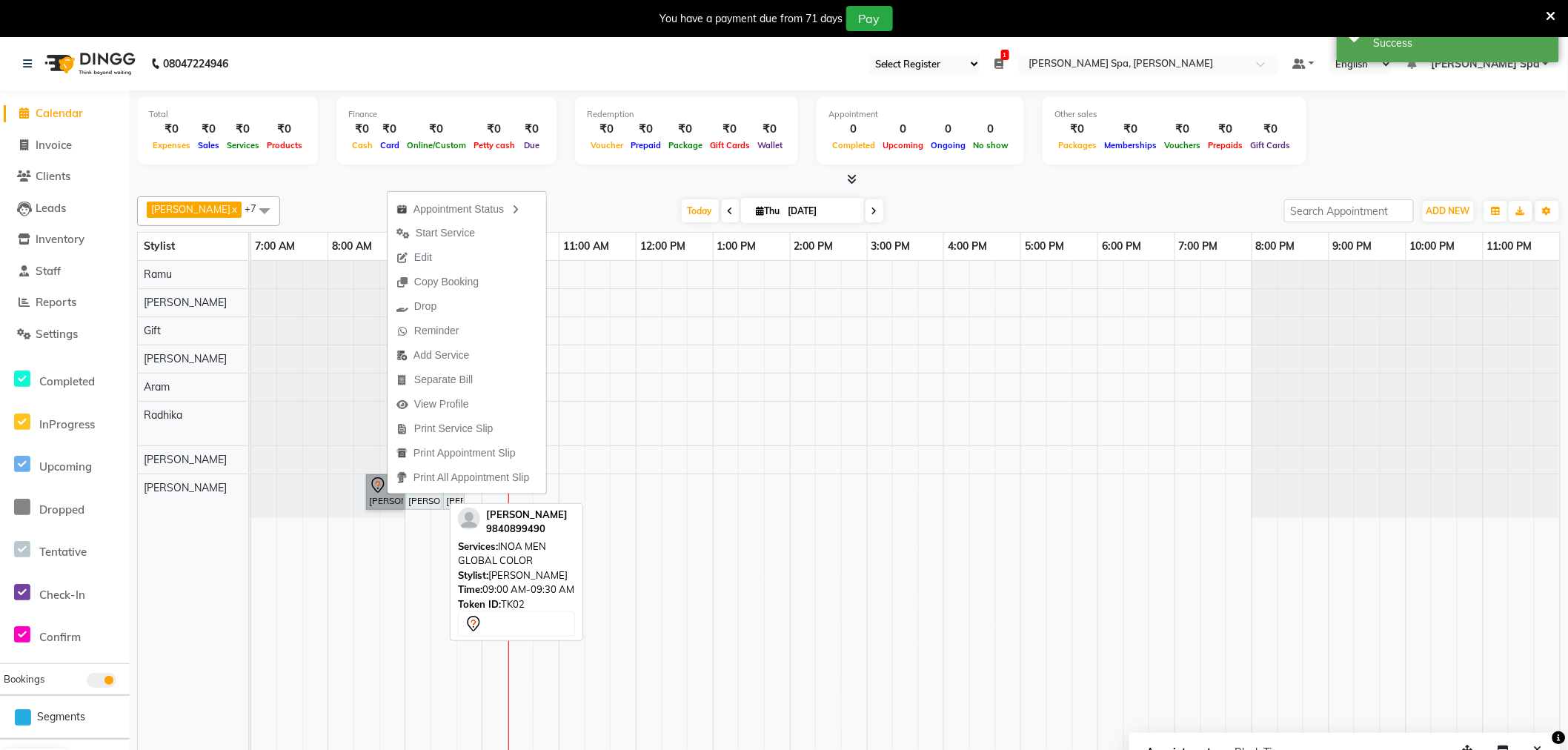
click at [428, 500] on div "[PERSON_NAME], TK02, 09:00 AM-09:30 AM, INOA MEN GLOBAL COLOR" at bounding box center [424, 491] width 34 height 31
select select "7"
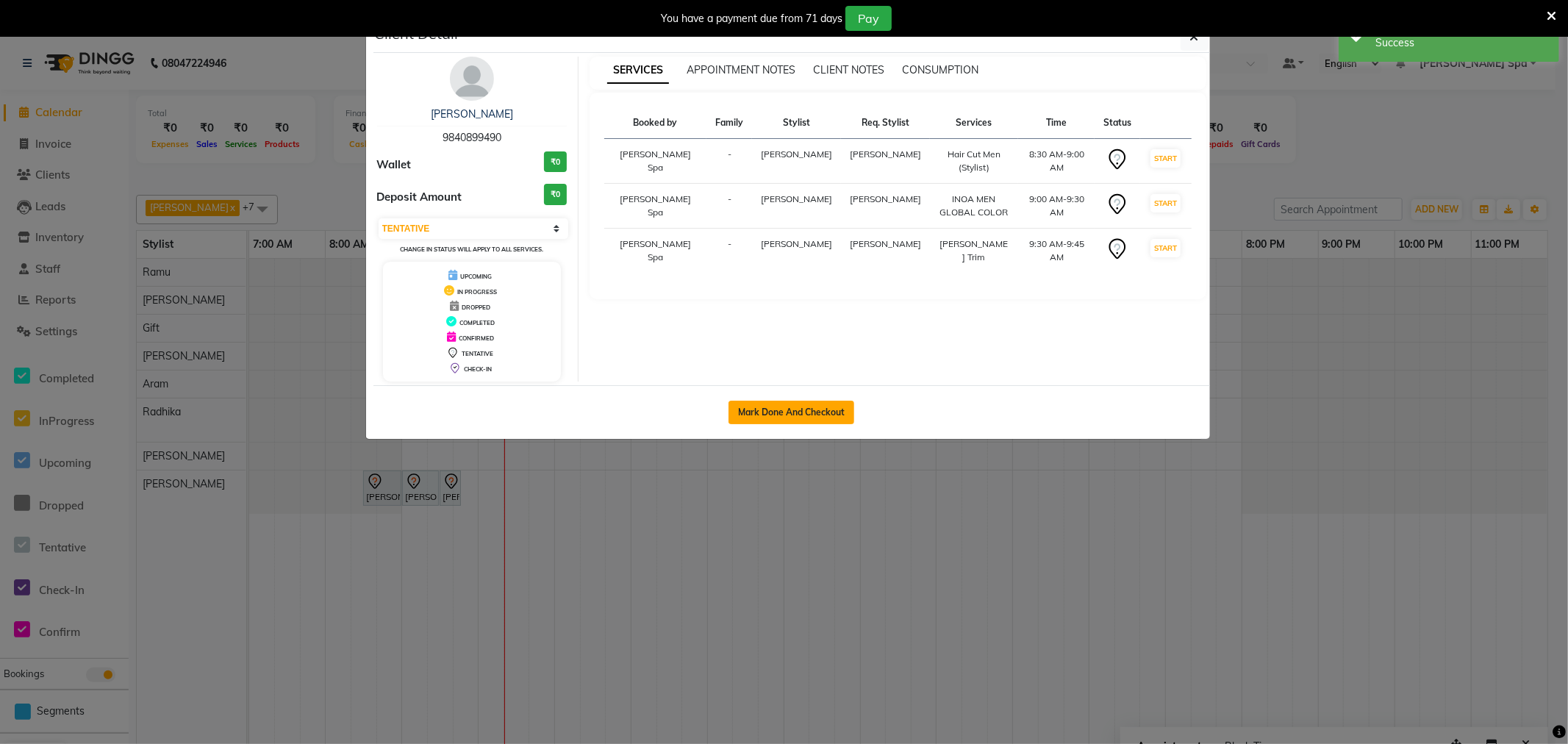
click at [816, 407] on button "Mark Done And Checkout" at bounding box center [791, 412] width 126 height 24
select select "8545"
select select "service"
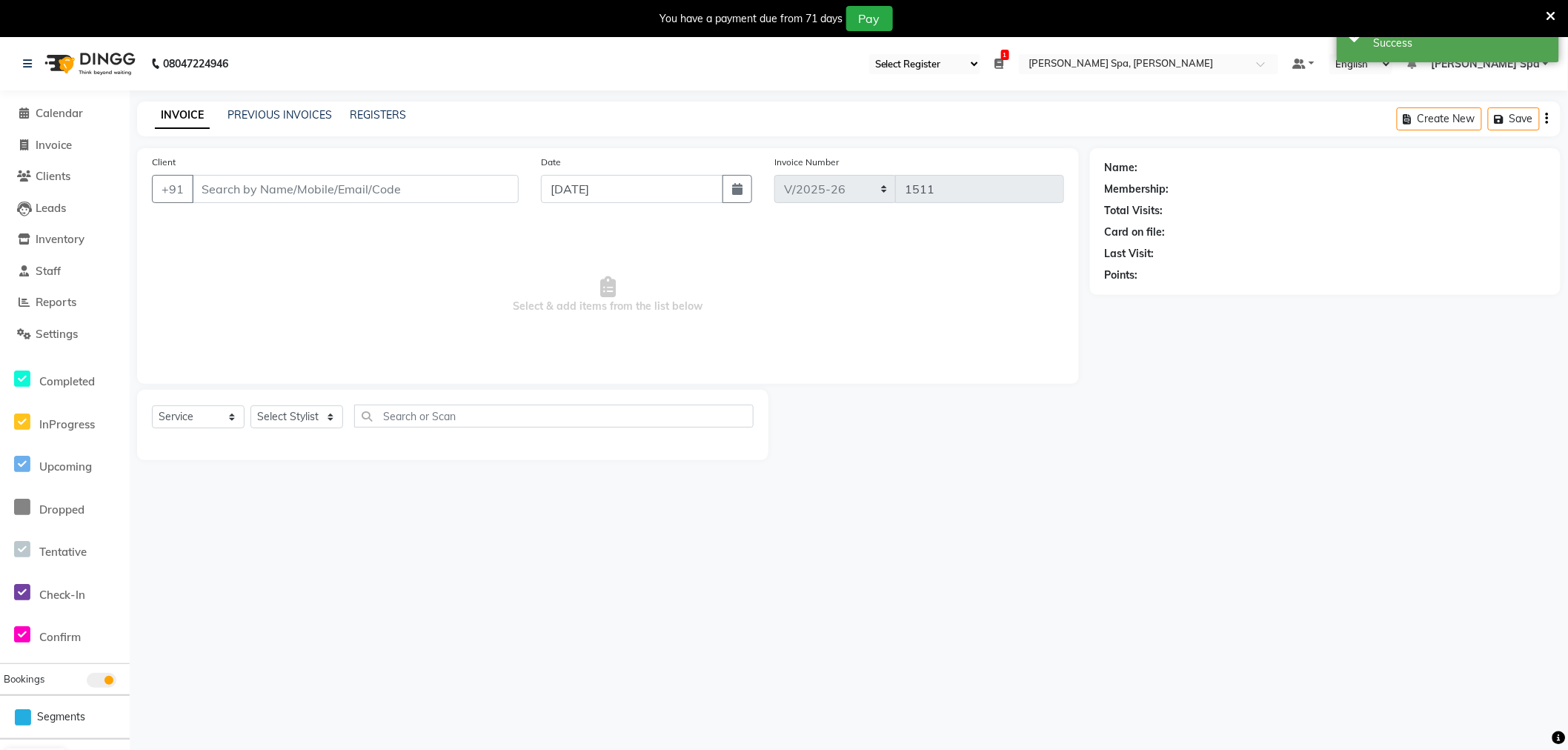
type input "9840899490"
select select "84966"
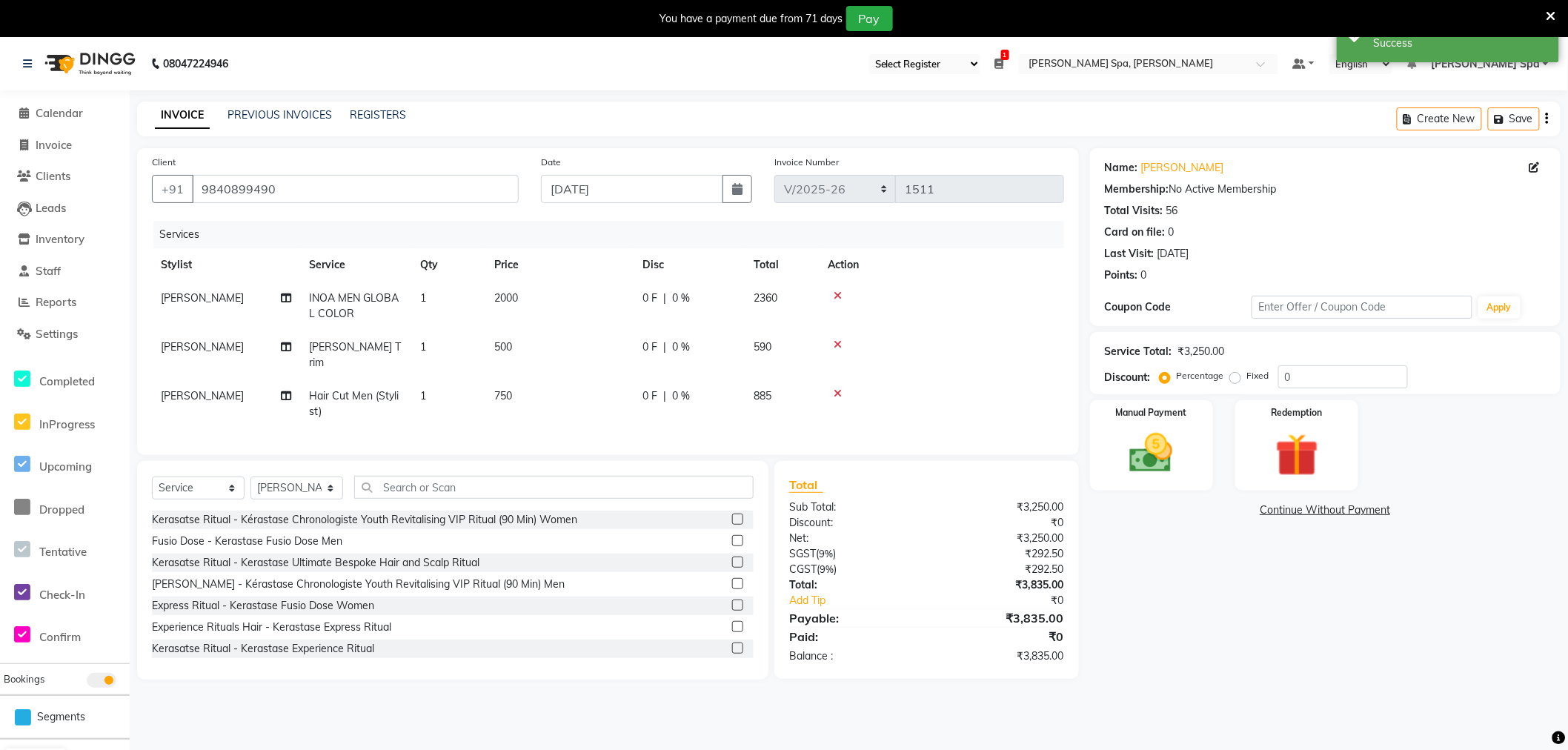
click at [500, 290] on td "2000" at bounding box center [559, 306] width 148 height 49
select select "84966"
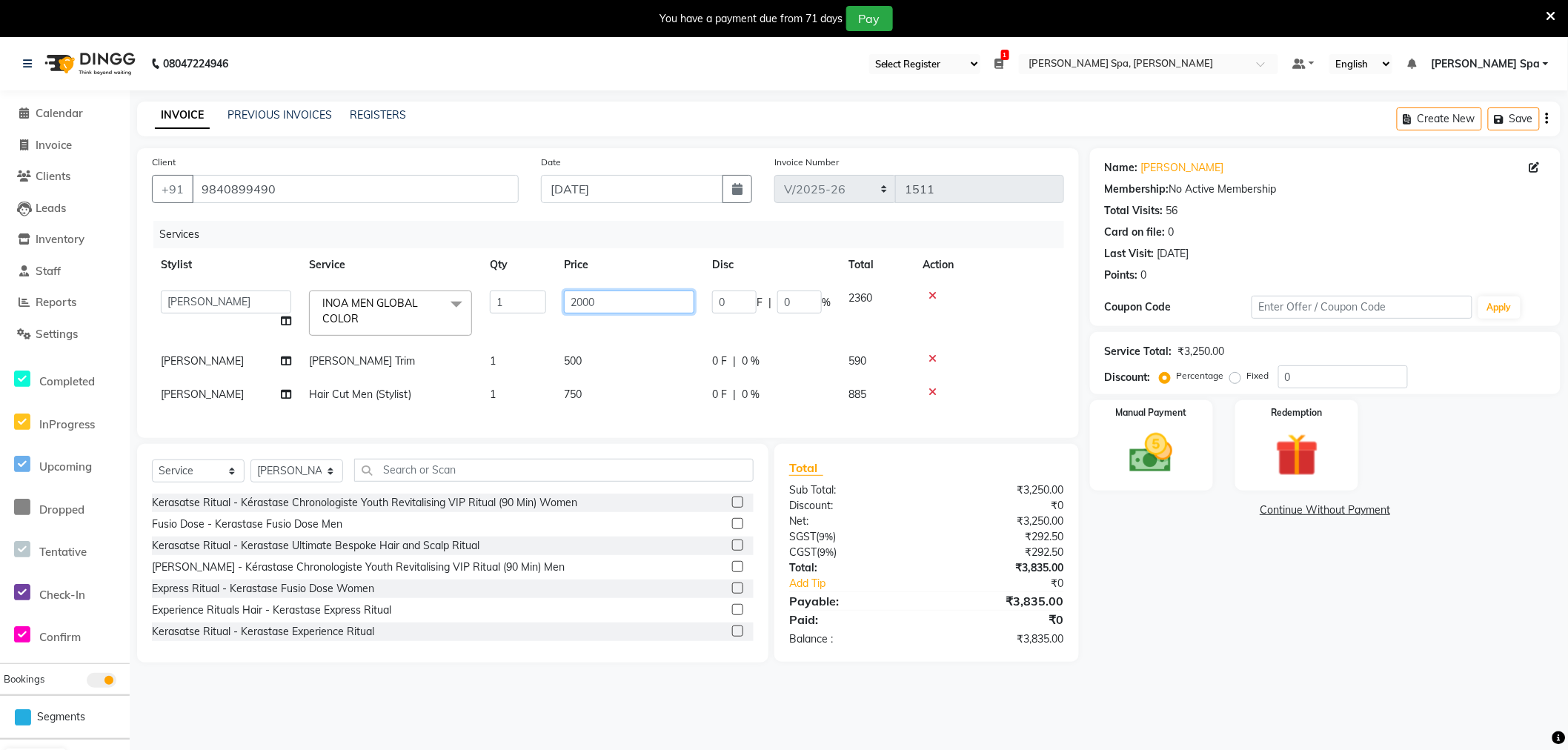
click at [578, 299] on input "2000" at bounding box center [629, 302] width 131 height 23
type input "2500"
click at [651, 360] on tr "[PERSON_NAME] Trim 1 500 0 F | 0 % 590" at bounding box center [608, 361] width 912 height 34
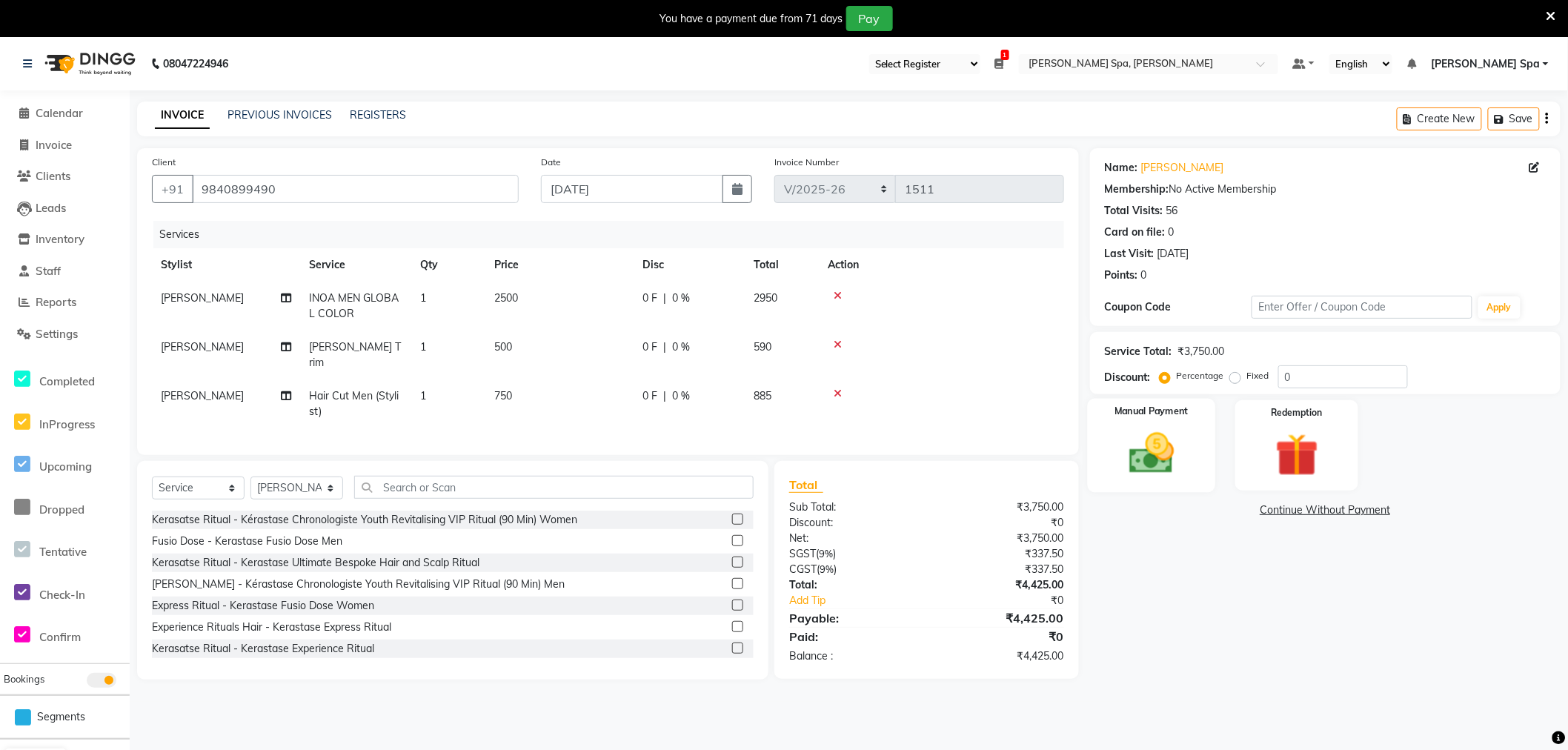
click at [1167, 431] on img at bounding box center [1152, 453] width 74 height 52
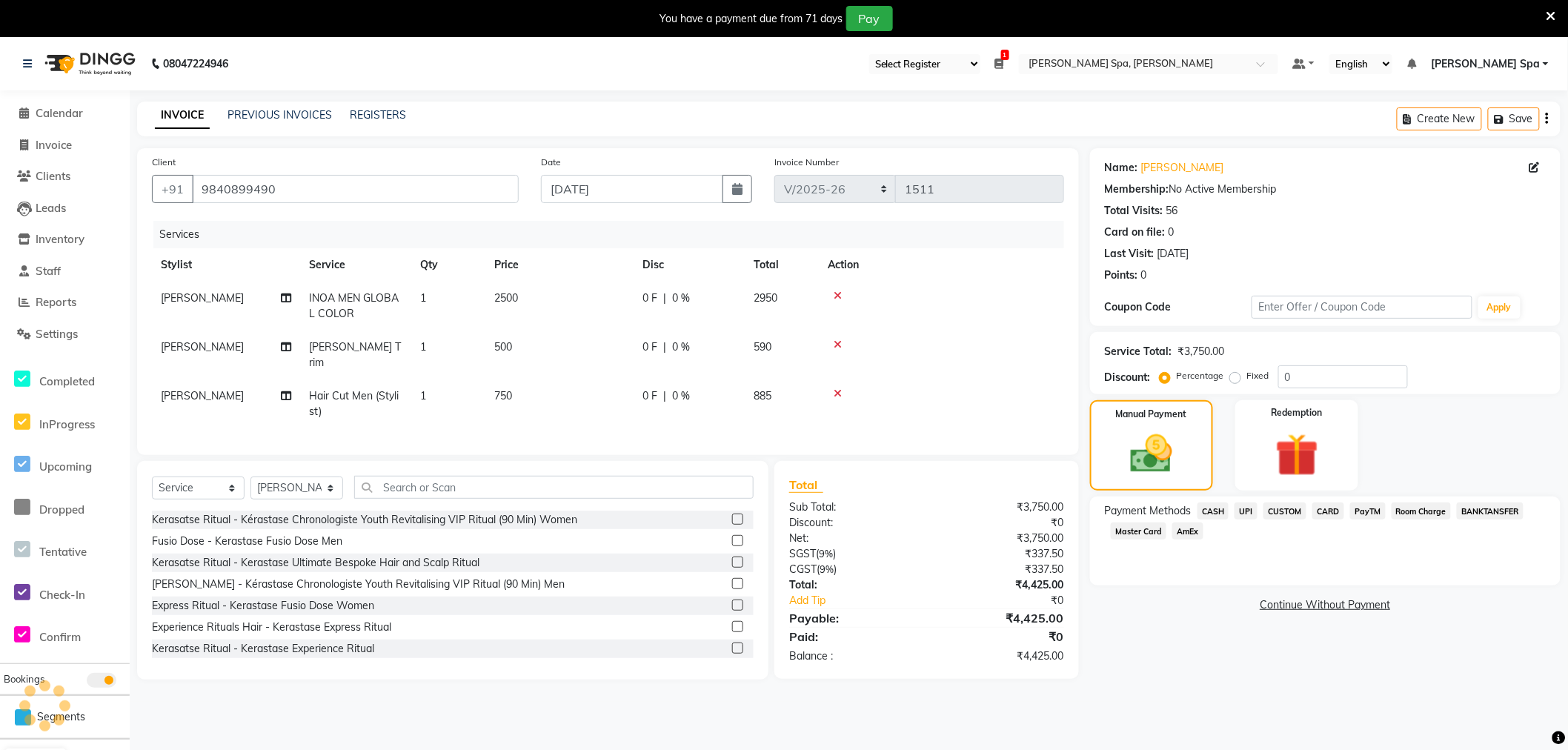
click at [1335, 514] on span "CARD" at bounding box center [1329, 510] width 32 height 17
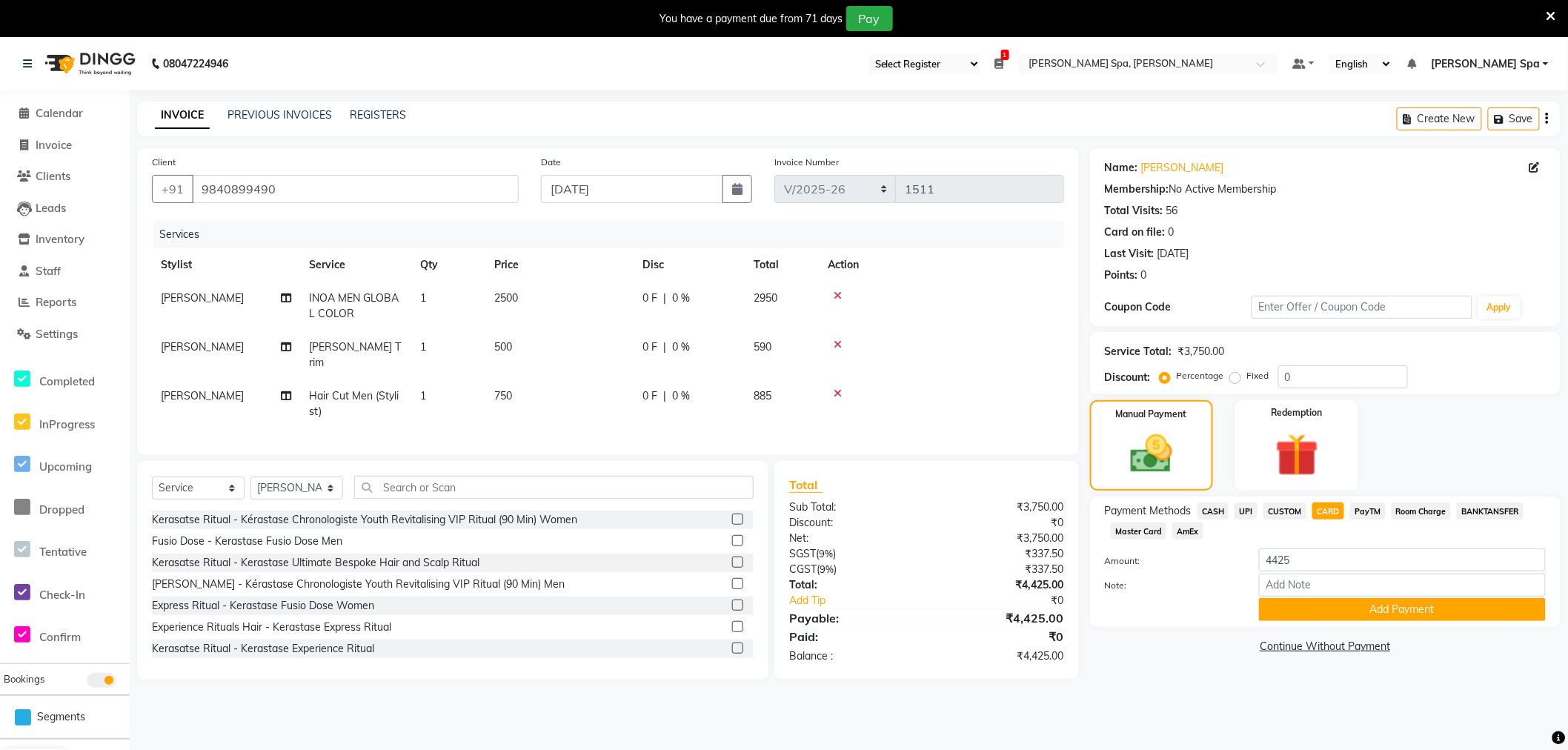
click at [1252, 512] on span "UPI" at bounding box center [1246, 510] width 23 height 17
click at [1329, 612] on button "Add Payment" at bounding box center [1402, 609] width 287 height 23
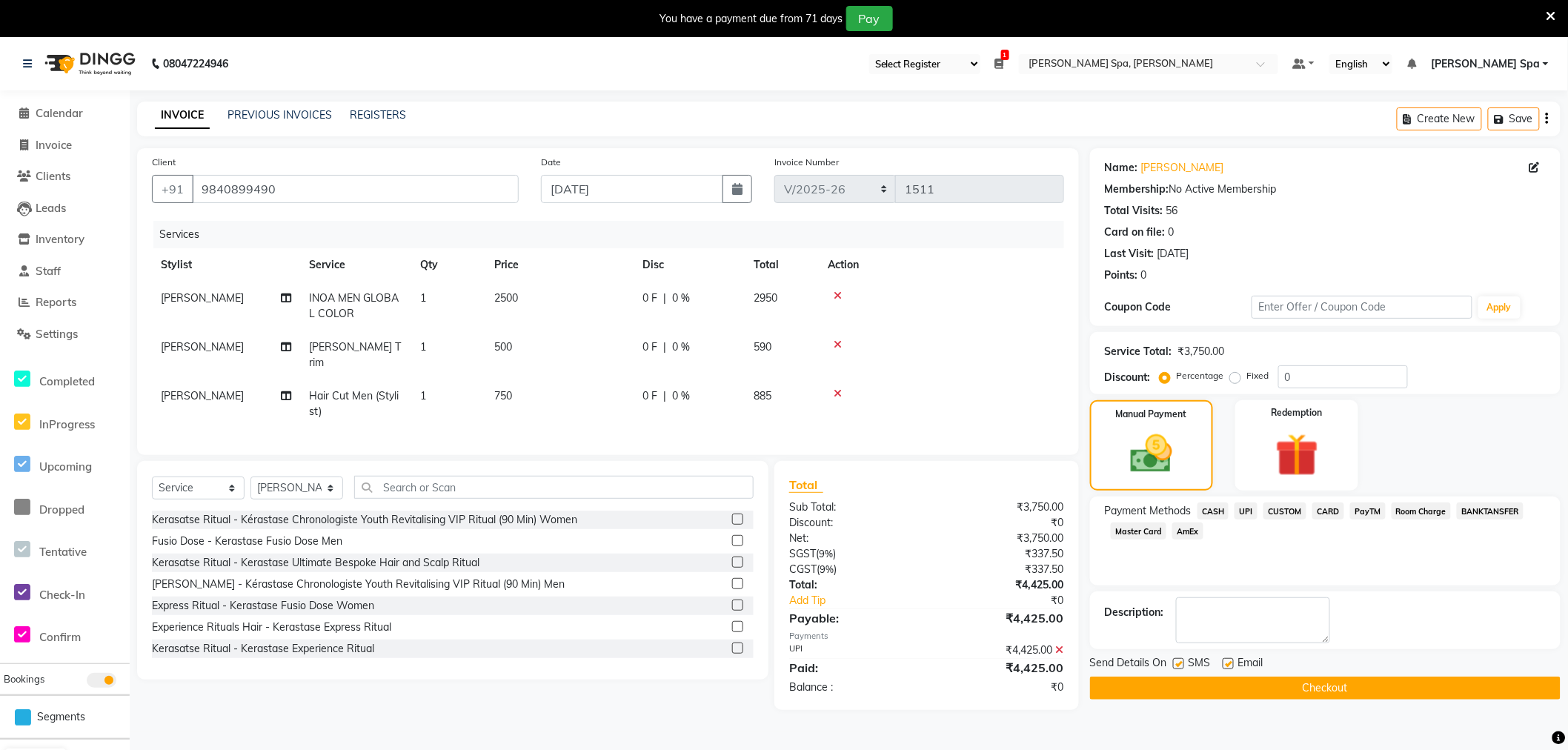
click at [1228, 656] on div "Email" at bounding box center [1249, 664] width 53 height 18
click at [1230, 662] on label at bounding box center [1228, 664] width 11 height 11
click at [1230, 662] on input "checkbox" at bounding box center [1228, 664] width 10 height 10
checkbox input "false"
click at [1247, 692] on button "Checkout" at bounding box center [1325, 688] width 471 height 23
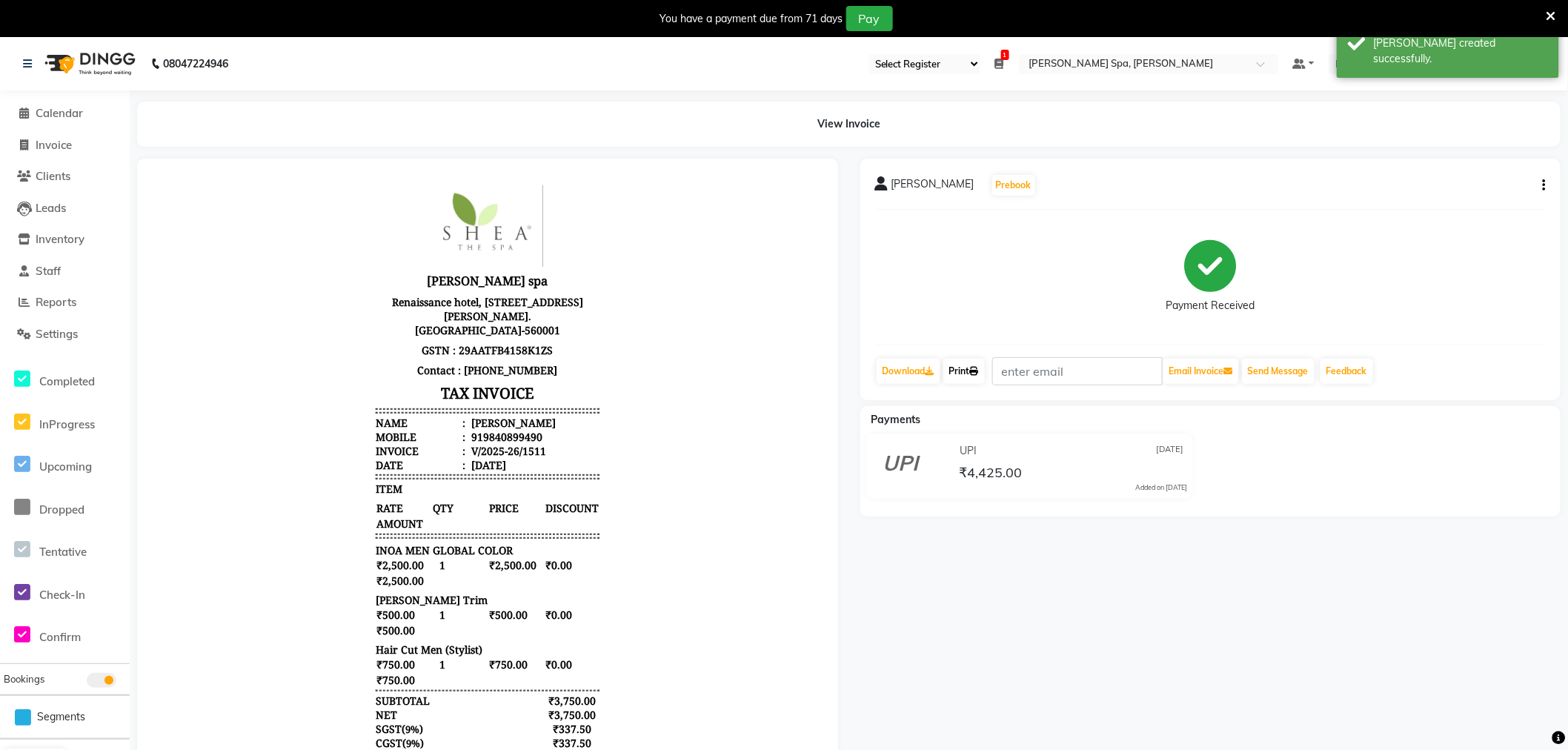
click at [960, 368] on link "Print" at bounding box center [964, 371] width 42 height 25
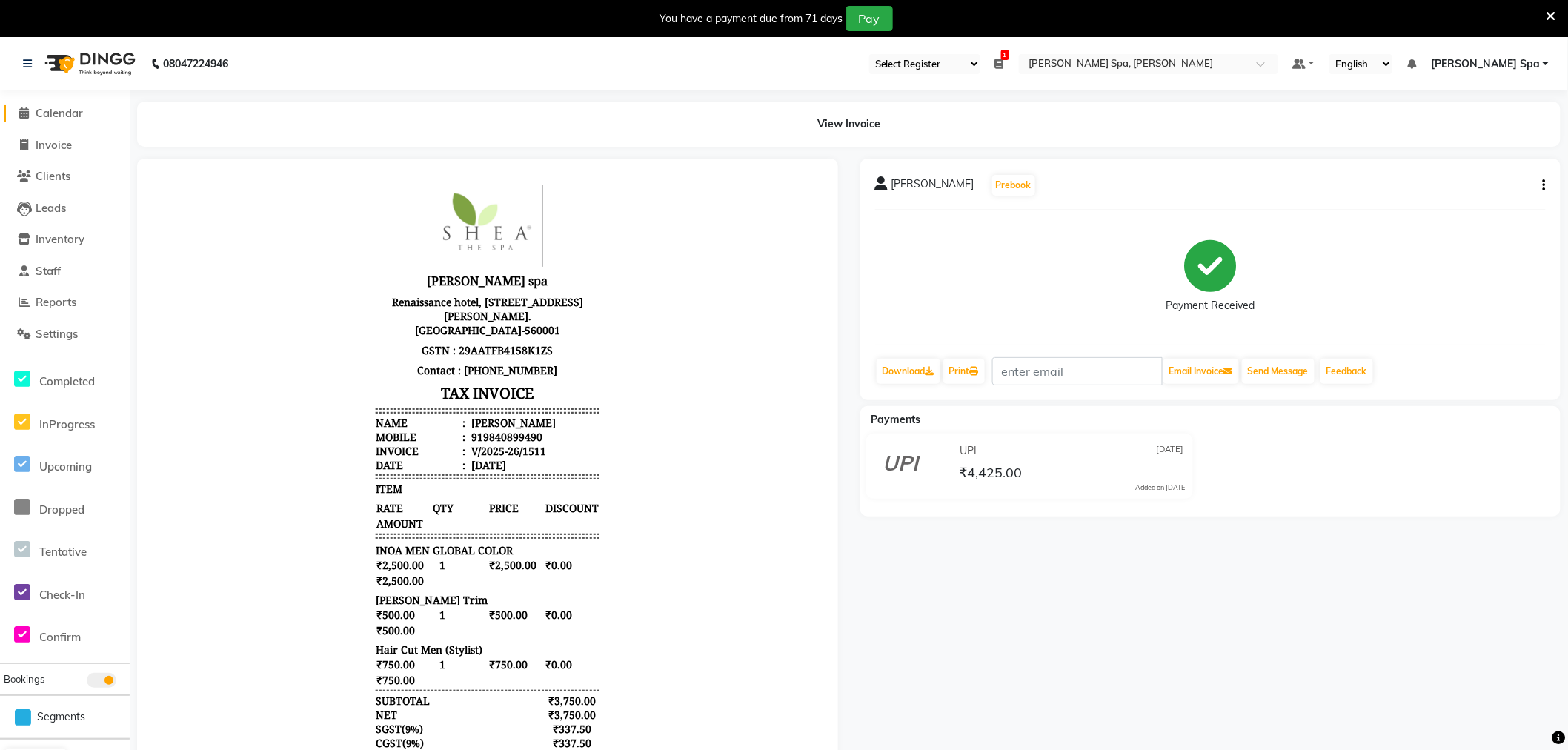
click at [56, 110] on span "Calendar" at bounding box center [58, 113] width 47 height 14
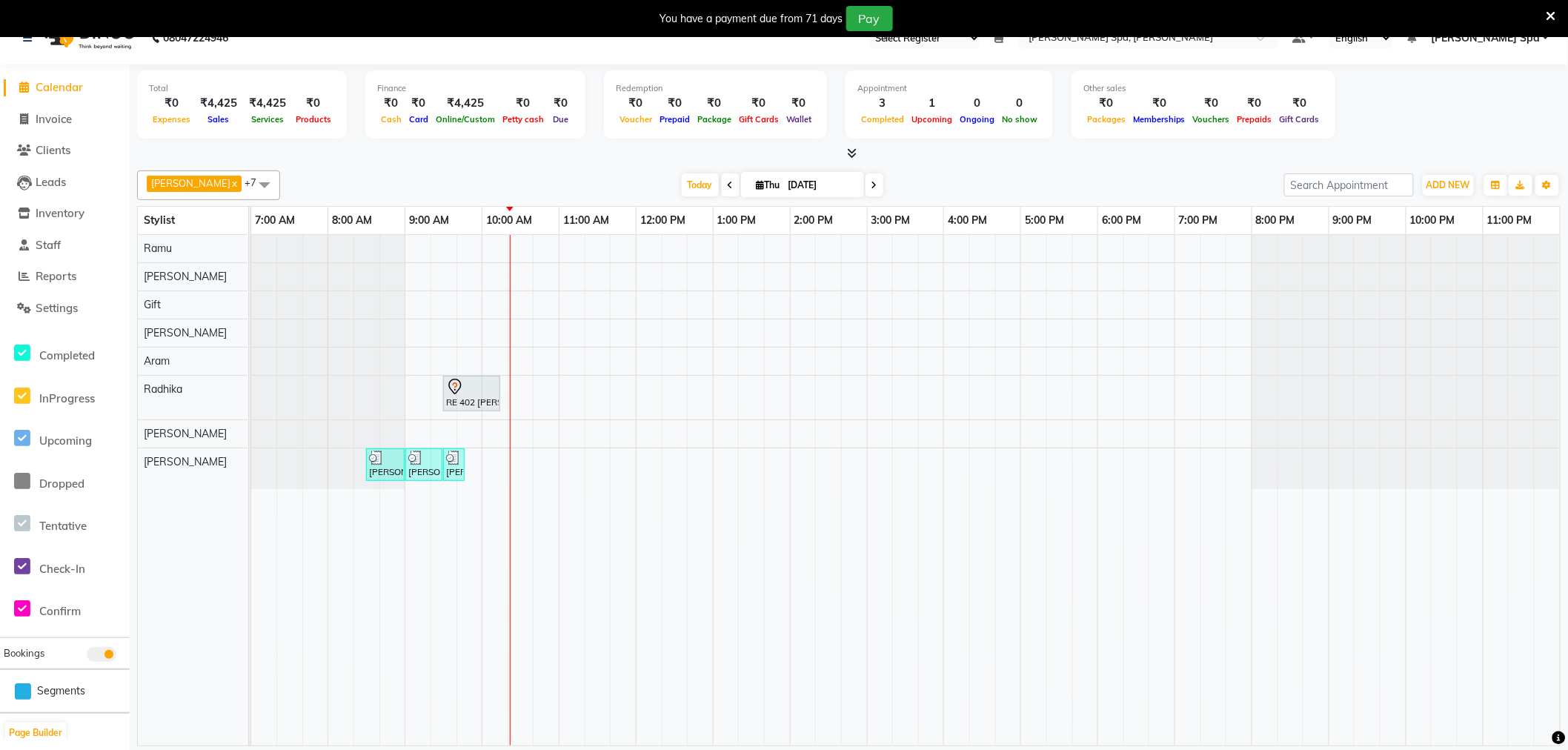
scroll to position [37, 0]
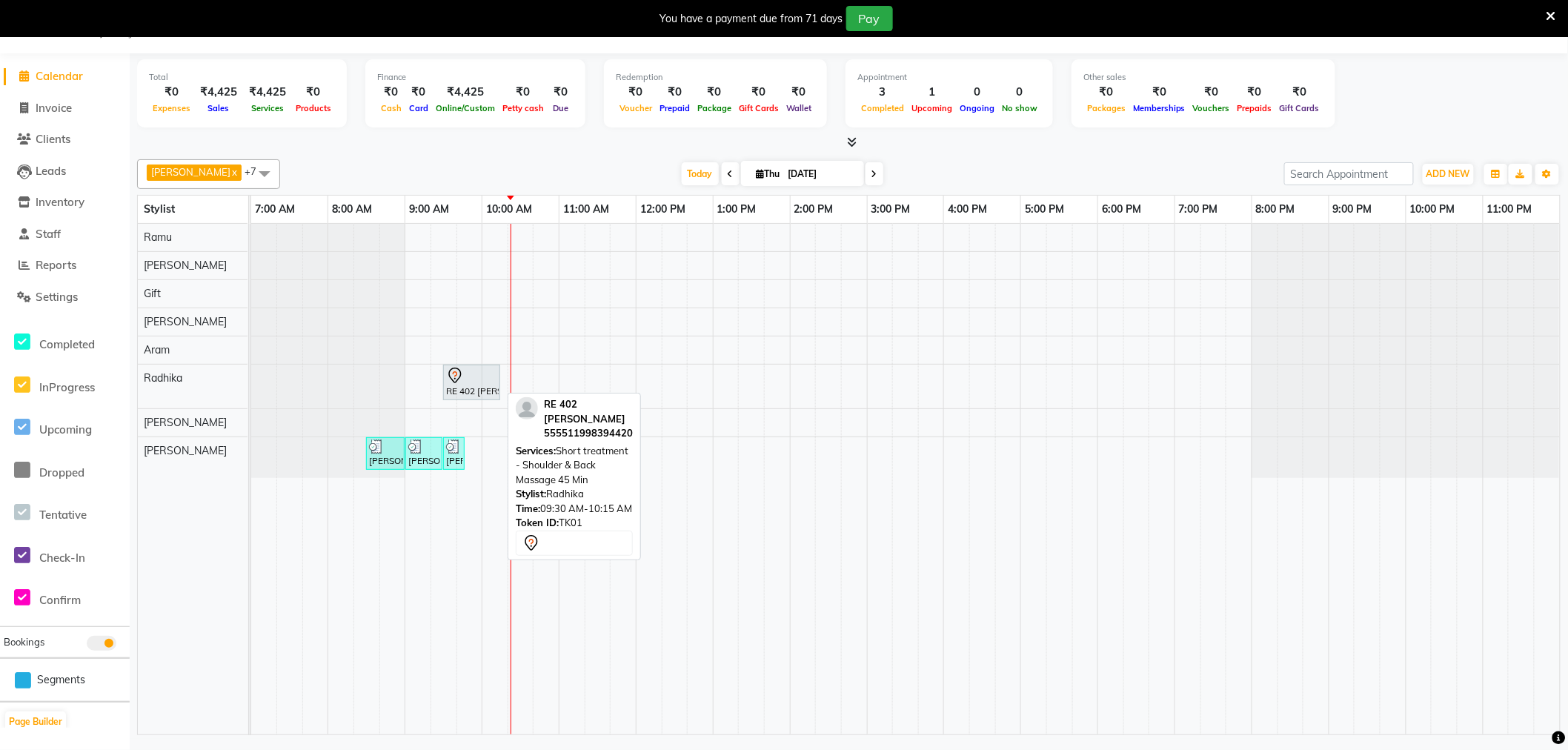
click at [475, 395] on div "RE 402 [PERSON_NAME], TK01, 09:30 AM-10:15 AM, Short treatment - Shoulder & Bac…" at bounding box center [472, 382] width 54 height 31
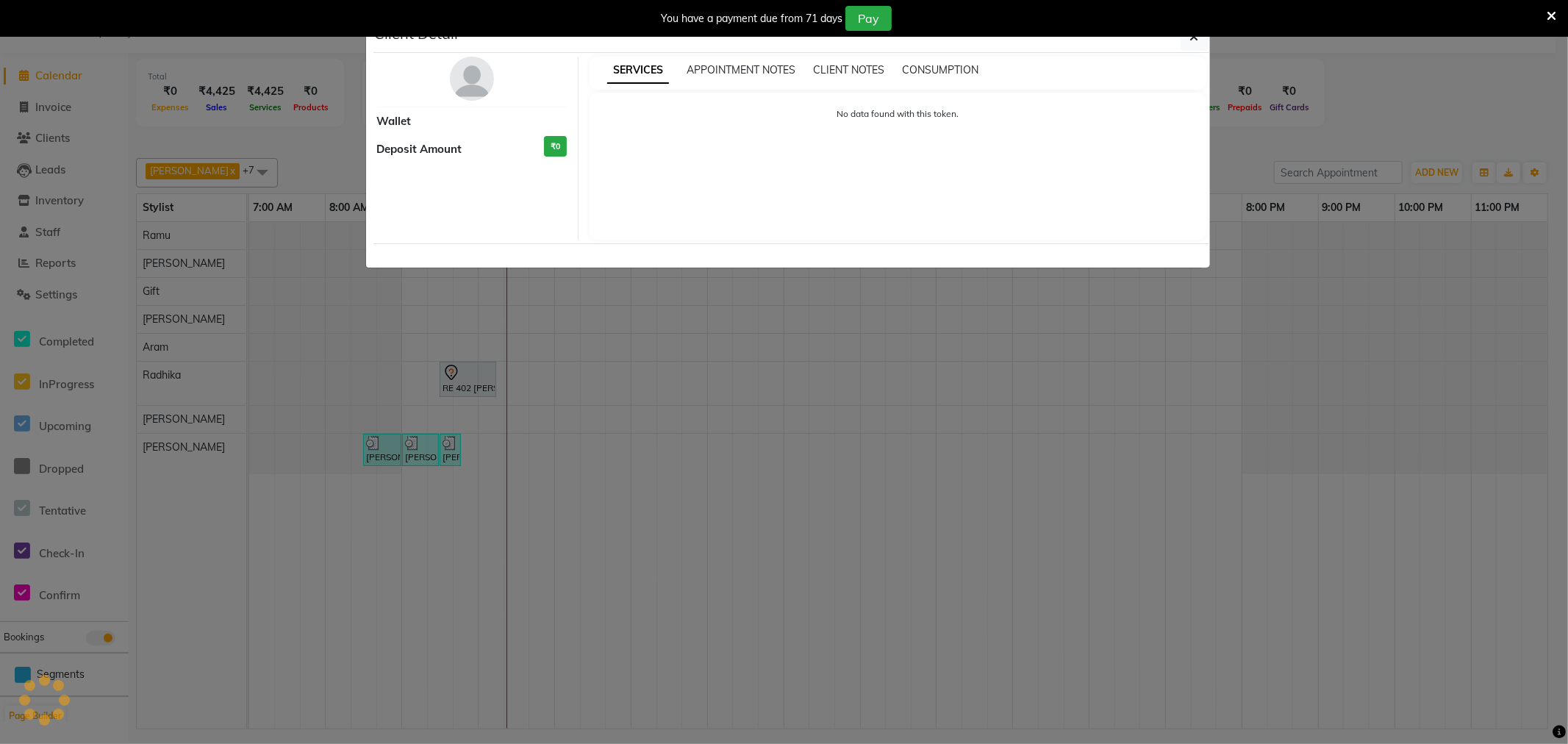
select select "7"
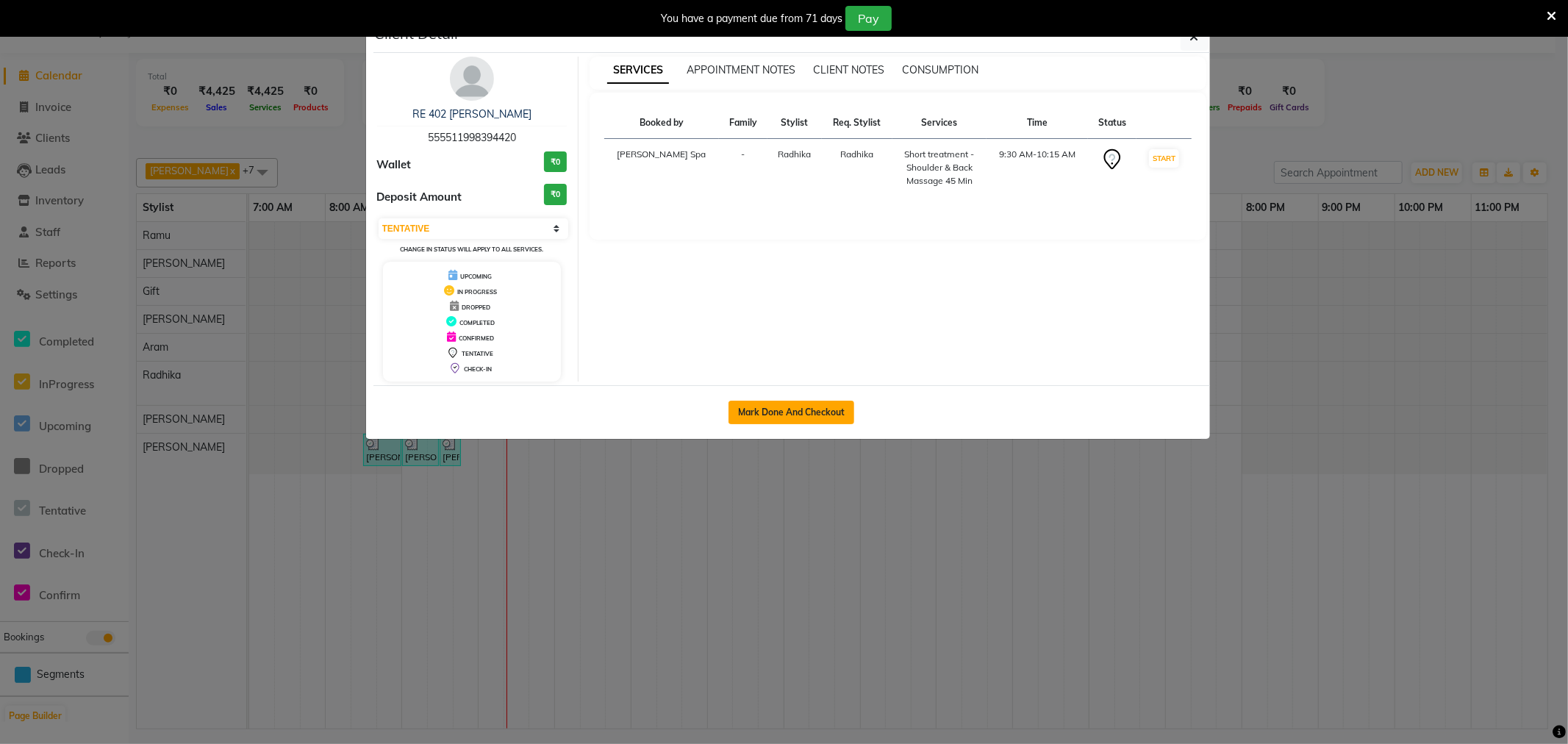
click at [775, 408] on button "Mark Done And Checkout" at bounding box center [791, 412] width 126 height 24
select select "8545"
select select "service"
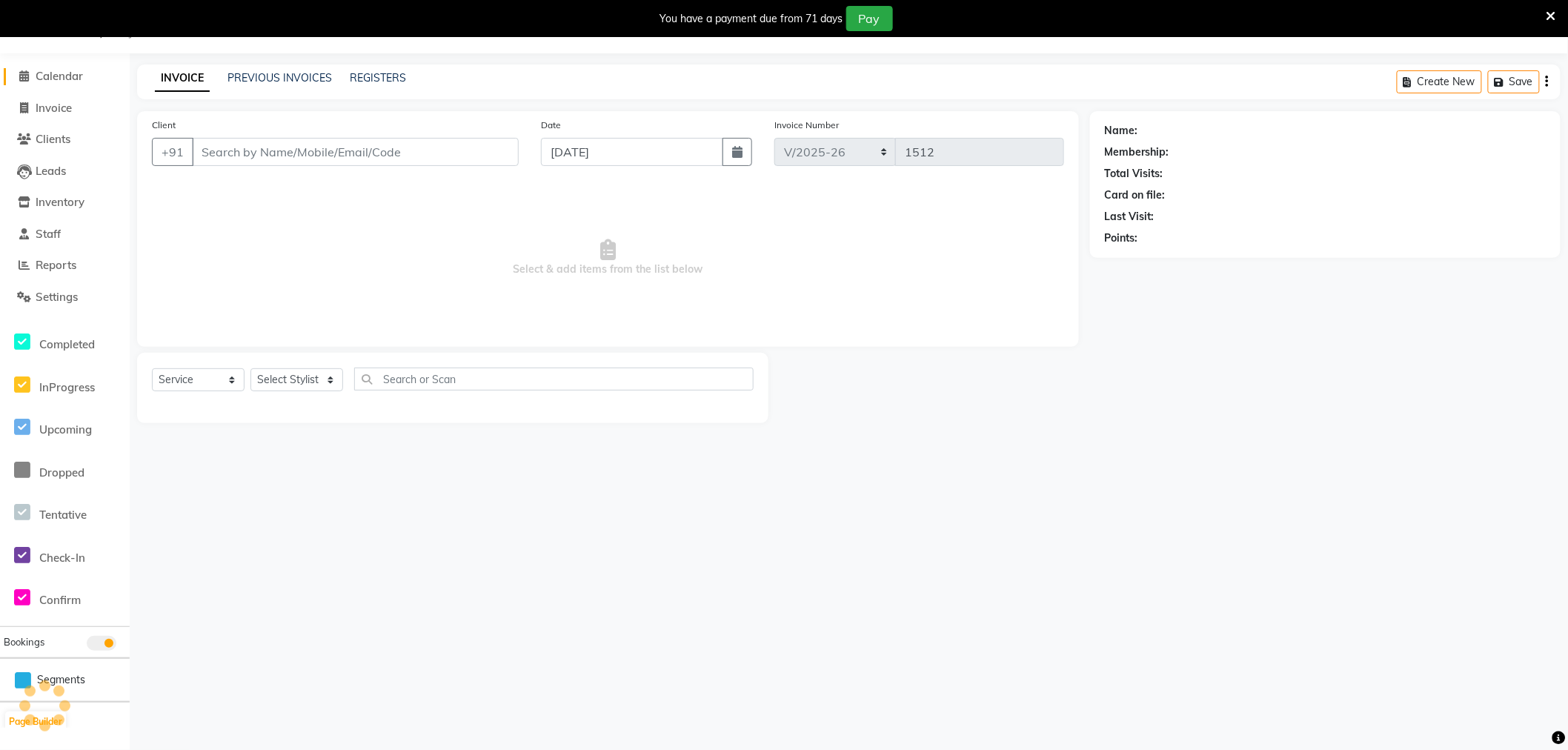
type input "555511998394420"
select select "84963"
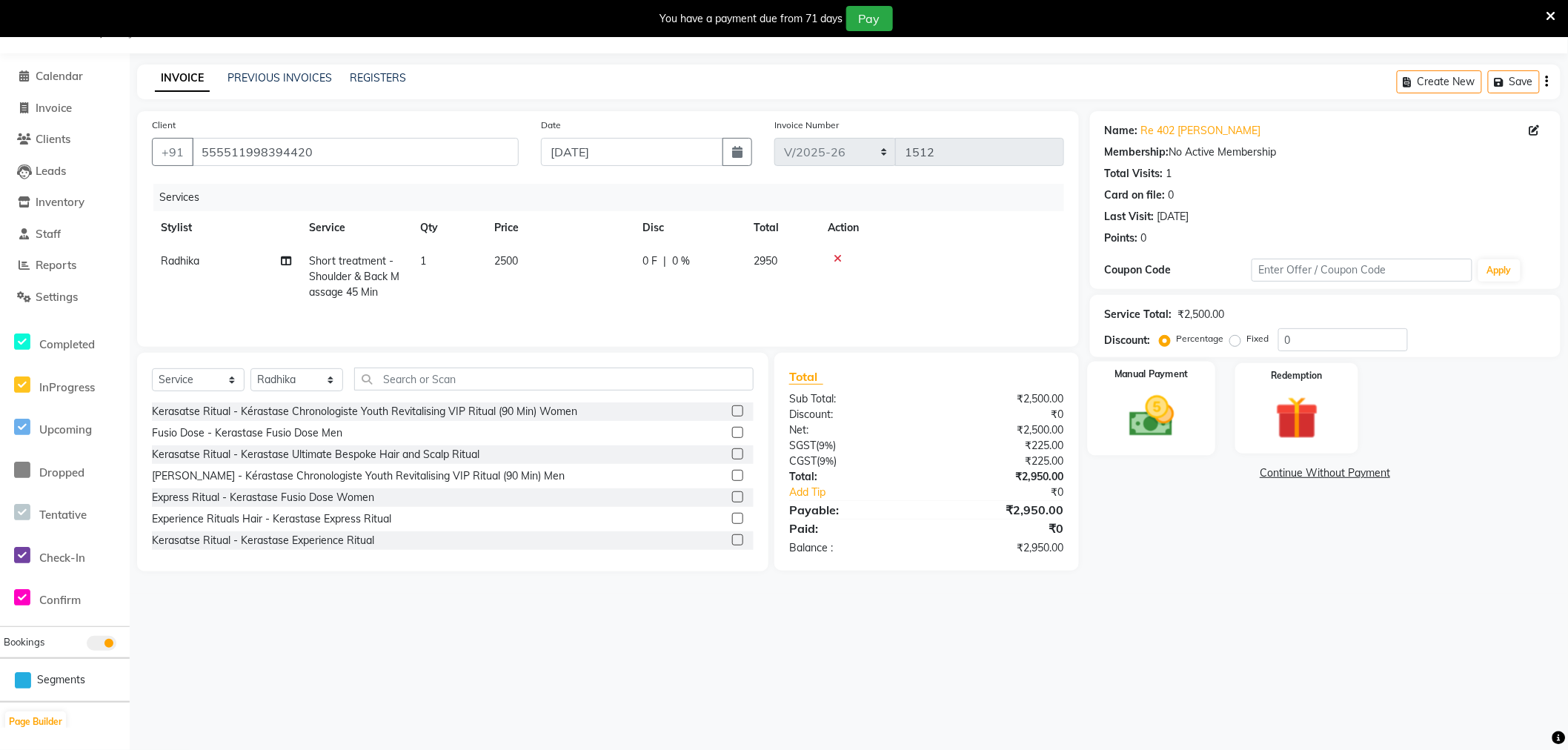
click at [1184, 379] on label "Manual Payment" at bounding box center [1152, 375] width 74 height 14
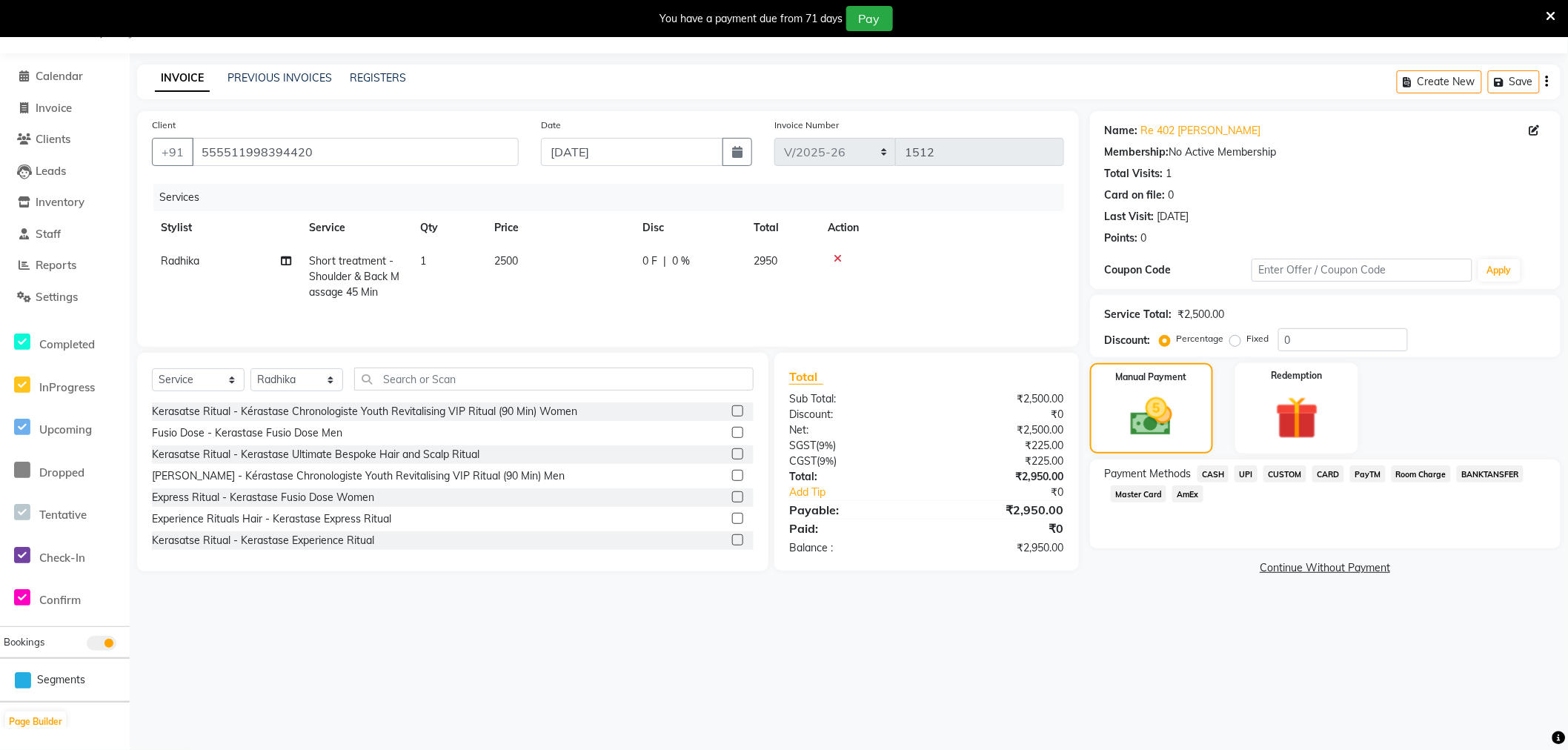
click at [1340, 475] on span "CARD" at bounding box center [1329, 473] width 32 height 17
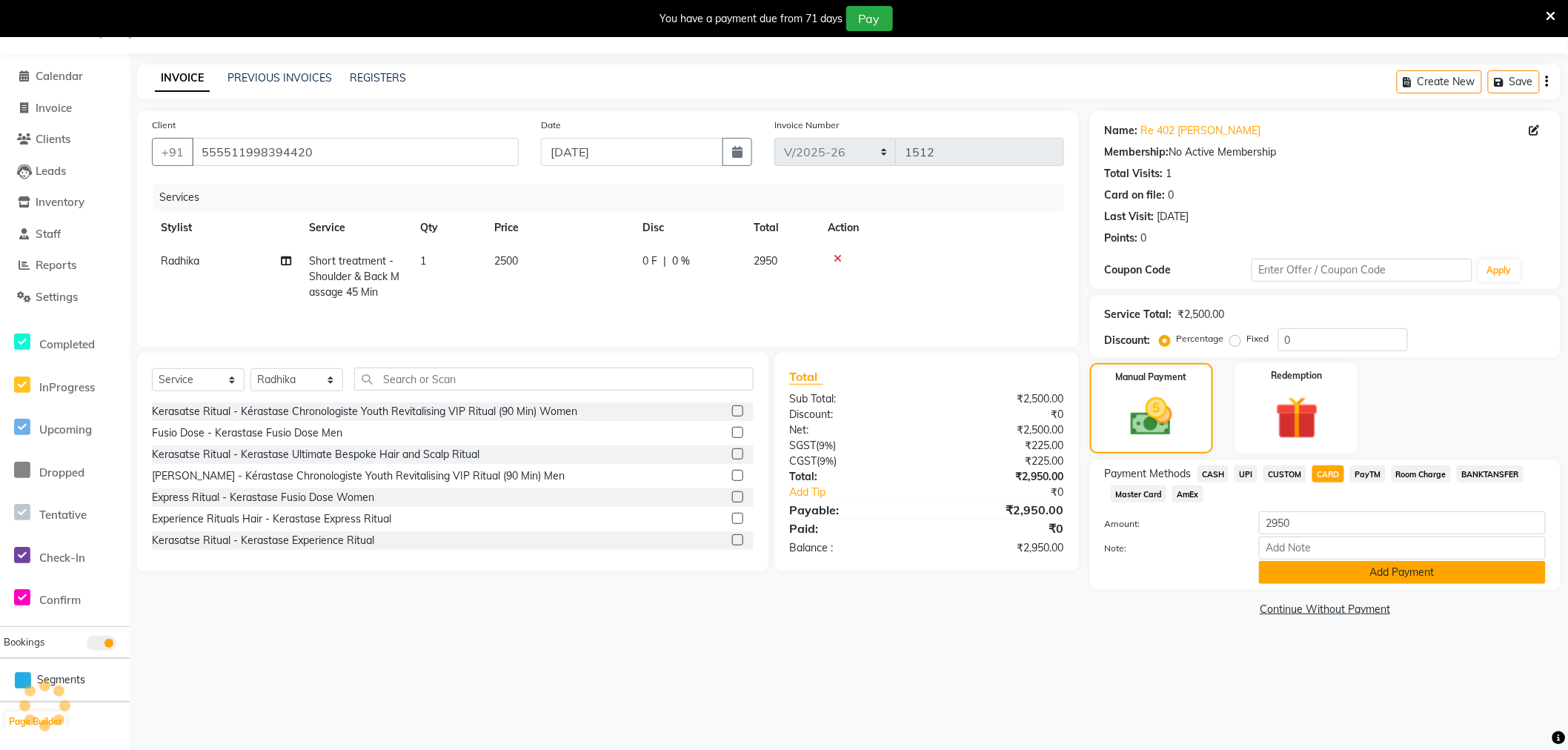
click at [1300, 583] on button "Add Payment" at bounding box center [1402, 572] width 287 height 23
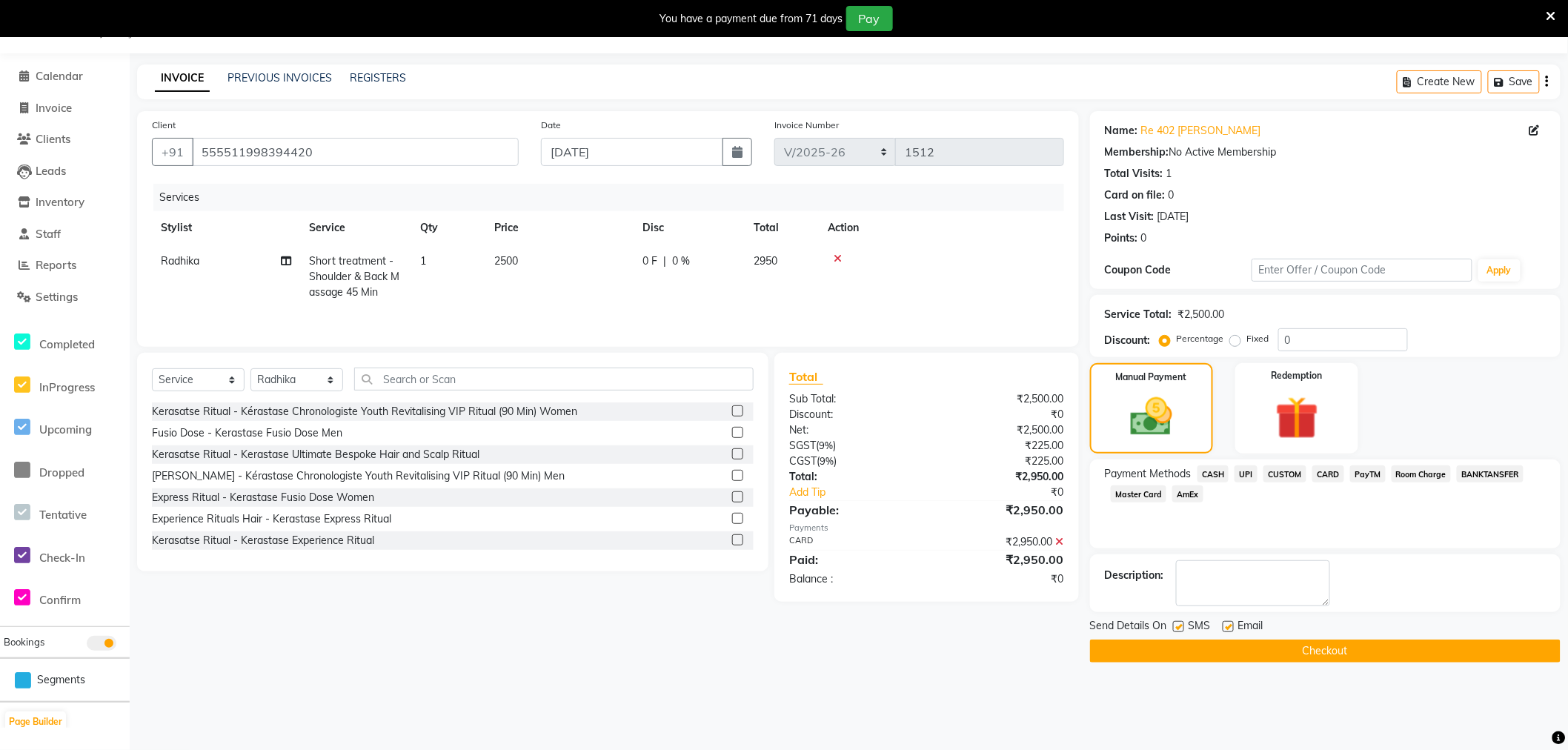
click at [1228, 622] on label at bounding box center [1228, 627] width 11 height 11
click at [1228, 622] on input "checkbox" at bounding box center [1228, 627] width 10 height 10
checkbox input "false"
click at [1228, 646] on button "Checkout" at bounding box center [1325, 651] width 471 height 23
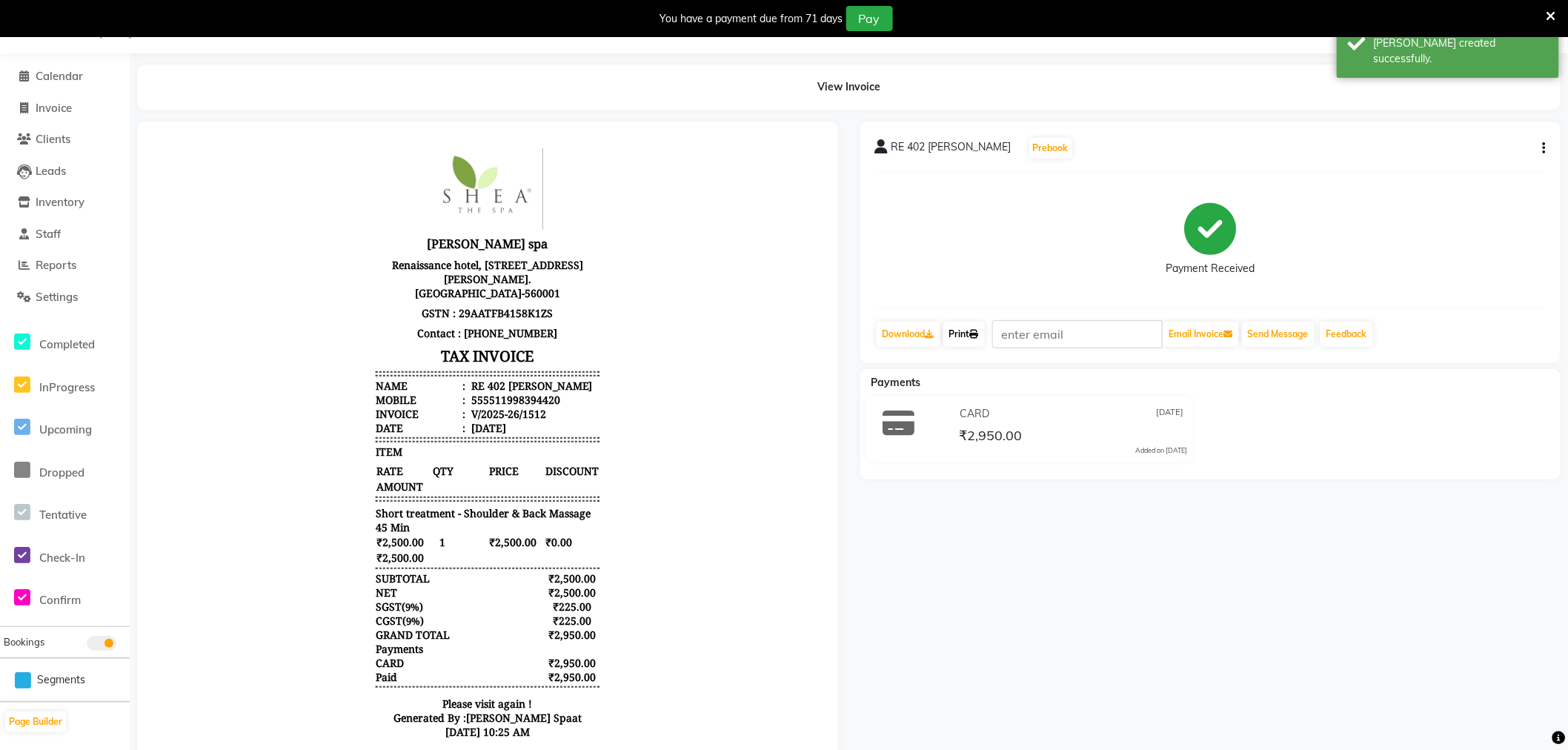
click at [955, 335] on link "Print" at bounding box center [964, 334] width 42 height 25
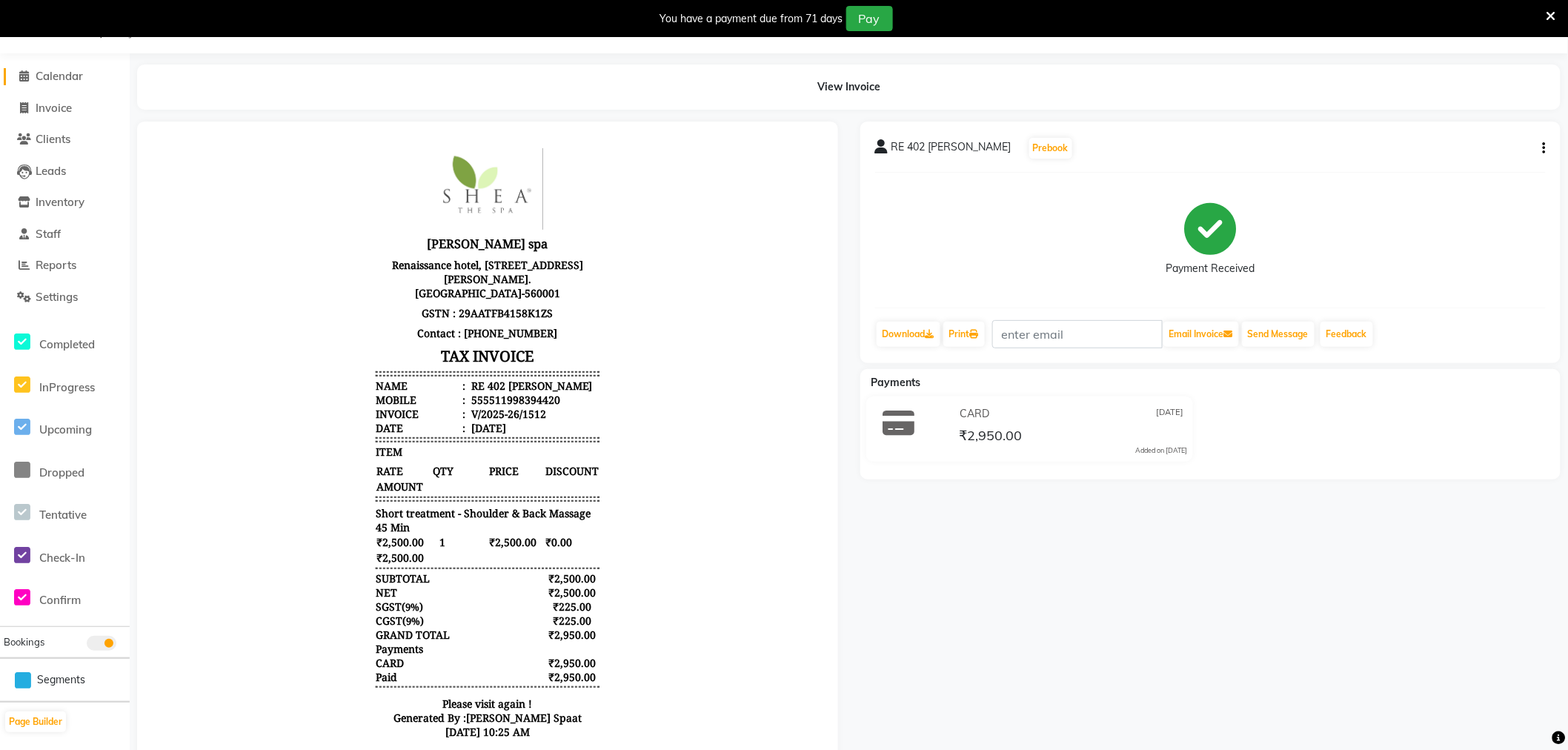
click at [68, 78] on span "Calendar" at bounding box center [58, 76] width 47 height 14
